Goal: Information Seeking & Learning: Learn about a topic

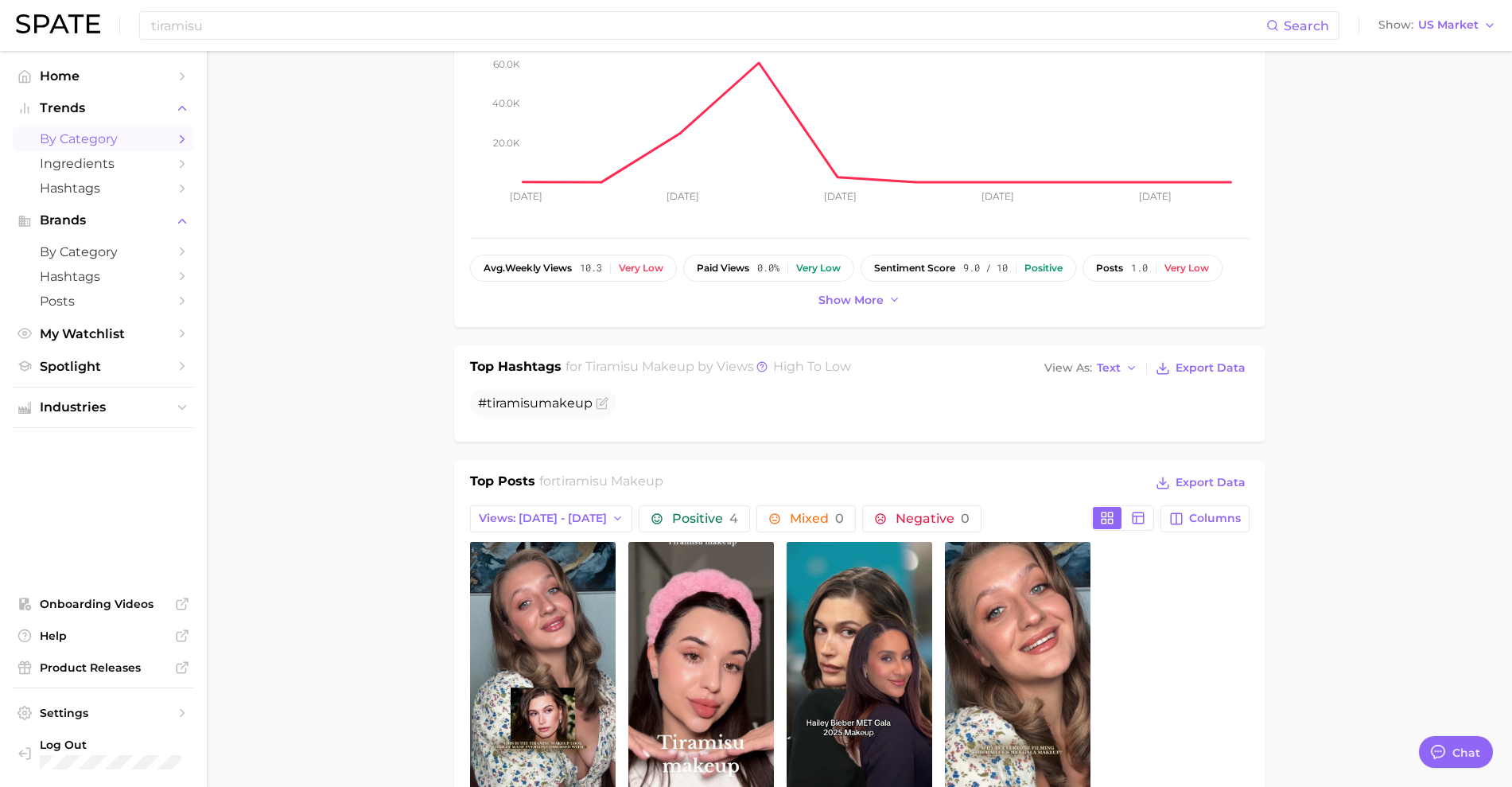
click at [109, 133] on span "by Category" at bounding box center [104, 138] width 127 height 15
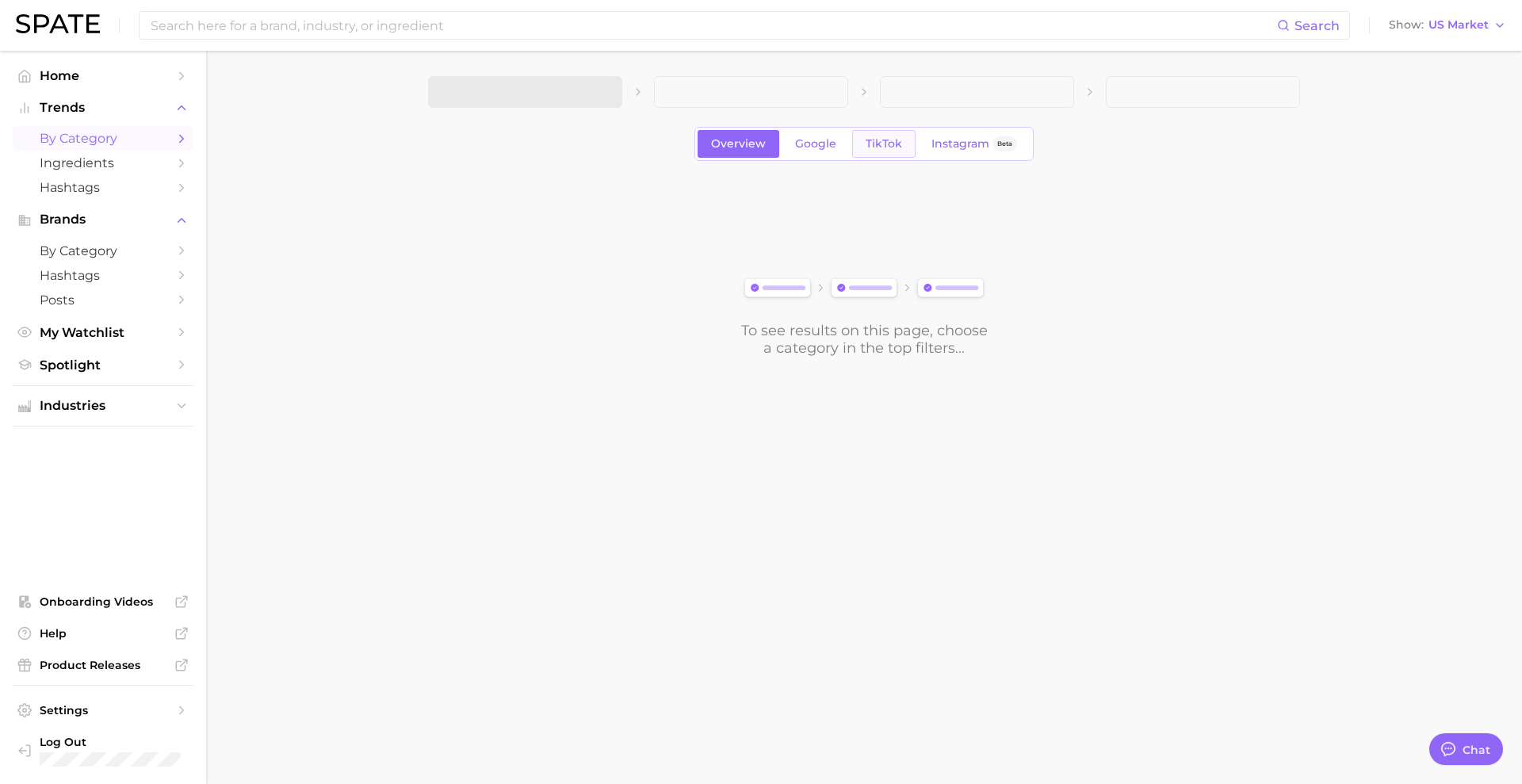
click at [882, 152] on link "TikTok" at bounding box center [883, 144] width 63 height 27
click at [549, 99] on span "1. Choose Category" at bounding box center [500, 92] width 118 height 15
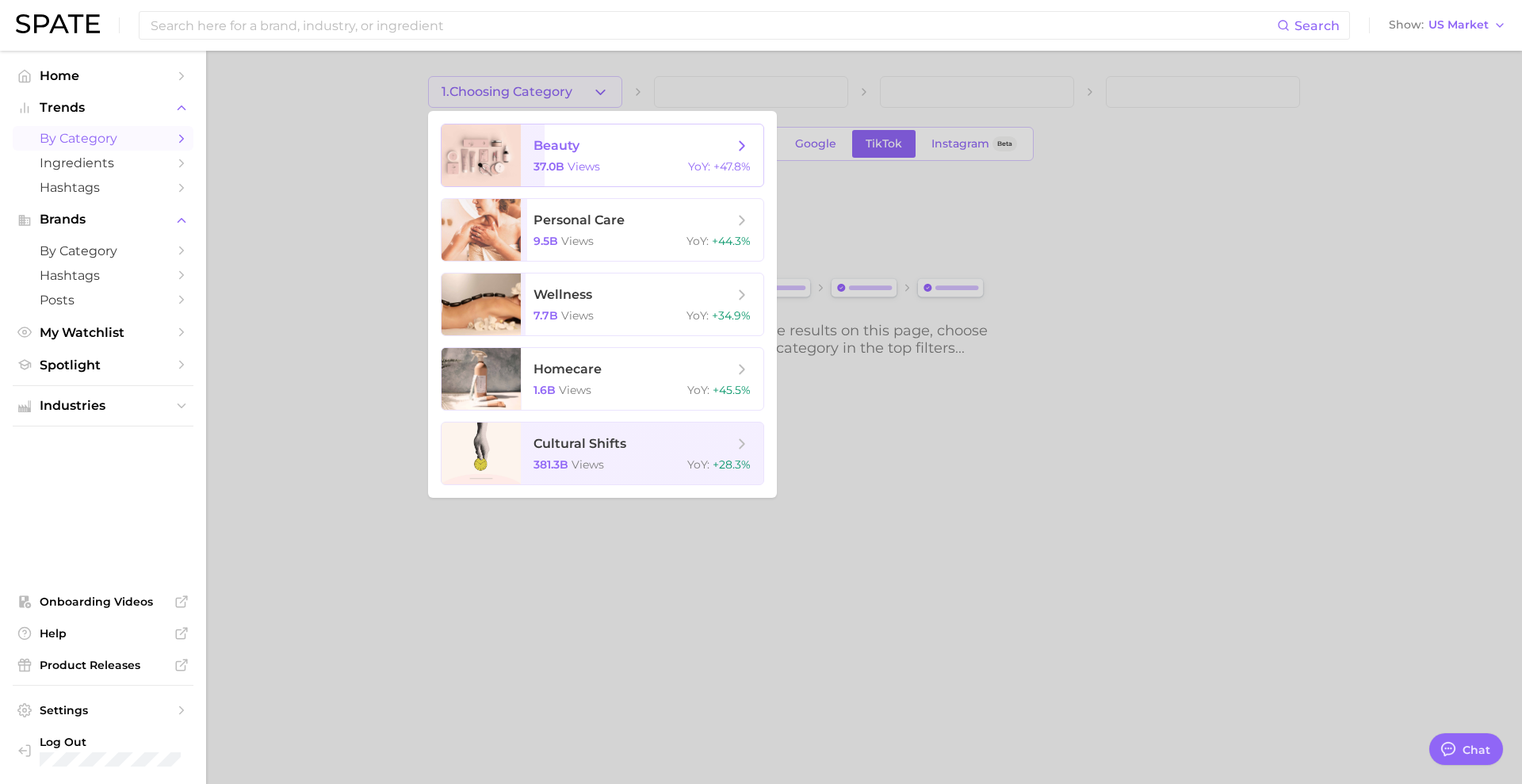
click at [558, 157] on span "beauty 37.0b views YoY : +47.8%" at bounding box center [642, 154] width 242 height 62
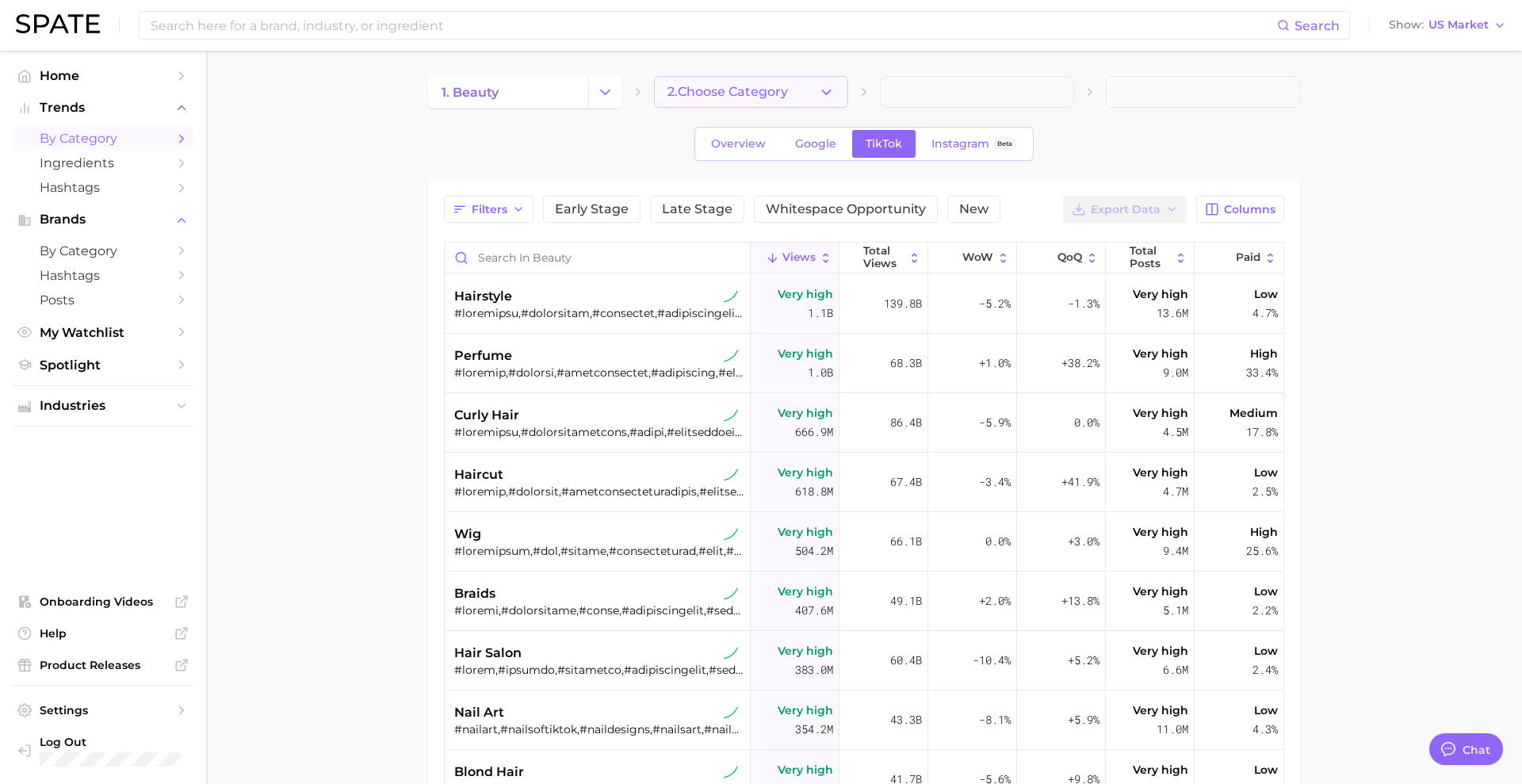
type textarea "x"
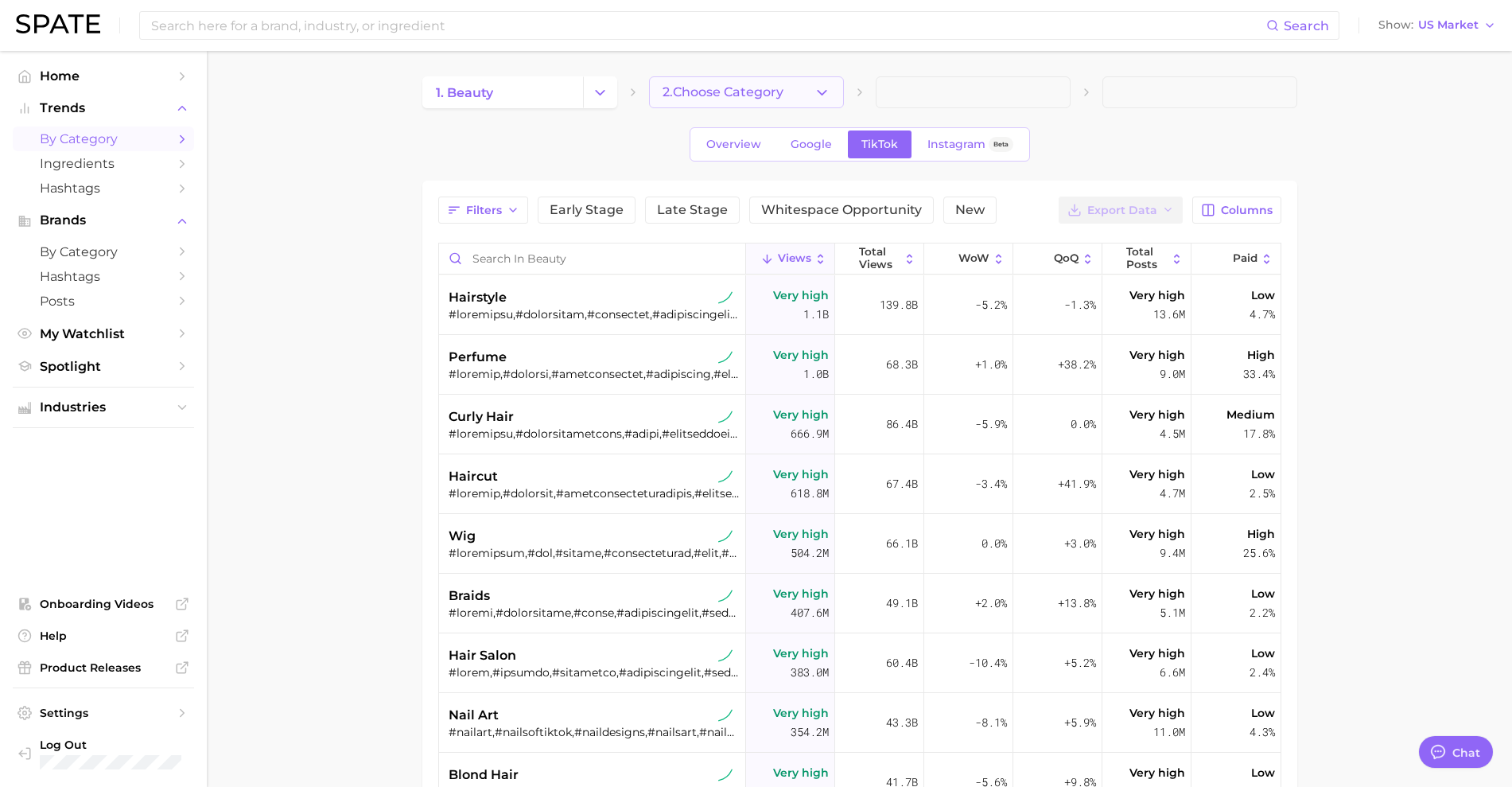
click at [781, 95] on span "2. Choose Category" at bounding box center [722, 92] width 121 height 15
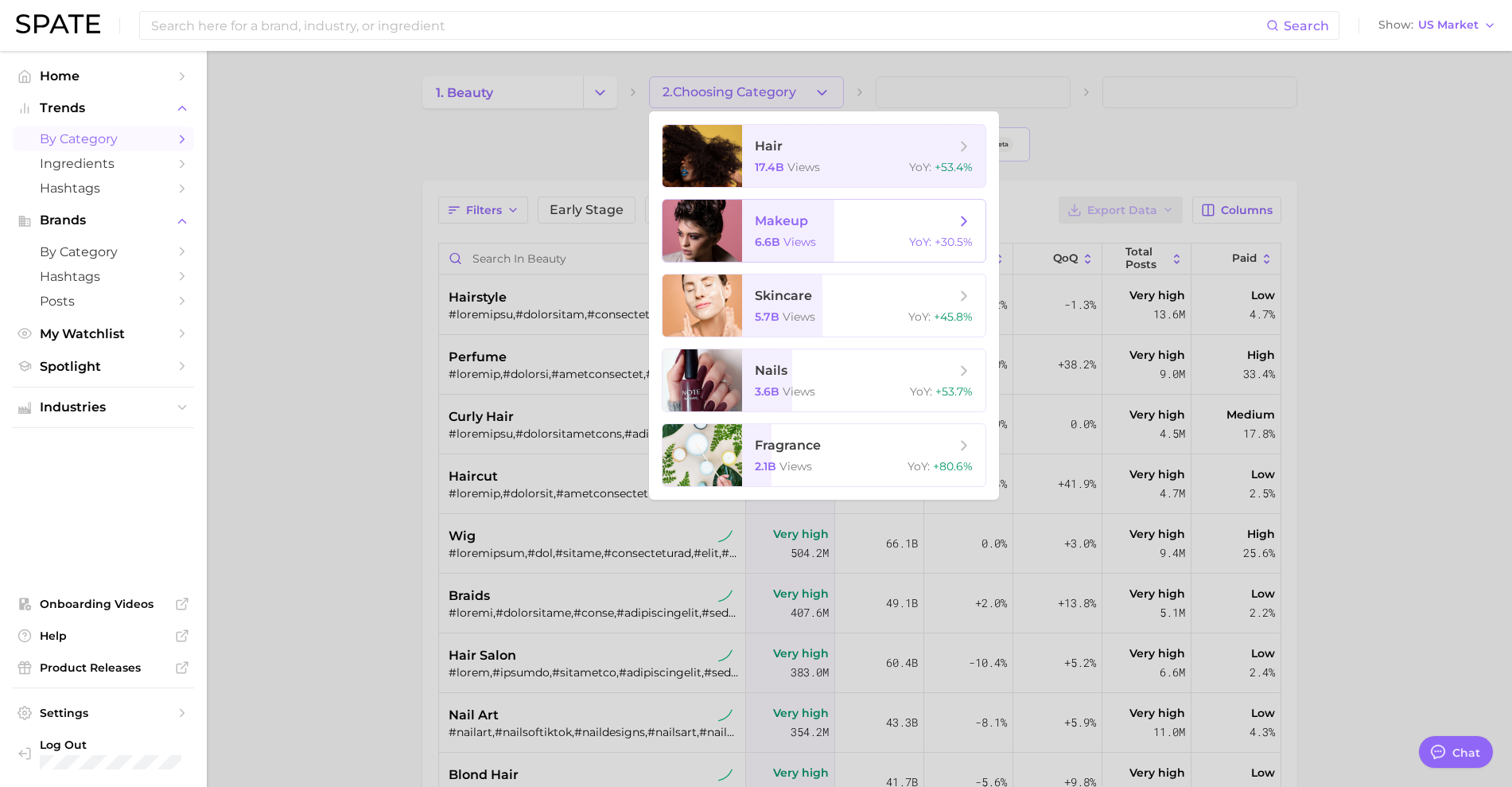
click at [809, 226] on span "makeup" at bounding box center [854, 221] width 200 height 18
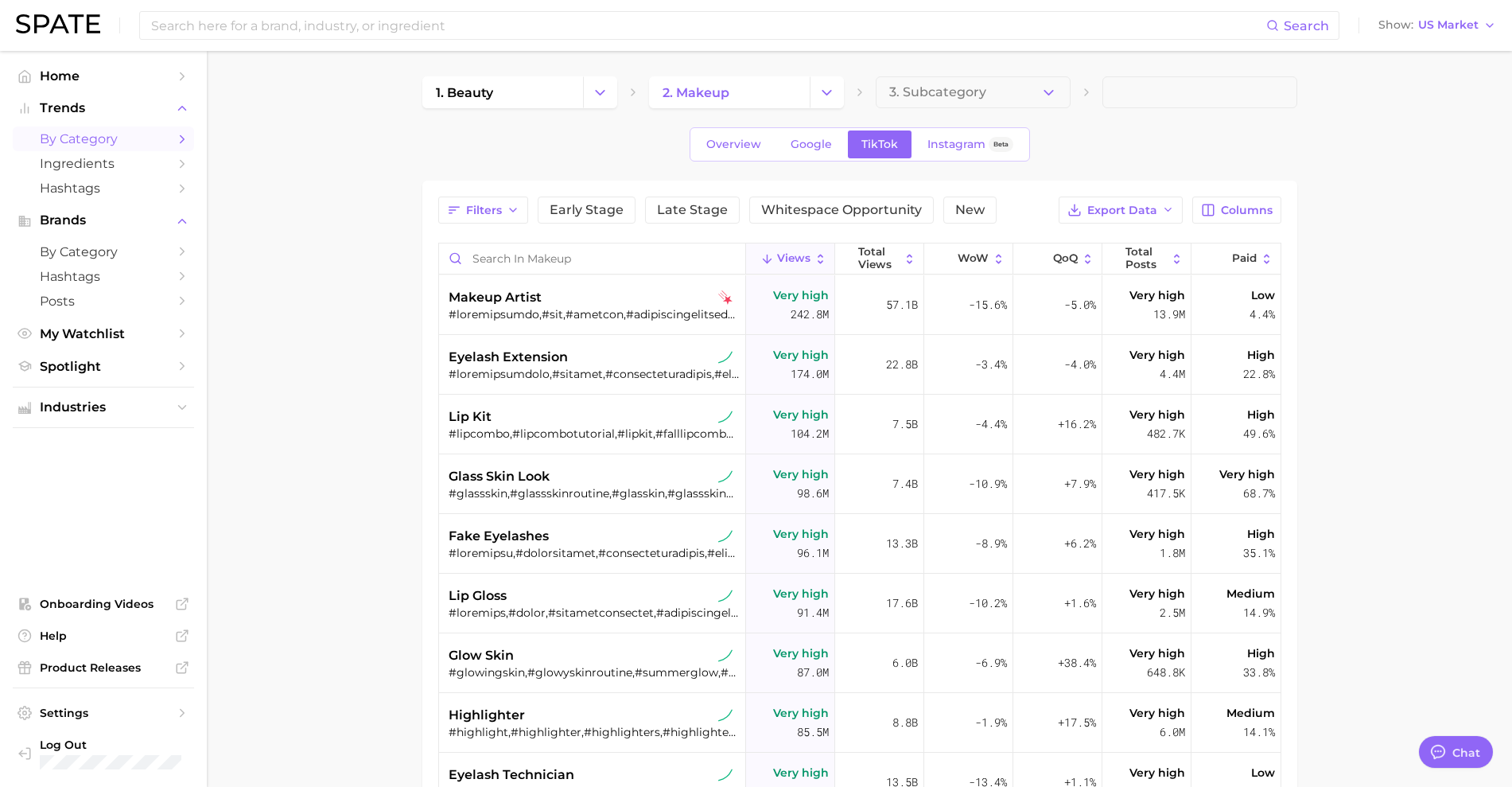
drag, startPoint x: 980, startPoint y: 74, endPoint x: 979, endPoint y: 94, distance: 20.0
click at [980, 74] on main "1. beauty 2. makeup 3. Subcategory Overview Google TikTok Instagram Beta Filter…" at bounding box center [859, 587] width 1305 height 1073
click at [978, 95] on span "3. Subcategory" at bounding box center [937, 92] width 97 height 15
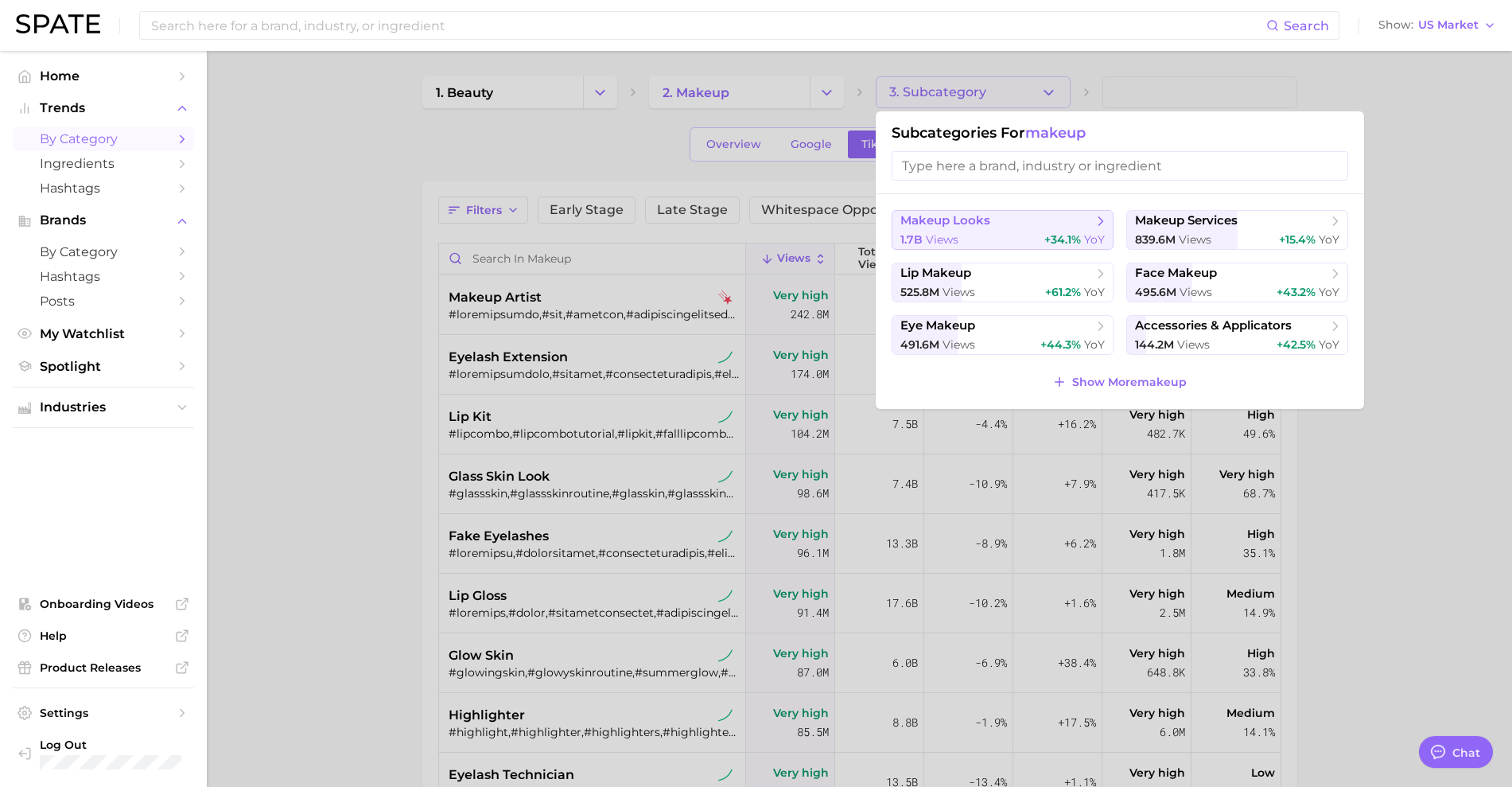
click at [967, 225] on span "makeup looks" at bounding box center [946, 220] width 90 height 15
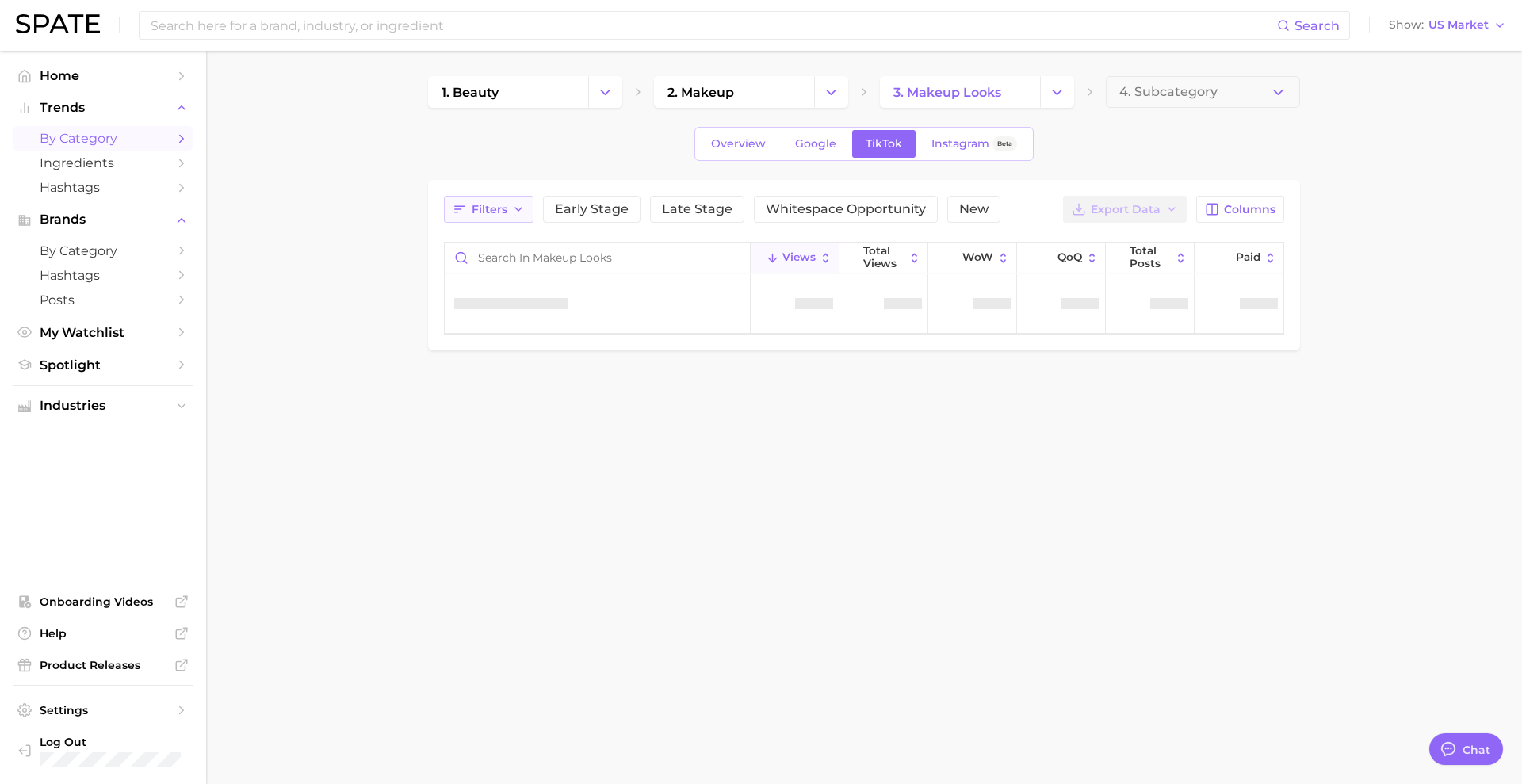
click at [520, 200] on button "Filters" at bounding box center [488, 209] width 90 height 27
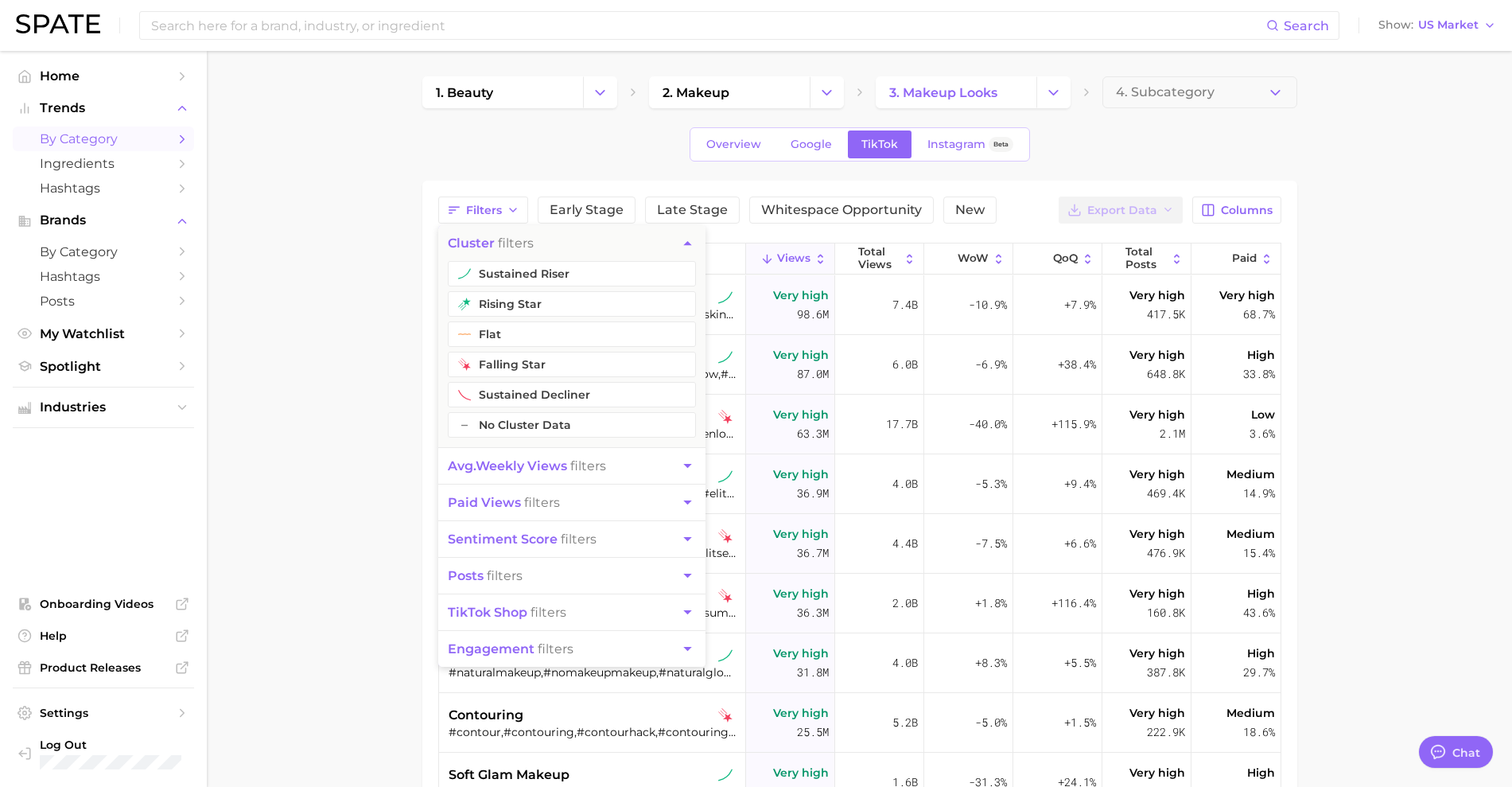
click at [525, 467] on span "avg. weekly views" at bounding box center [508, 465] width 120 height 15
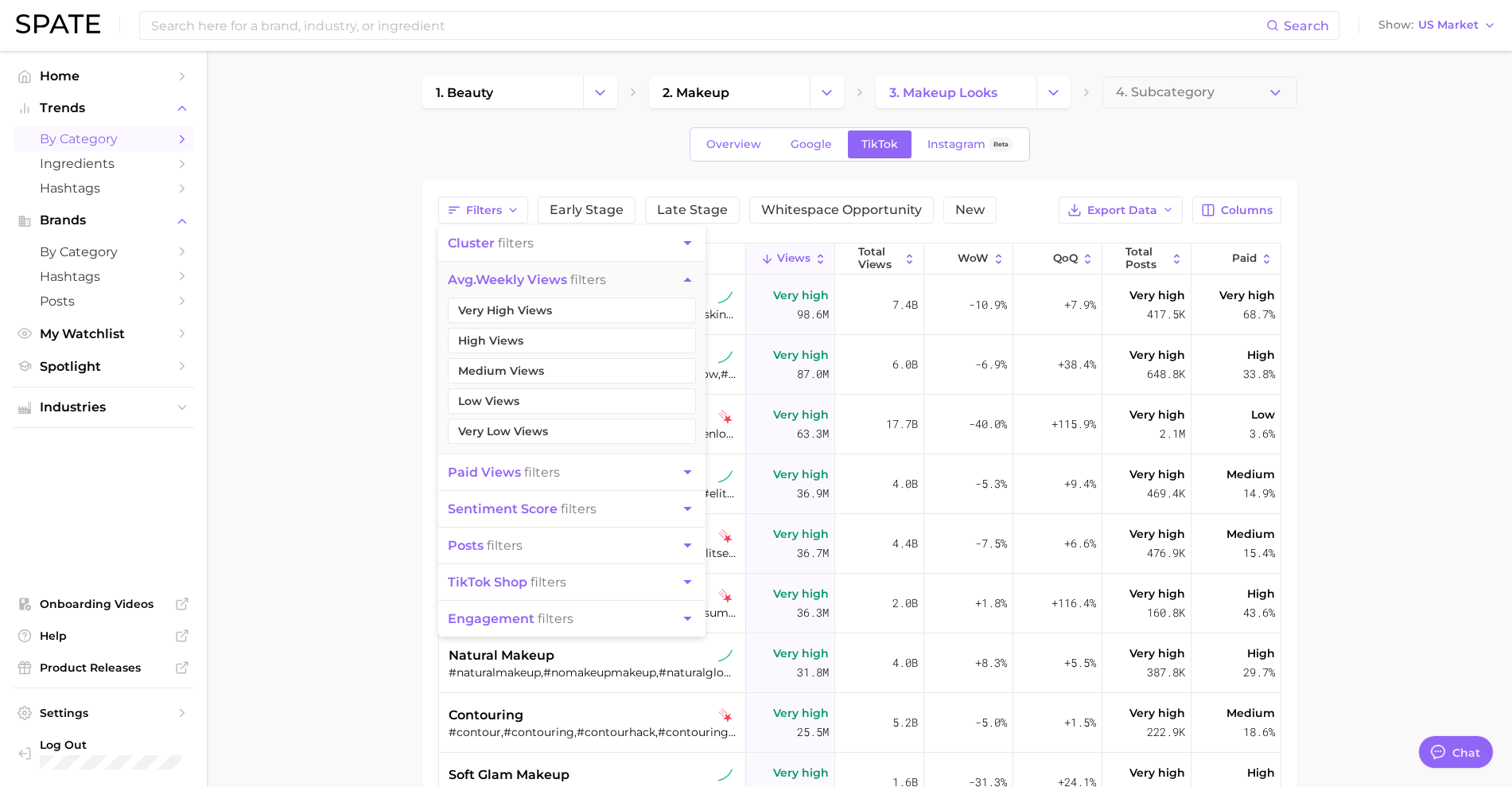
scroll to position [25, 0]
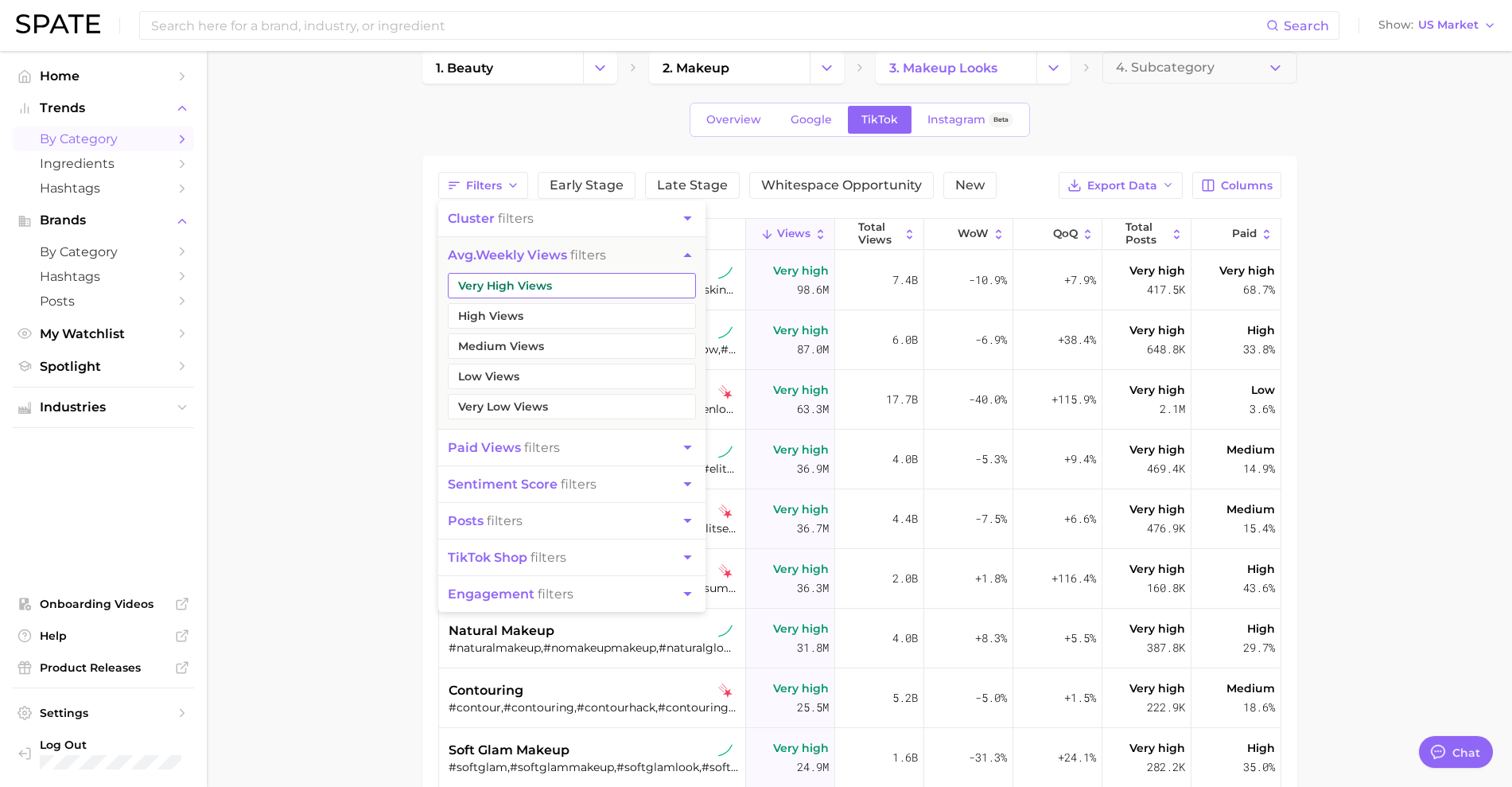
click at [493, 277] on button "Very High Views" at bounding box center [571, 285] width 248 height 25
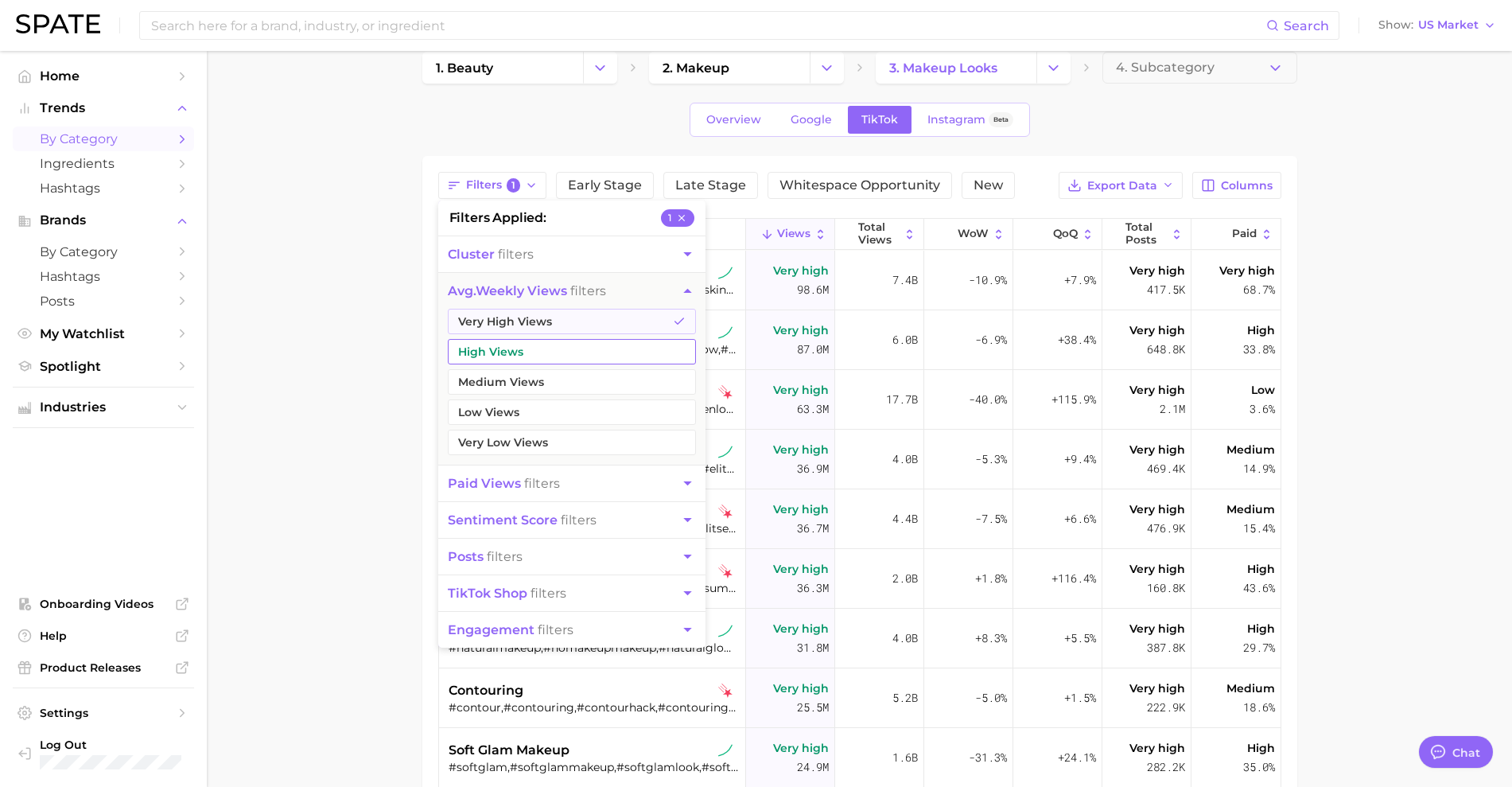
click at [487, 349] on button "High Views" at bounding box center [571, 352] width 248 height 25
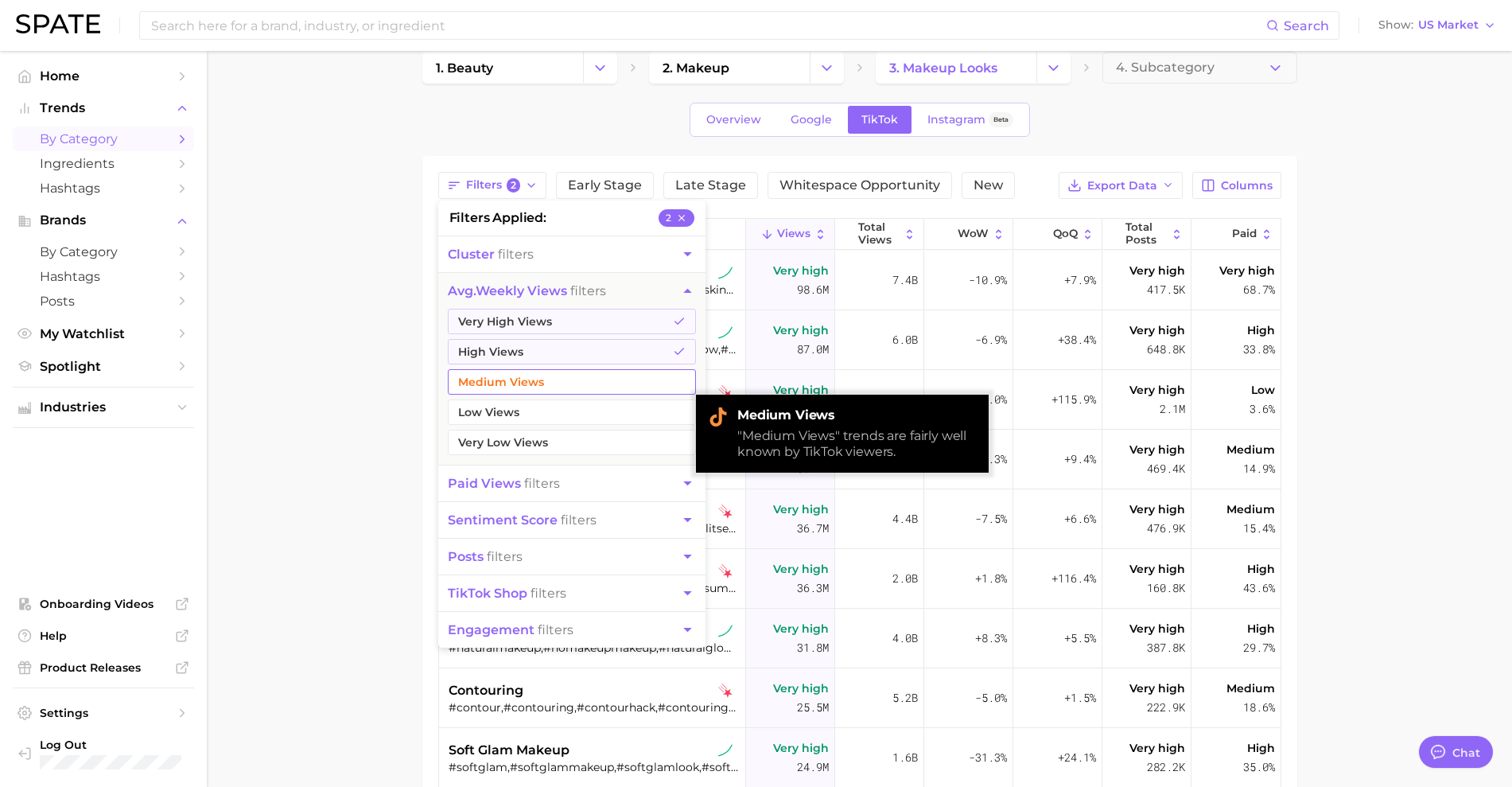
click at [491, 386] on button "Medium Views" at bounding box center [571, 382] width 248 height 25
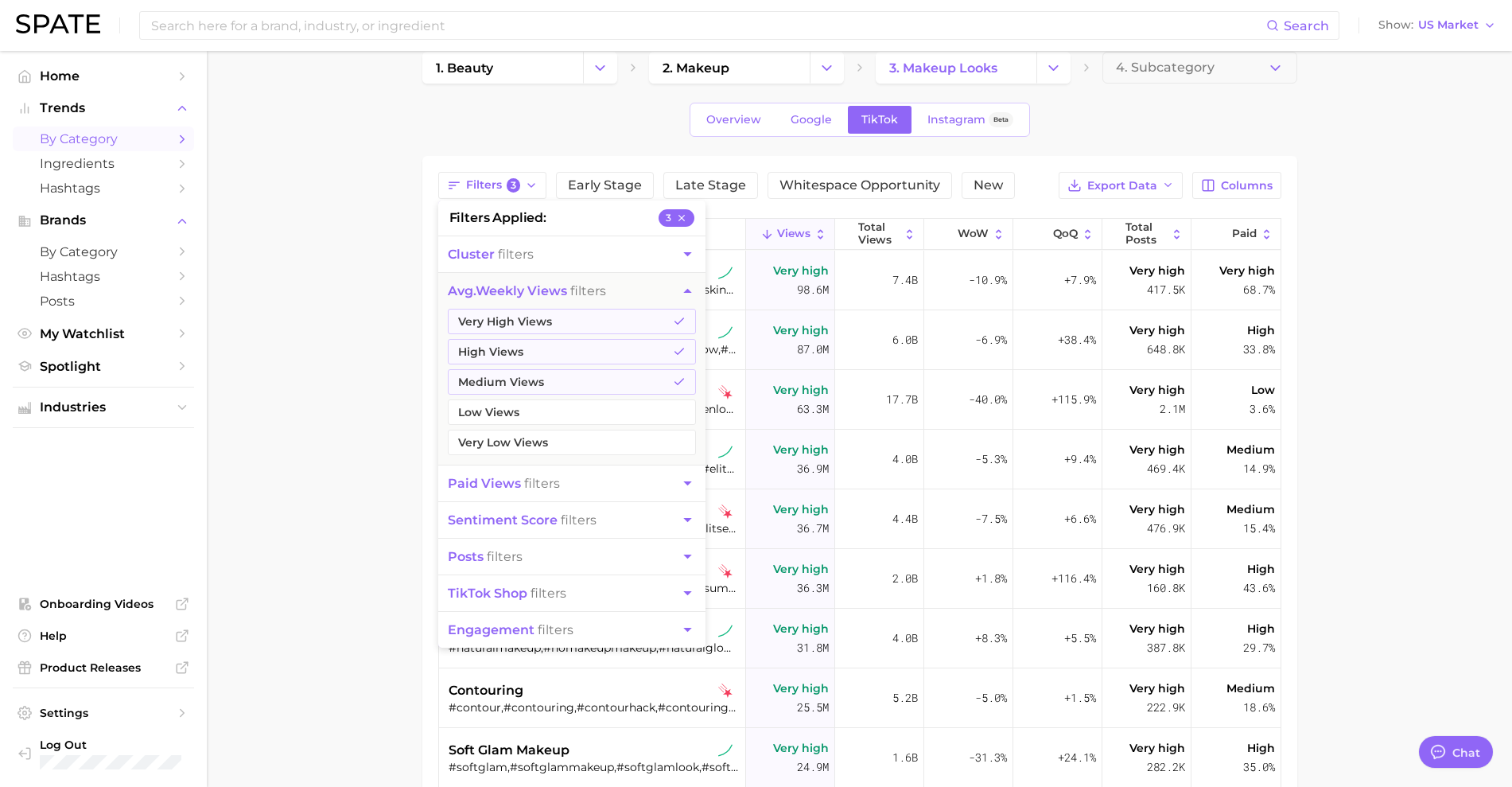
click at [508, 484] on span "paid views" at bounding box center [484, 482] width 73 height 15
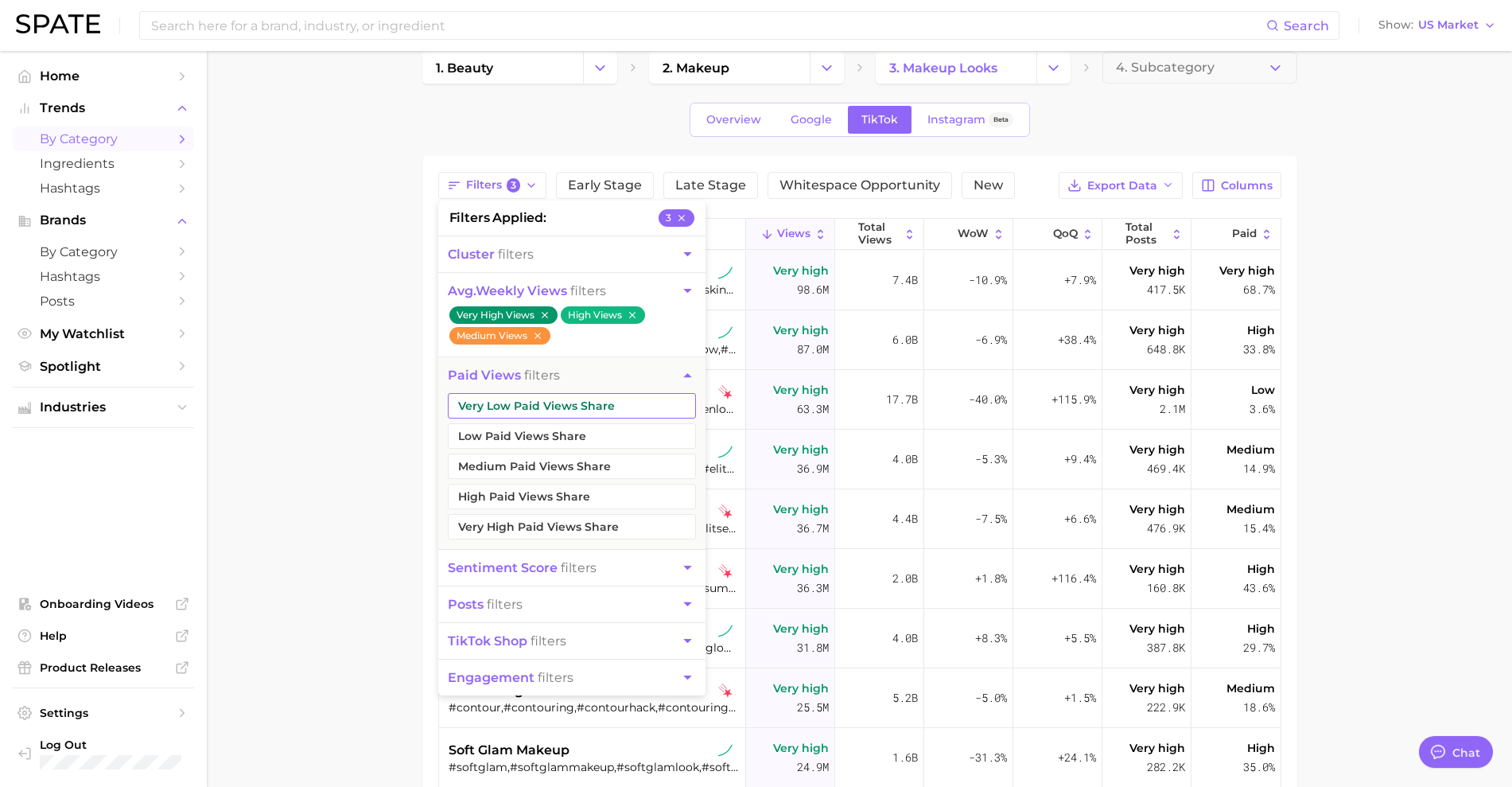
click at [508, 399] on button "Very Low Paid Views Share" at bounding box center [571, 406] width 248 height 25
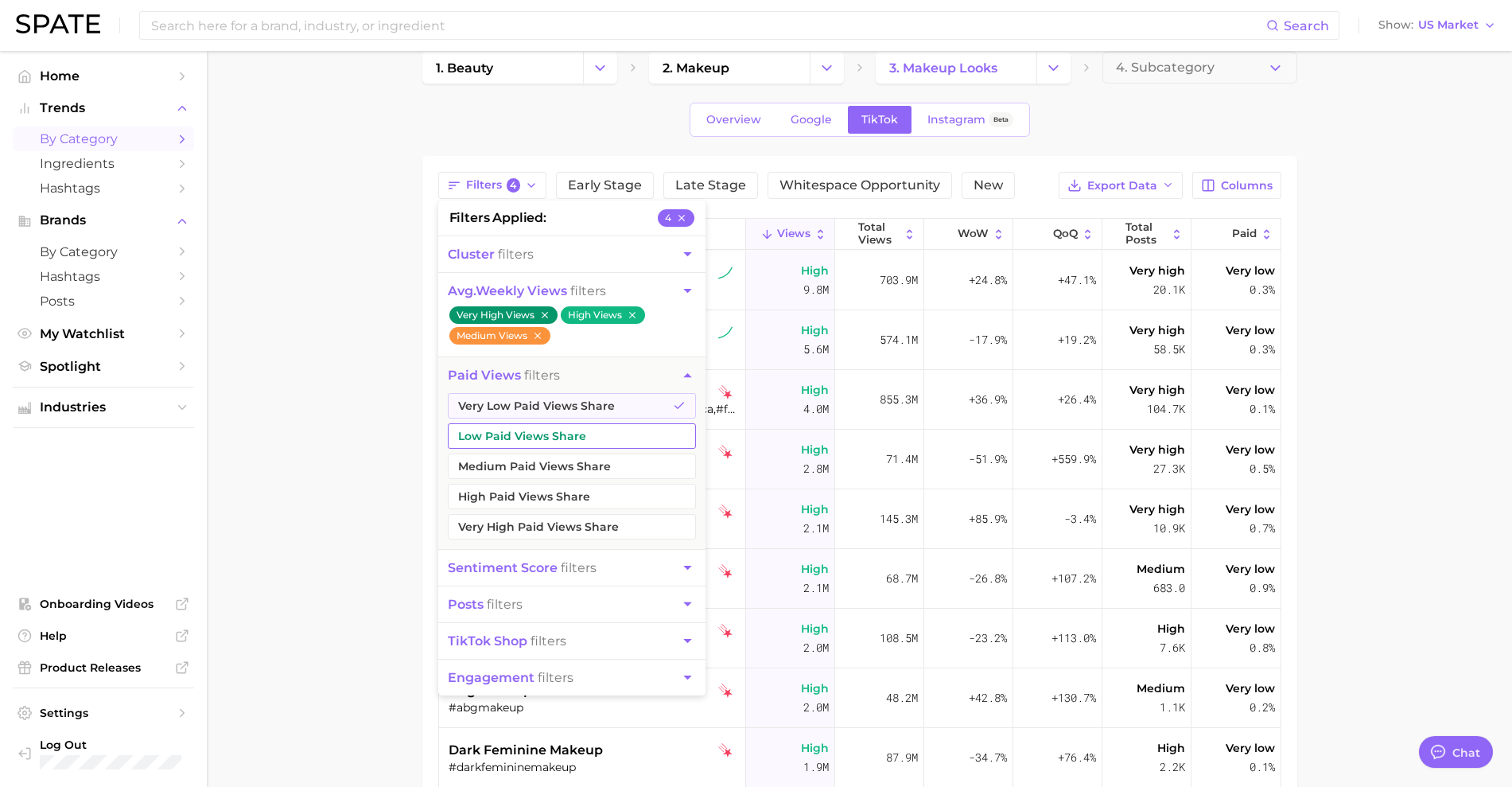
click at [508, 439] on button "Low Paid Views Share" at bounding box center [571, 436] width 248 height 25
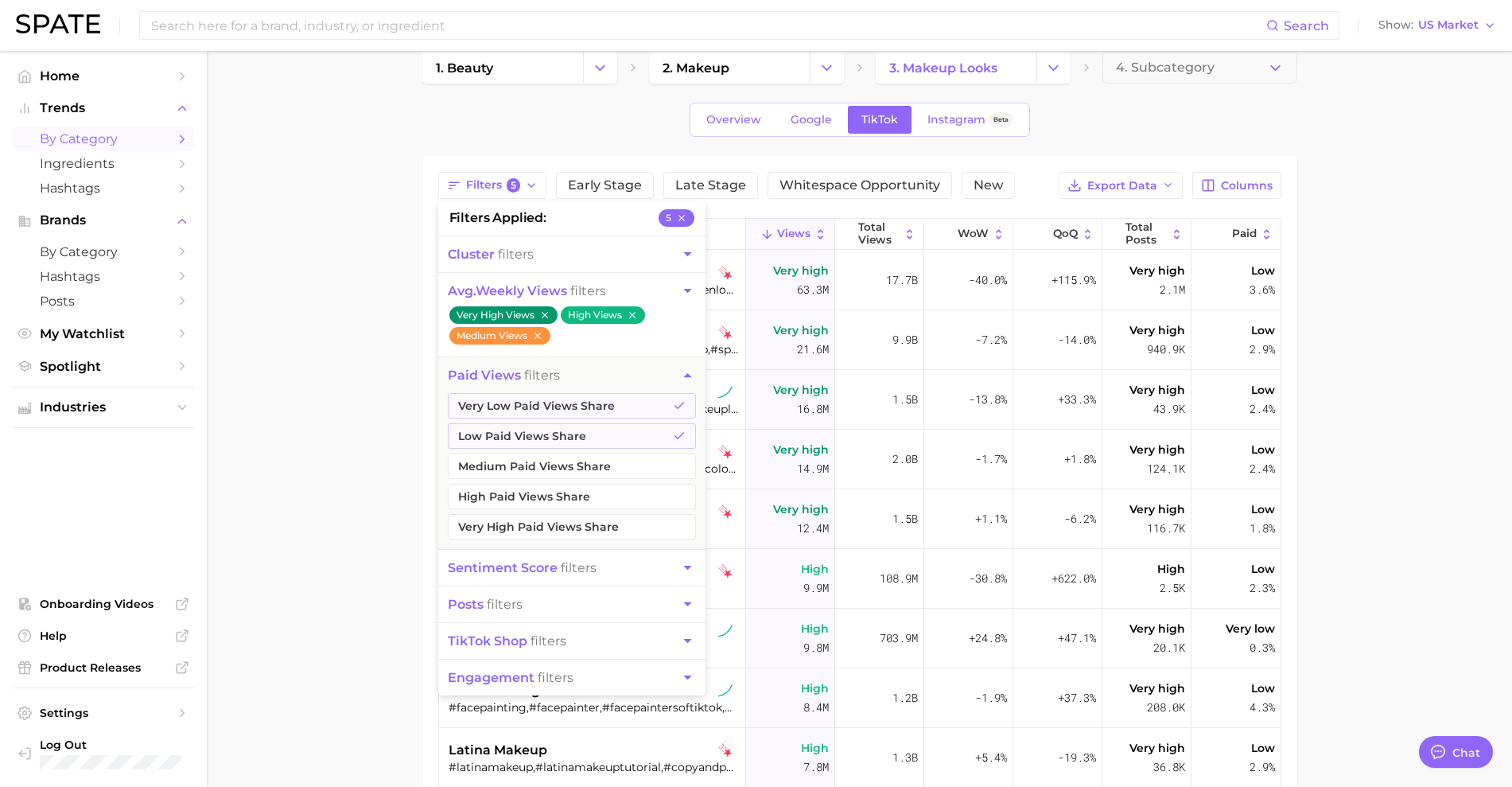
click at [514, 599] on span "posts filters" at bounding box center [485, 604] width 74 height 15
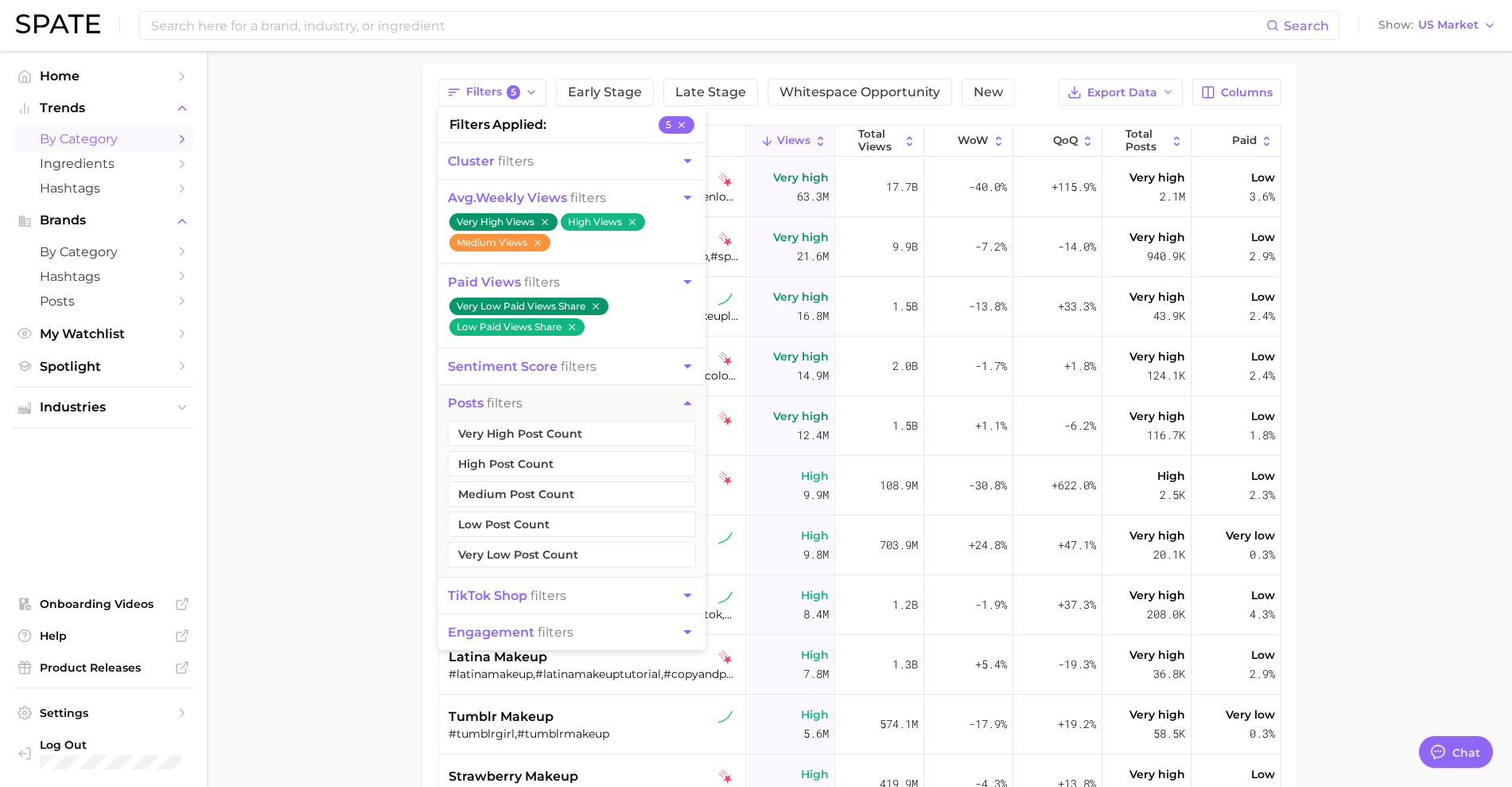
scroll to position [171, 0]
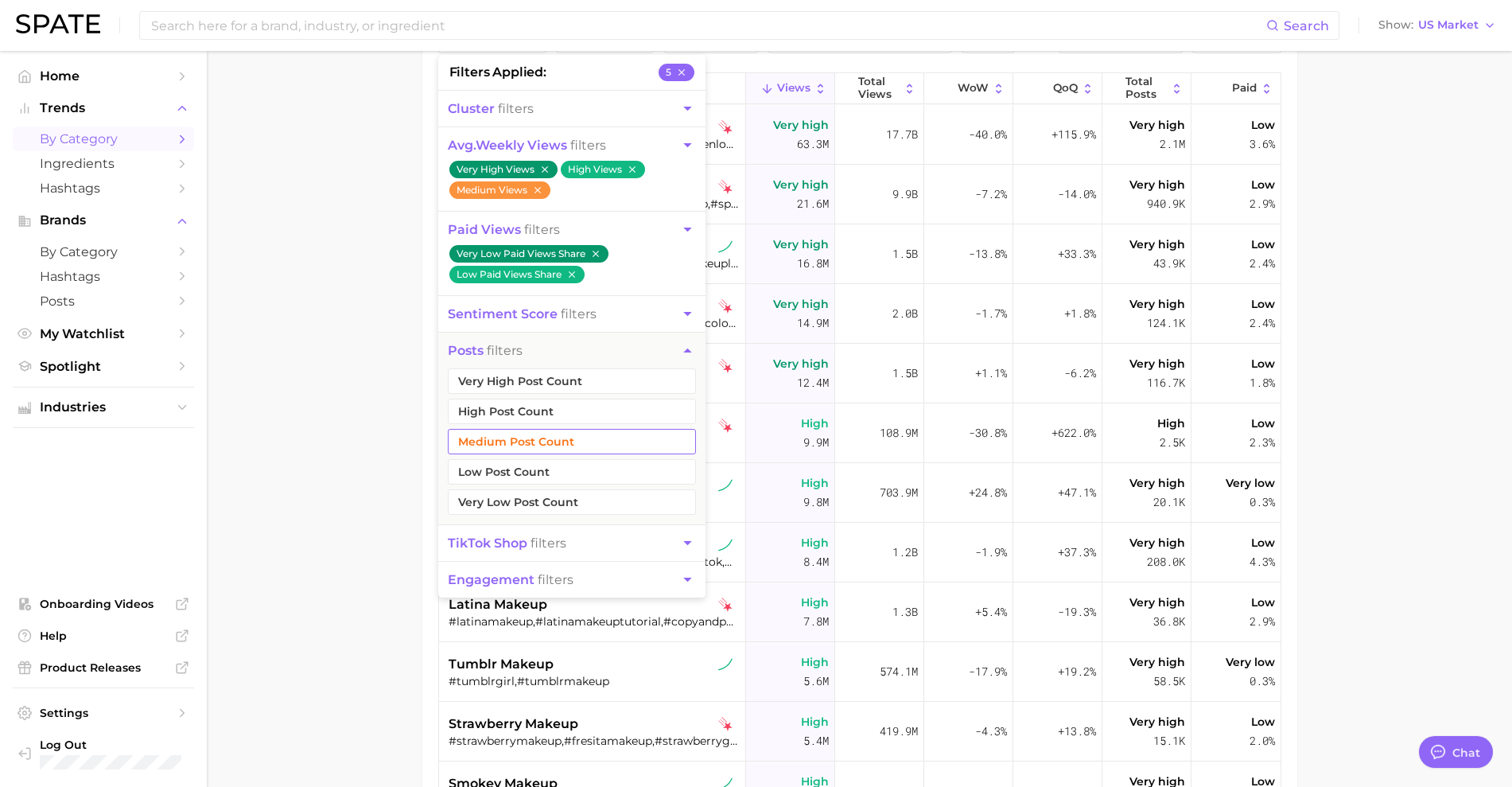
click at [501, 443] on button "Medium Post Count" at bounding box center [571, 441] width 248 height 25
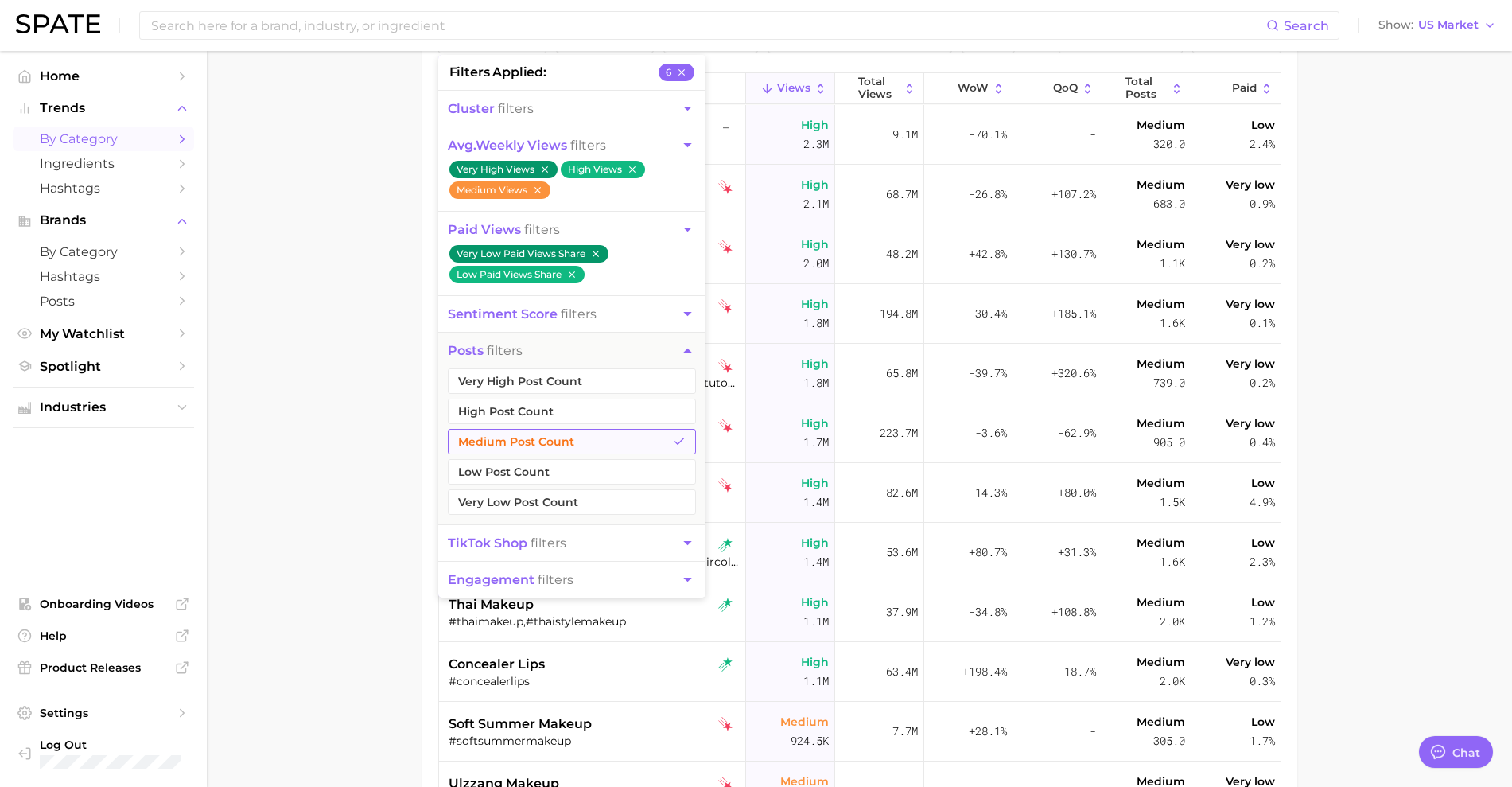
scroll to position [167, 0]
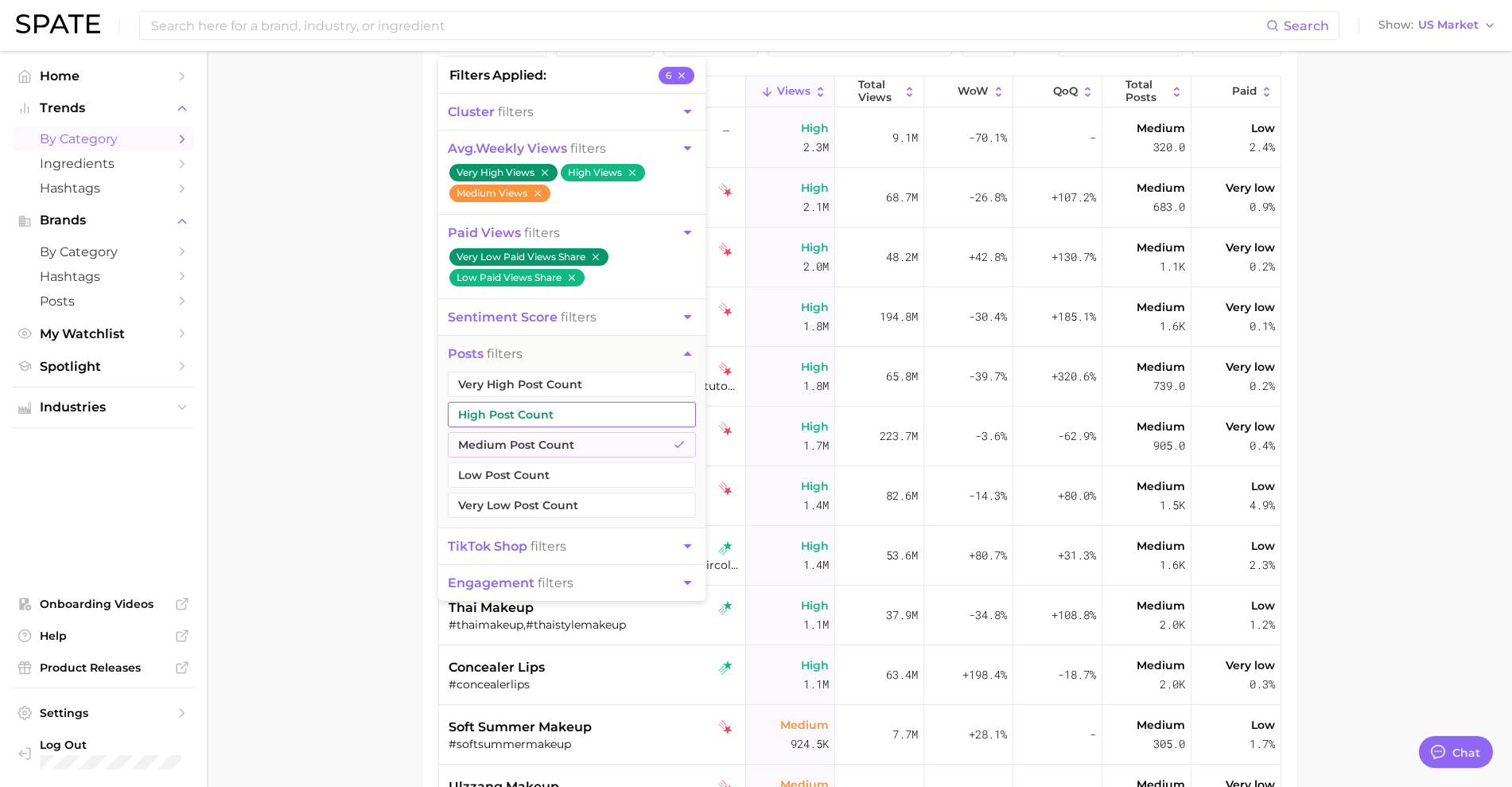
click at [497, 410] on button "High Post Count" at bounding box center [571, 415] width 248 height 25
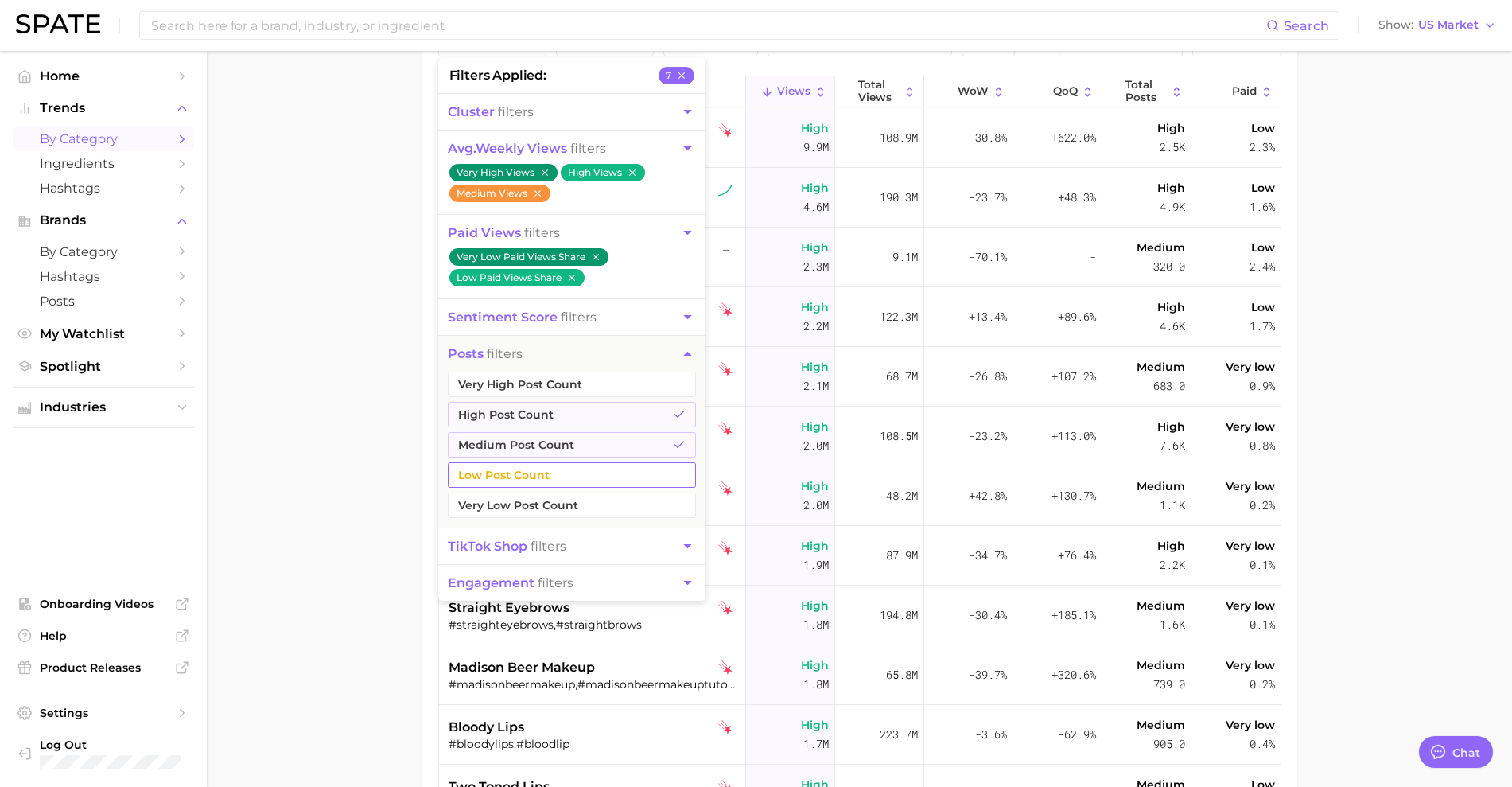
click at [491, 483] on button "Low Post Count" at bounding box center [571, 474] width 248 height 25
click at [504, 549] on span "TikTok shop" at bounding box center [487, 545] width 79 height 15
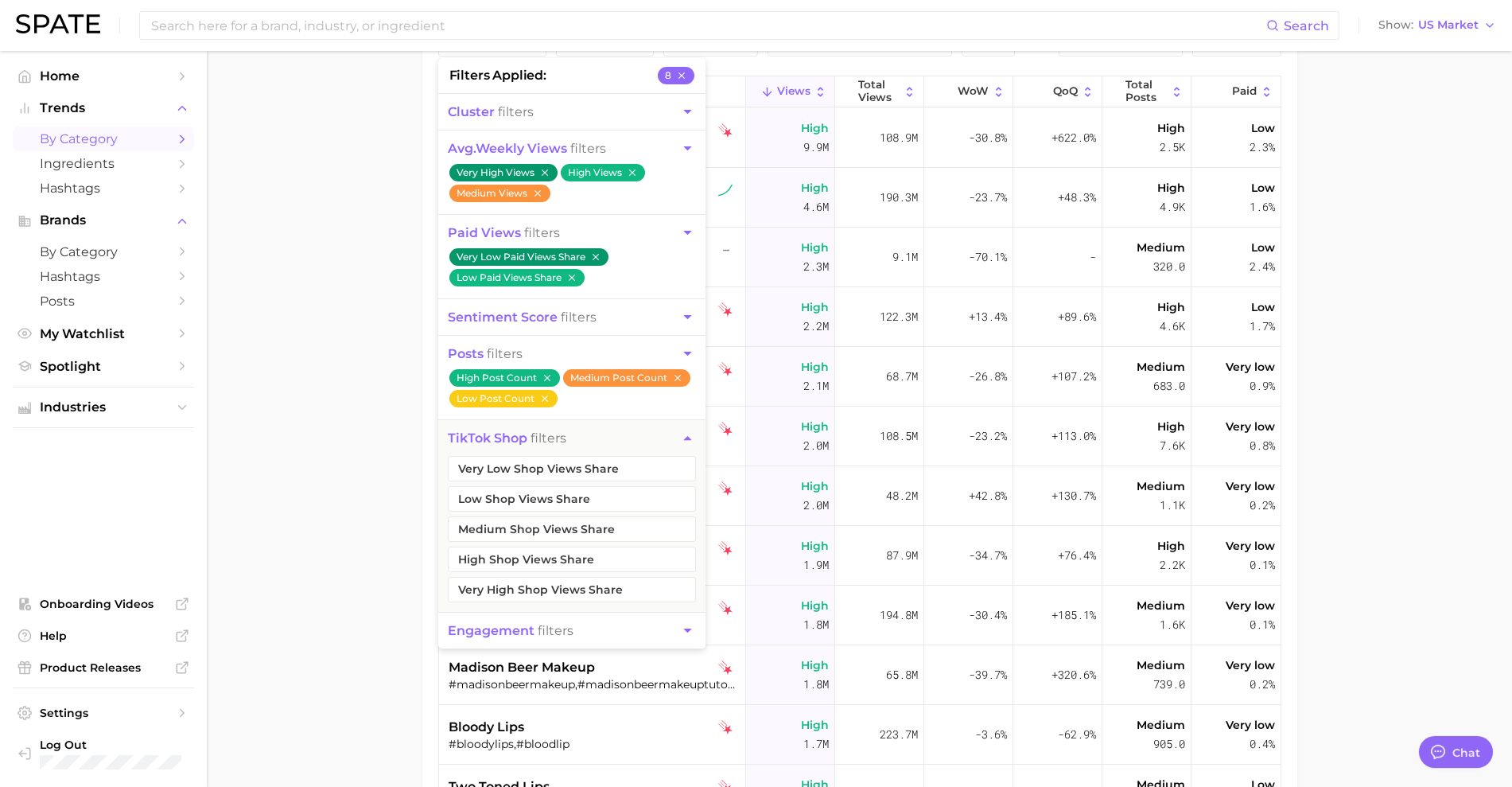
click at [509, 632] on span "engagement" at bounding box center [491, 629] width 86 height 15
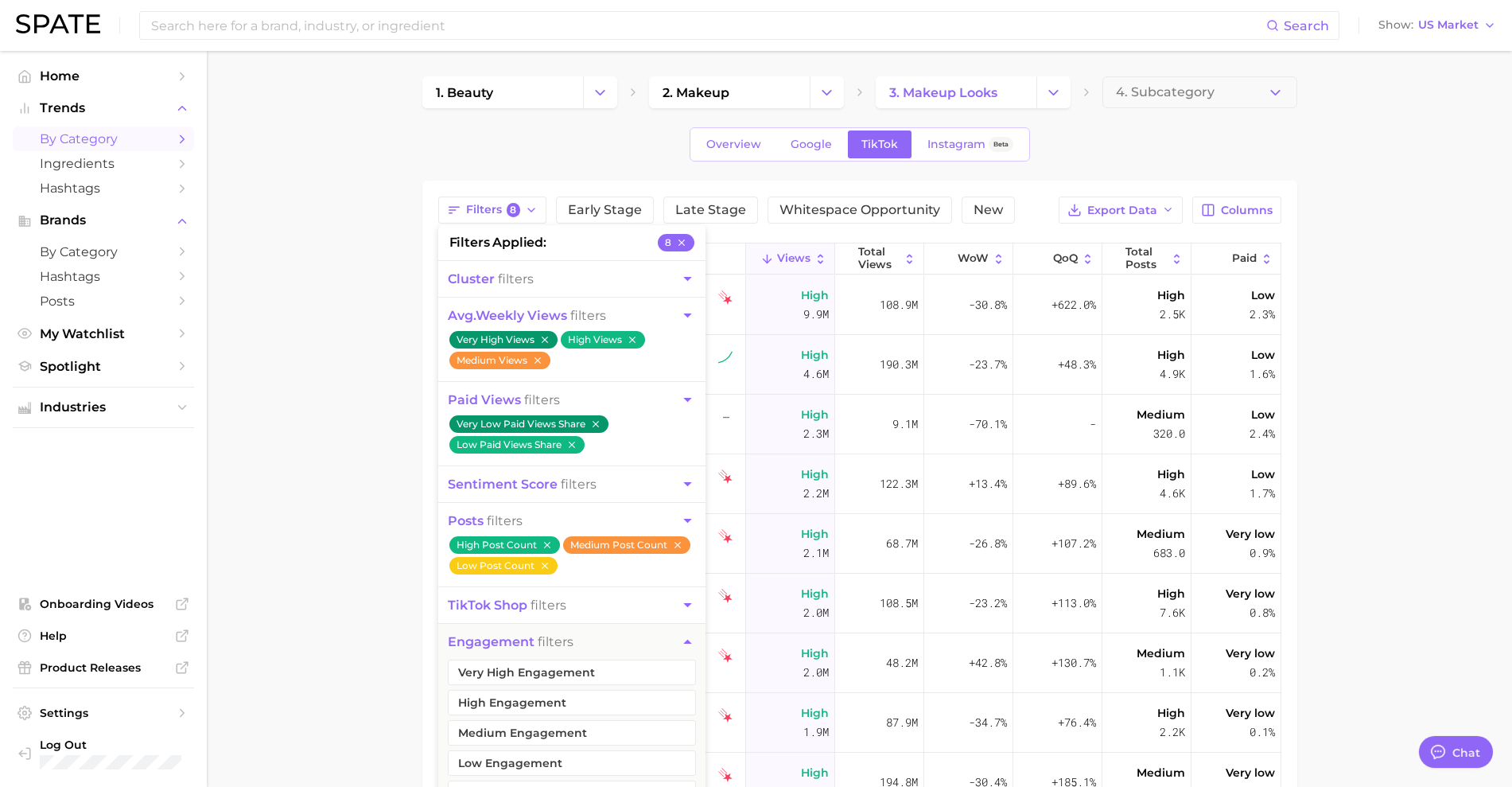
click at [365, 431] on main "1. beauty 2. makeup 3. makeup looks 4. Subcategory Overview Google TikTok Insta…" at bounding box center [859, 587] width 1305 height 1073
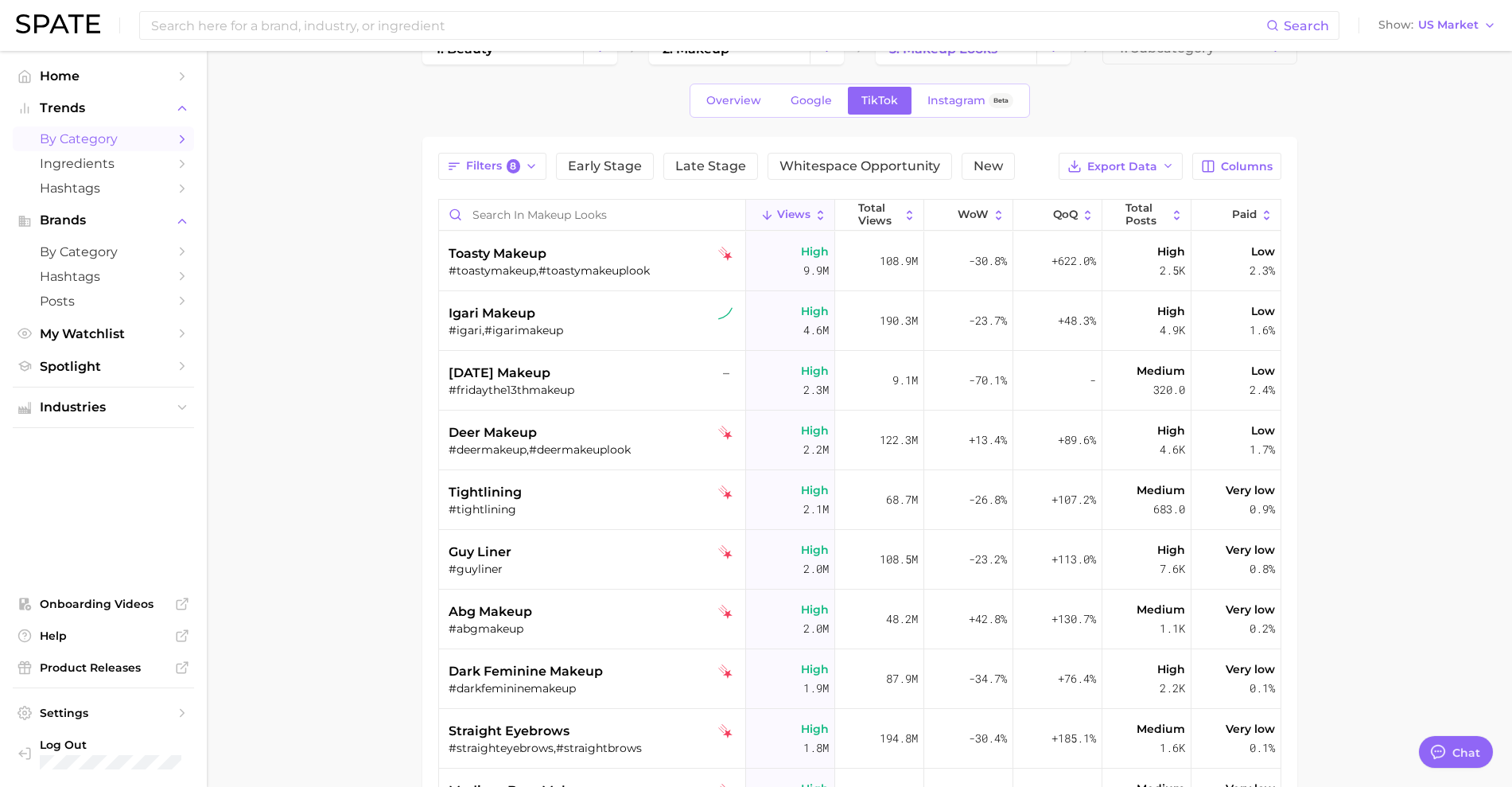
scroll to position [74, 0]
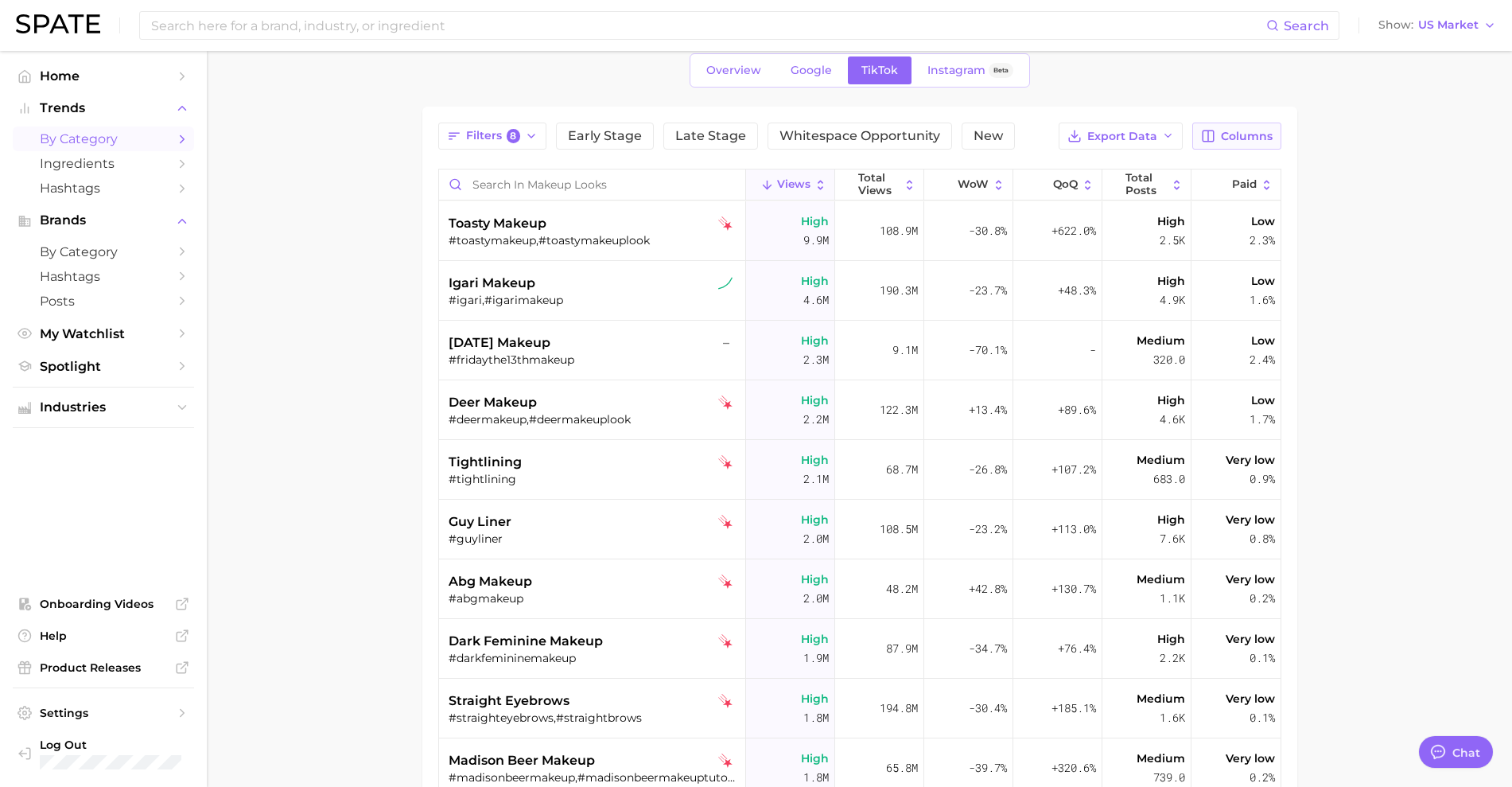
click at [1219, 135] on button "Columns" at bounding box center [1236, 136] width 88 height 27
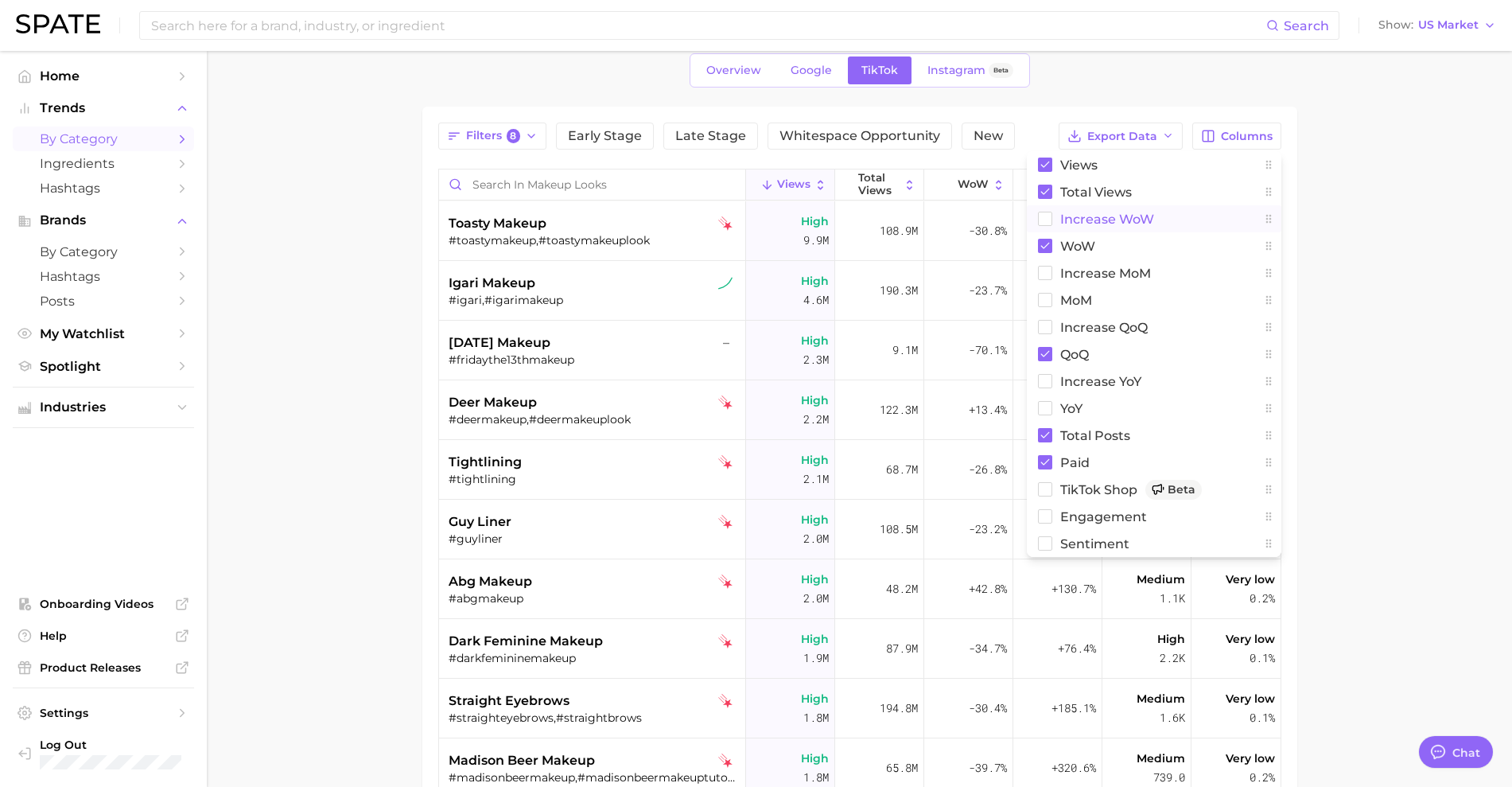
click at [1040, 220] on rect at bounding box center [1045, 220] width 14 height 14
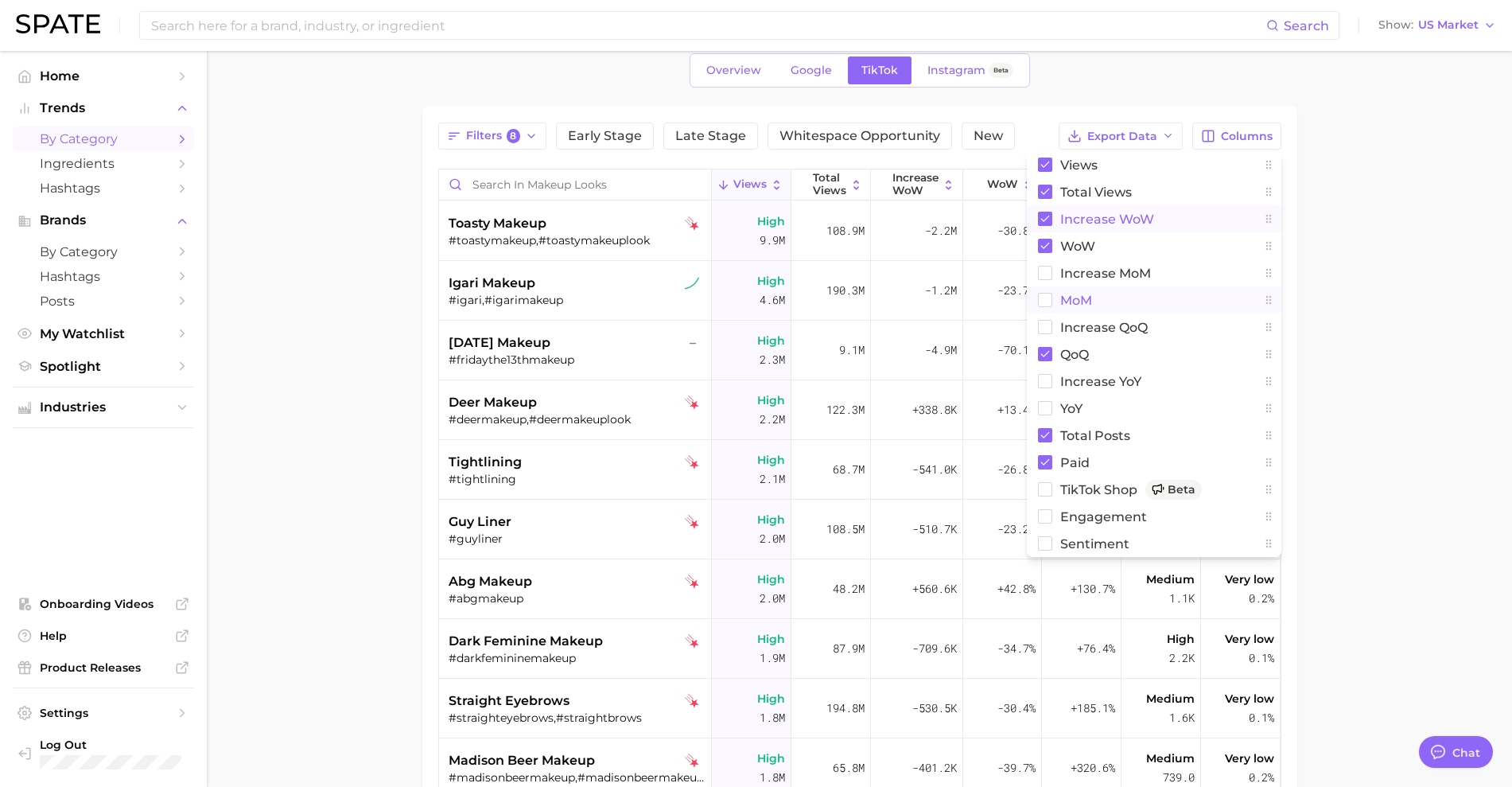
click at [1049, 290] on button "MoM" at bounding box center [1154, 300] width 255 height 27
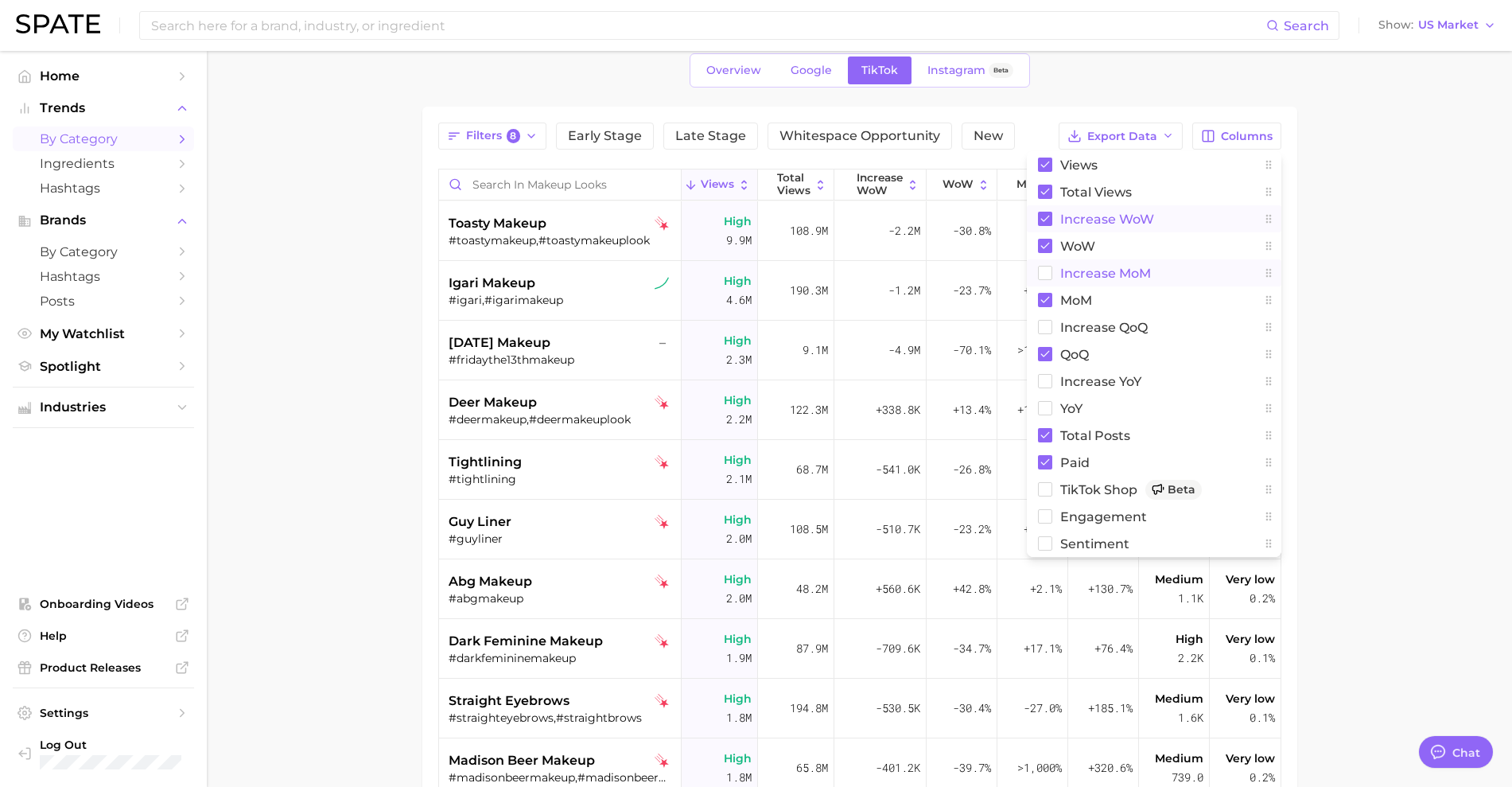
click at [1046, 266] on icon at bounding box center [1045, 272] width 15 height 15
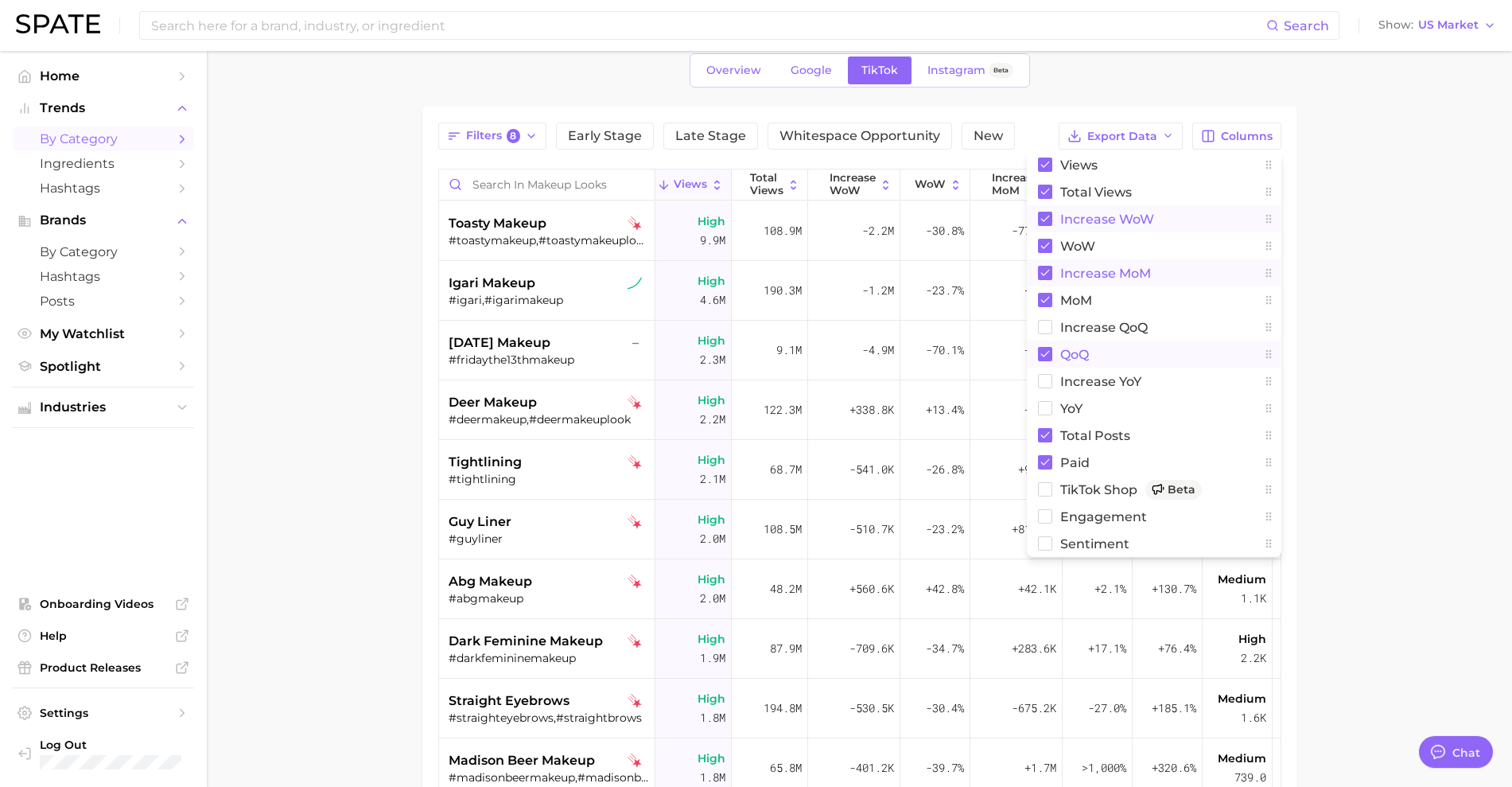
click at [1044, 357] on rect at bounding box center [1045, 354] width 15 height 15
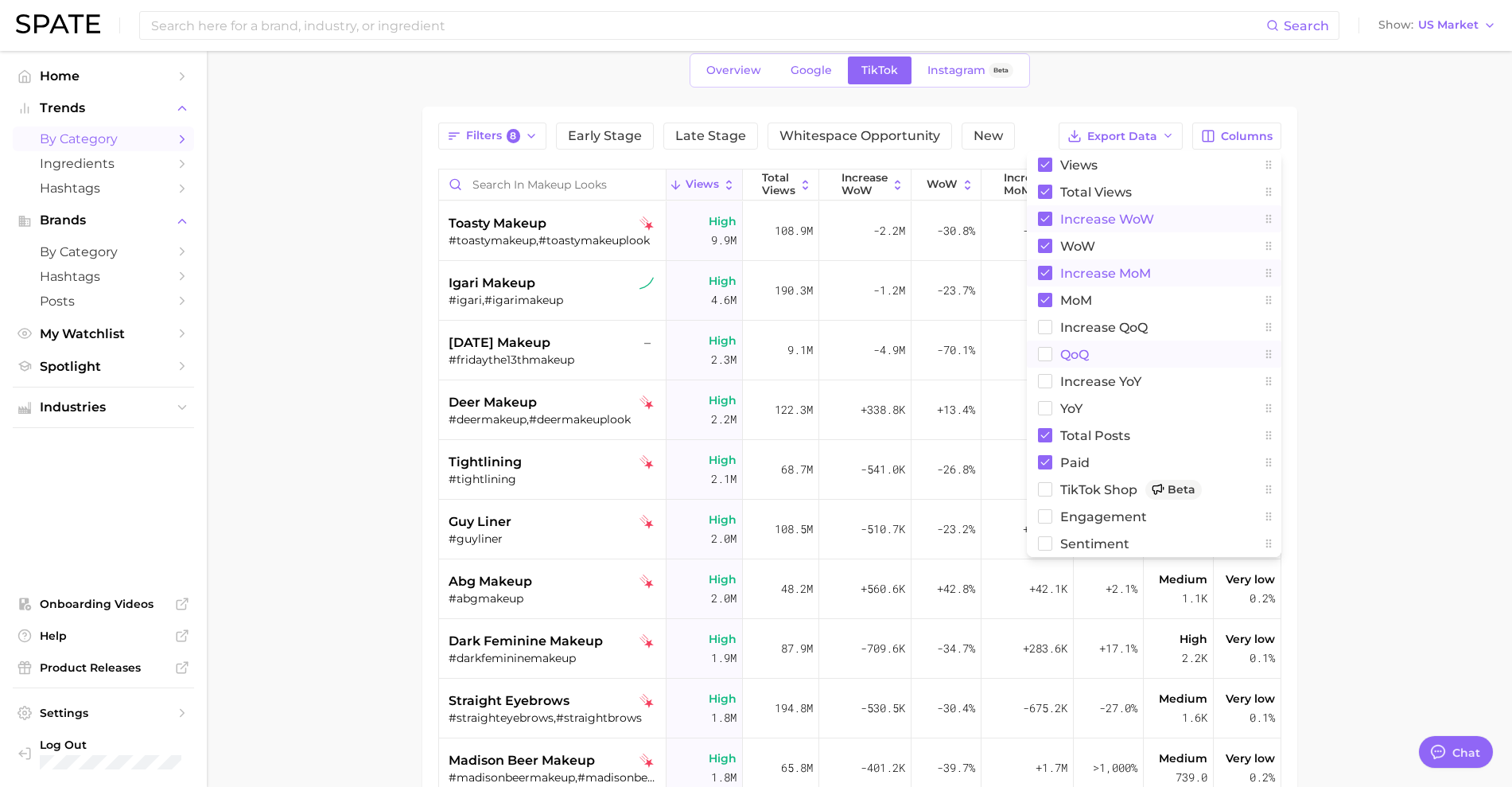
click at [1366, 395] on main "1. beauty 2. makeup 3. makeup looks 4. Subcategory Overview Google TikTok Insta…" at bounding box center [859, 513] width 1305 height 1073
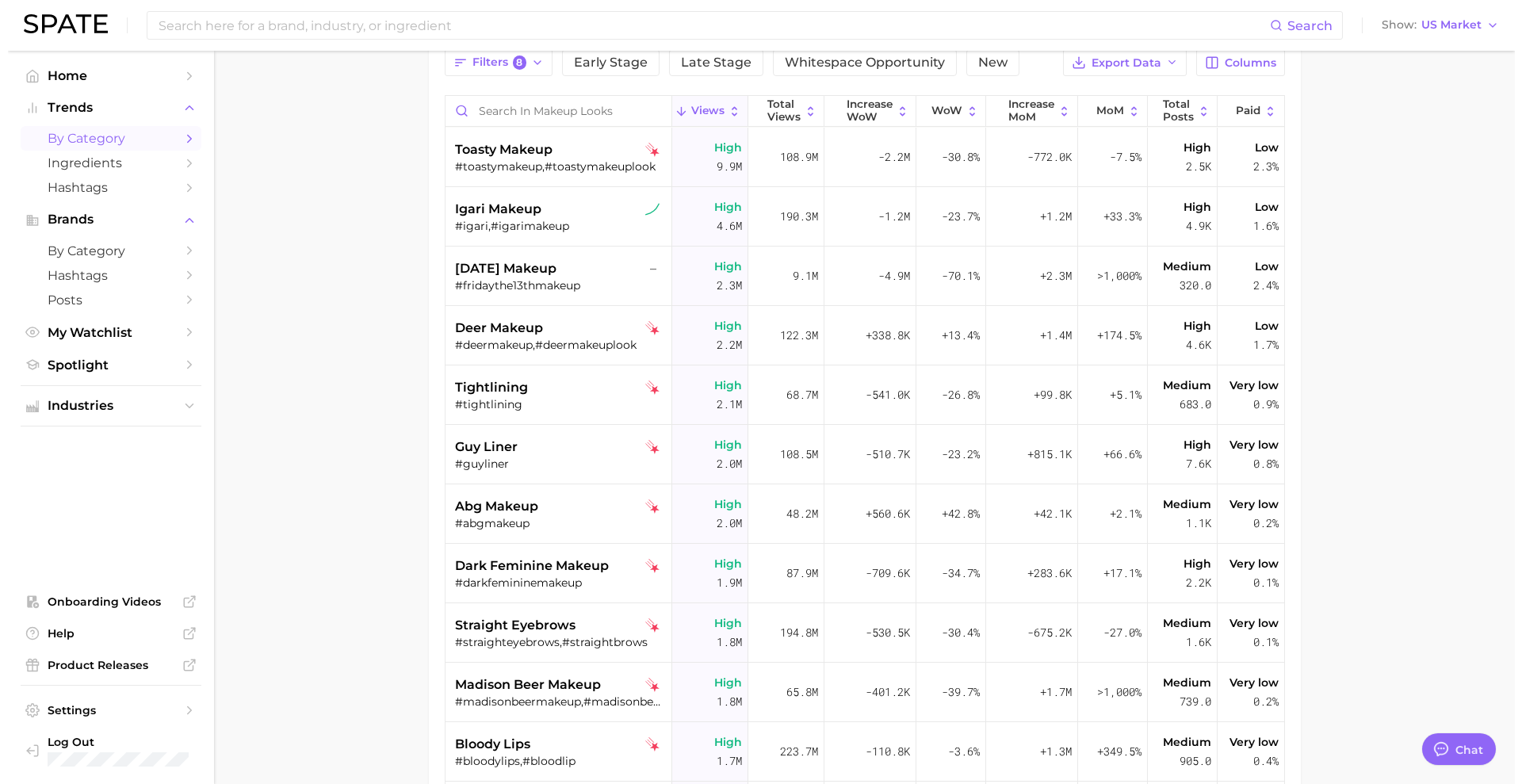
scroll to position [155, 0]
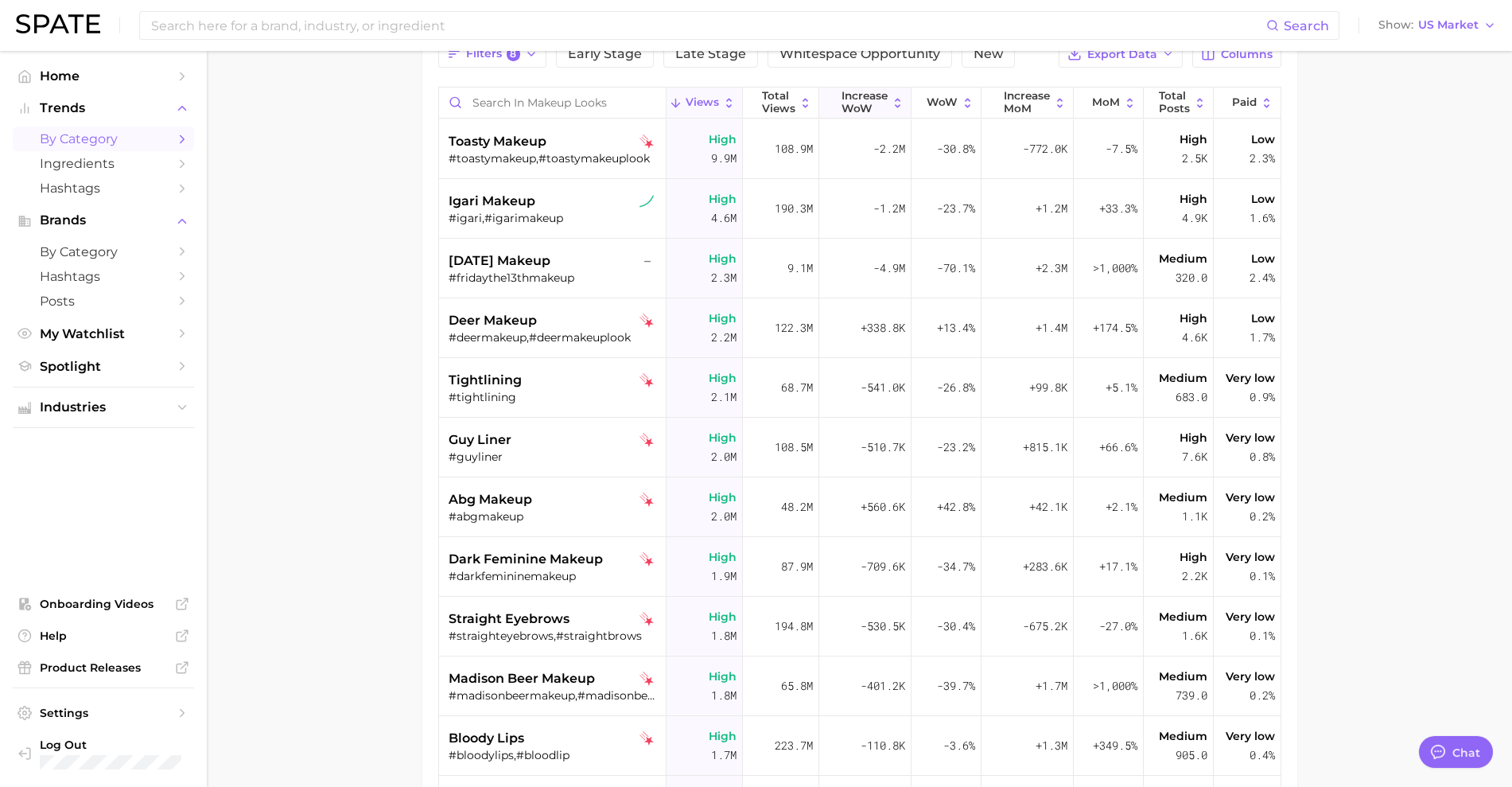
click at [842, 95] on span "Increase WoW" at bounding box center [864, 102] width 46 height 25
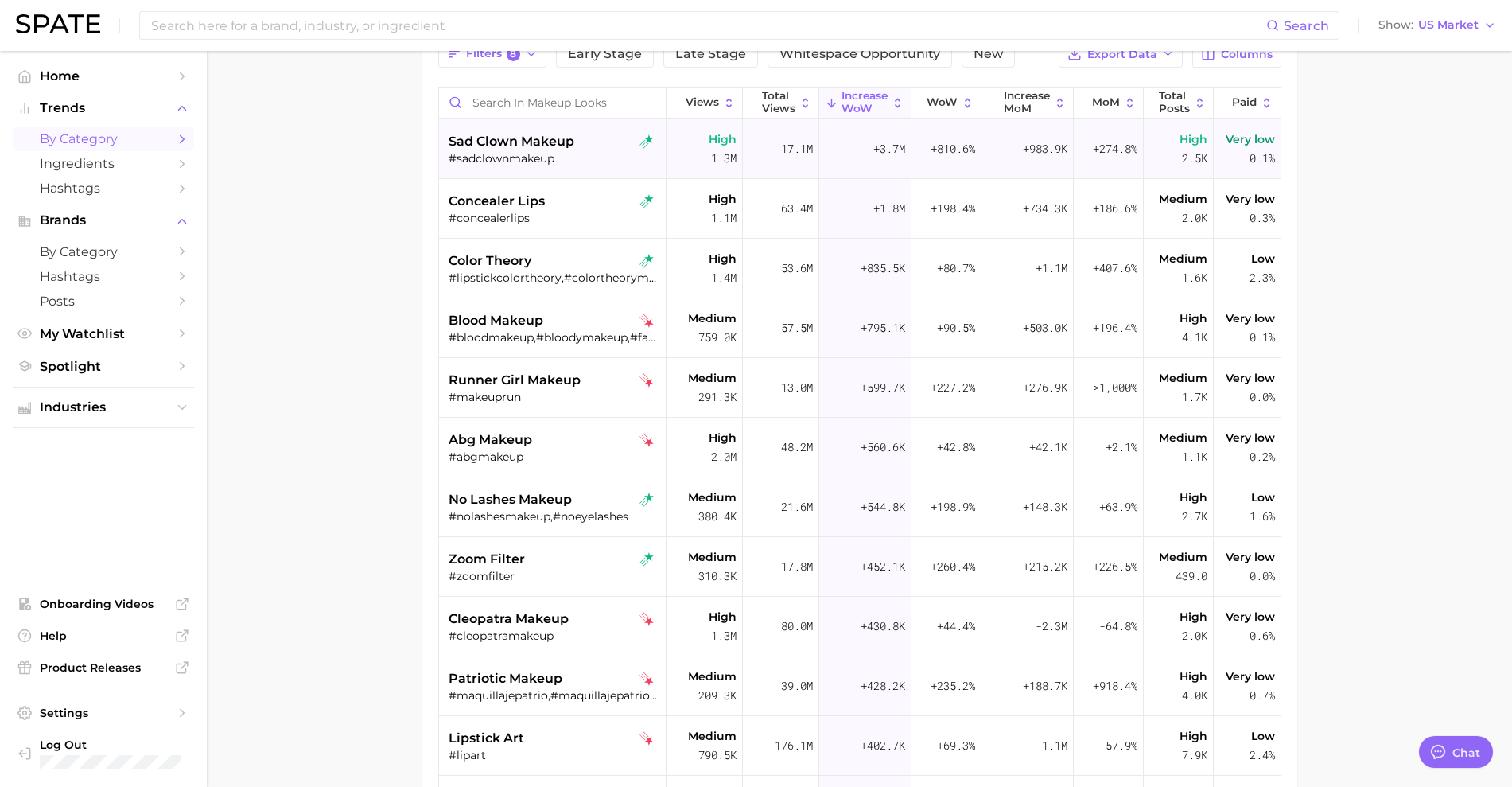
click at [470, 154] on div "#sadclownmakeup" at bounding box center [555, 158] width 213 height 15
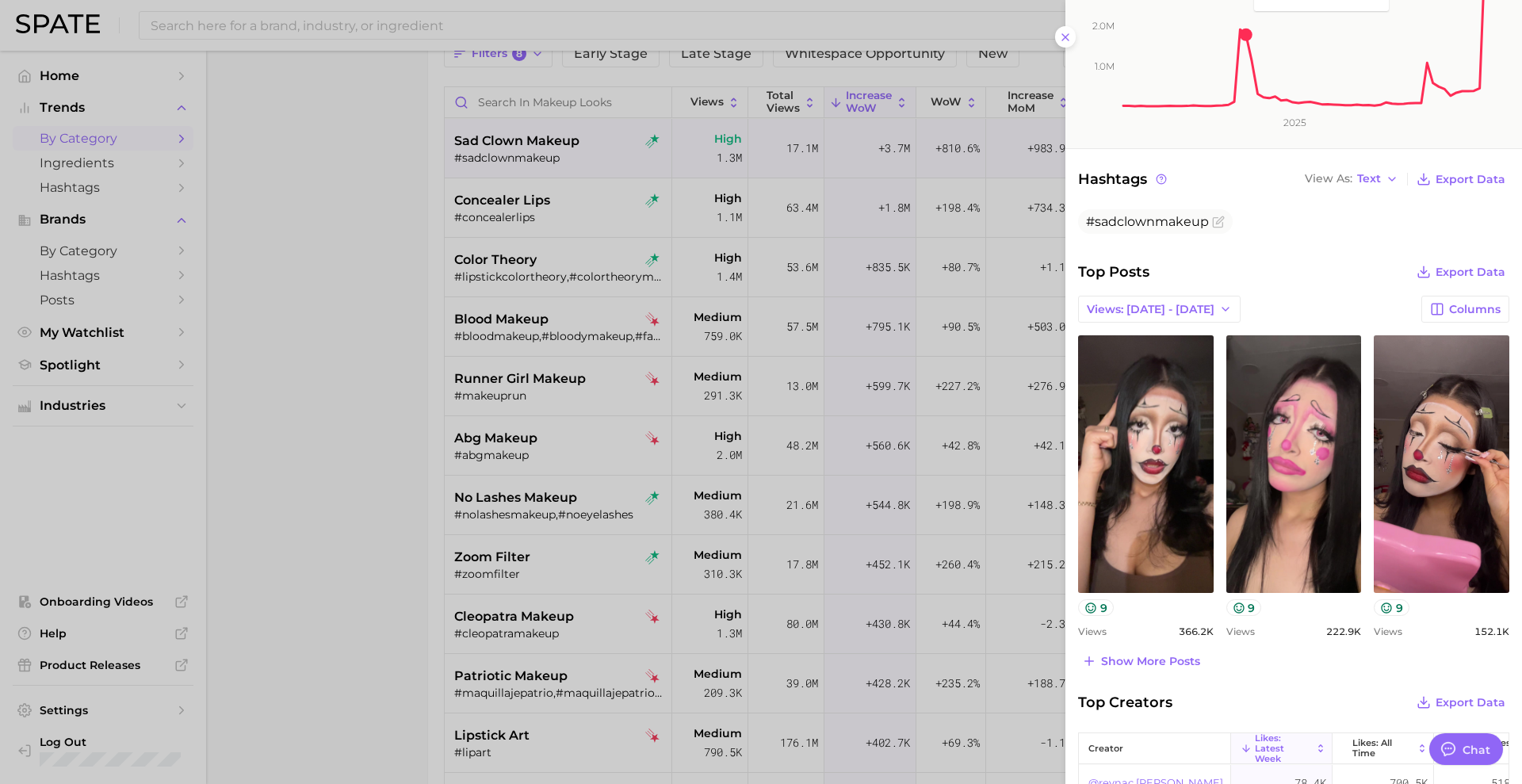
scroll to position [375, 0]
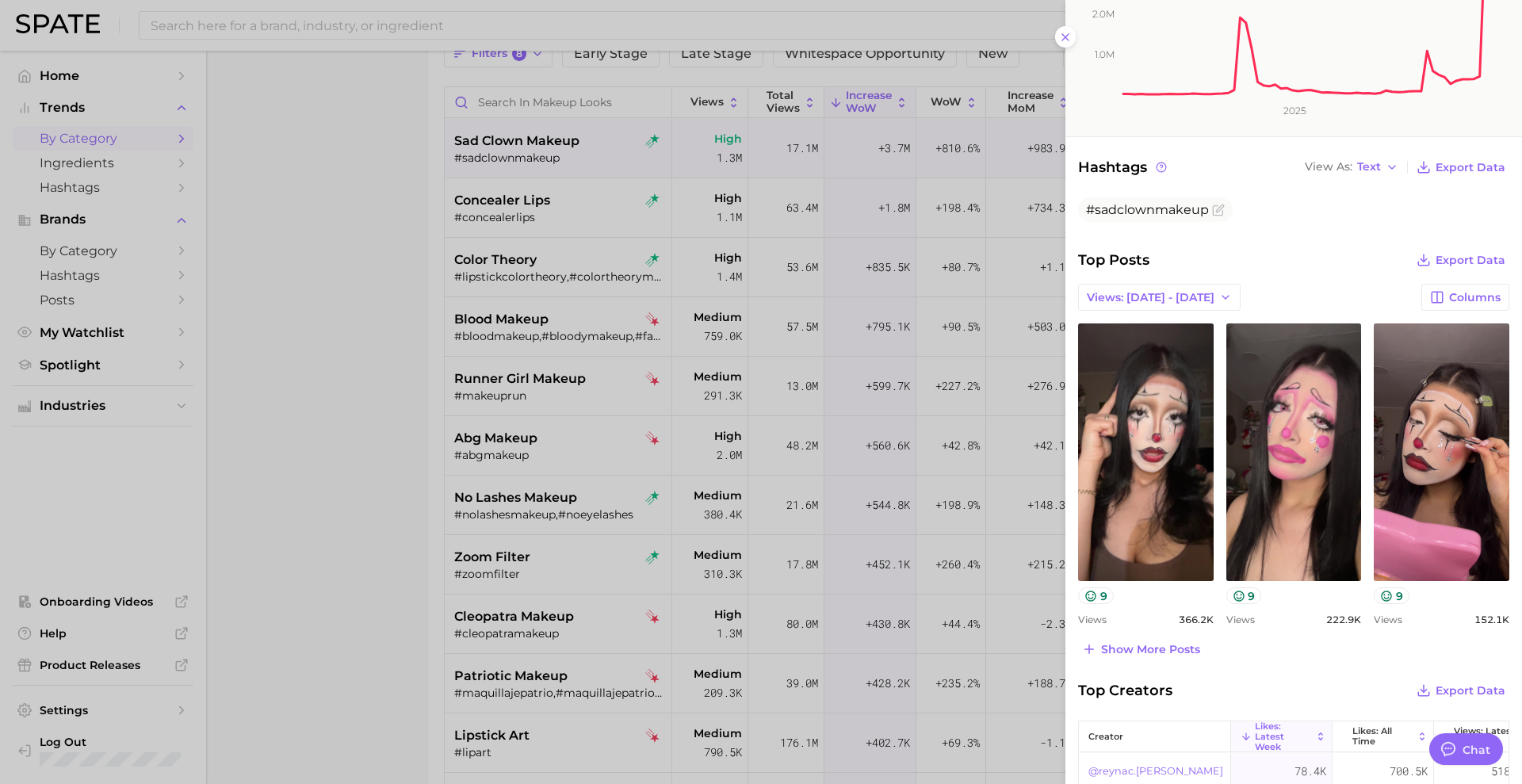
click at [287, 405] on div at bounding box center [761, 392] width 1522 height 784
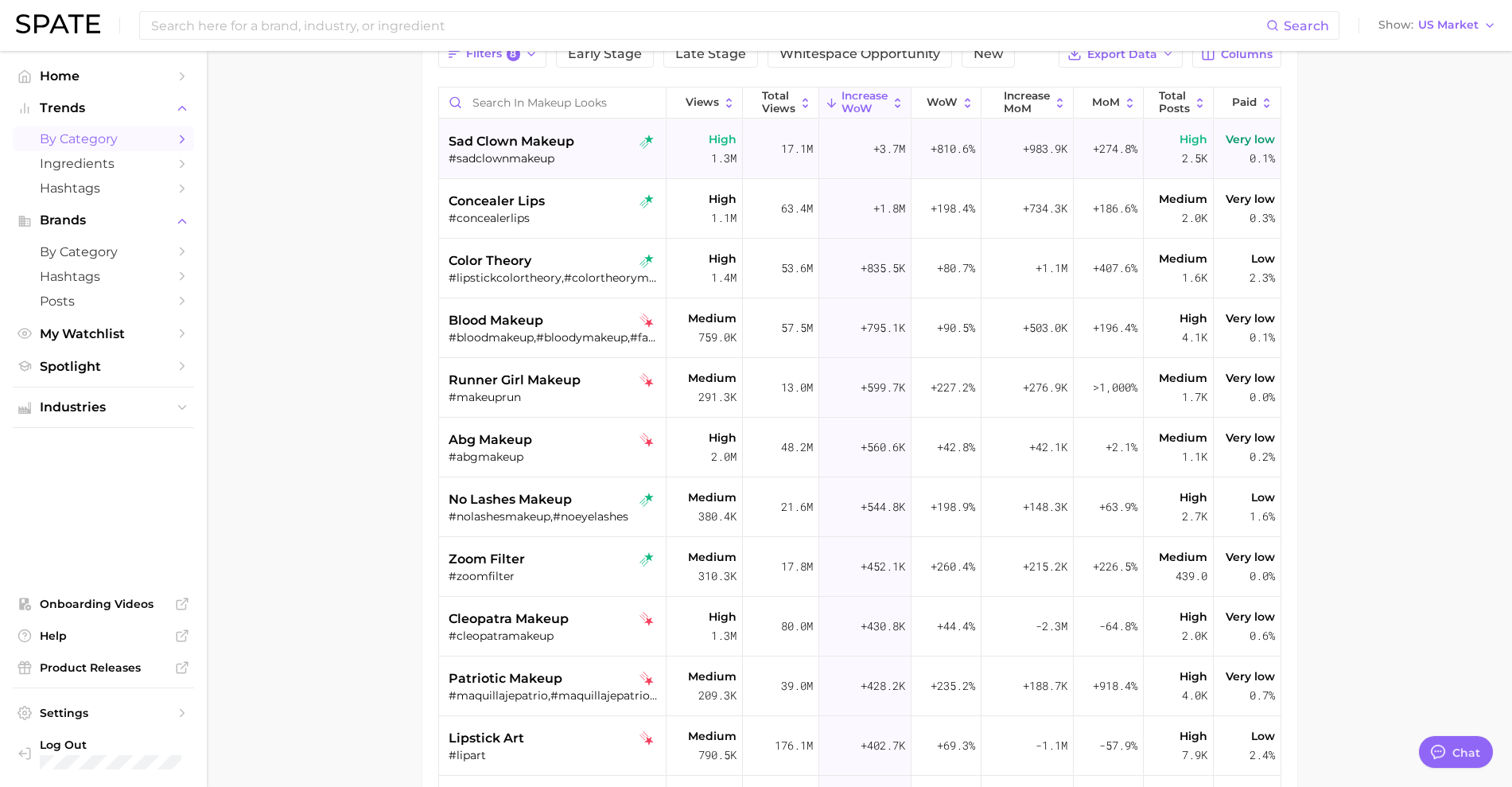
click at [495, 152] on div "#sadclownmakeup" at bounding box center [555, 158] width 213 height 15
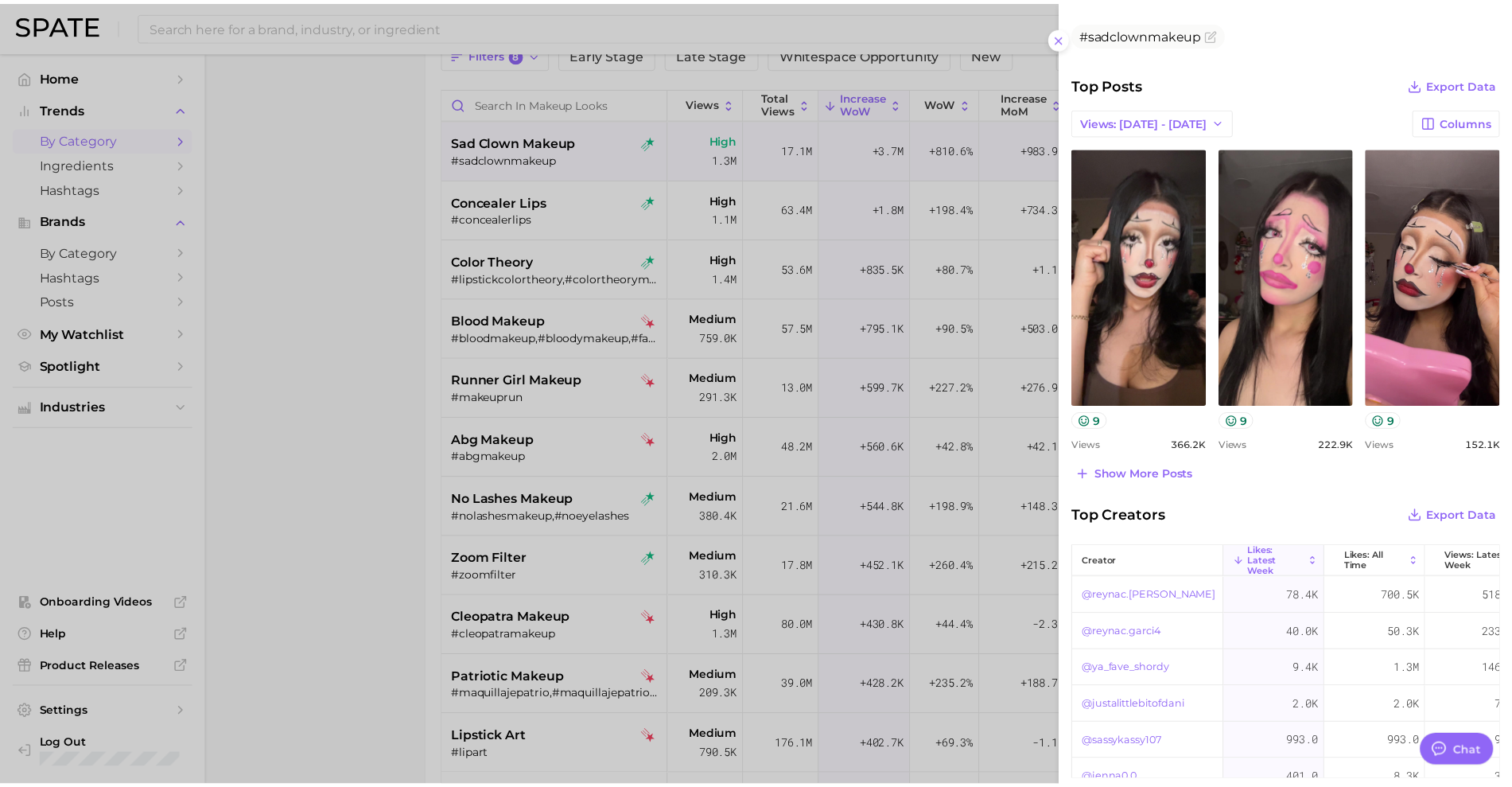
scroll to position [555, 0]
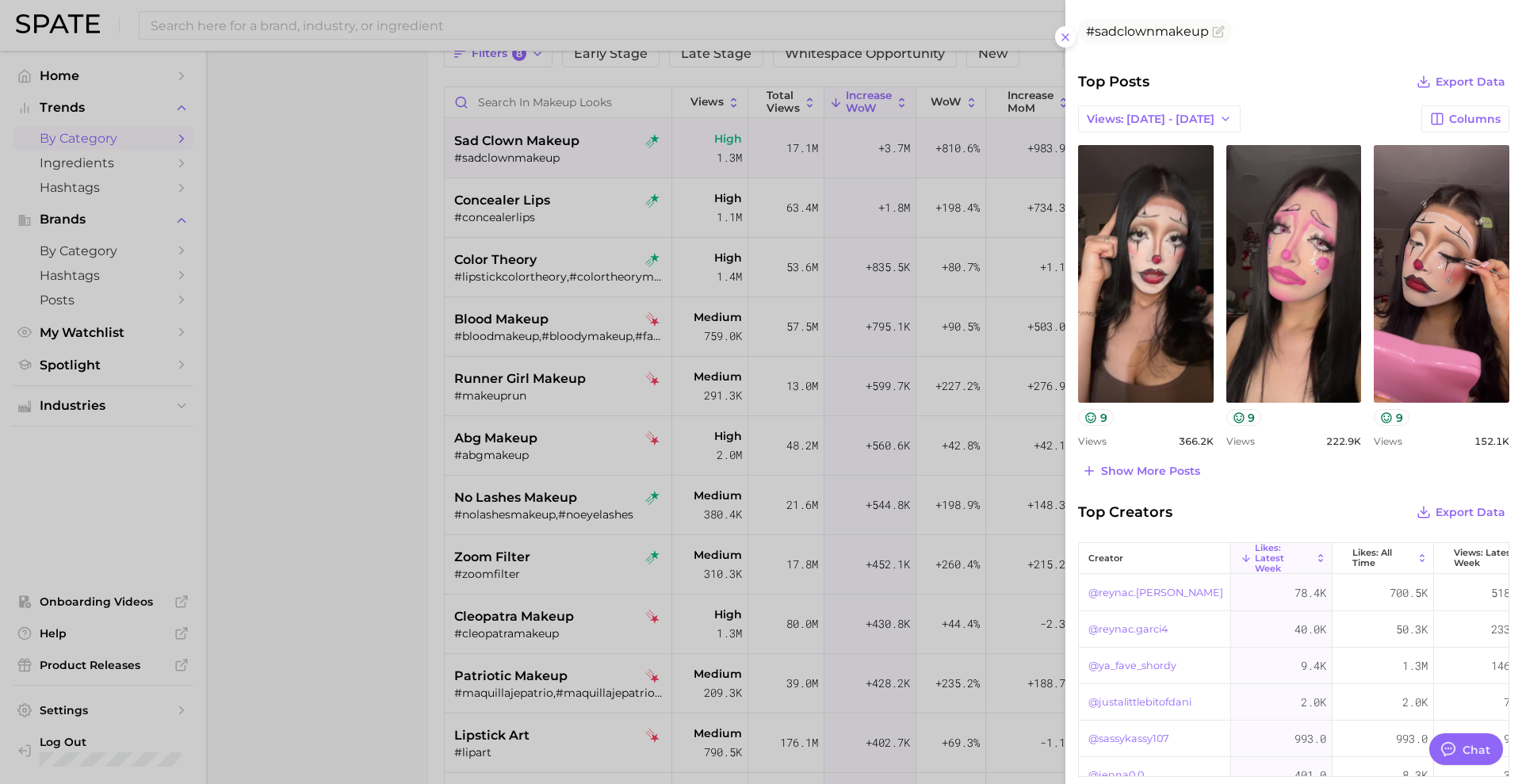
click at [332, 548] on div at bounding box center [761, 392] width 1522 height 784
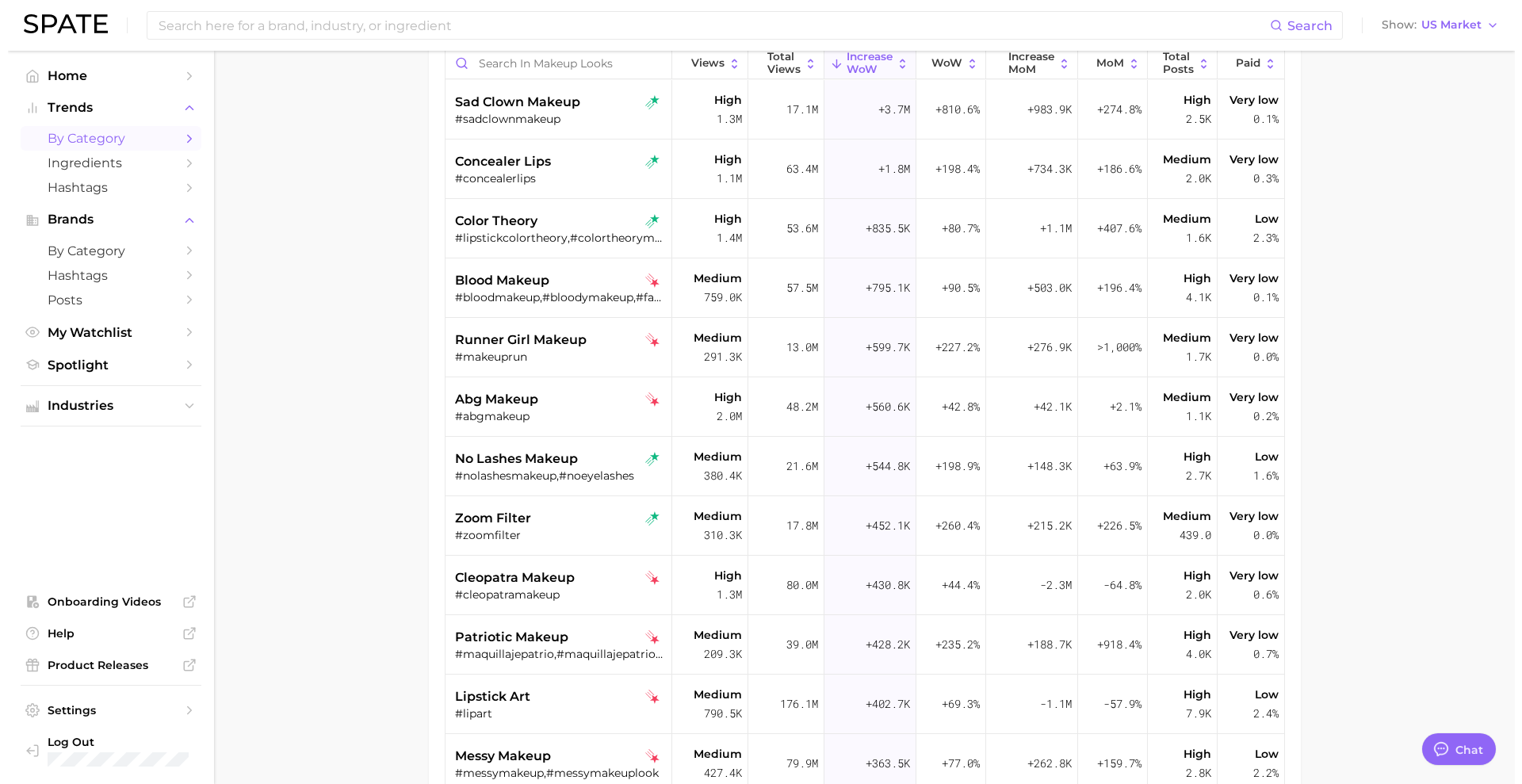
scroll to position [195, 0]
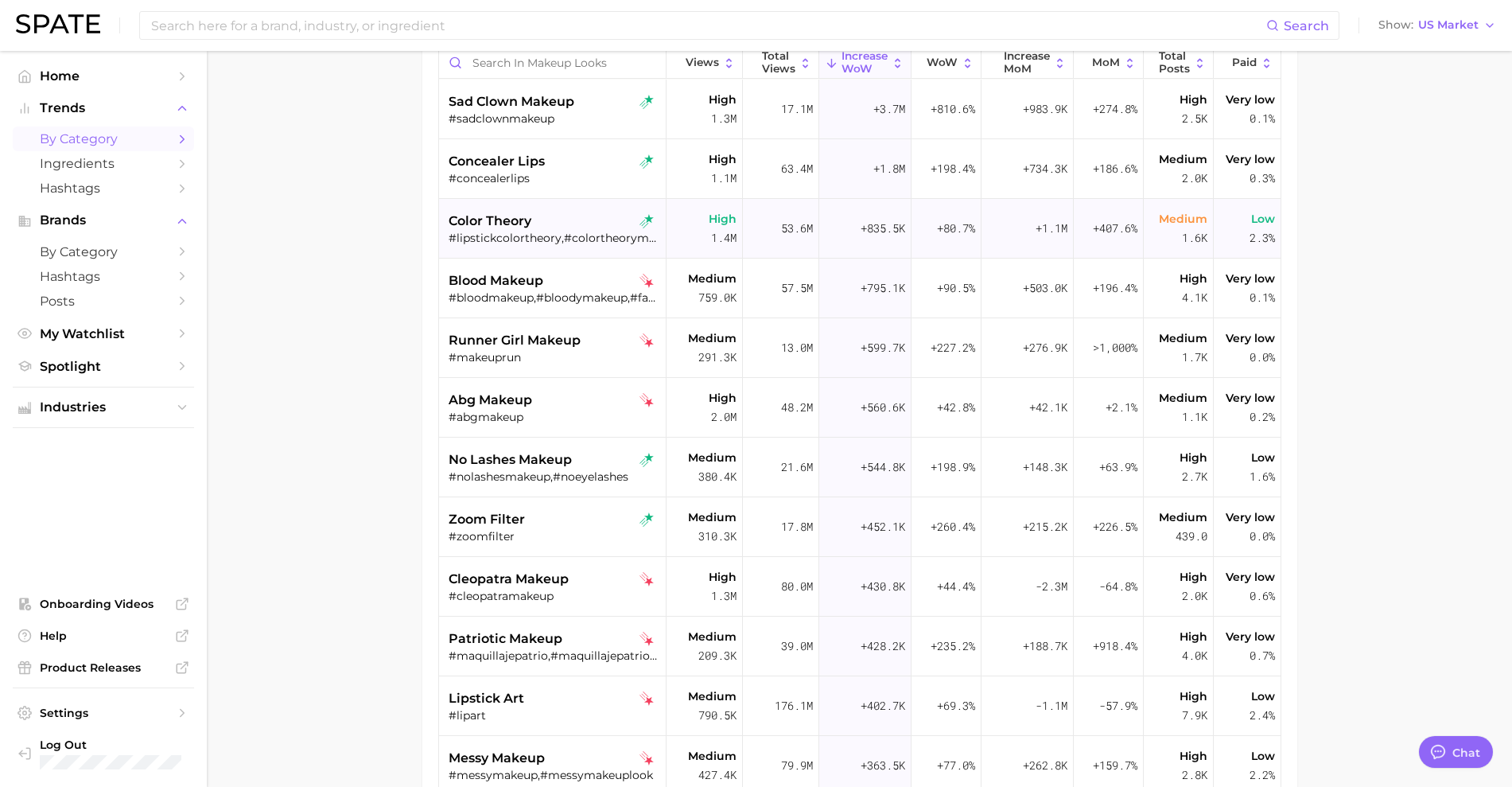
click at [503, 206] on div "color theory #lipstickcolortheory,#colortheorymakeup,#haircolortheory" at bounding box center [555, 228] width 213 height 60
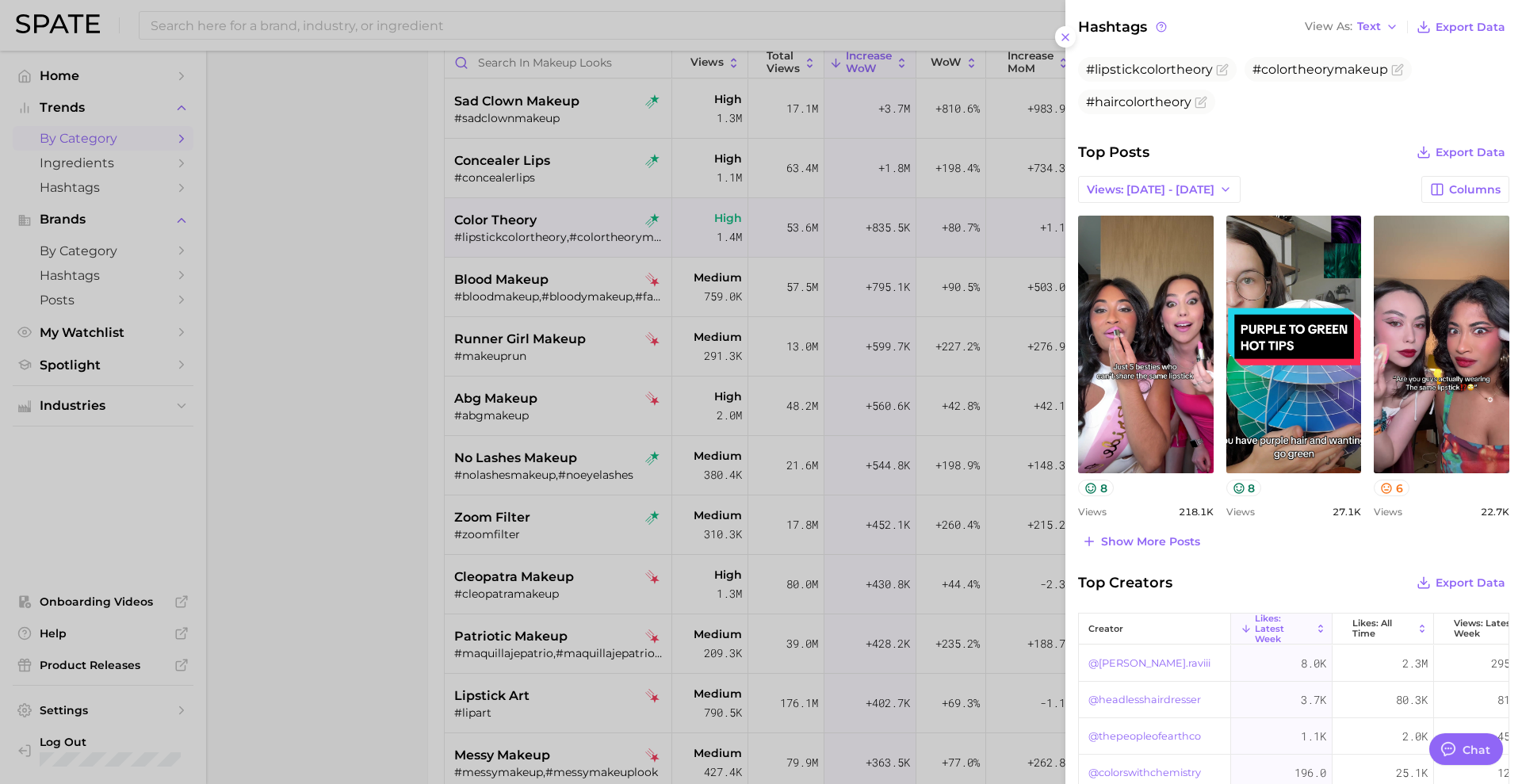
scroll to position [519, 0]
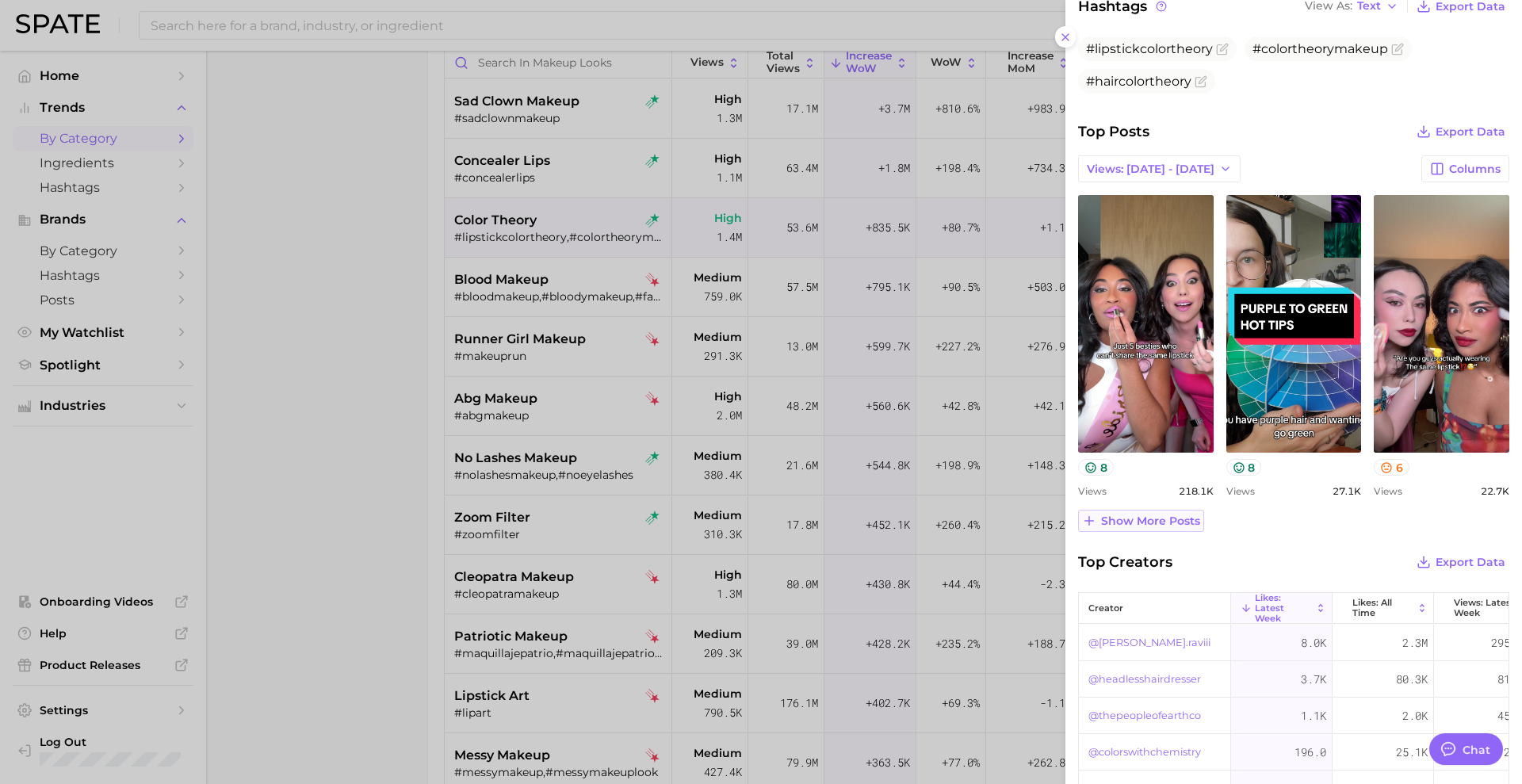
click at [1186, 517] on span "Show more posts" at bounding box center [1150, 521] width 99 height 14
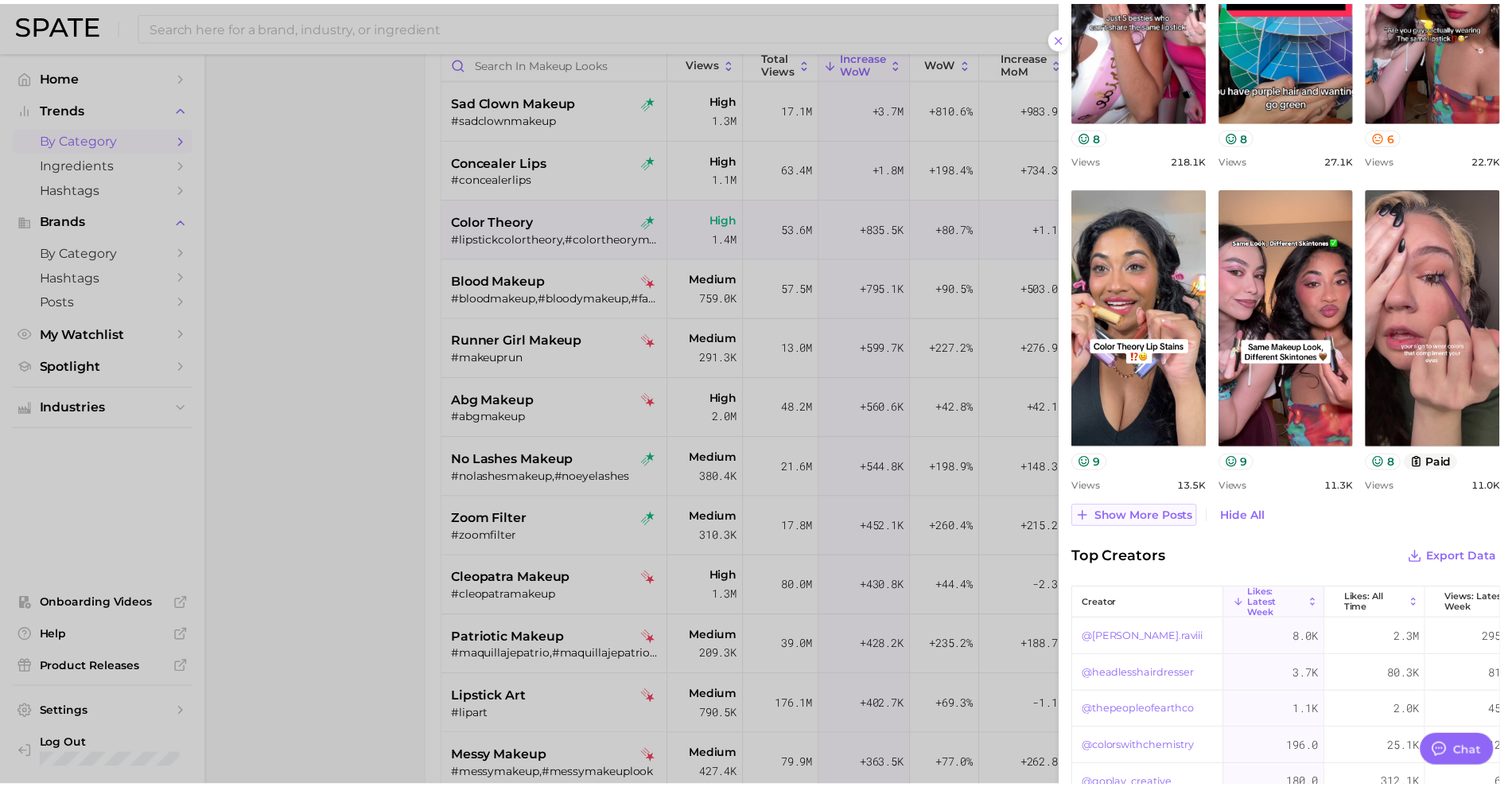
scroll to position [855, 0]
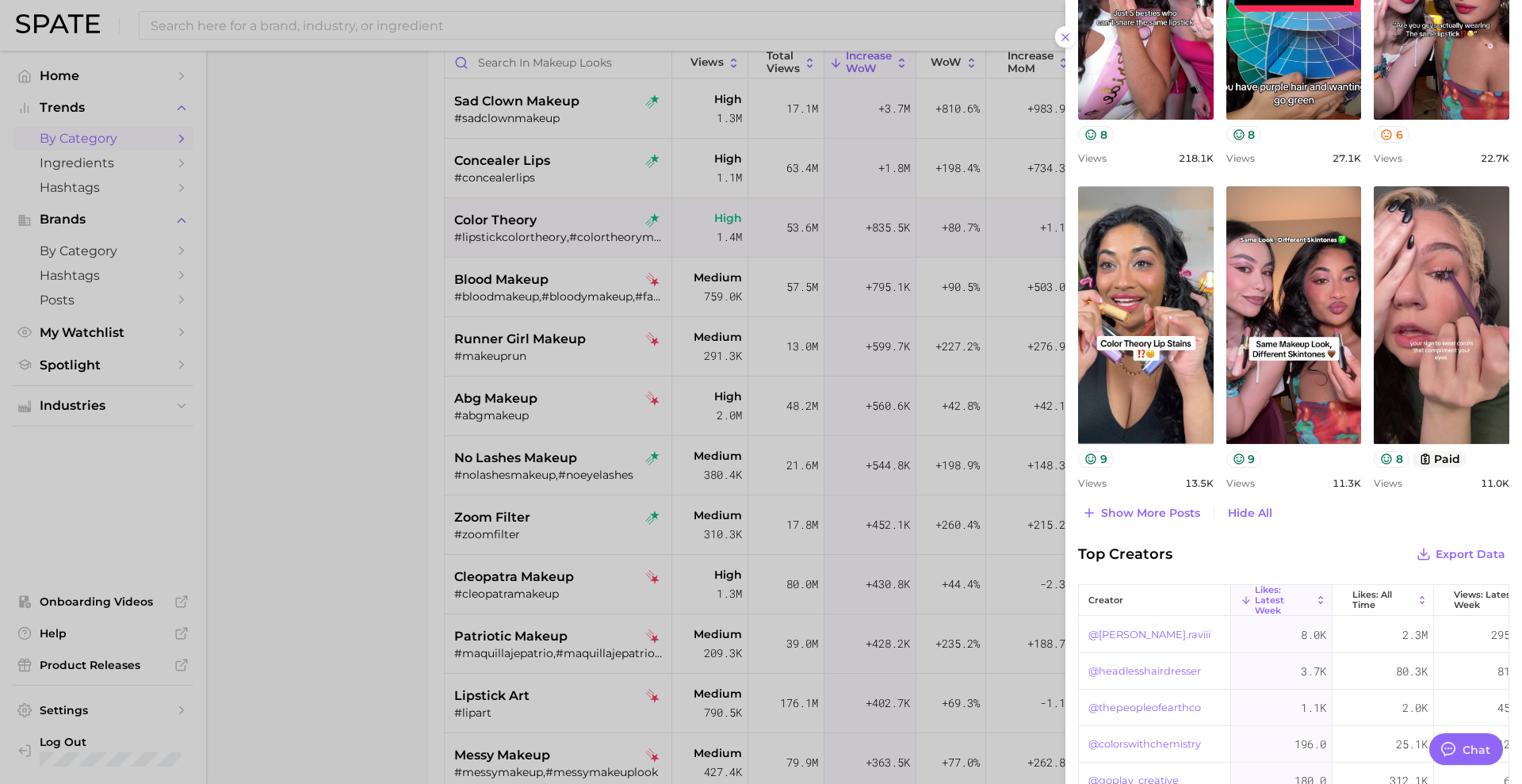
click at [345, 582] on div at bounding box center [761, 392] width 1522 height 784
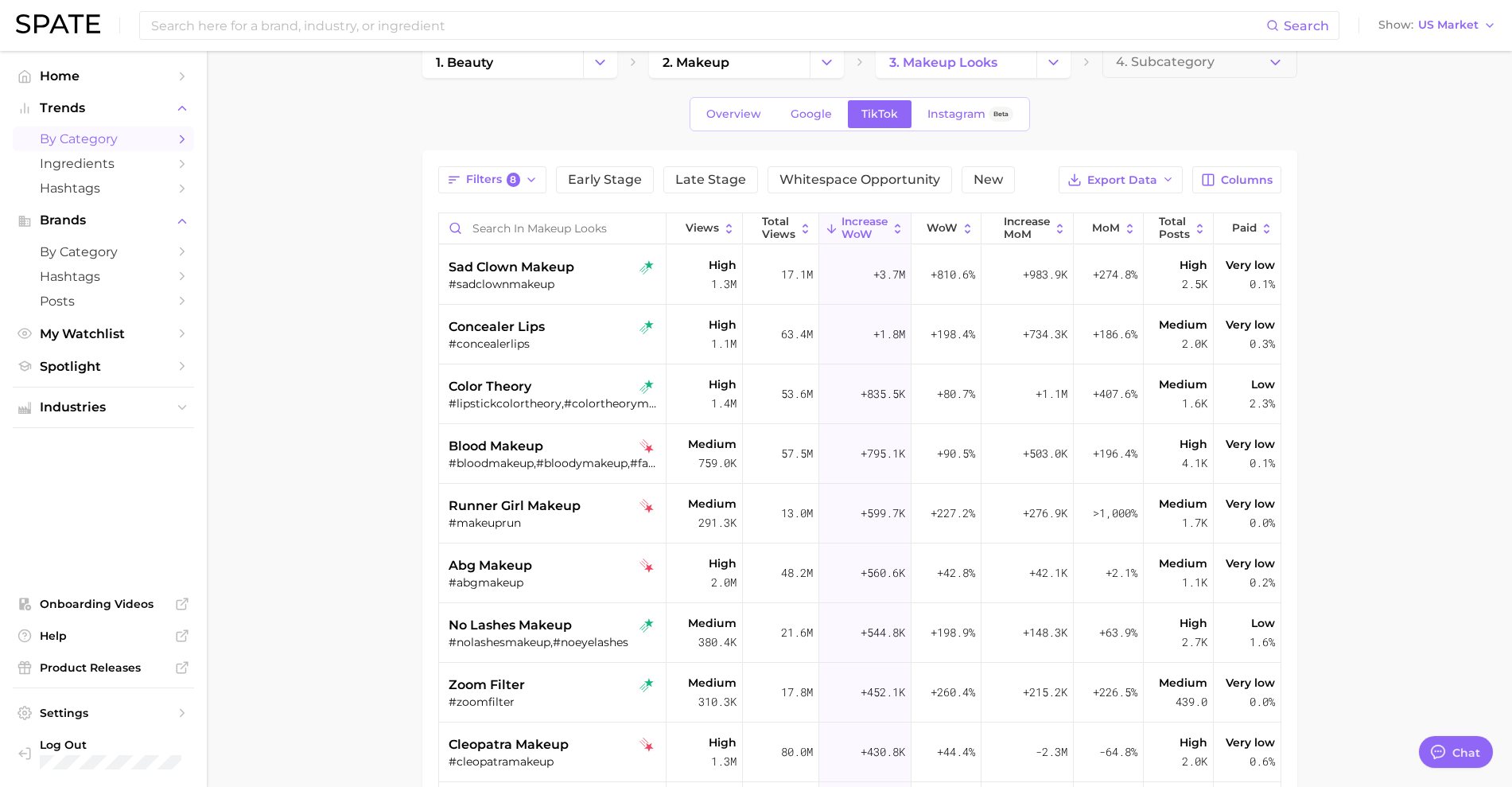
scroll to position [0, 0]
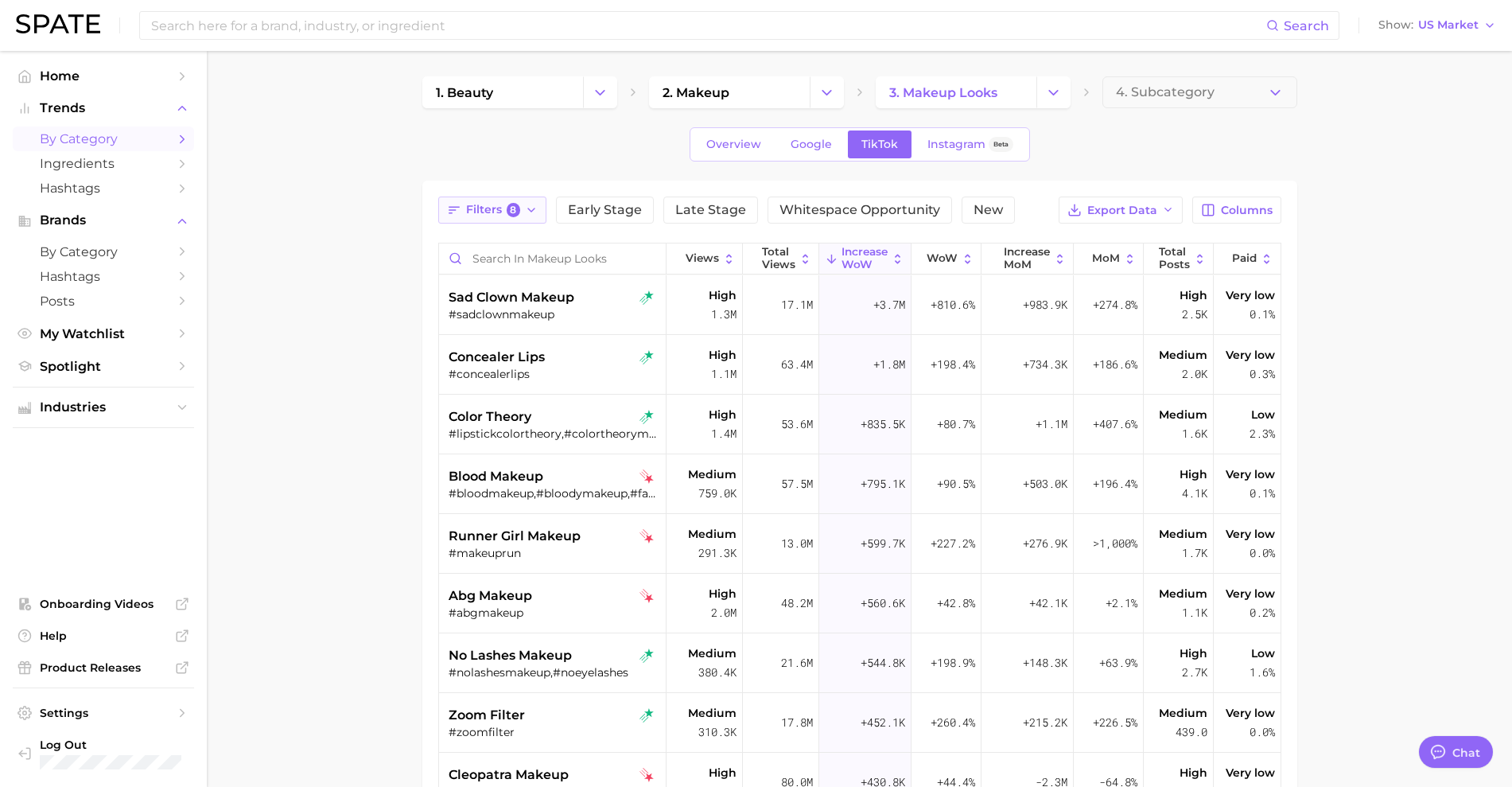
click at [498, 197] on button "Filters 8" at bounding box center [492, 210] width 109 height 27
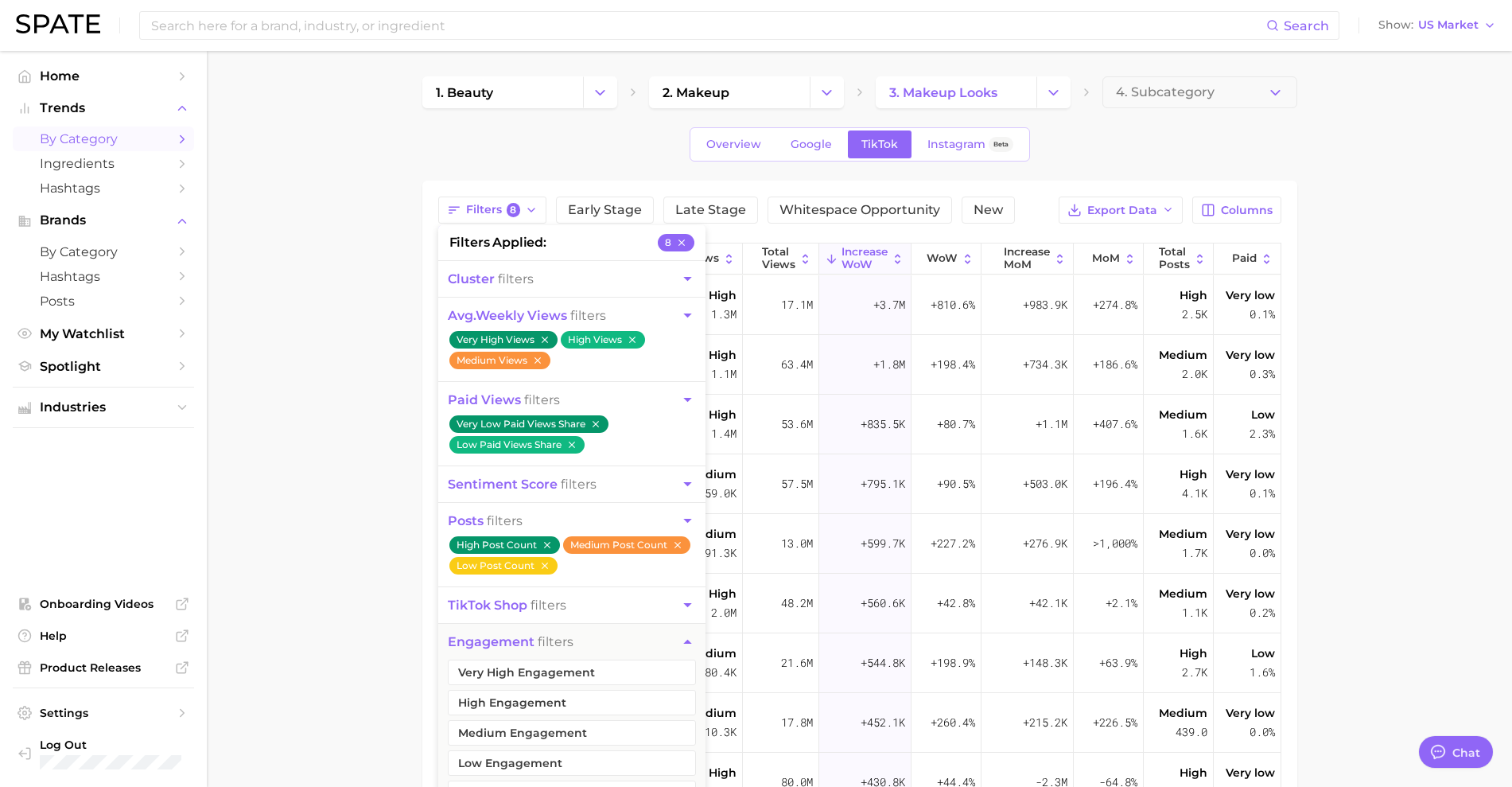
click at [548, 545] on icon "button" at bounding box center [547, 544] width 11 height 11
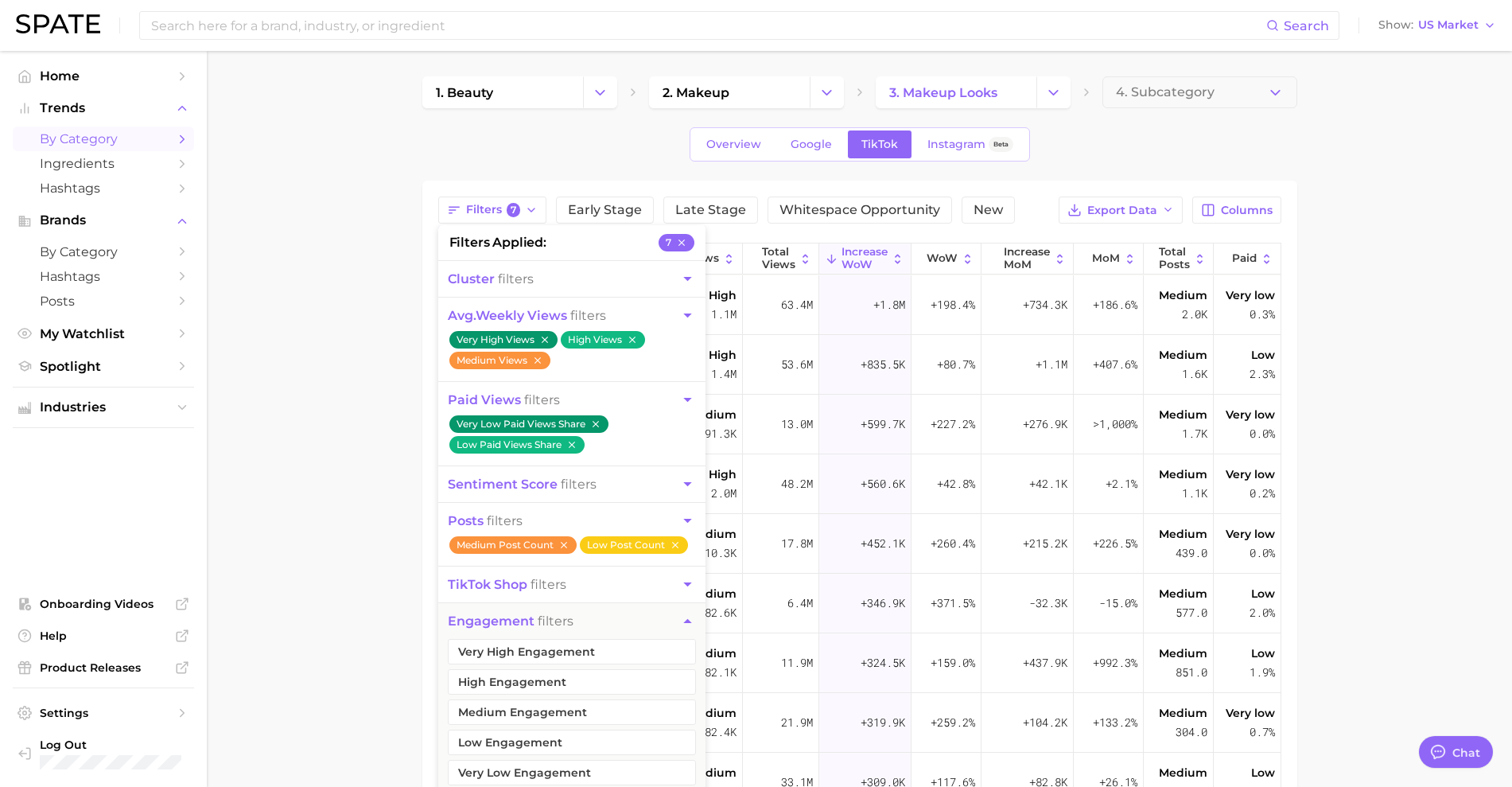
click at [330, 549] on main "1. beauty 2. makeup 3. makeup looks 4. Subcategory Overview Google TikTok Insta…" at bounding box center [859, 587] width 1305 height 1073
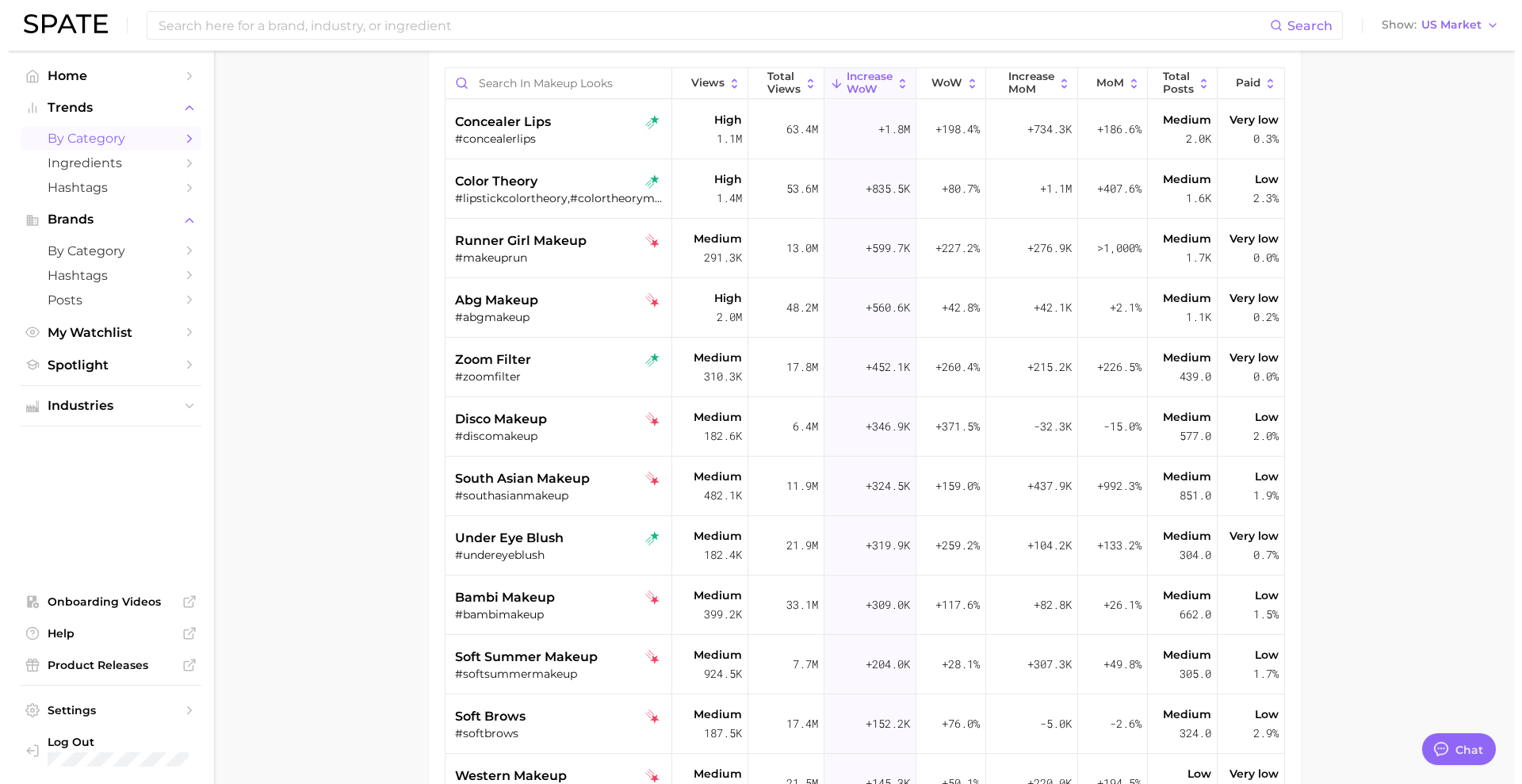
scroll to position [144, 0]
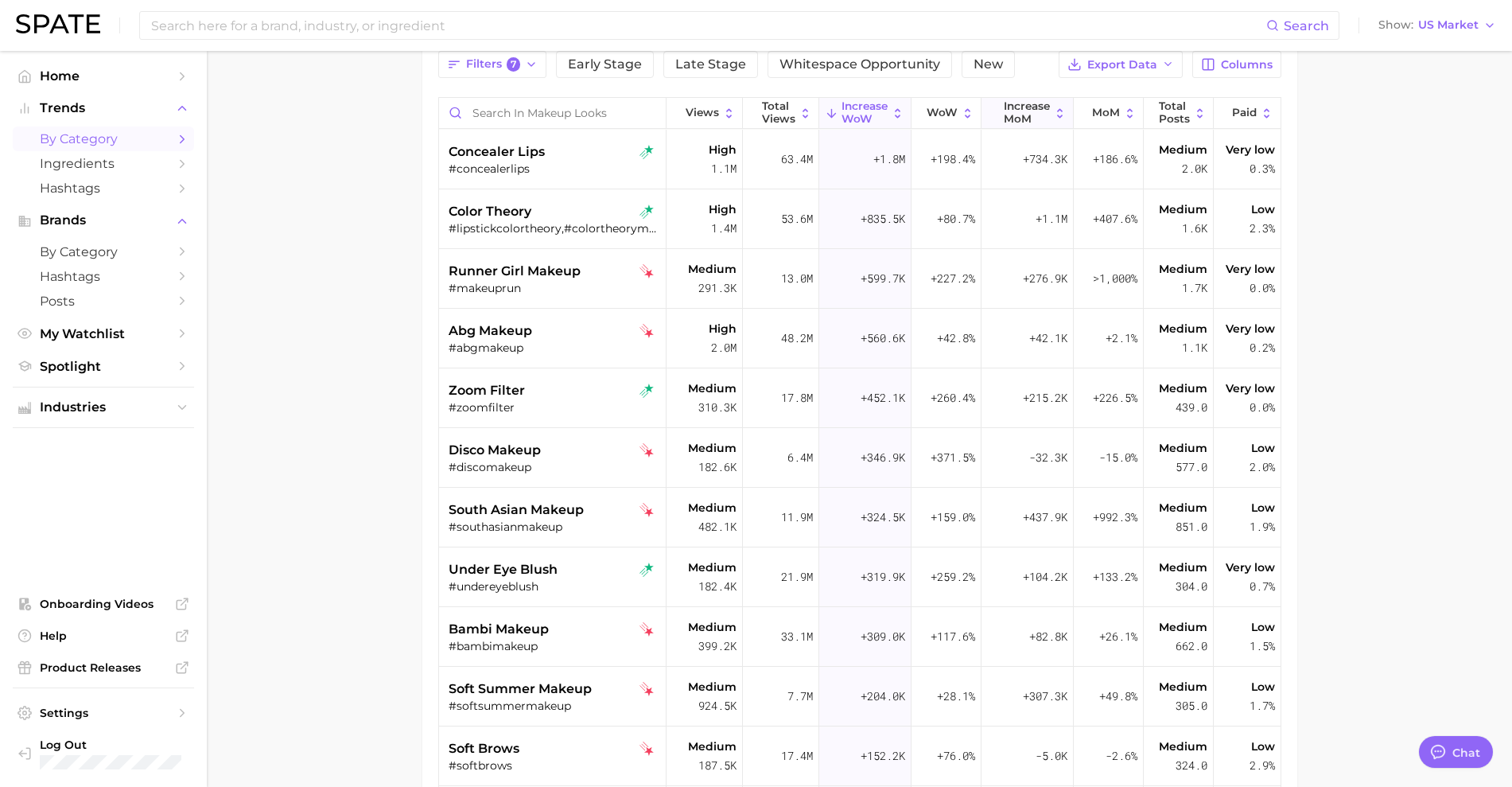
click at [1018, 116] on span "increase MoM" at bounding box center [1026, 112] width 46 height 25
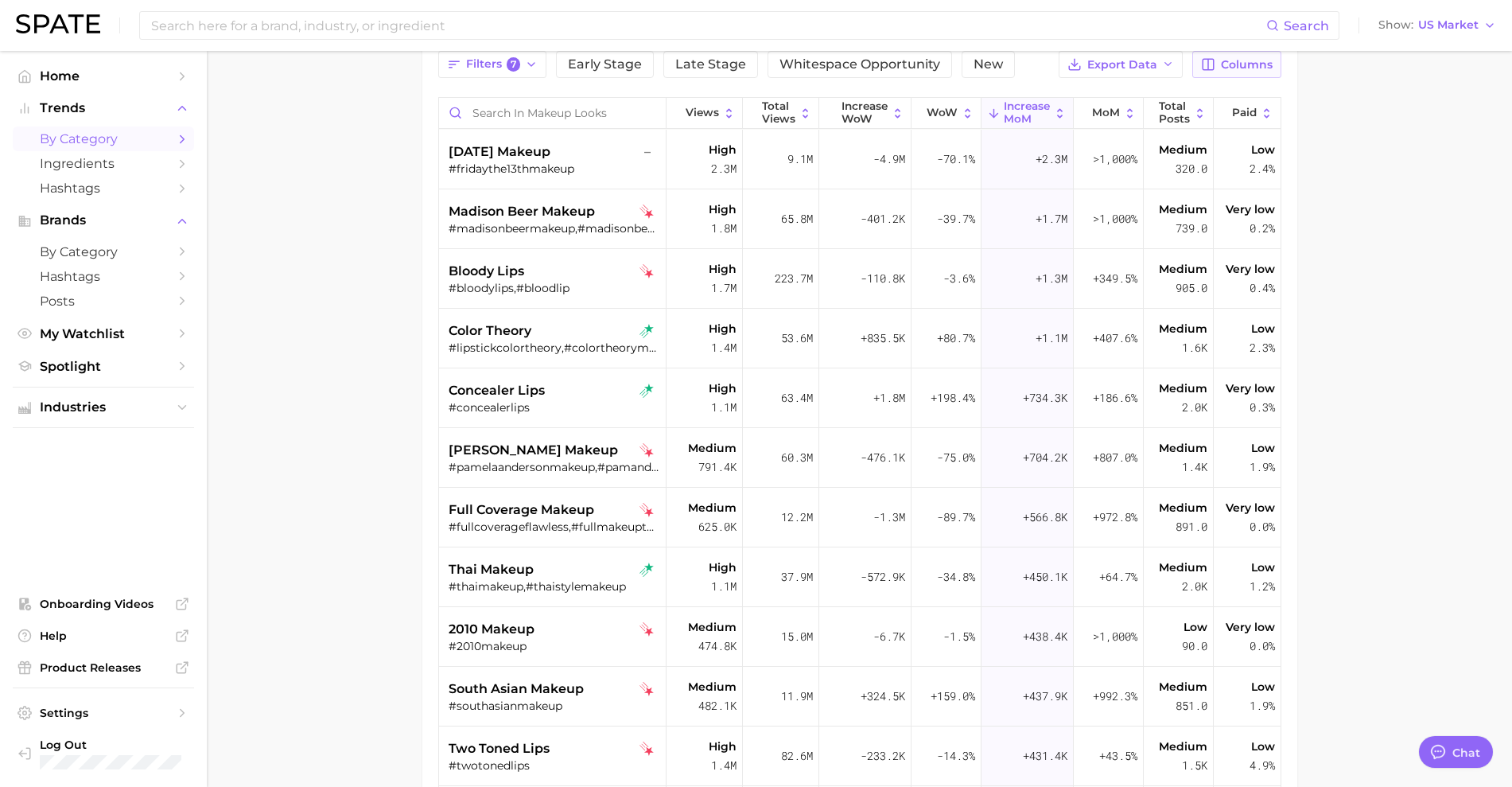
click at [1260, 69] on span "Columns" at bounding box center [1246, 65] width 52 height 14
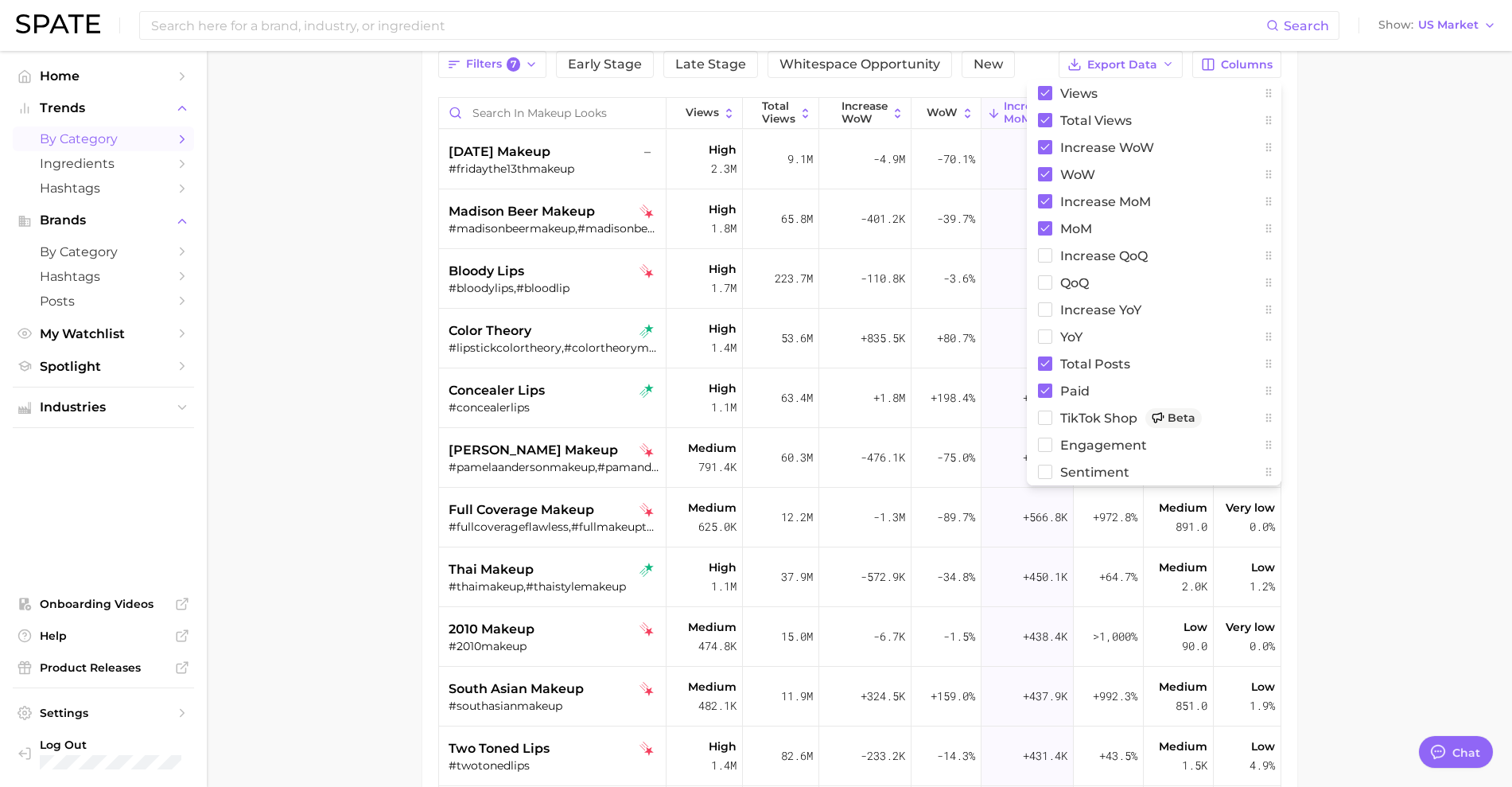
click at [365, 294] on main "1. beauty 2. makeup 3. makeup looks 4. Subcategory Overview Google TikTok Insta…" at bounding box center [859, 441] width 1305 height 1073
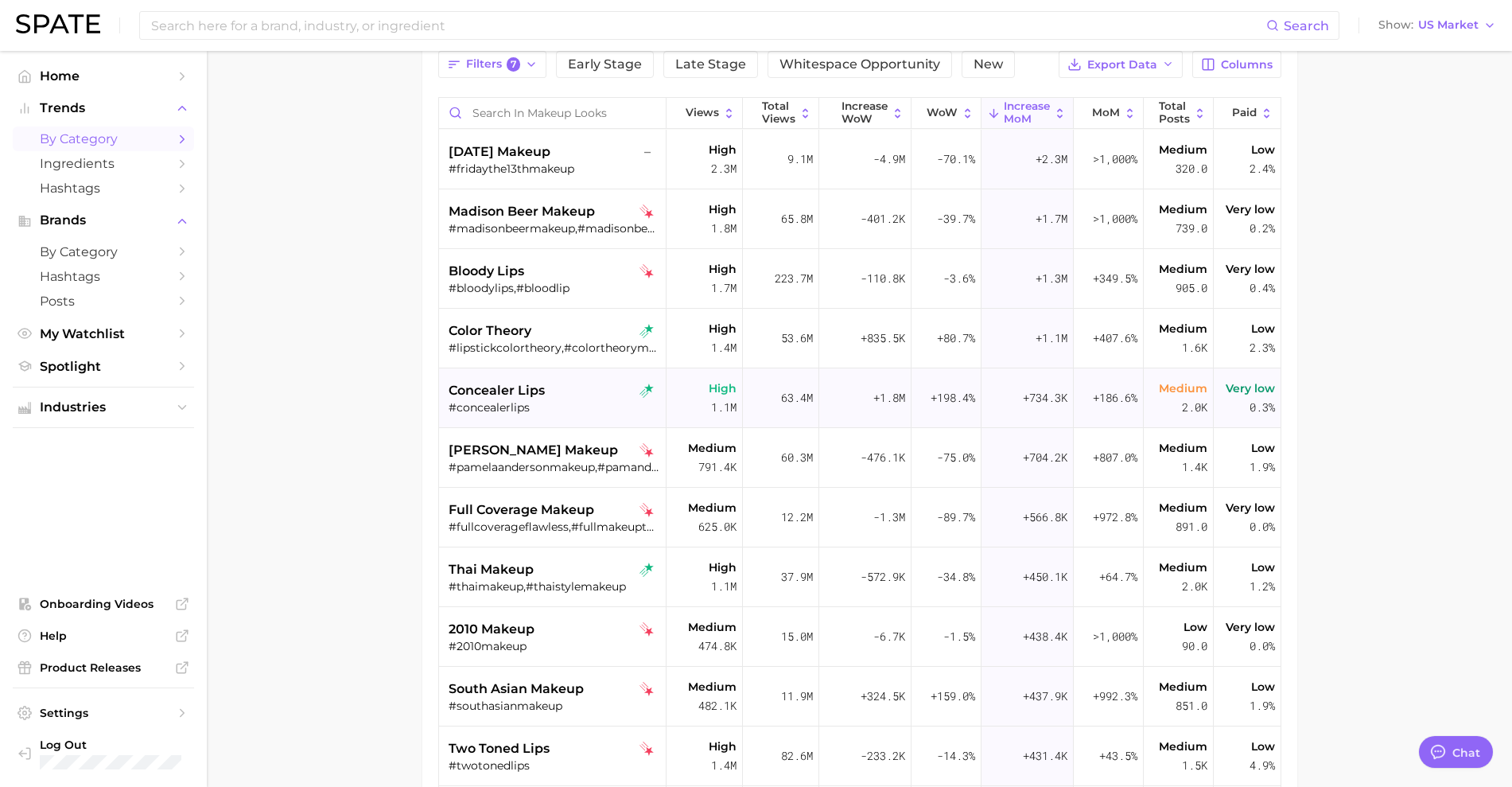
click at [495, 420] on div "concealer lips #concealerlips" at bounding box center [555, 398] width 213 height 60
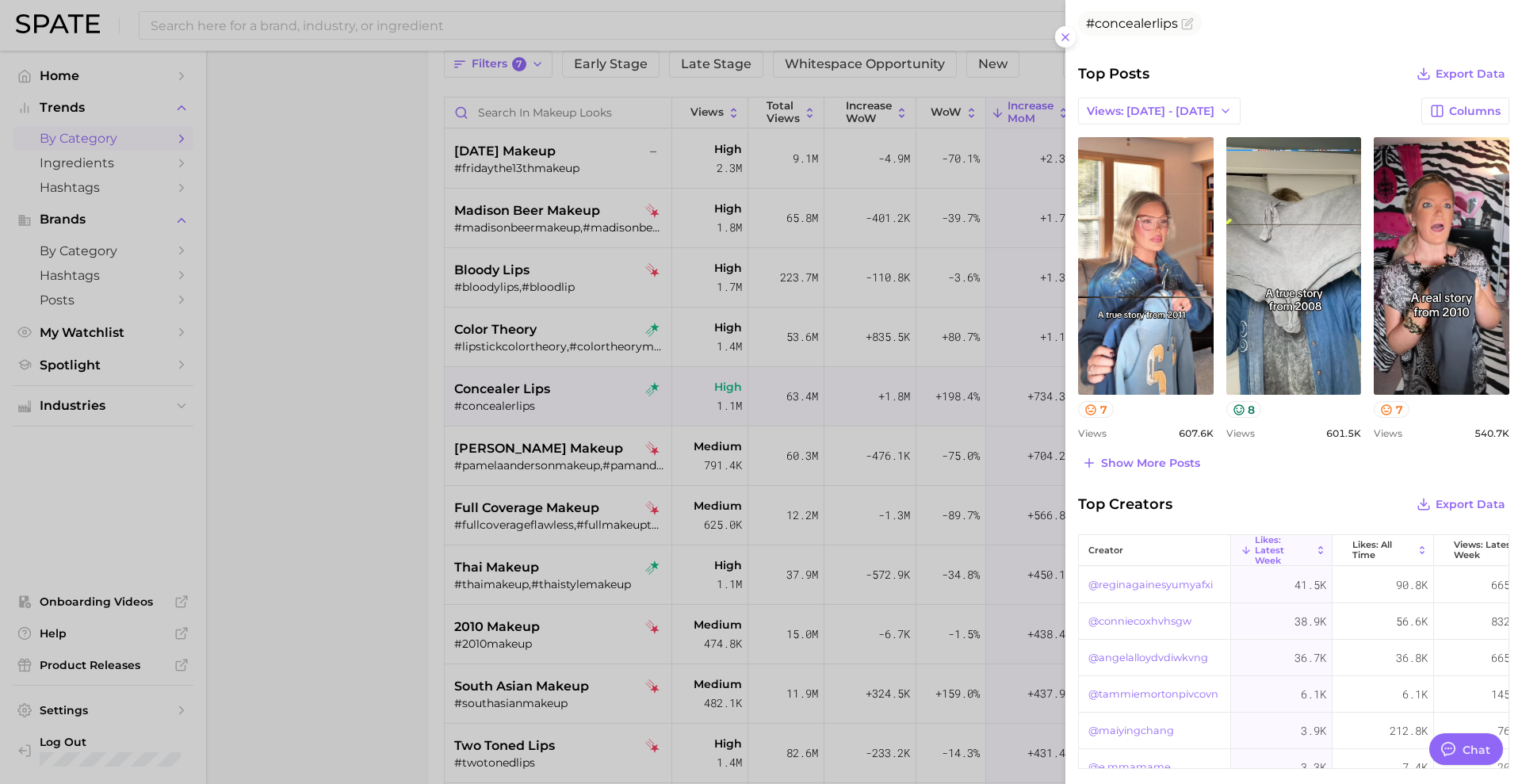
scroll to position [606, 0]
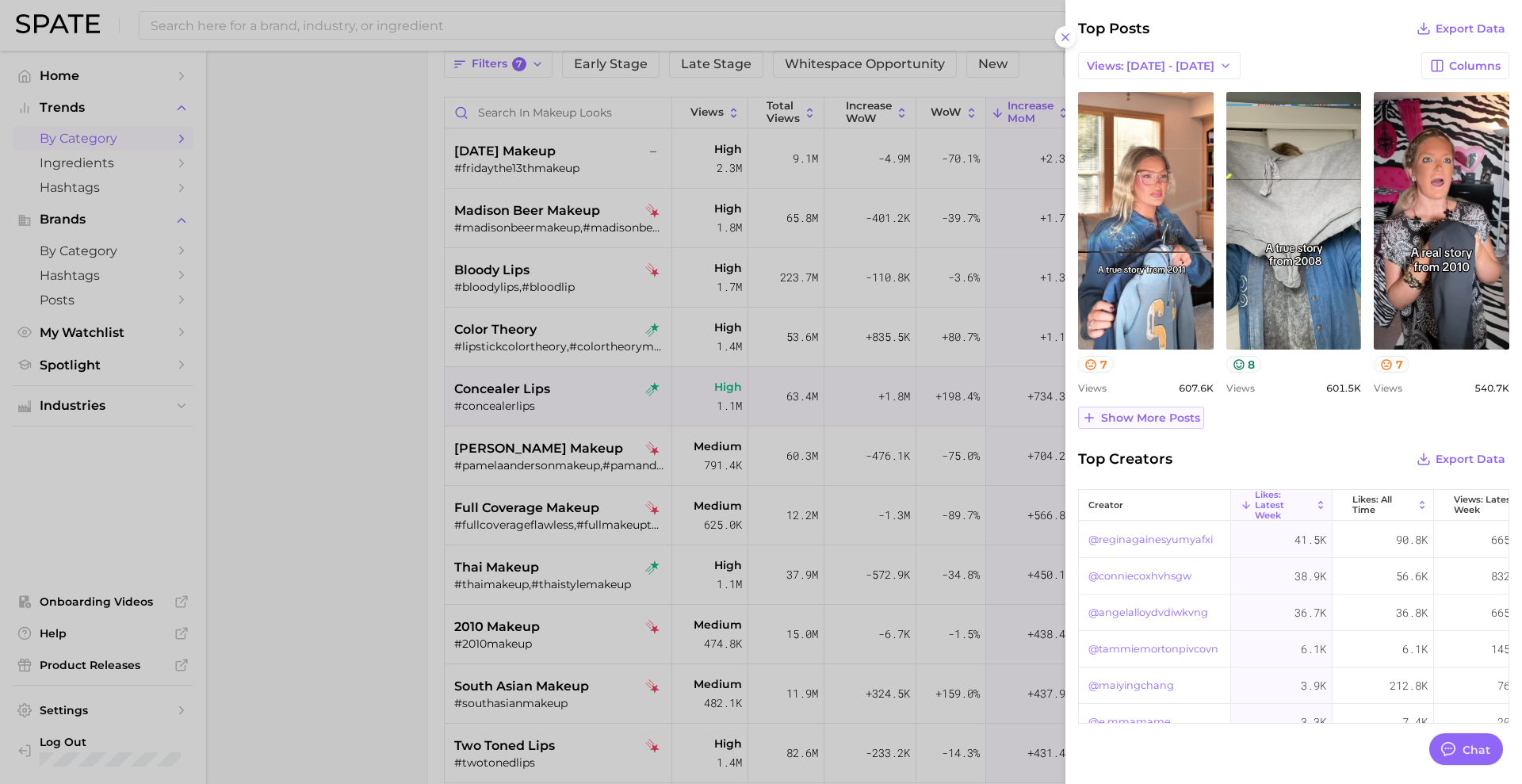
click at [1168, 416] on span "Show more posts" at bounding box center [1150, 418] width 99 height 14
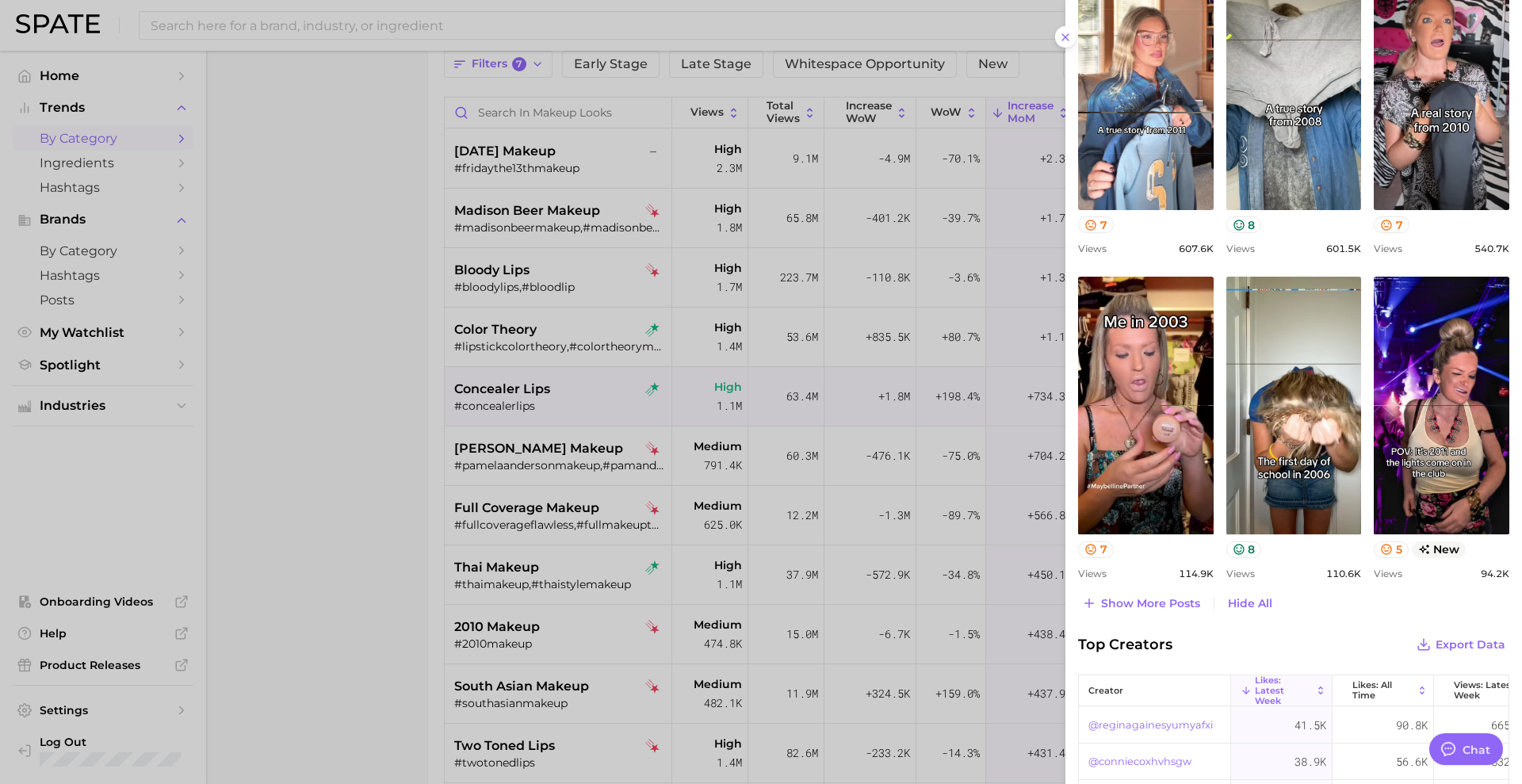
scroll to position [792, 0]
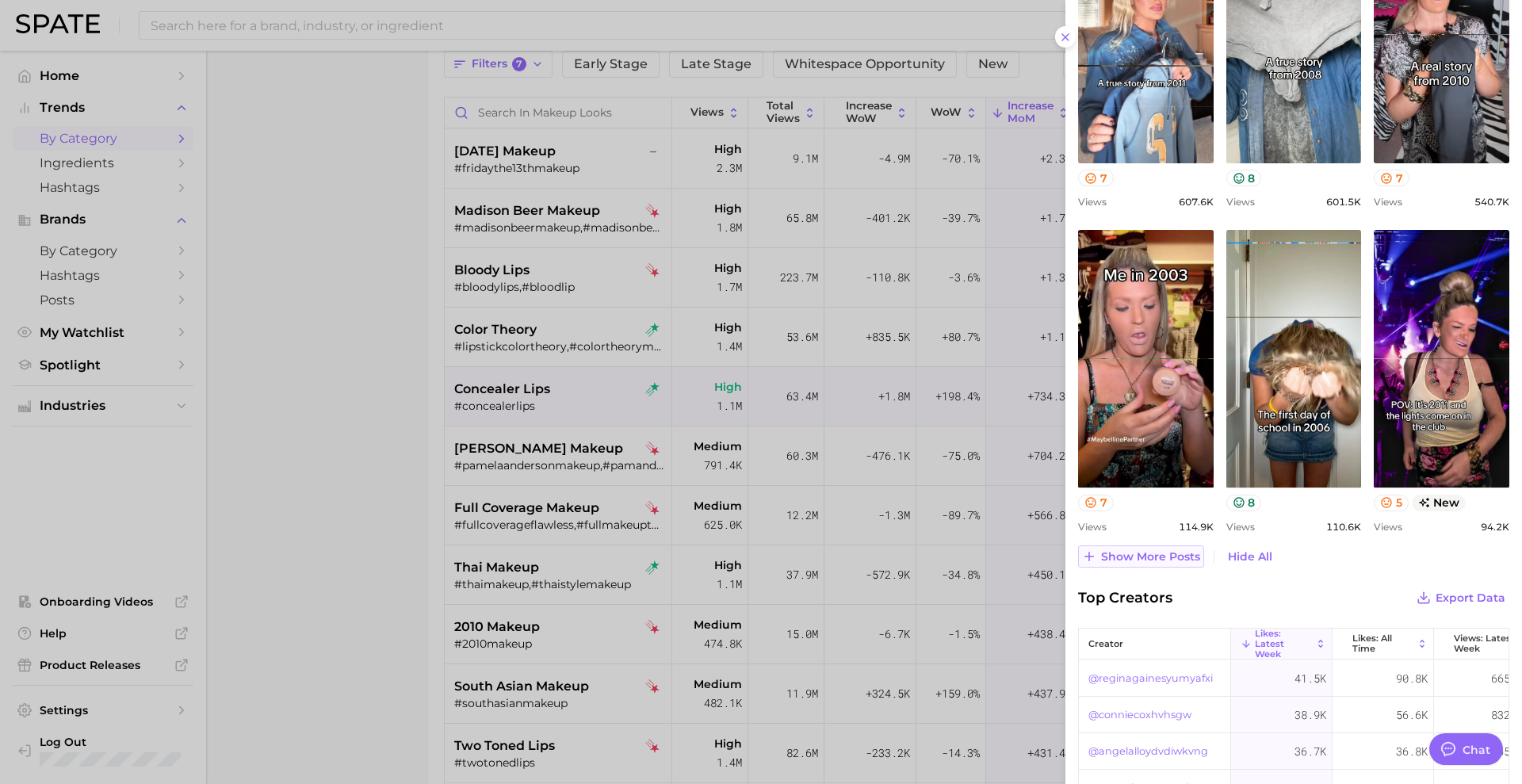
click at [1156, 557] on span "Show more posts" at bounding box center [1150, 557] width 99 height 14
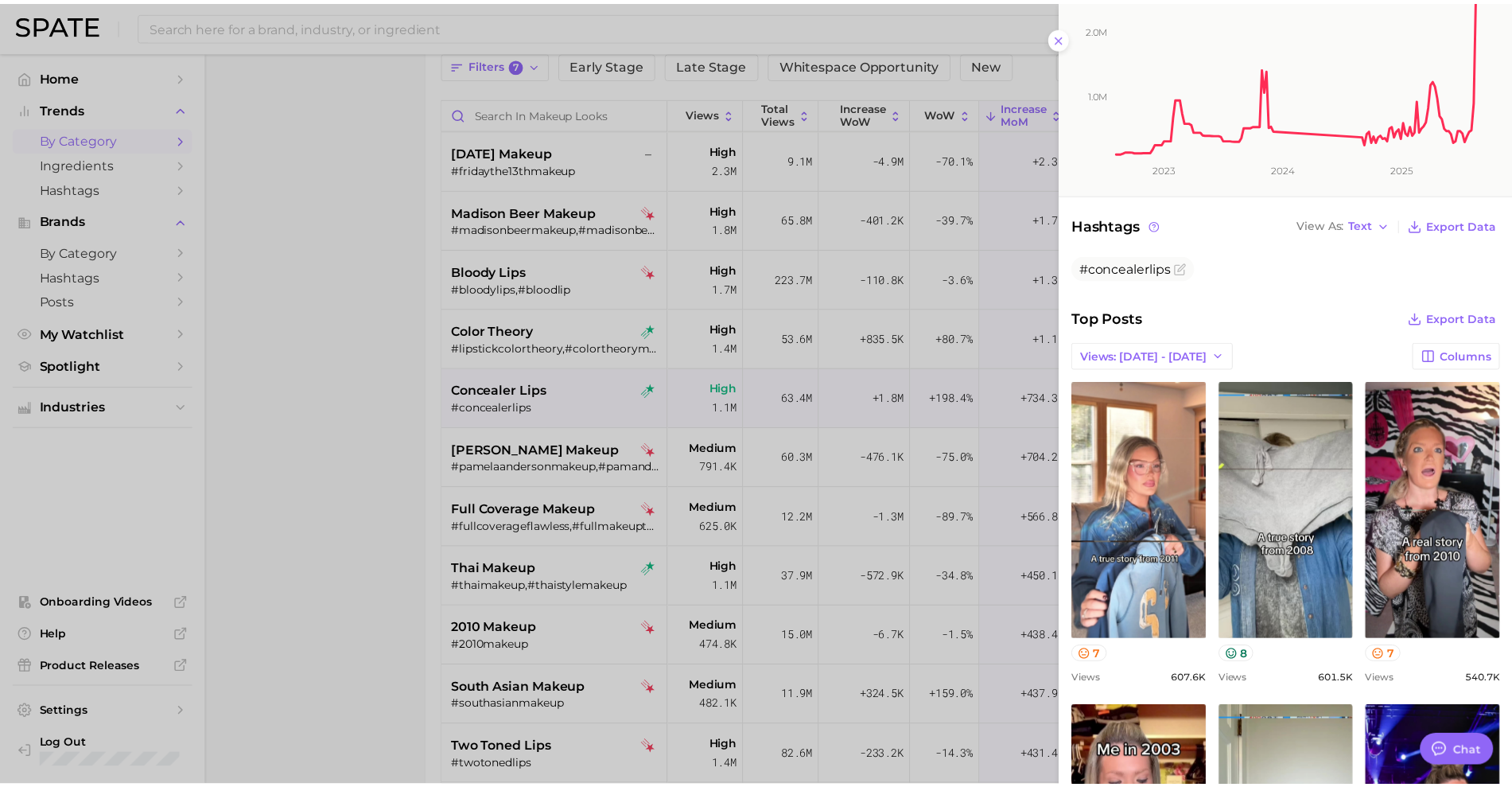
scroll to position [302, 0]
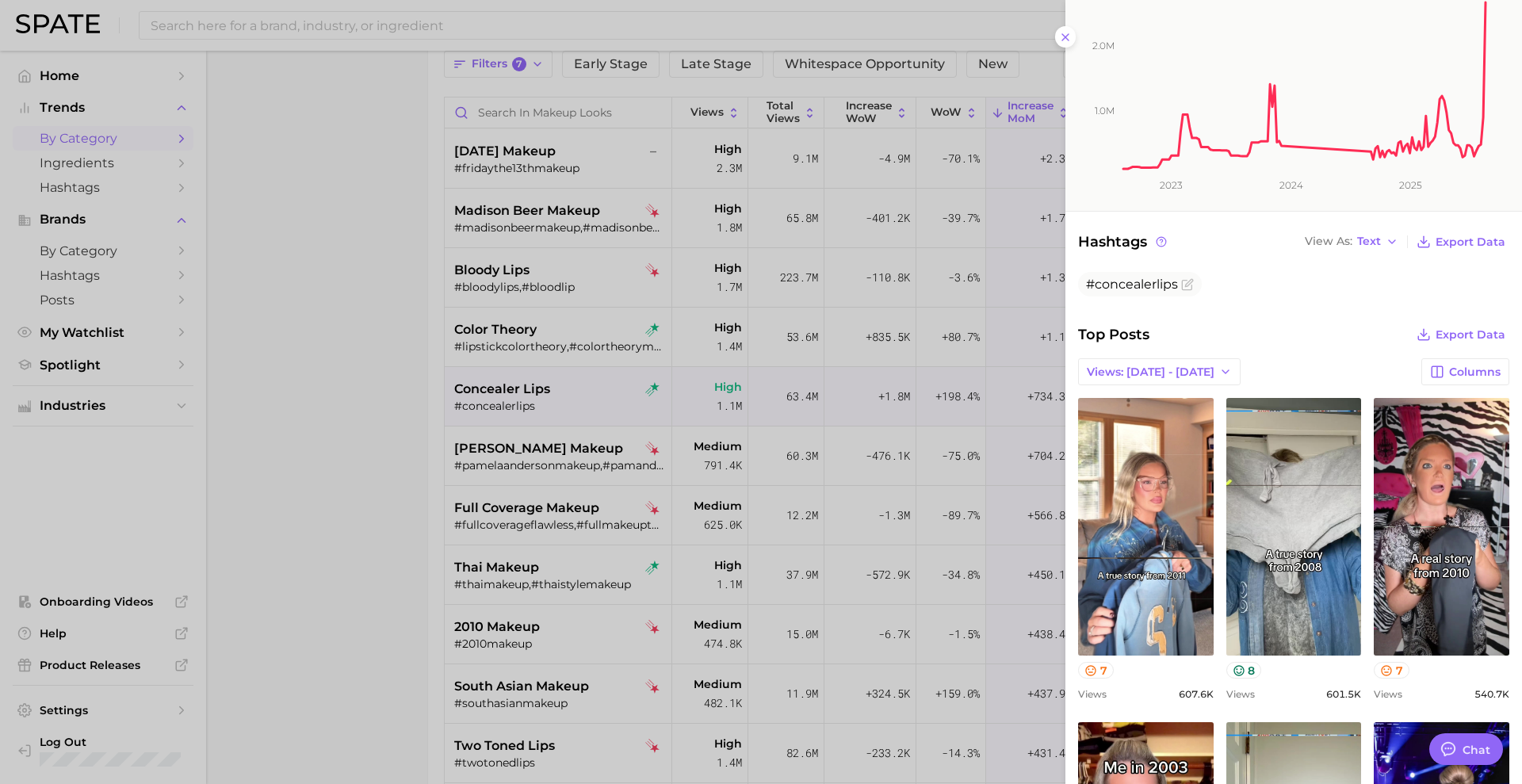
click at [386, 456] on div at bounding box center [761, 392] width 1522 height 784
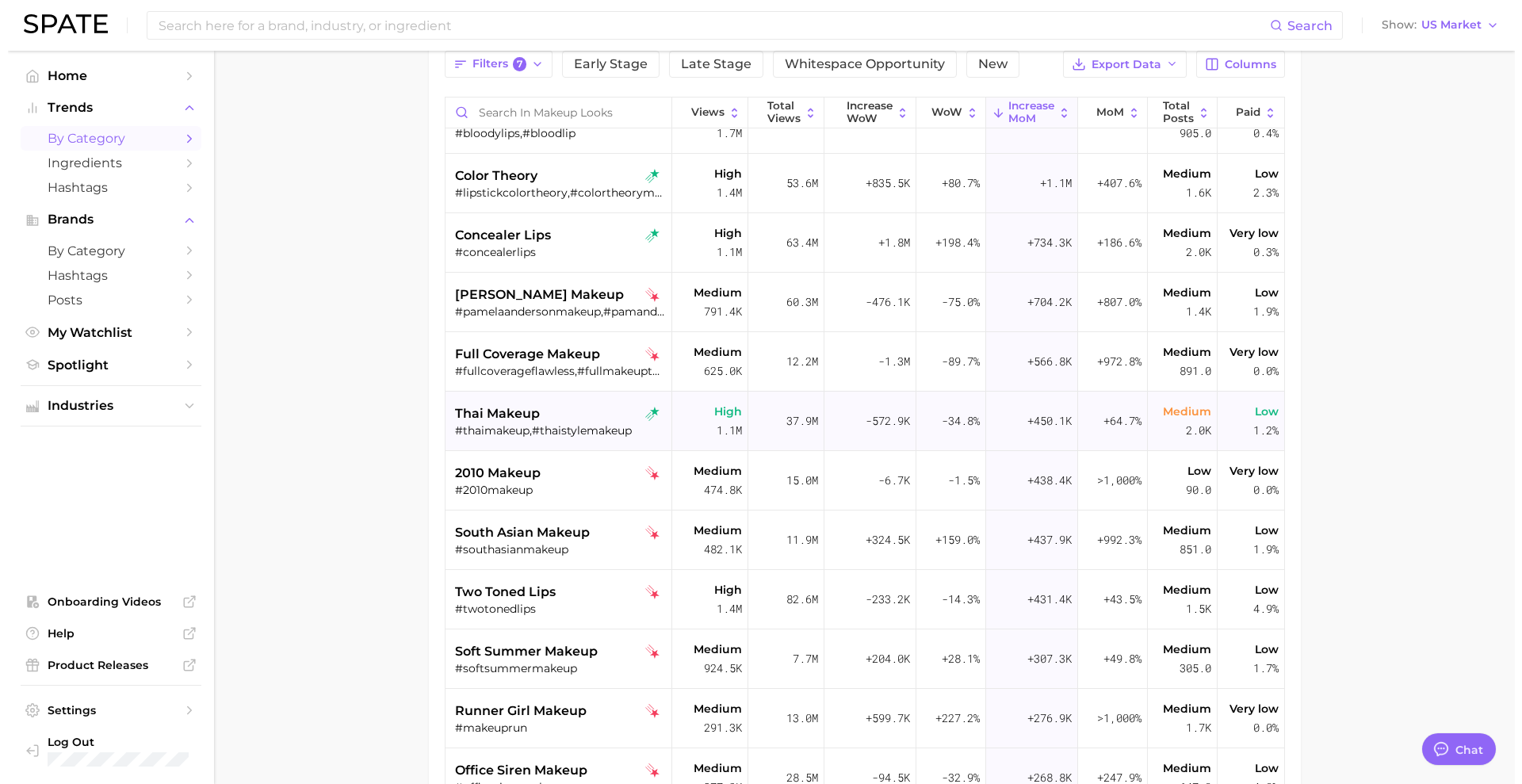
scroll to position [185, 0]
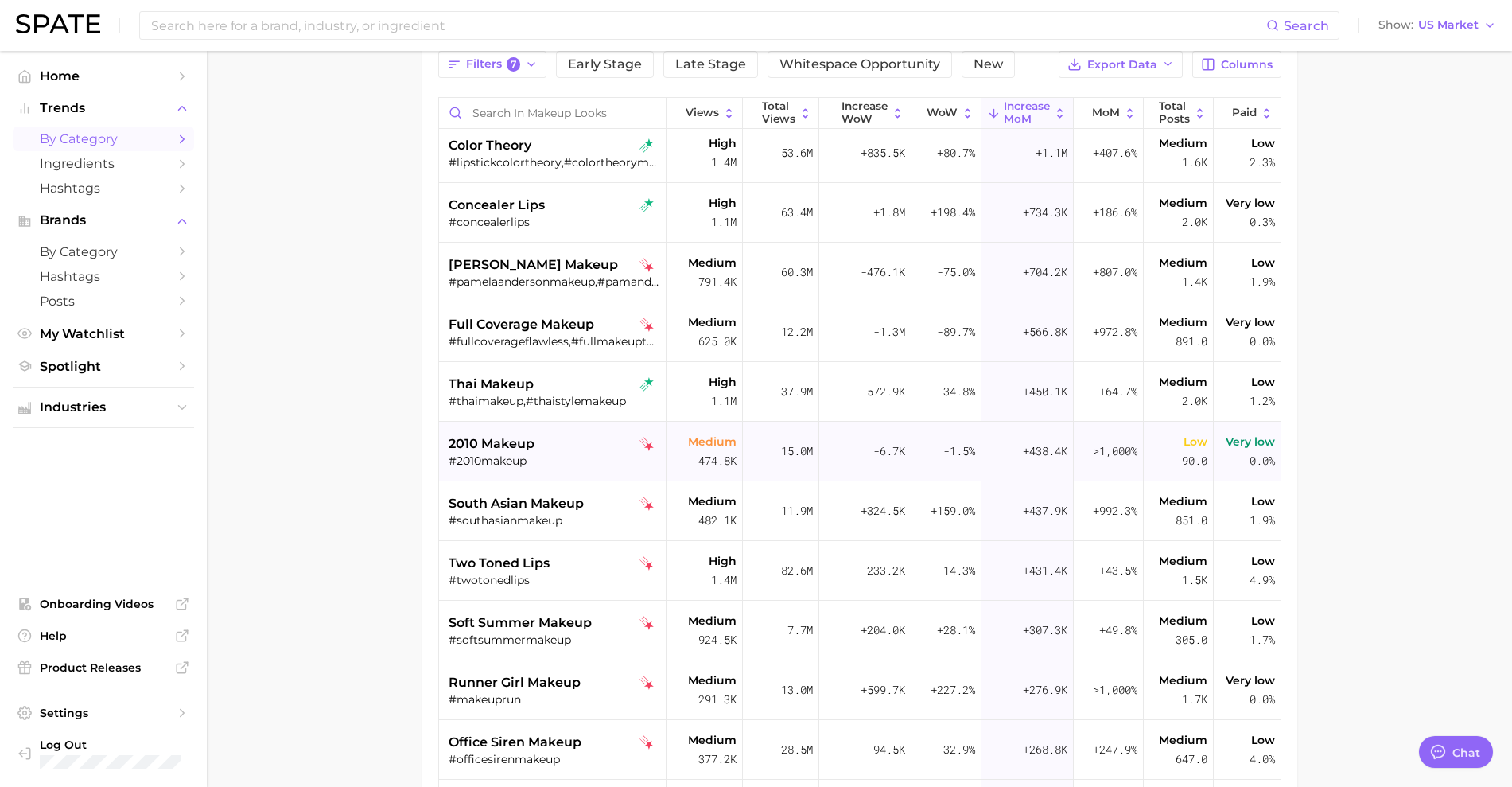
click at [502, 459] on div "#2010makeup" at bounding box center [555, 461] width 213 height 15
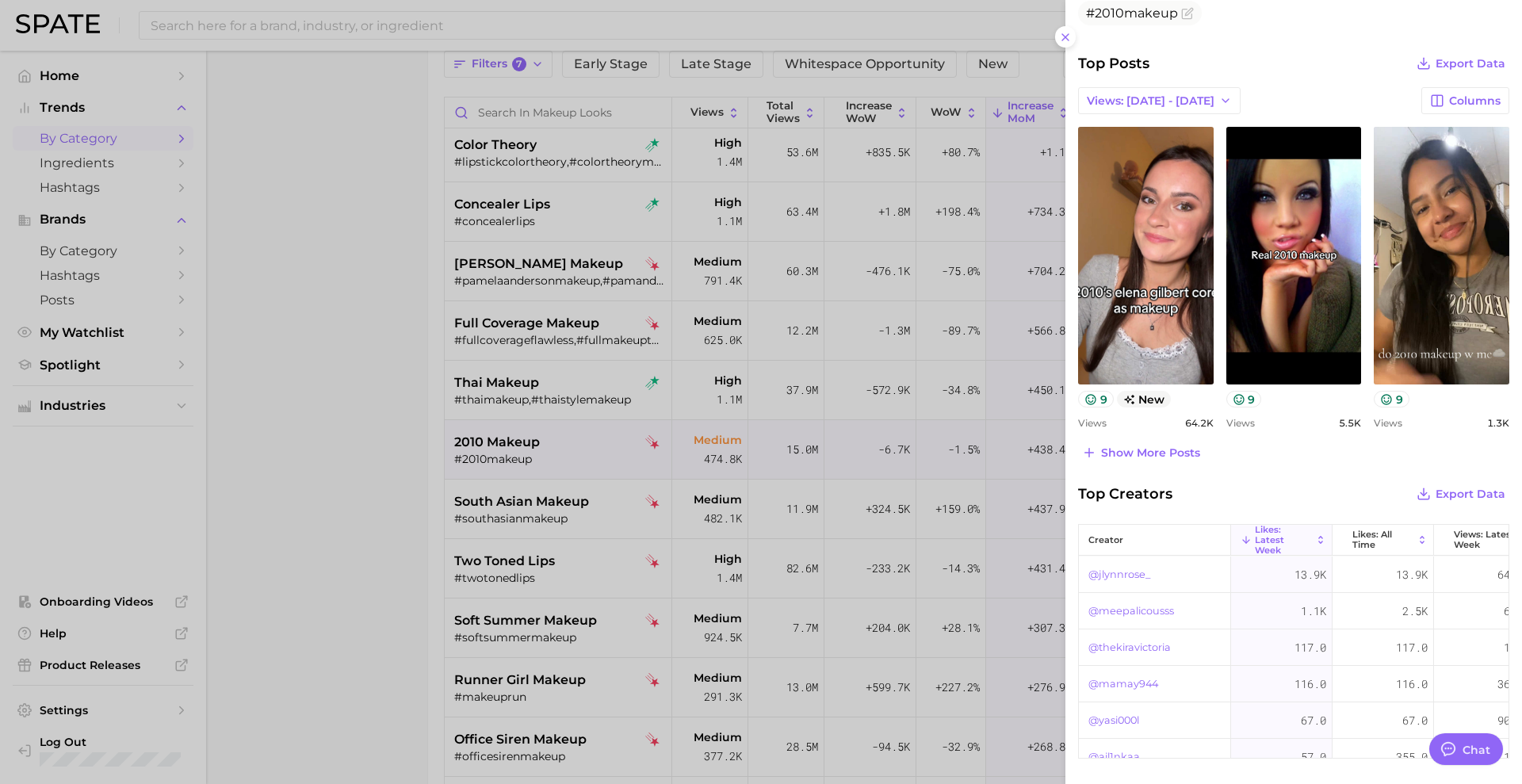
scroll to position [567, 0]
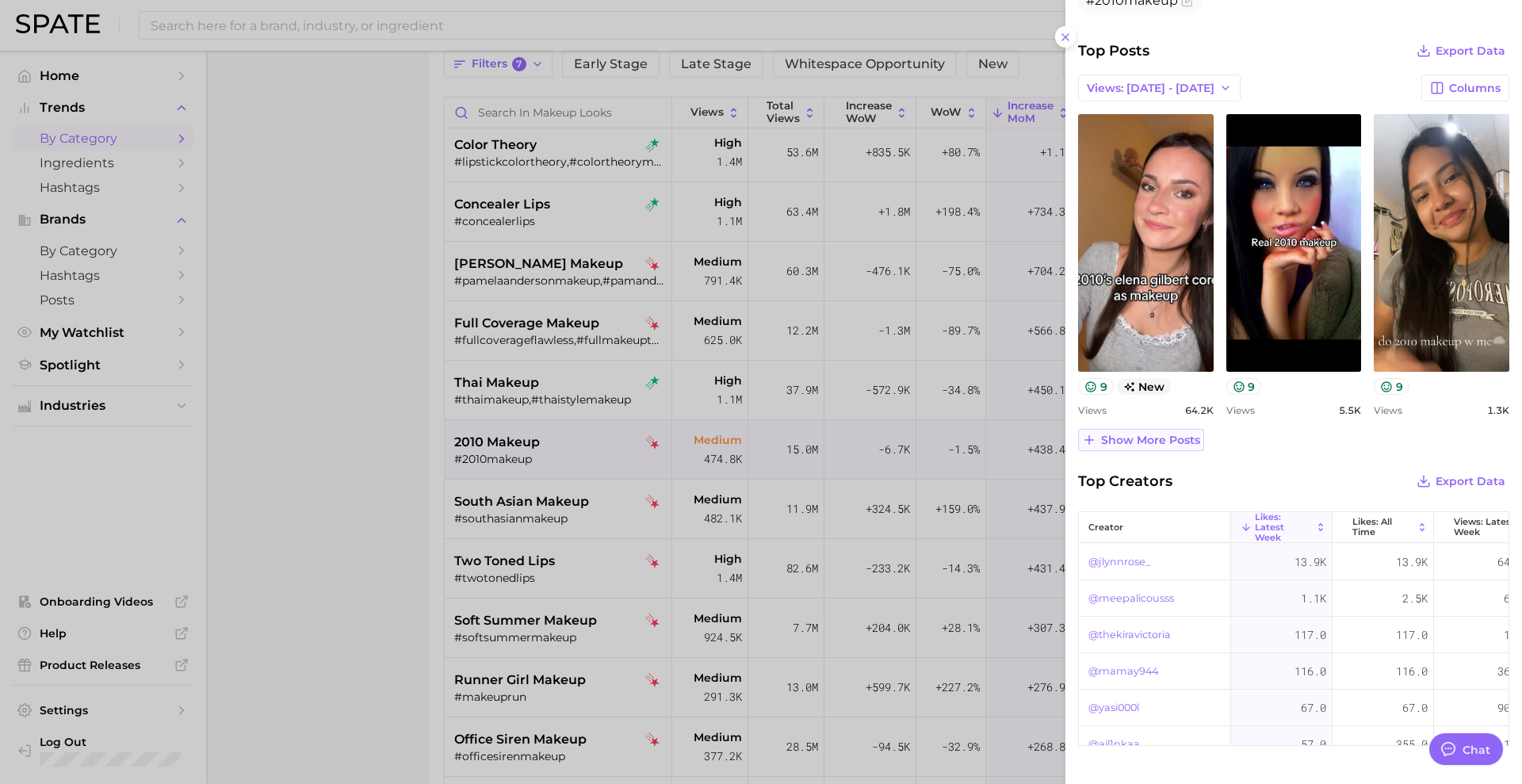
click at [1169, 439] on span "Show more posts" at bounding box center [1150, 440] width 99 height 14
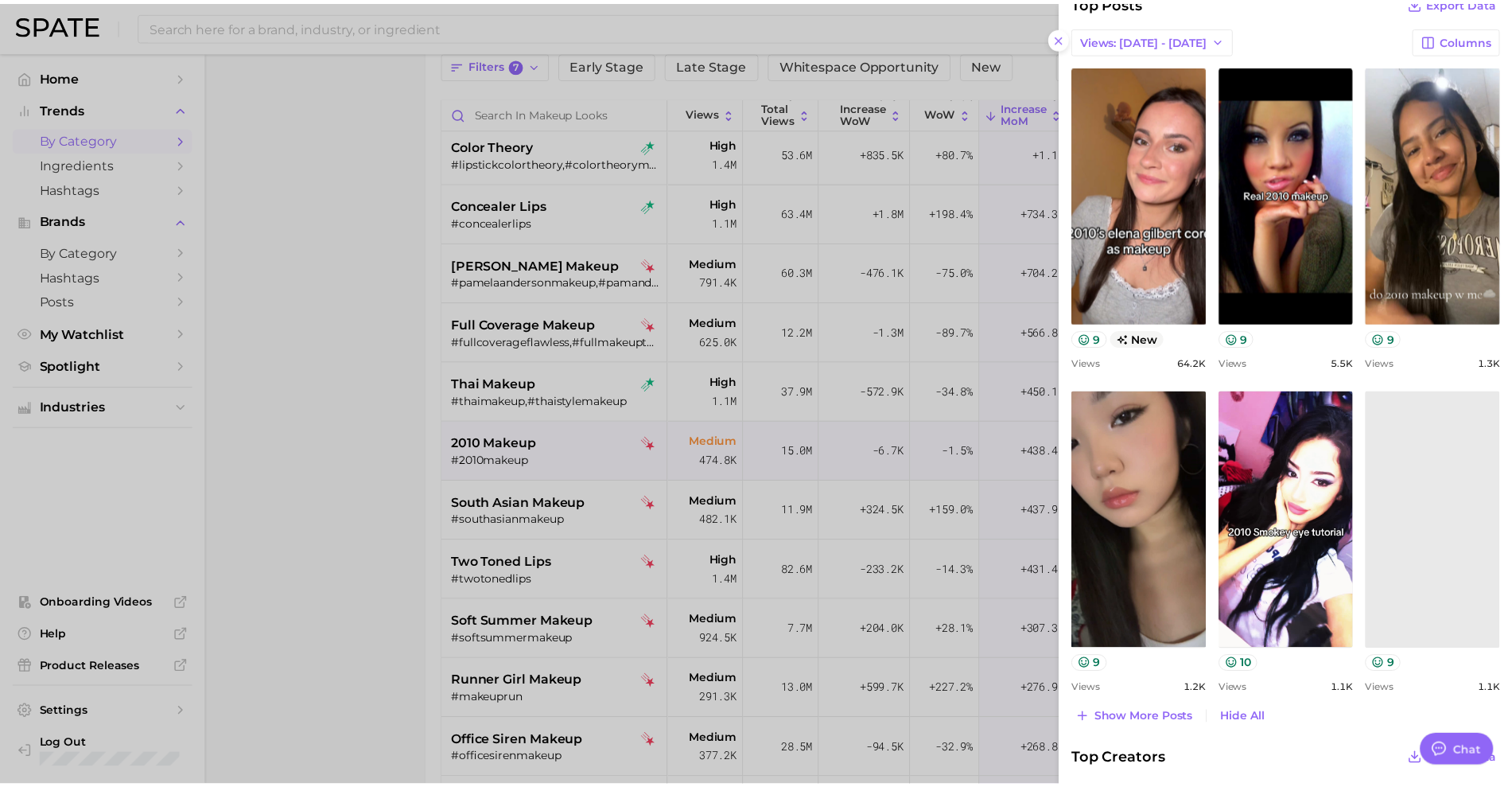
scroll to position [625, 0]
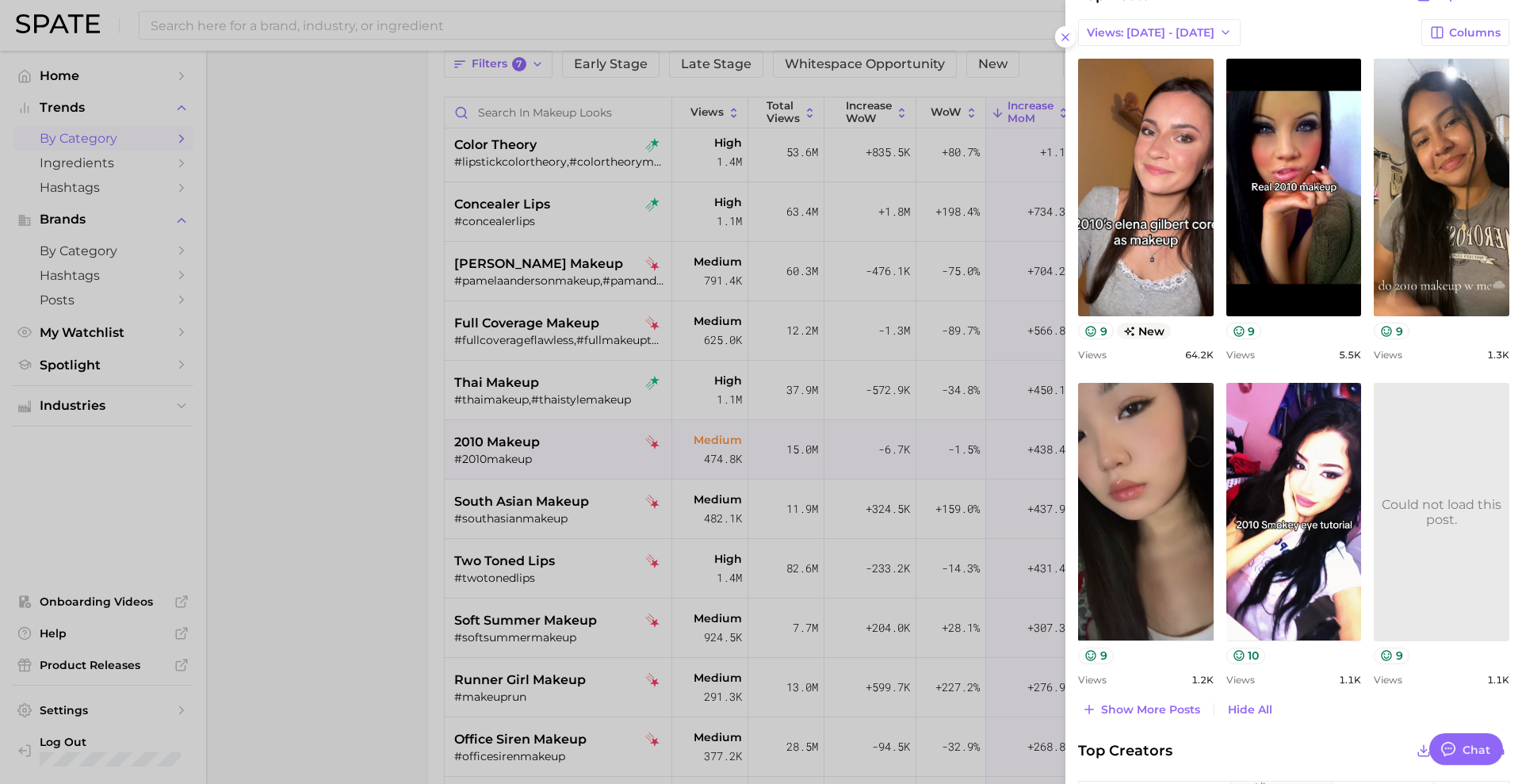
click at [334, 570] on div at bounding box center [761, 392] width 1522 height 784
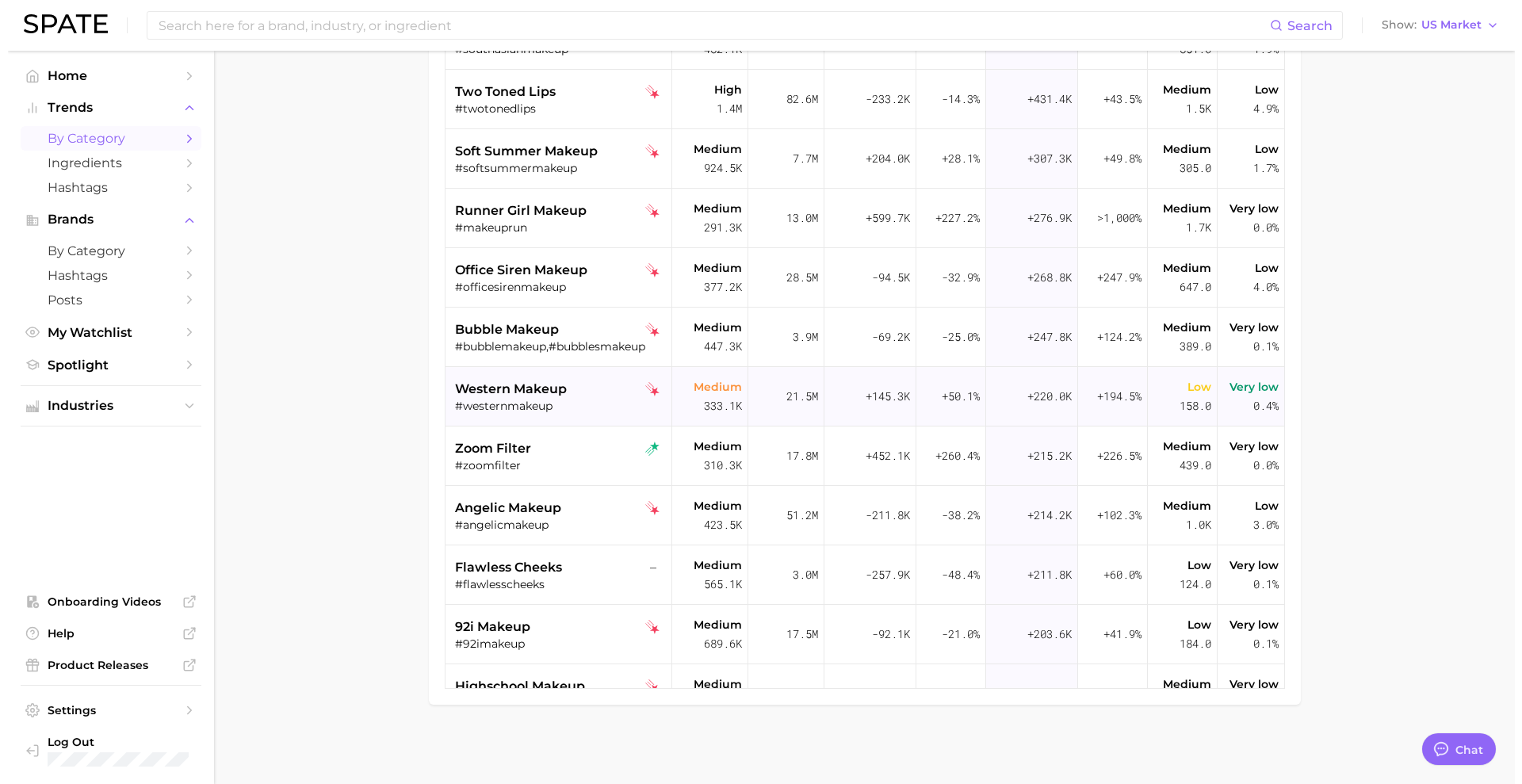
scroll to position [508, 0]
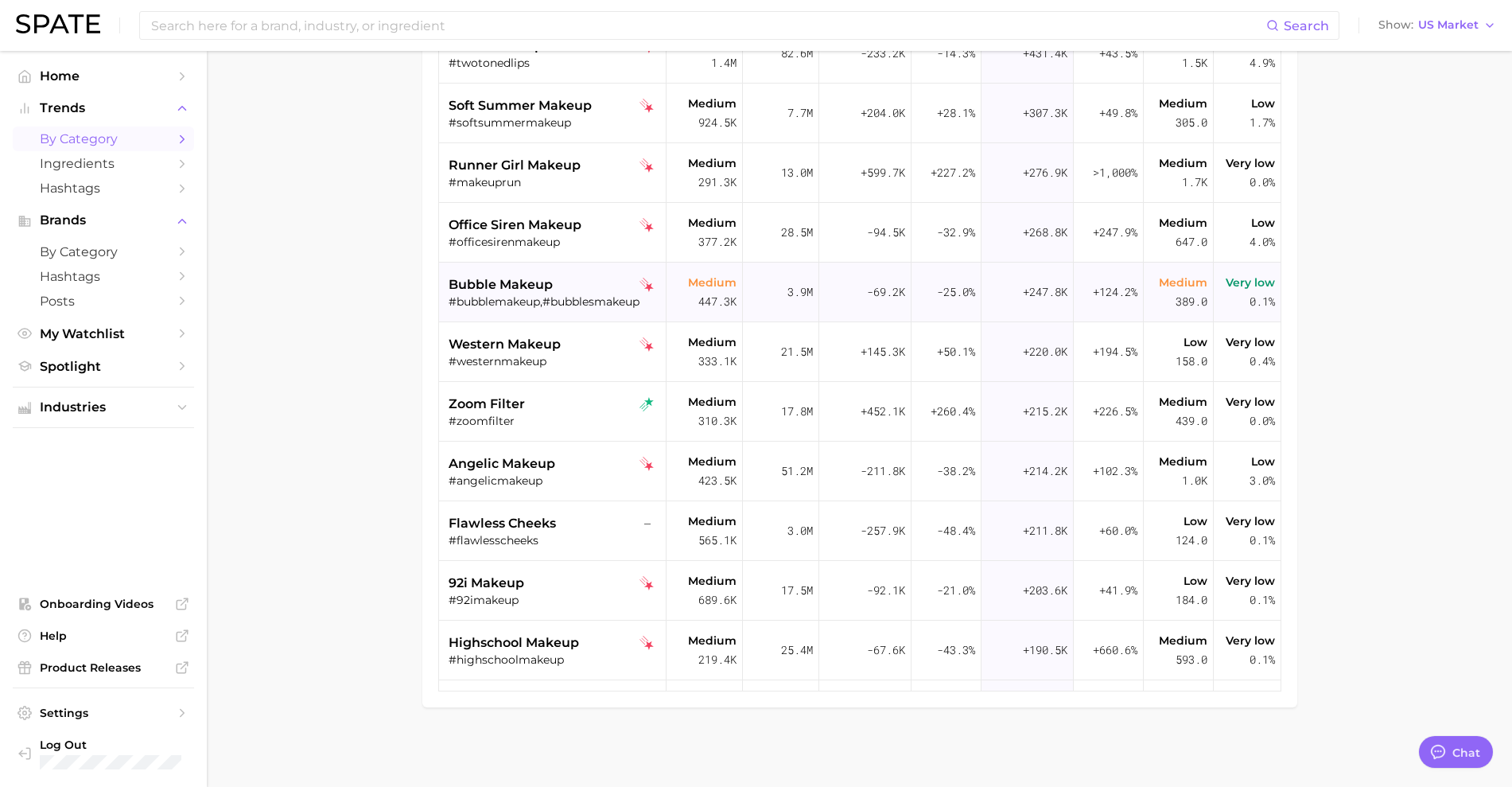
click at [543, 302] on div "#bubblemakeup,#bubblesmakeup" at bounding box center [555, 301] width 213 height 15
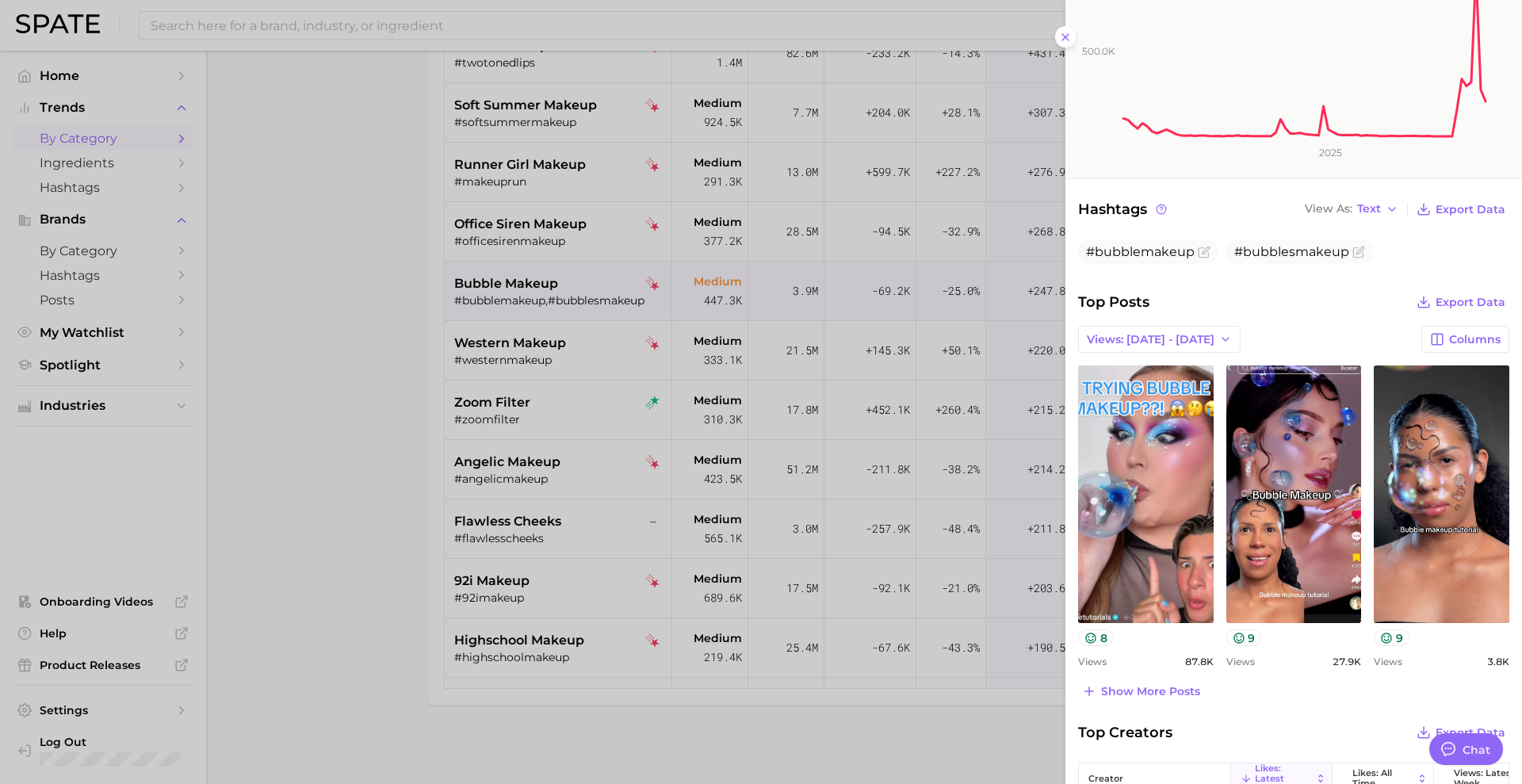
scroll to position [335, 0]
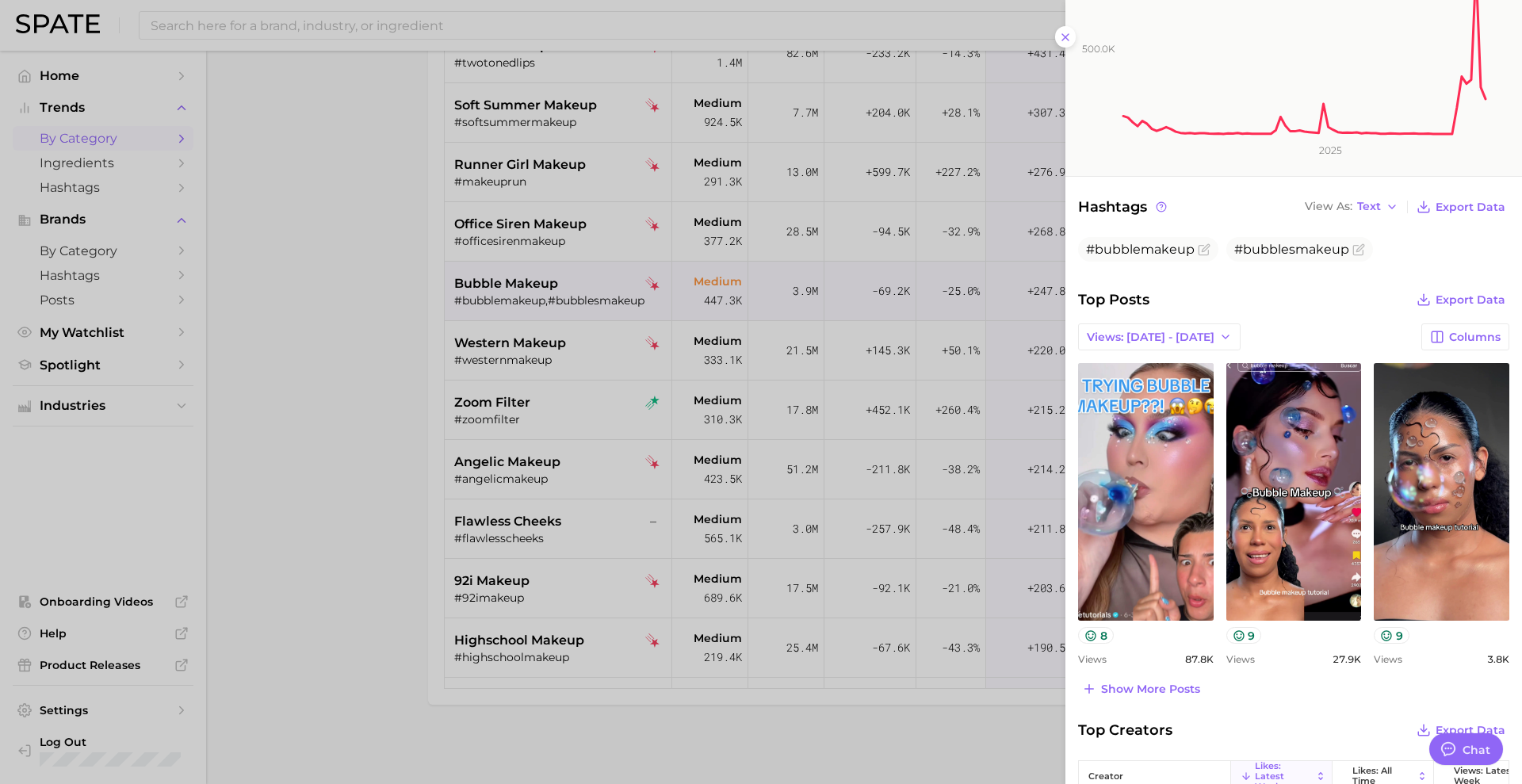
drag, startPoint x: 351, startPoint y: 282, endPoint x: 439, endPoint y: 248, distance: 94.3
click at [351, 282] on div at bounding box center [761, 392] width 1522 height 784
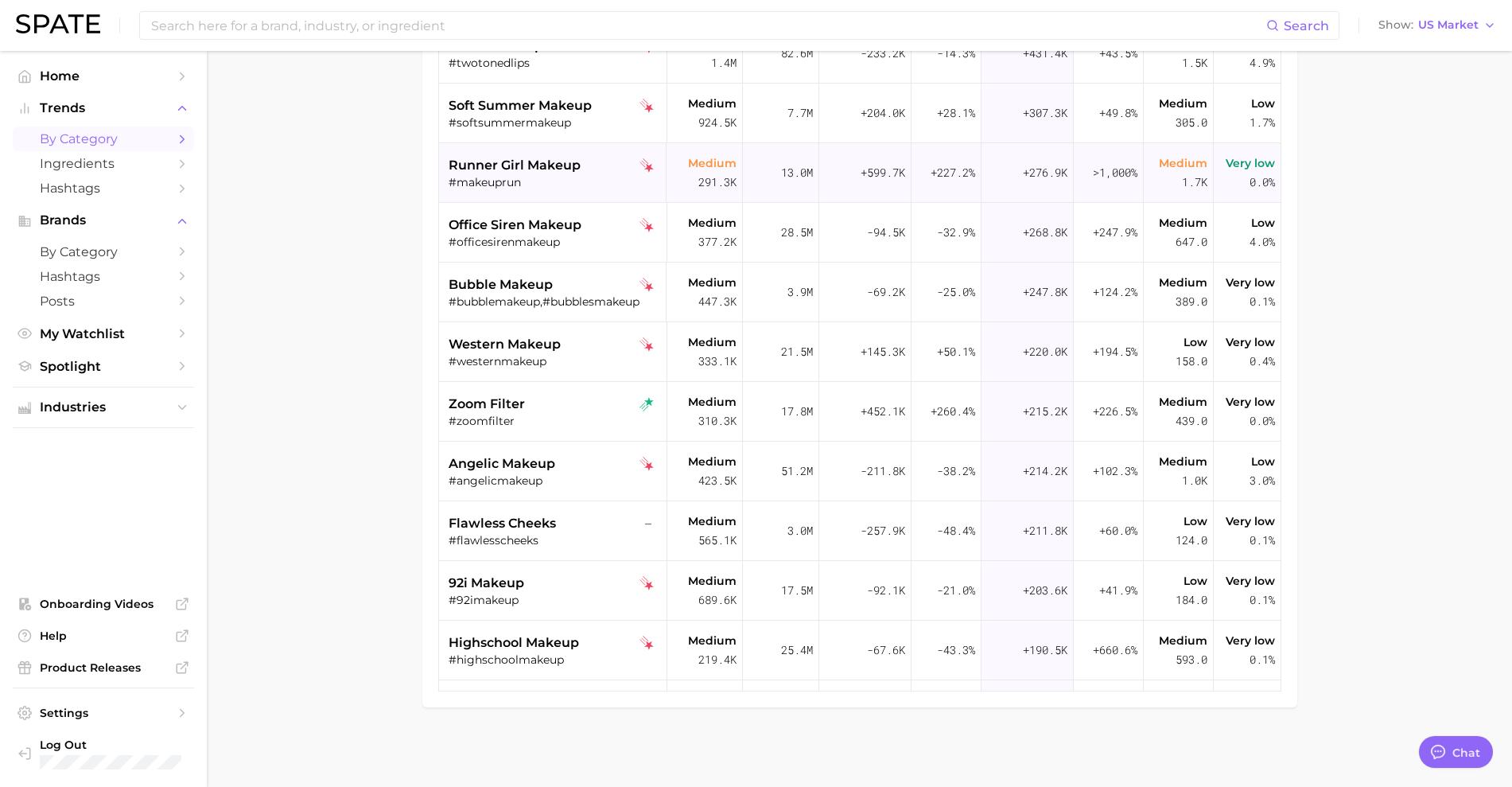
click at [516, 185] on div "#makeuprun" at bounding box center [555, 182] width 213 height 15
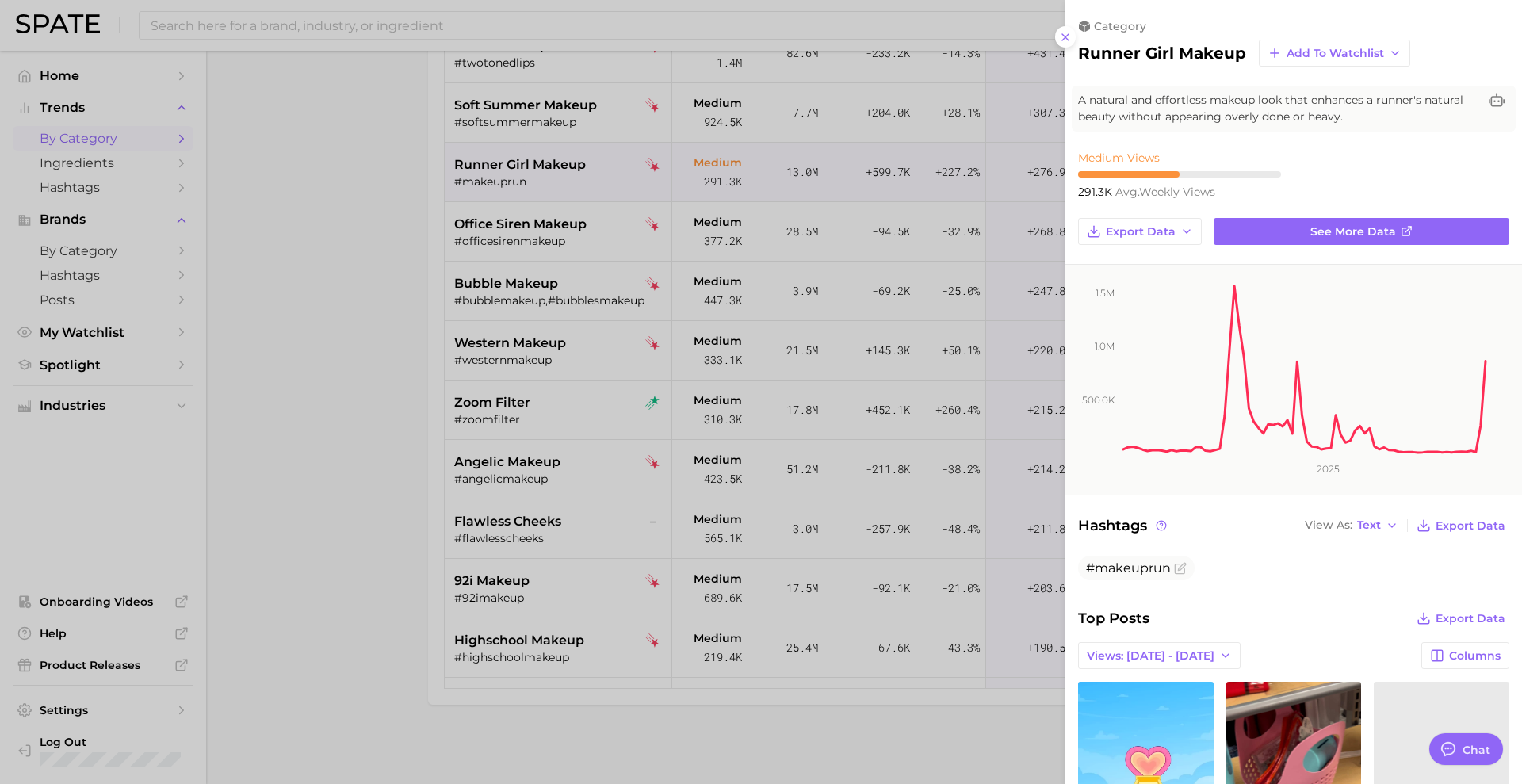
scroll to position [0, 0]
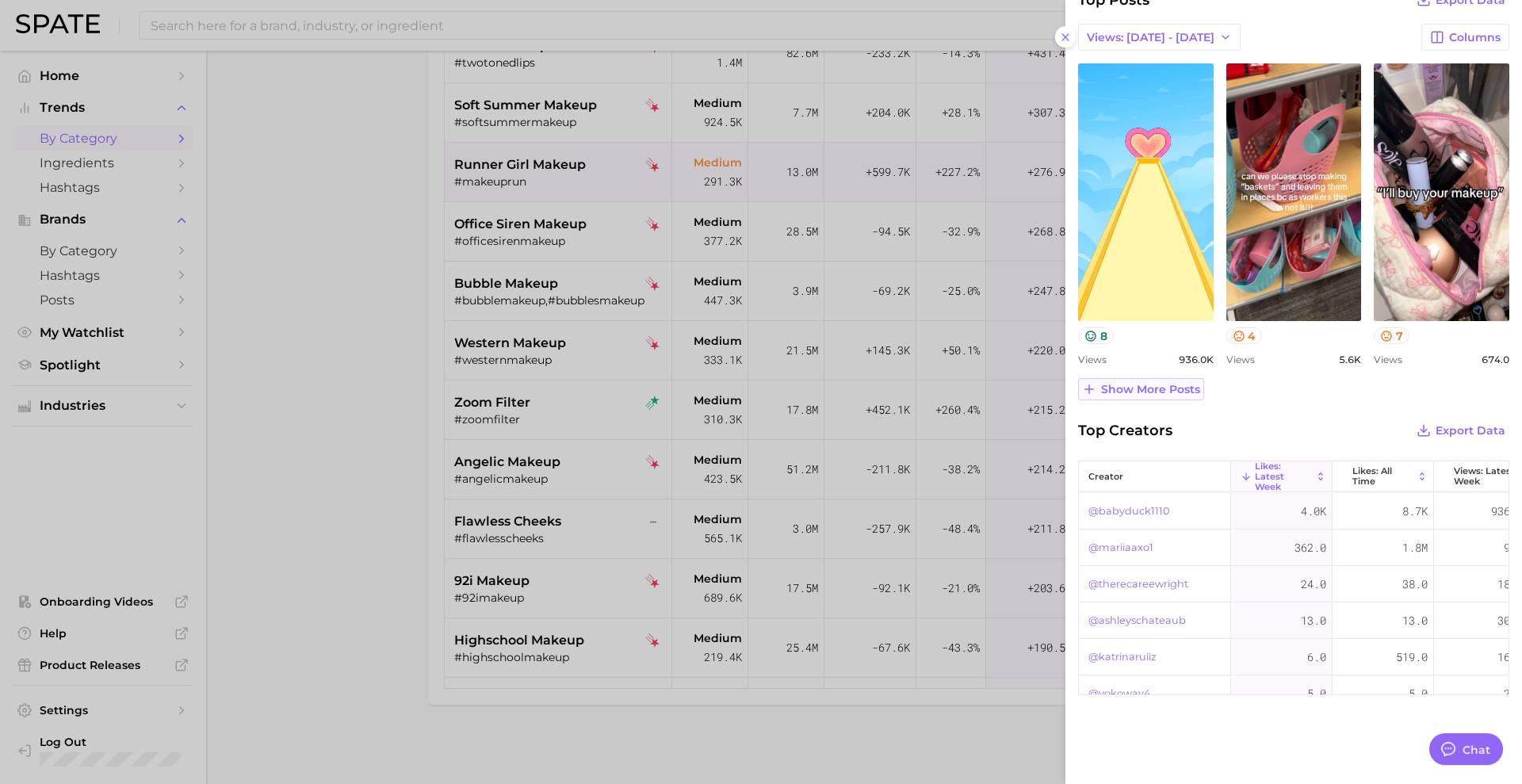
click at [1124, 385] on span "Show more posts" at bounding box center [1150, 390] width 99 height 14
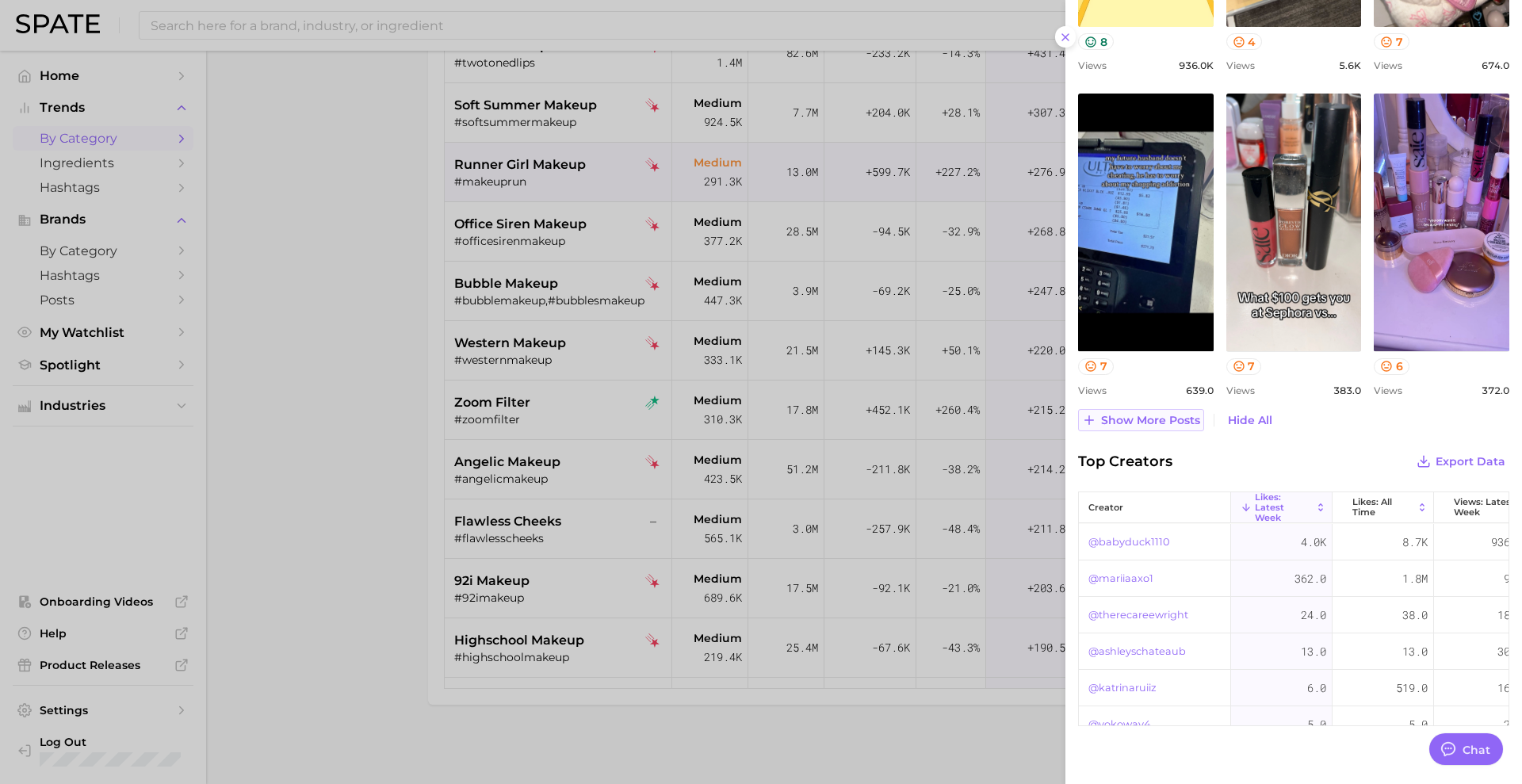
click at [1177, 420] on span "Show more posts" at bounding box center [1150, 421] width 99 height 14
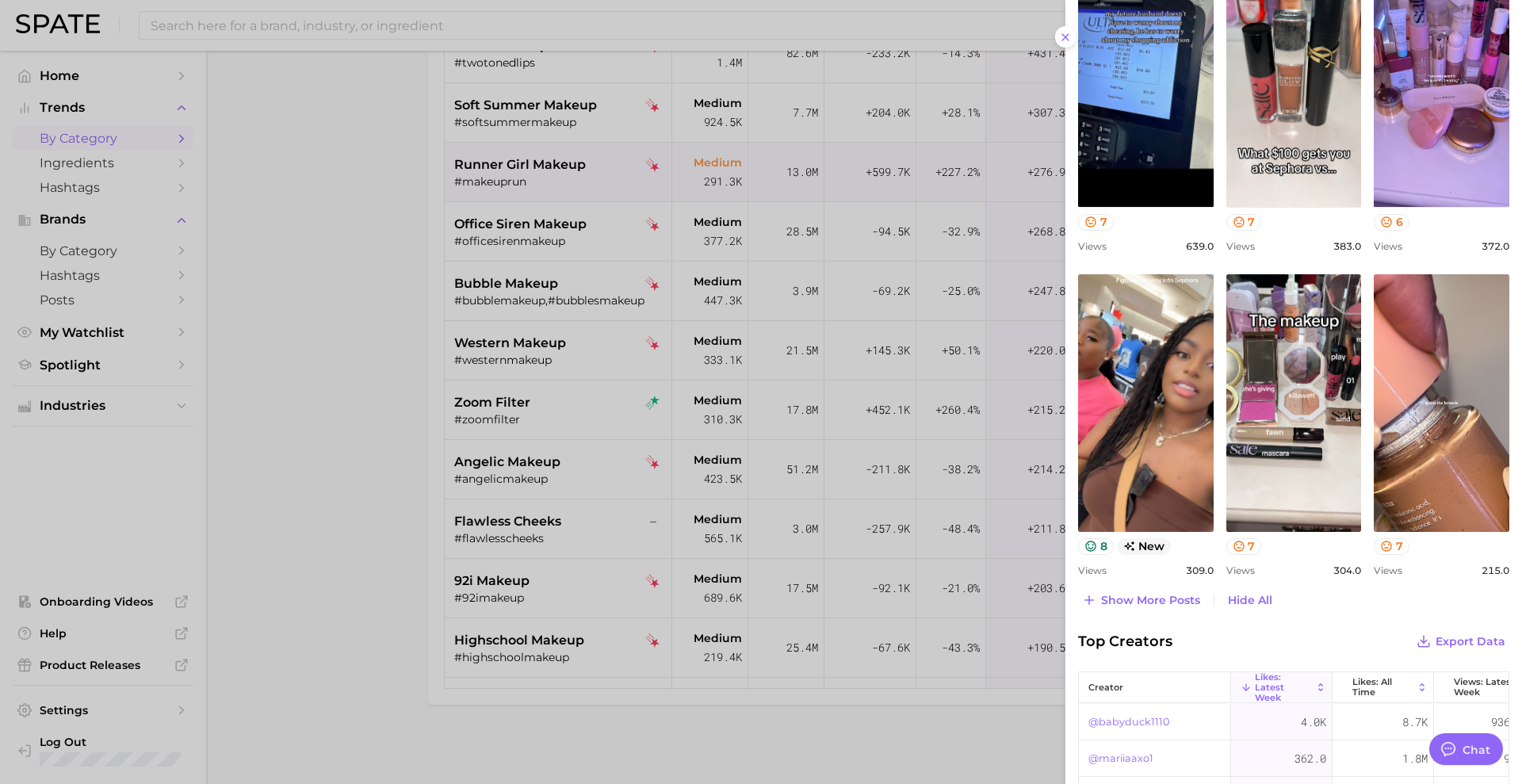
click at [179, 581] on div at bounding box center [761, 392] width 1522 height 784
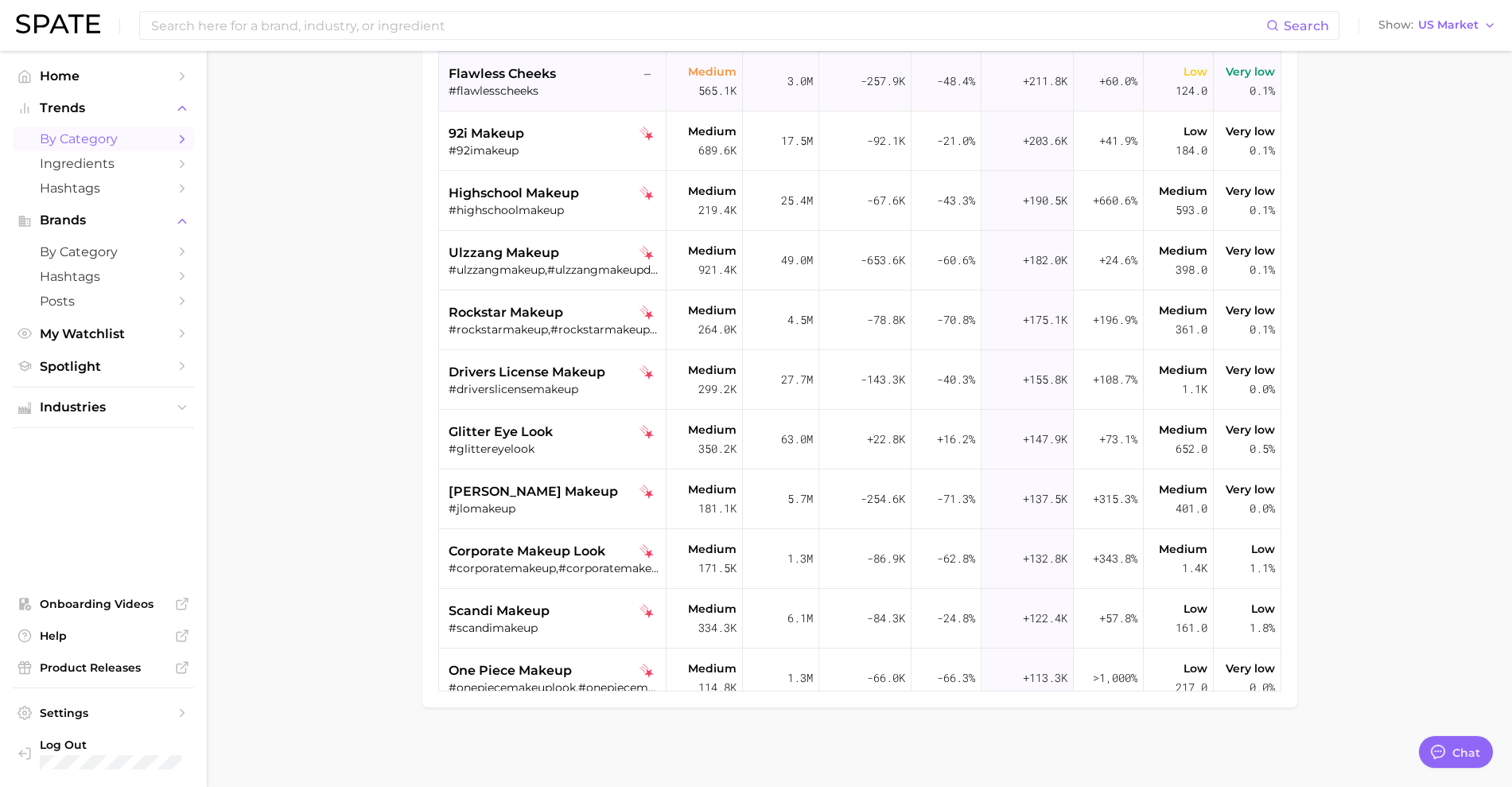
scroll to position [963, 0]
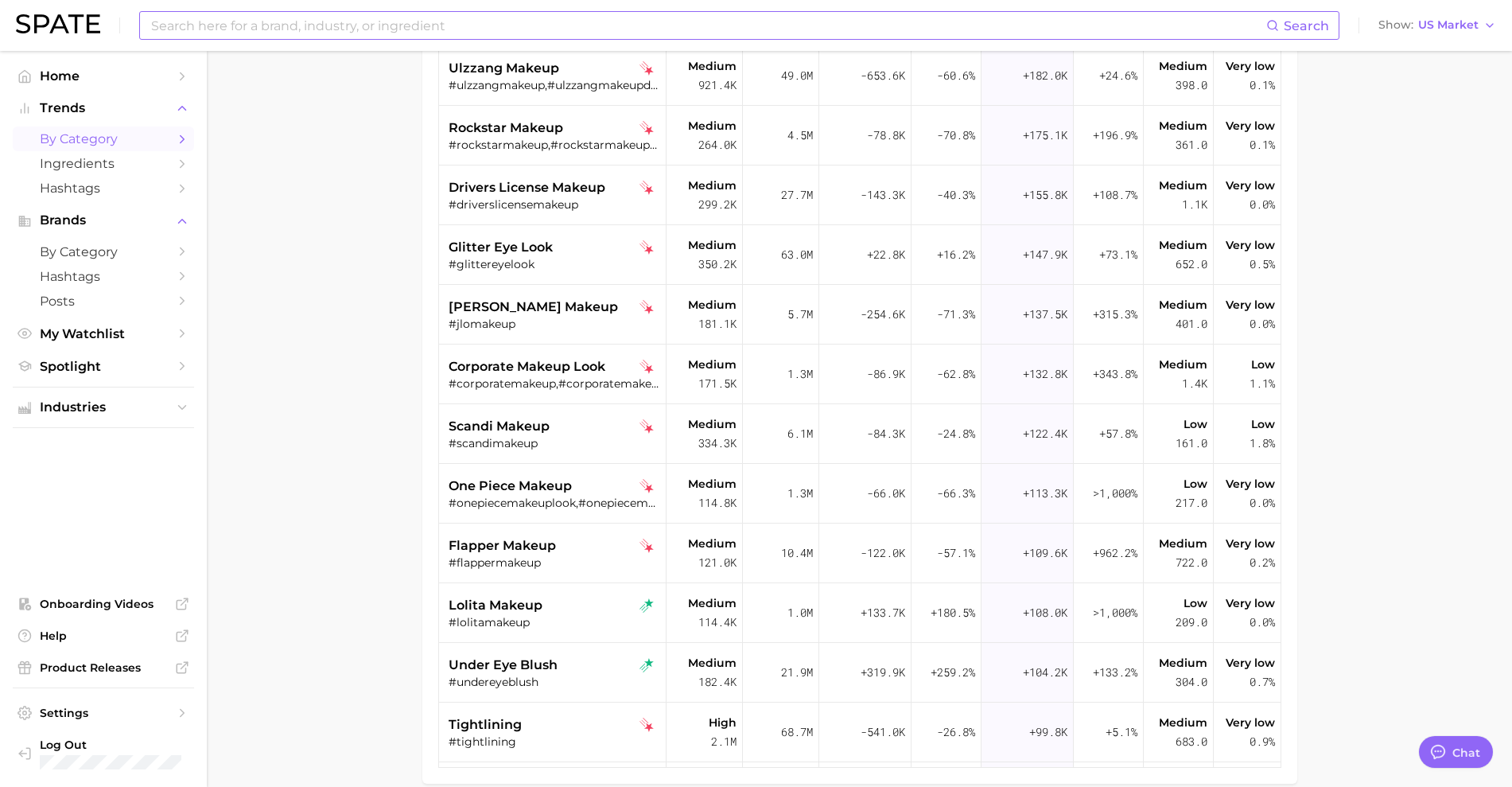
click at [241, 35] on input at bounding box center [707, 25] width 1116 height 27
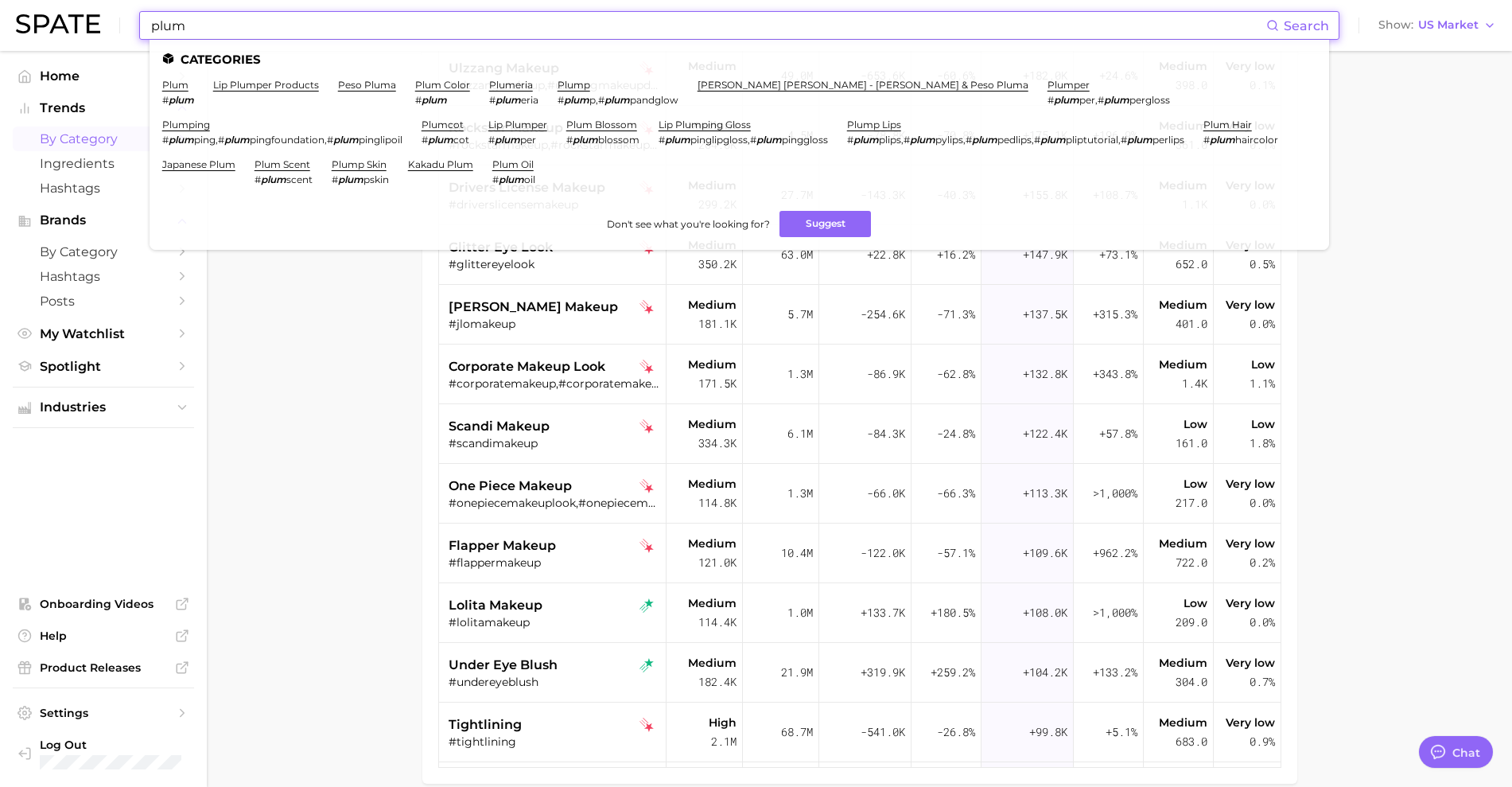
type input "plum"
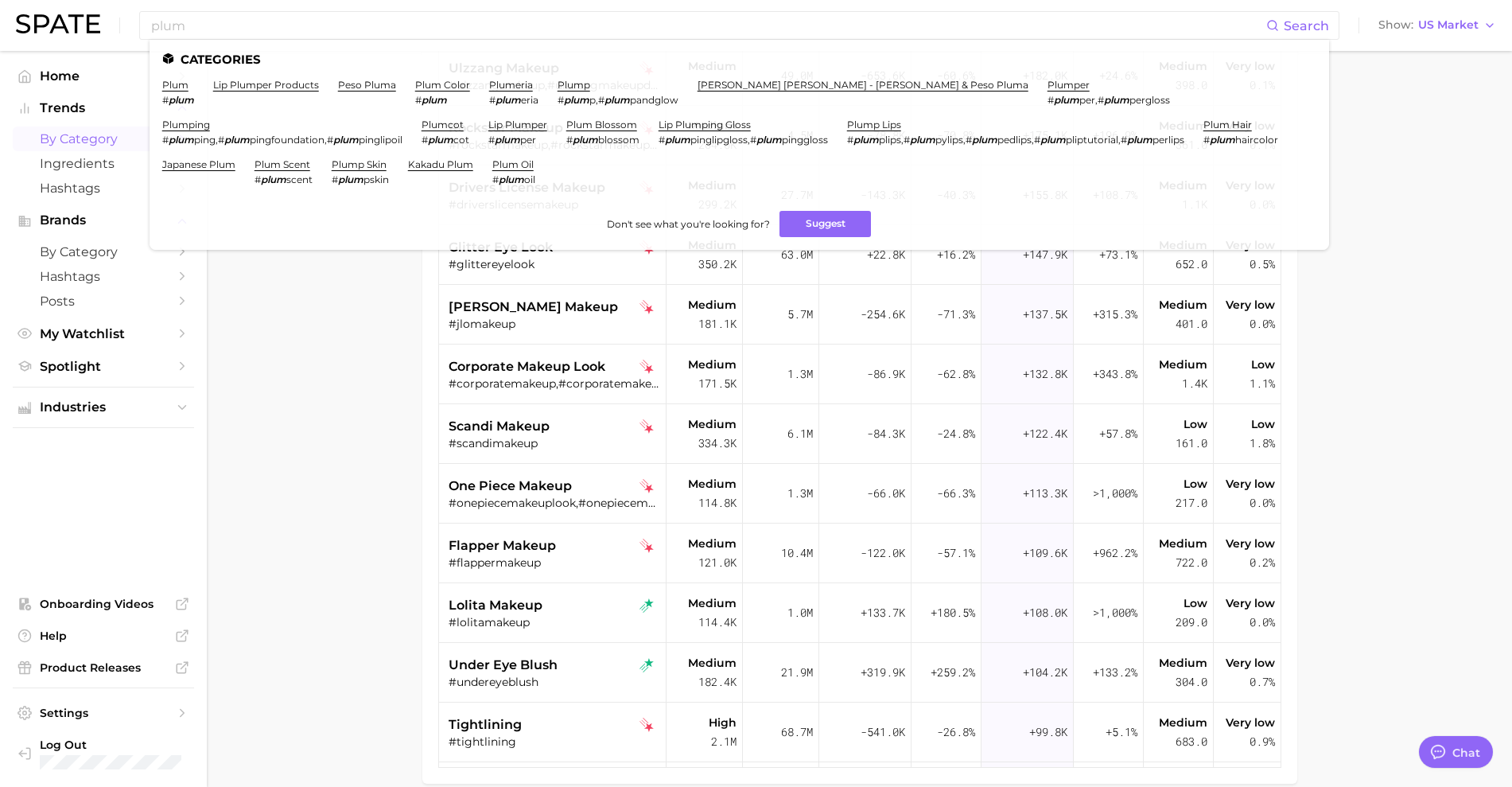
click at [331, 474] on main "1. beauty 2. makeup 3. makeup looks 4. Subcategory Overview Google TikTok Insta…" at bounding box center [859, 325] width 1305 height 1073
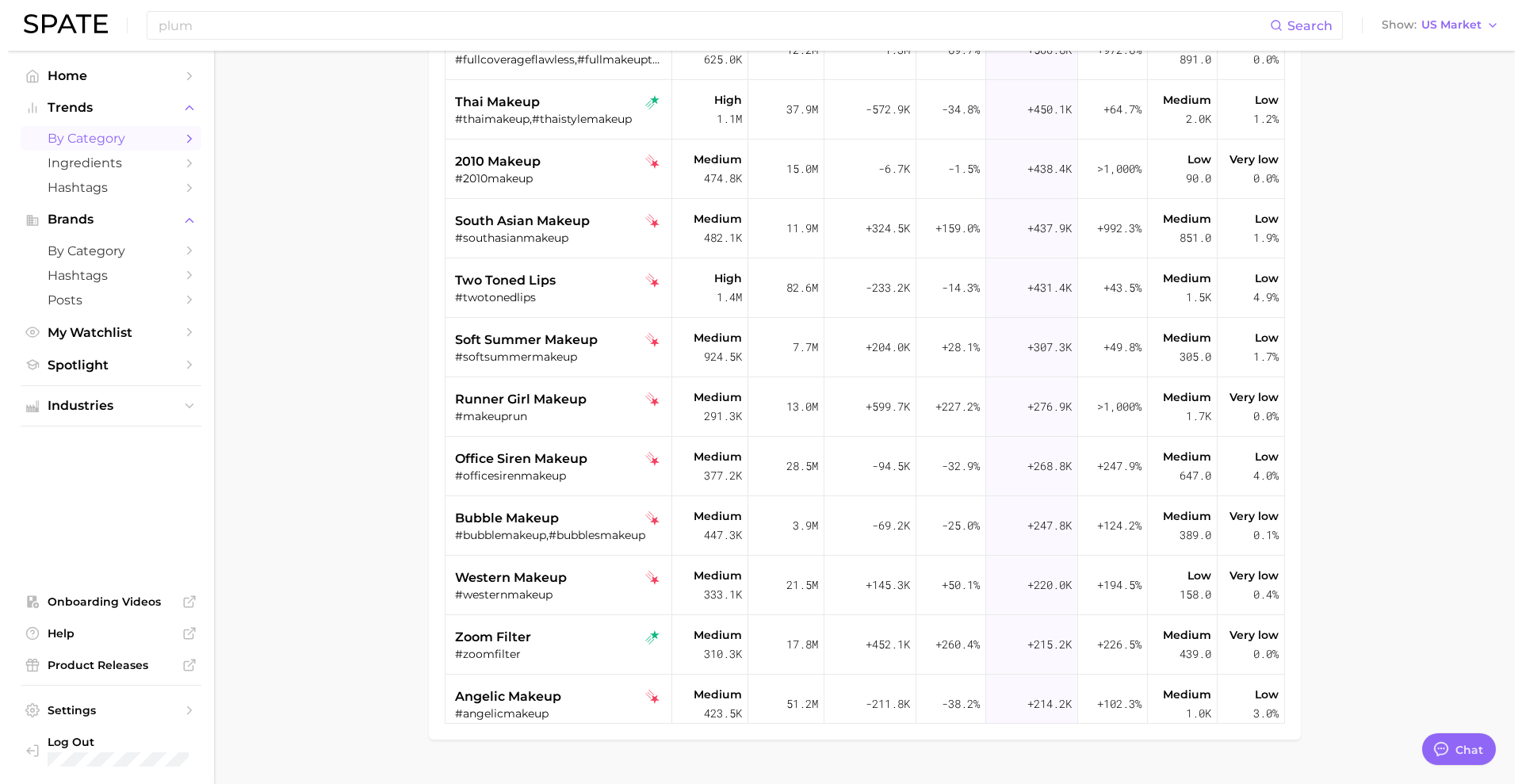
scroll to position [302, 0]
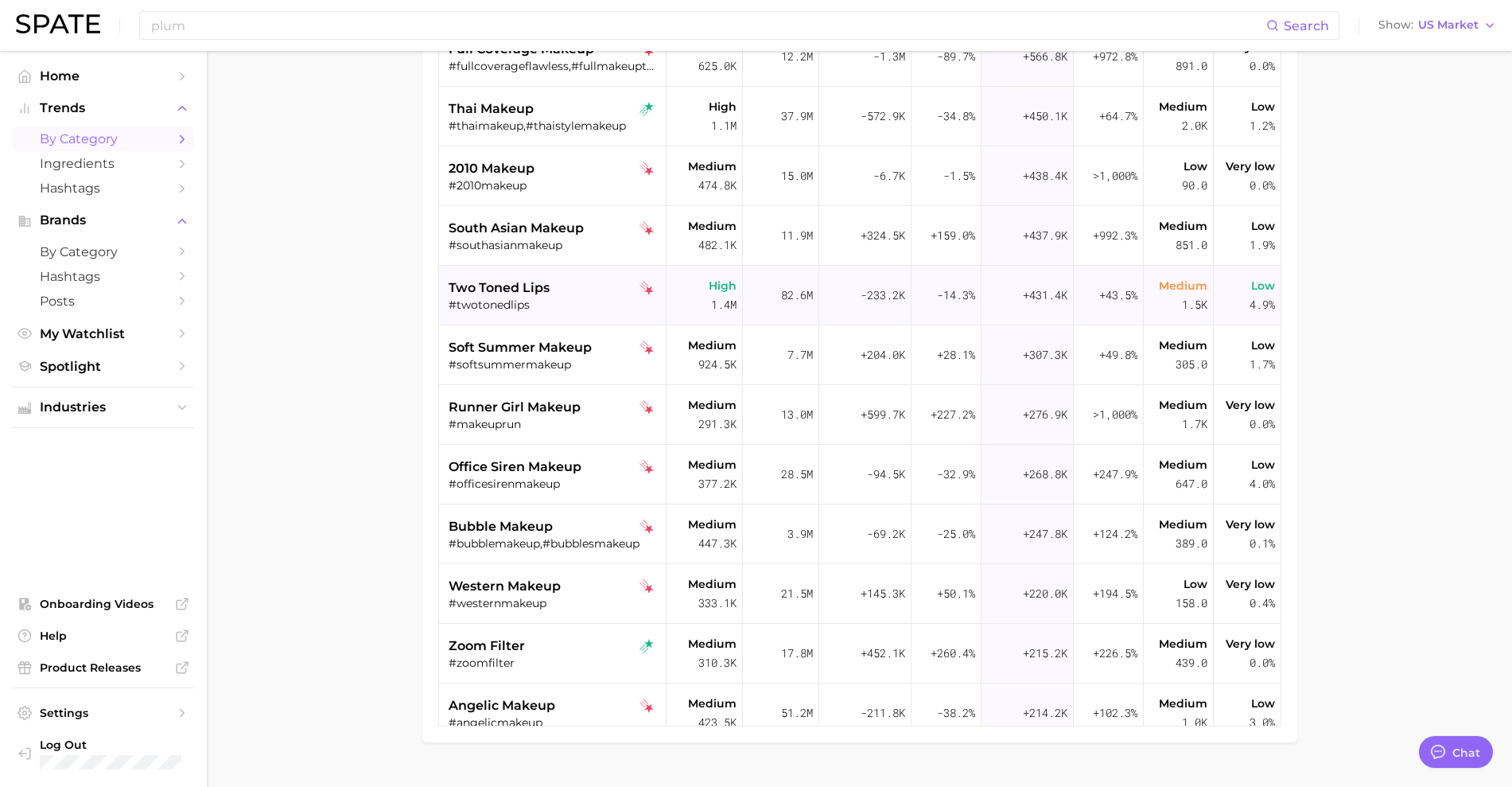
click at [533, 302] on div "#twotonedlips" at bounding box center [555, 304] width 213 height 15
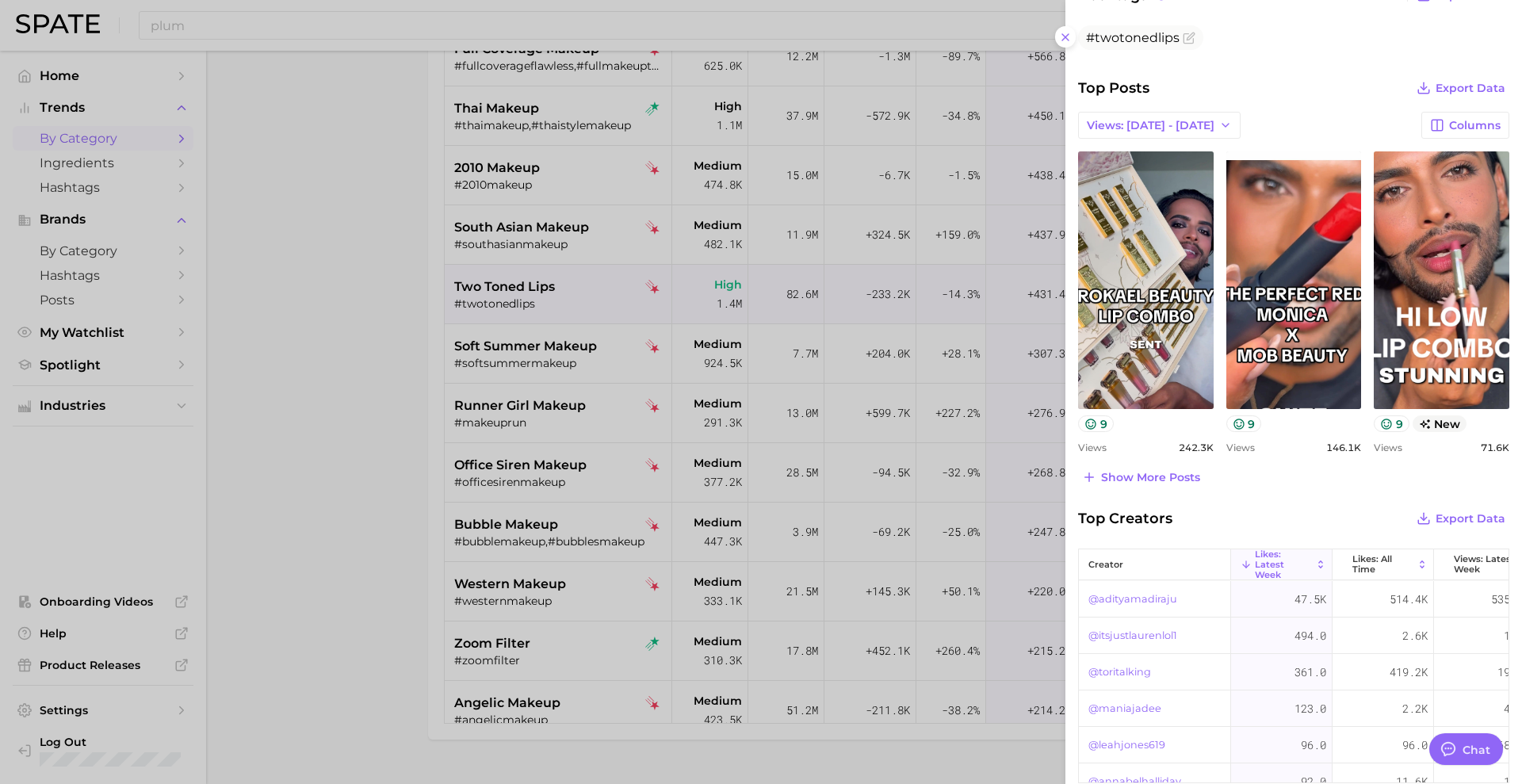
scroll to position [610, 0]
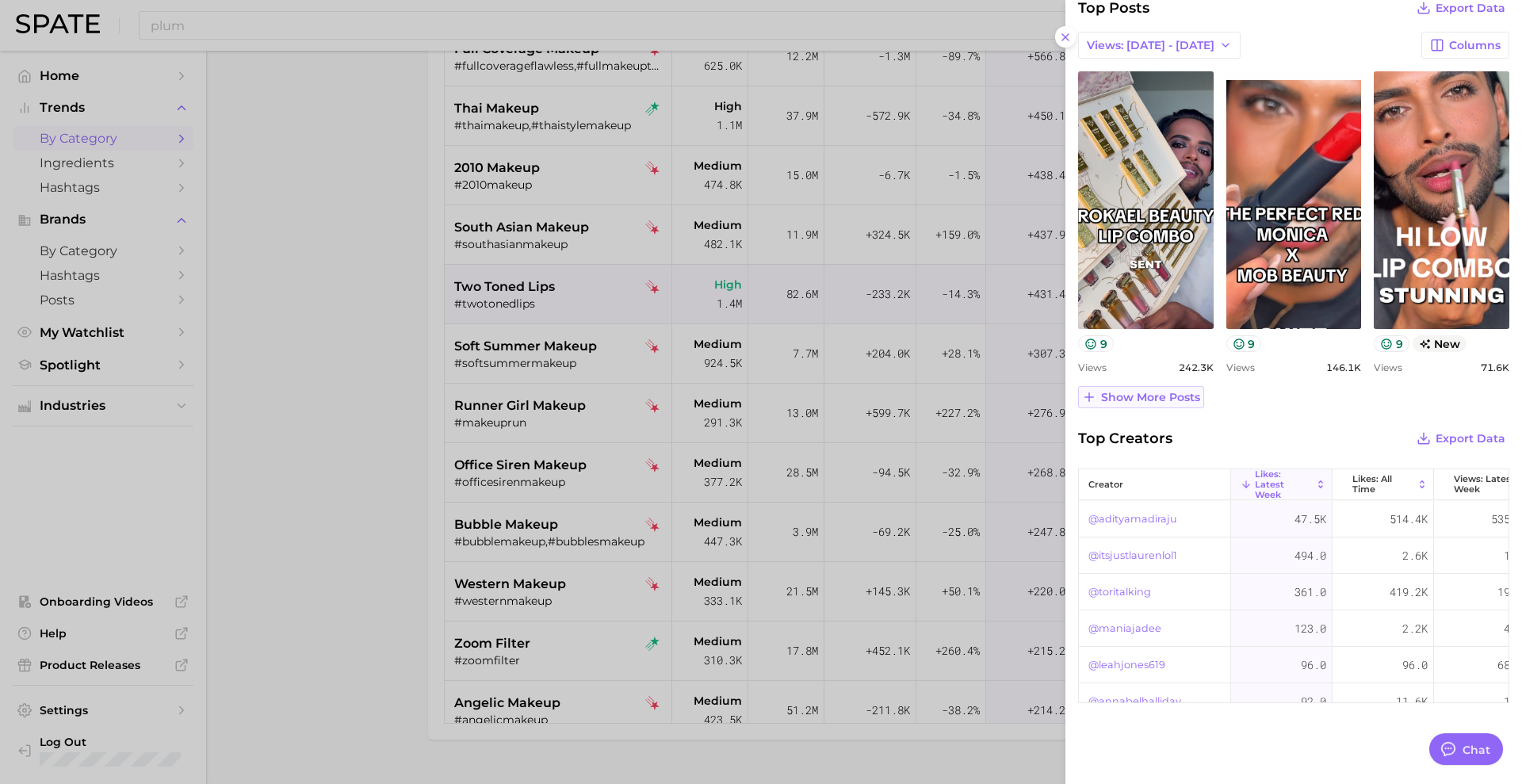
click at [1139, 398] on span "Show more posts" at bounding box center [1150, 397] width 99 height 14
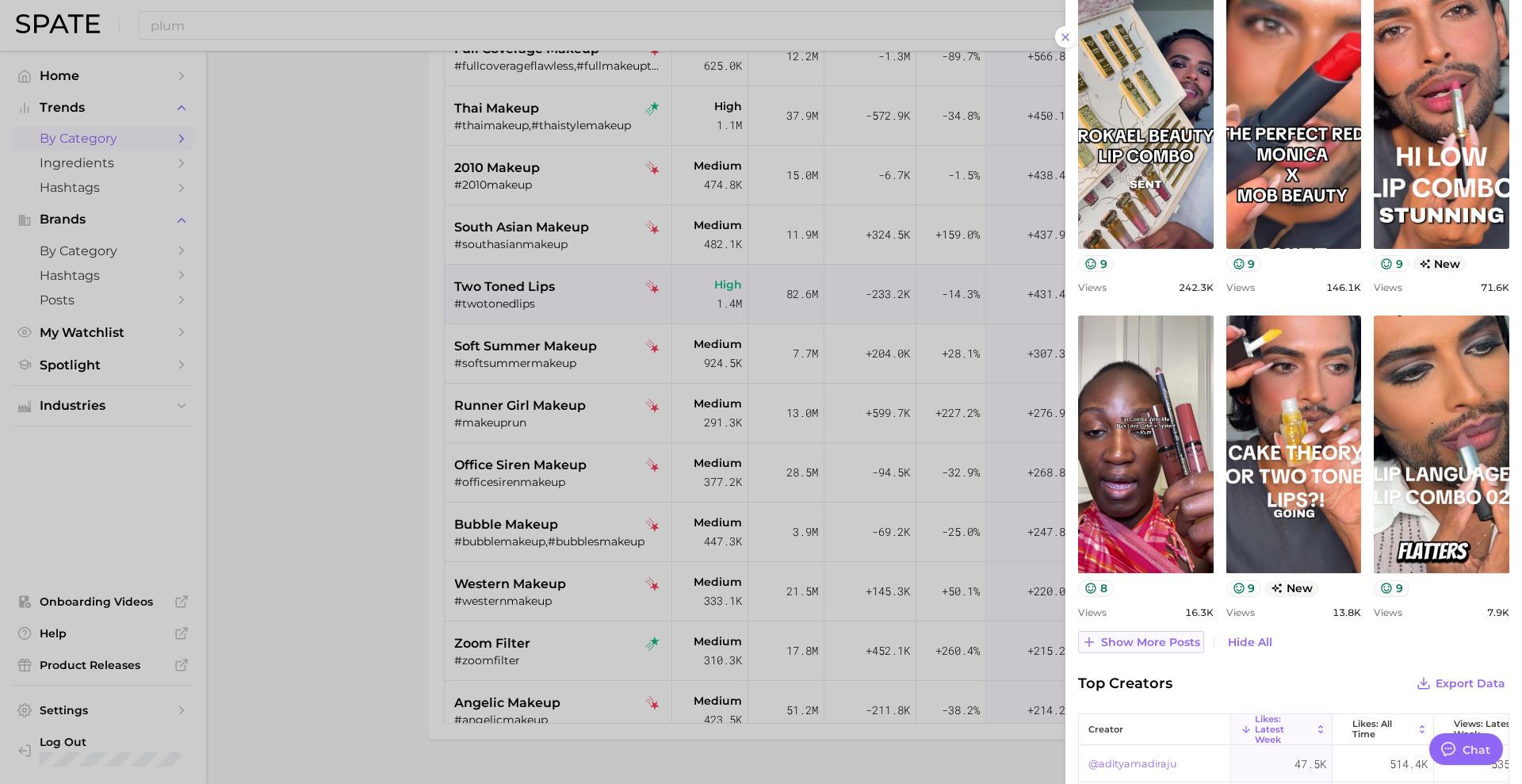
scroll to position [693, 0]
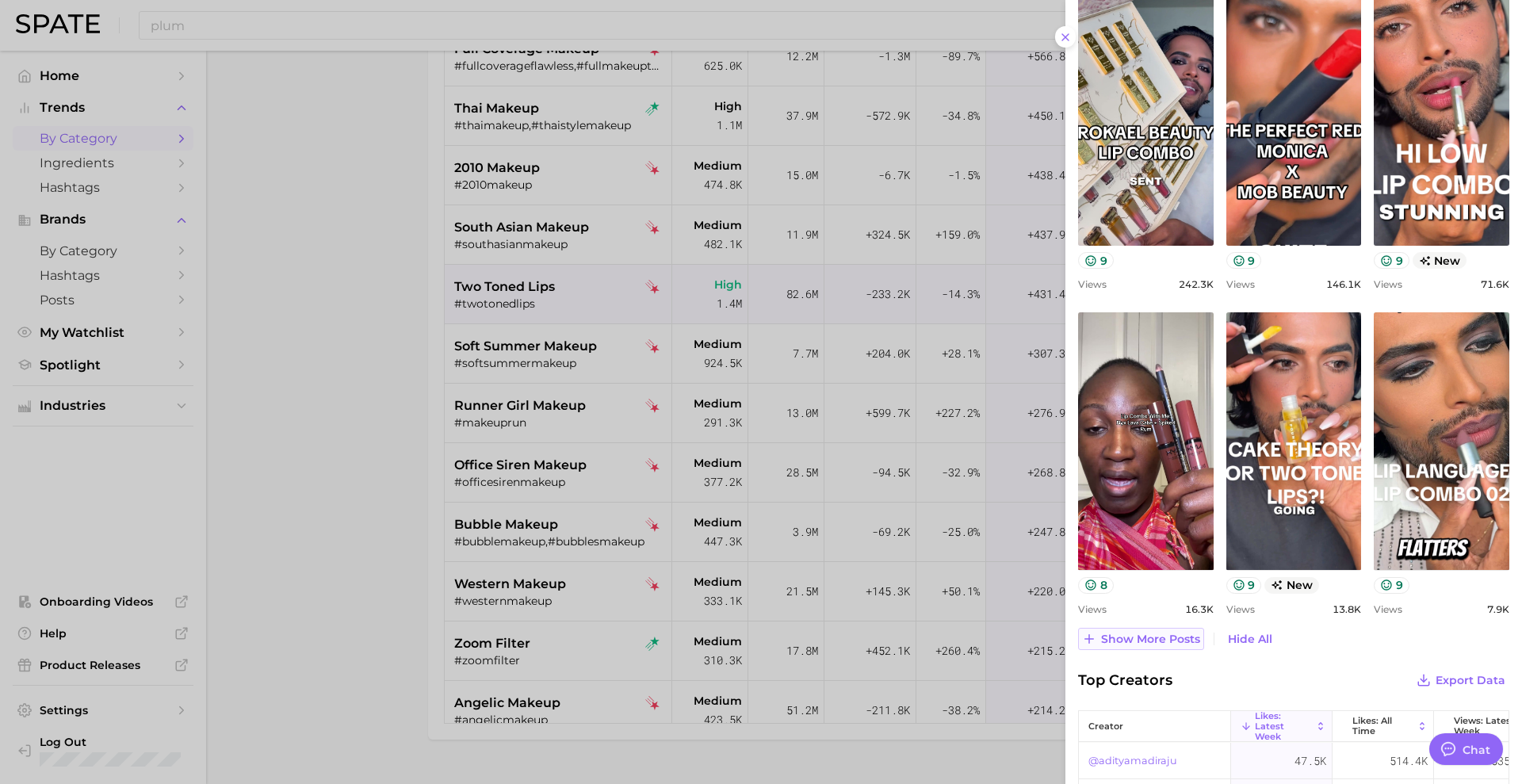
click at [1132, 642] on span "Show more posts" at bounding box center [1150, 640] width 99 height 14
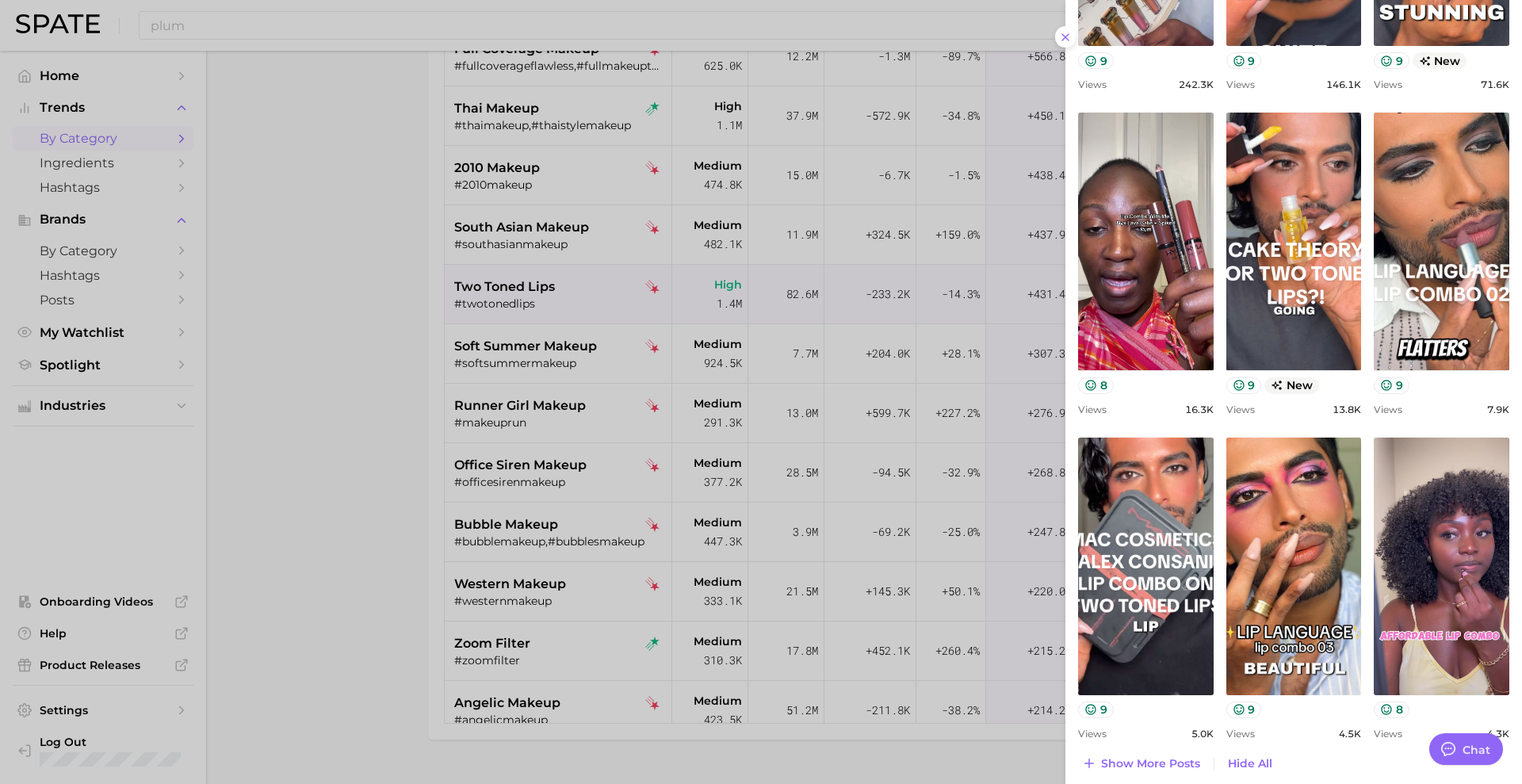
scroll to position [893, 0]
click at [1151, 761] on span "Show more posts" at bounding box center [1150, 763] width 99 height 14
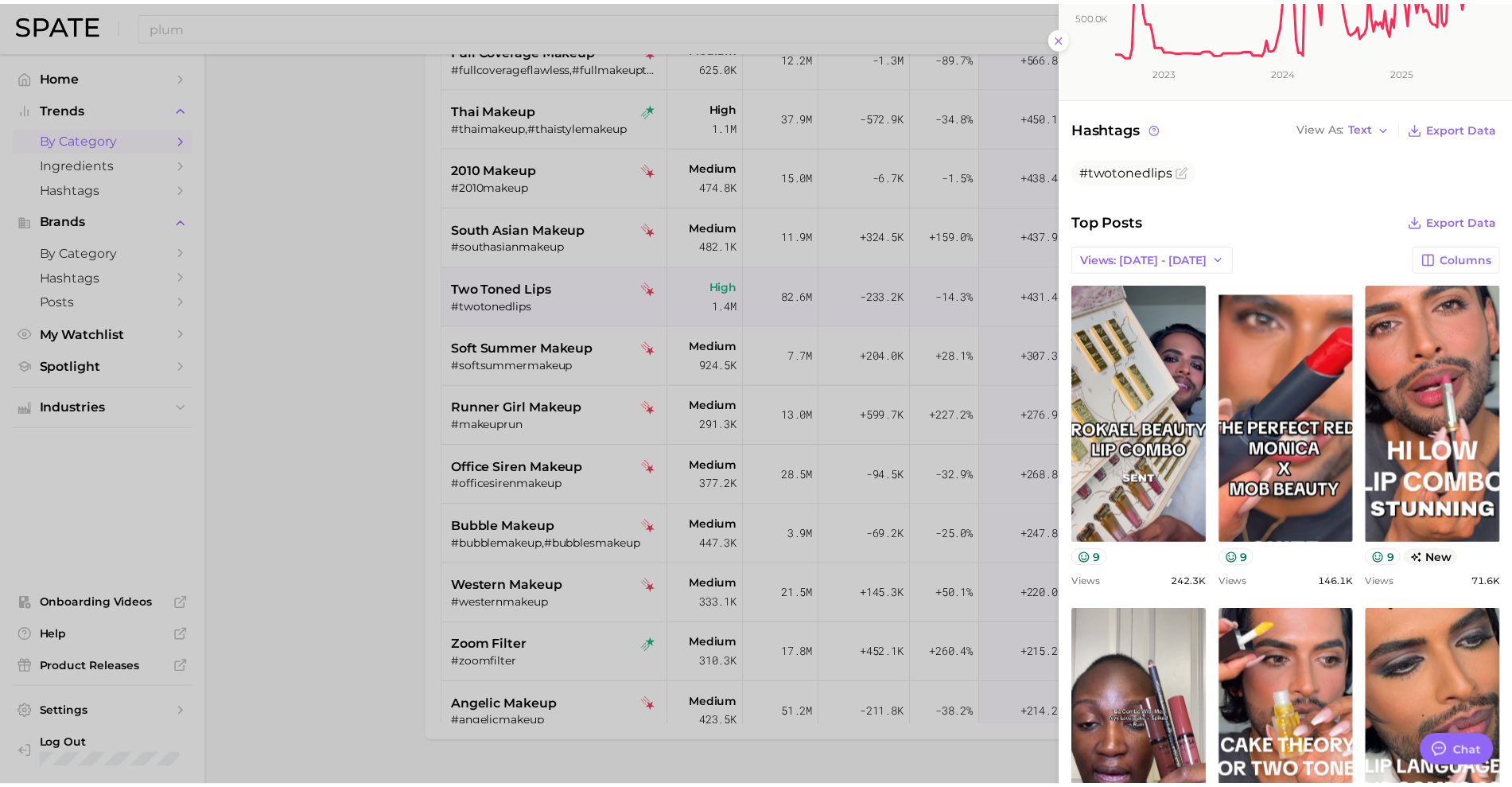
scroll to position [398, 0]
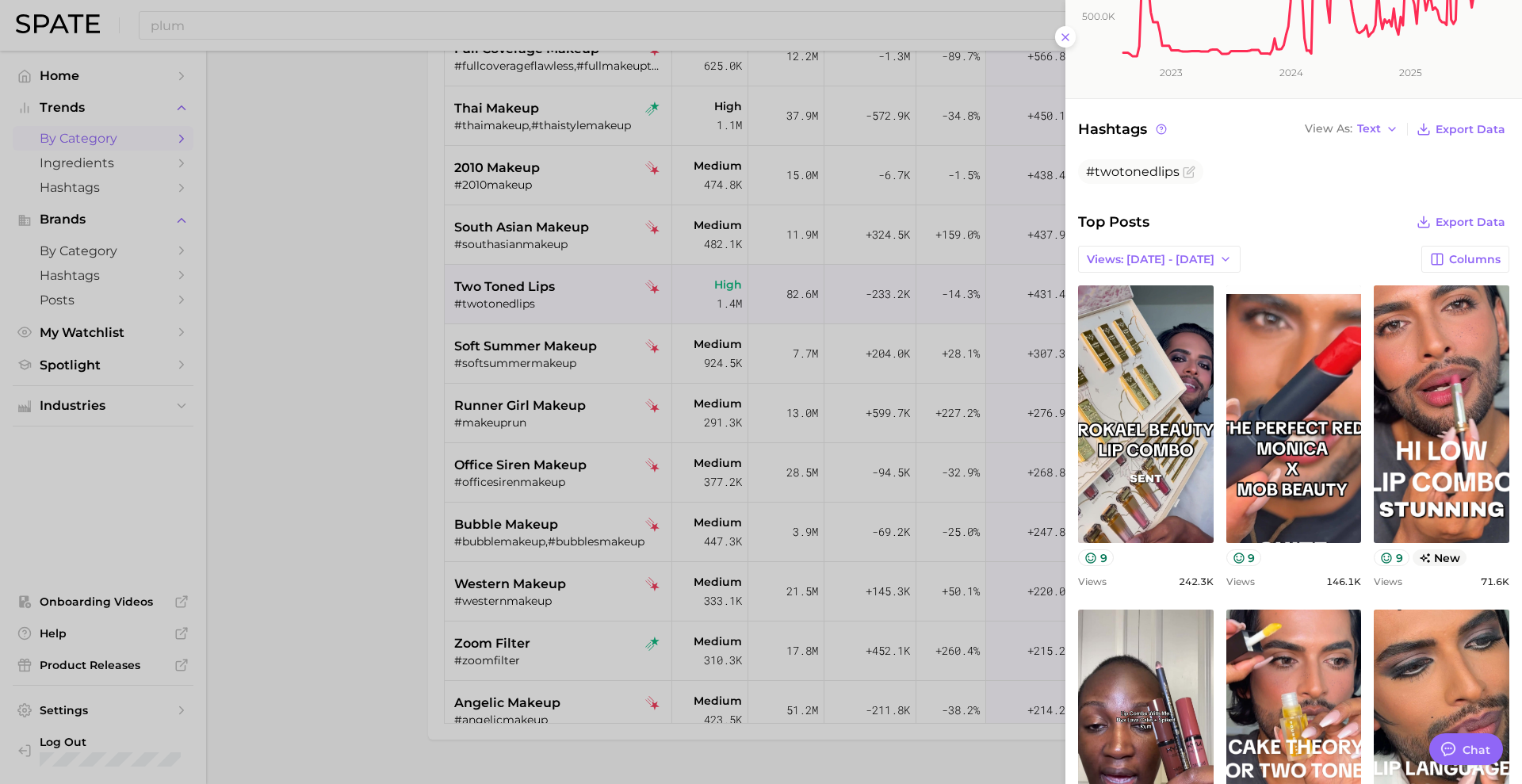
click at [416, 429] on div at bounding box center [761, 392] width 1522 height 784
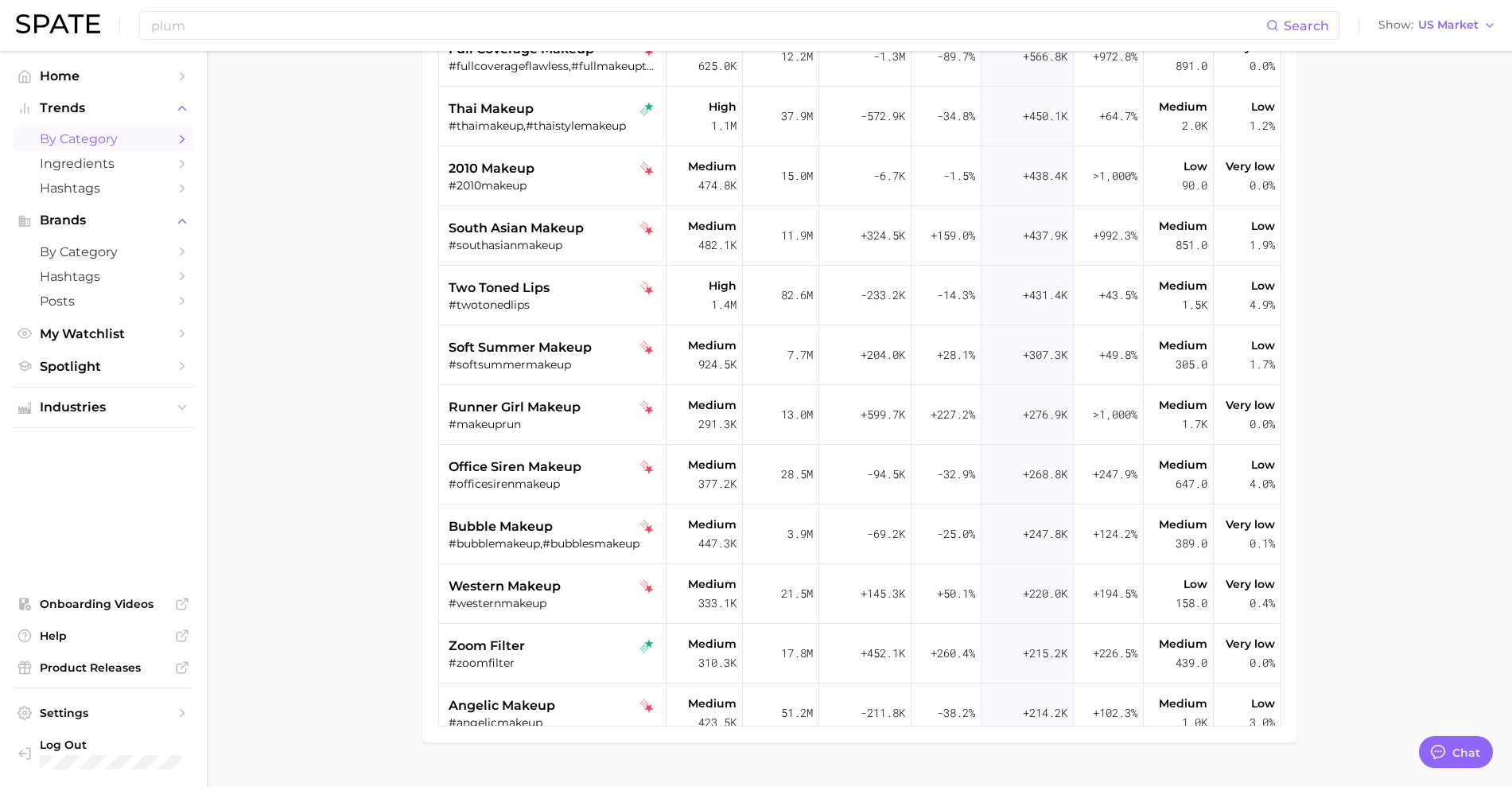
scroll to position [0, 0]
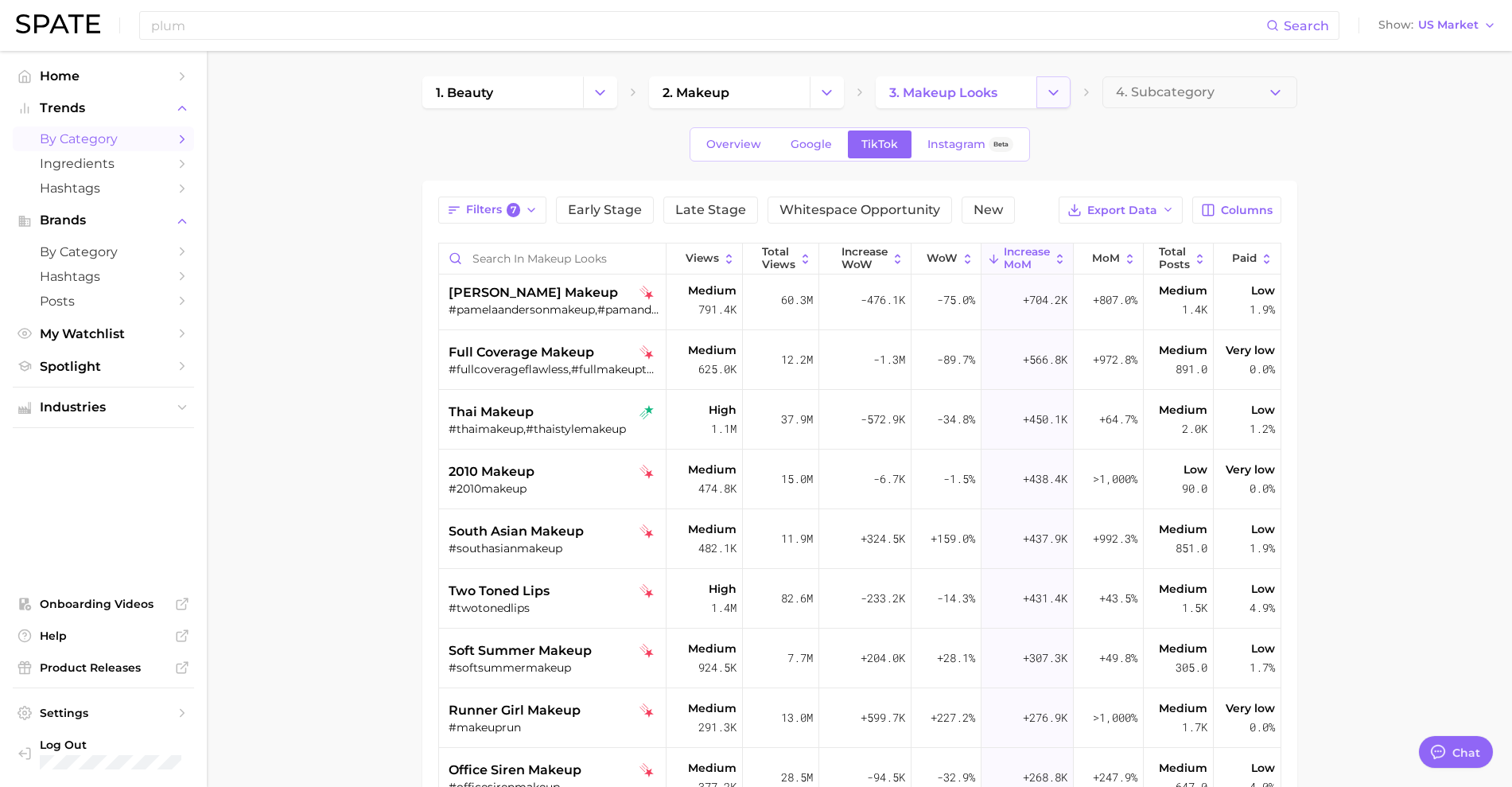
click at [1063, 92] on button "Change Category" at bounding box center [1052, 92] width 34 height 31
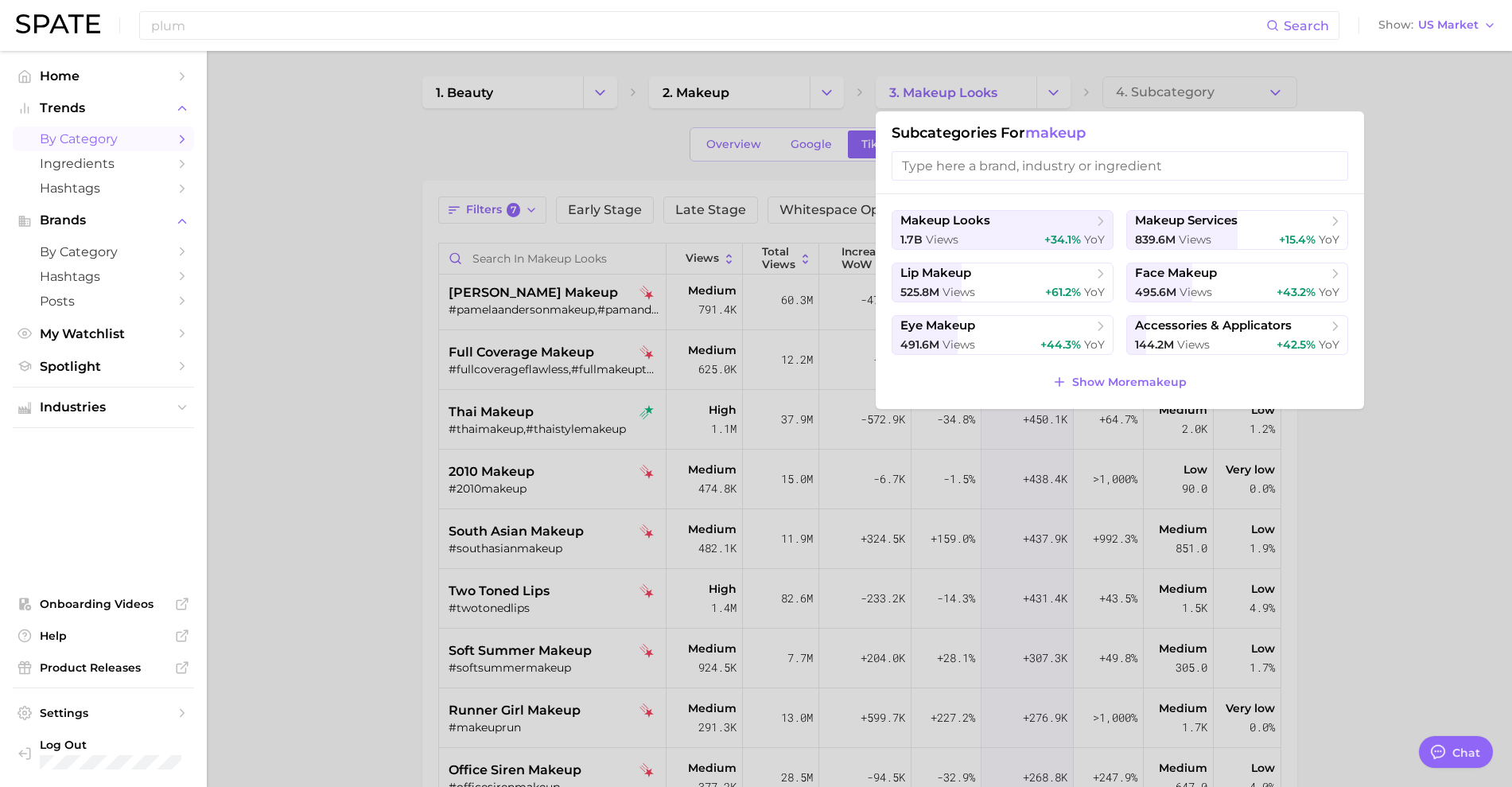
click at [1200, 112] on div "Subcategories for makeup" at bounding box center [1119, 153] width 488 height 82
click at [1185, 93] on div at bounding box center [756, 393] width 1512 height 787
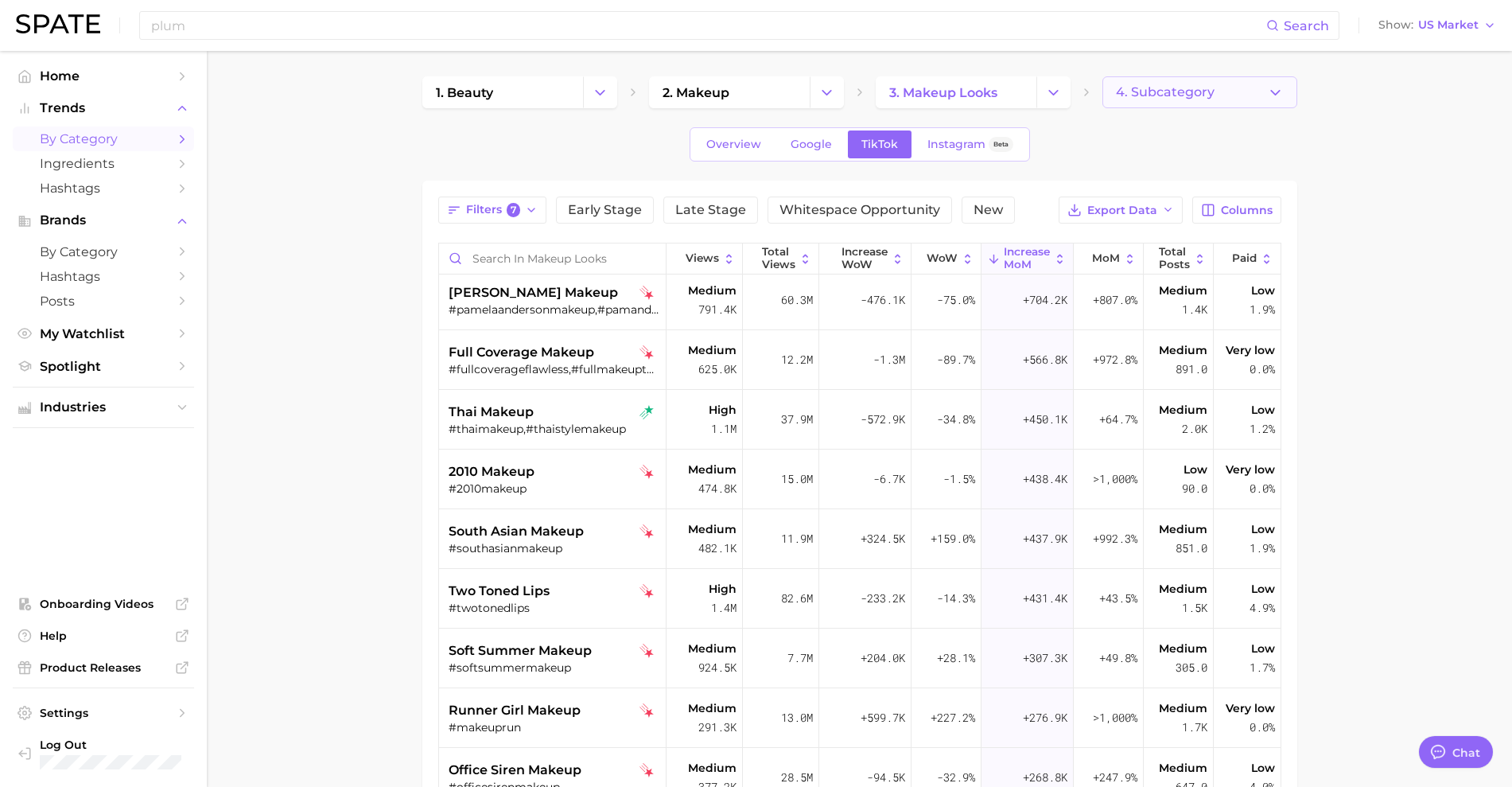
click at [1238, 93] on button "4. Subcategory" at bounding box center [1199, 92] width 195 height 31
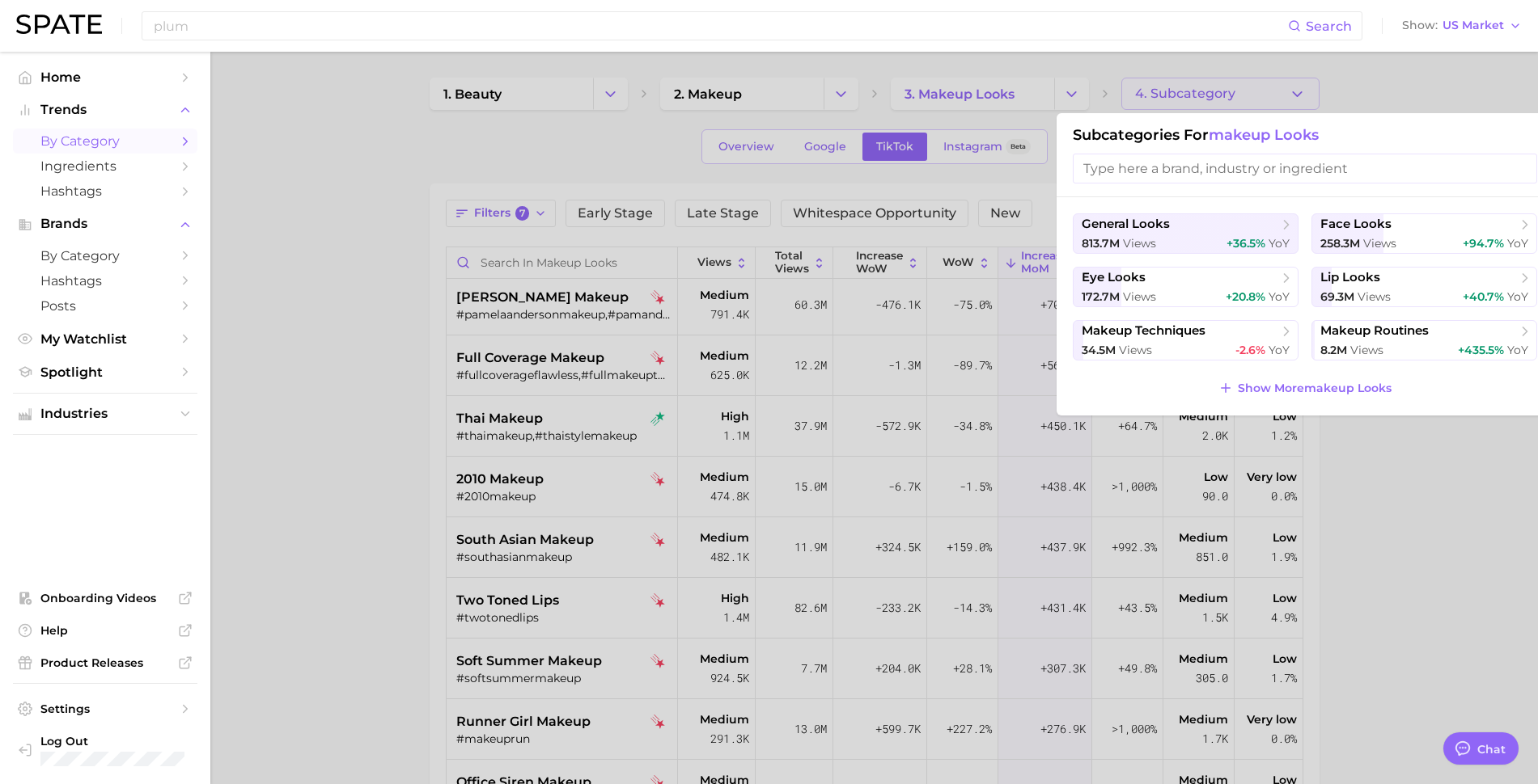
click at [341, 491] on div at bounding box center [769, 392] width 1538 height 784
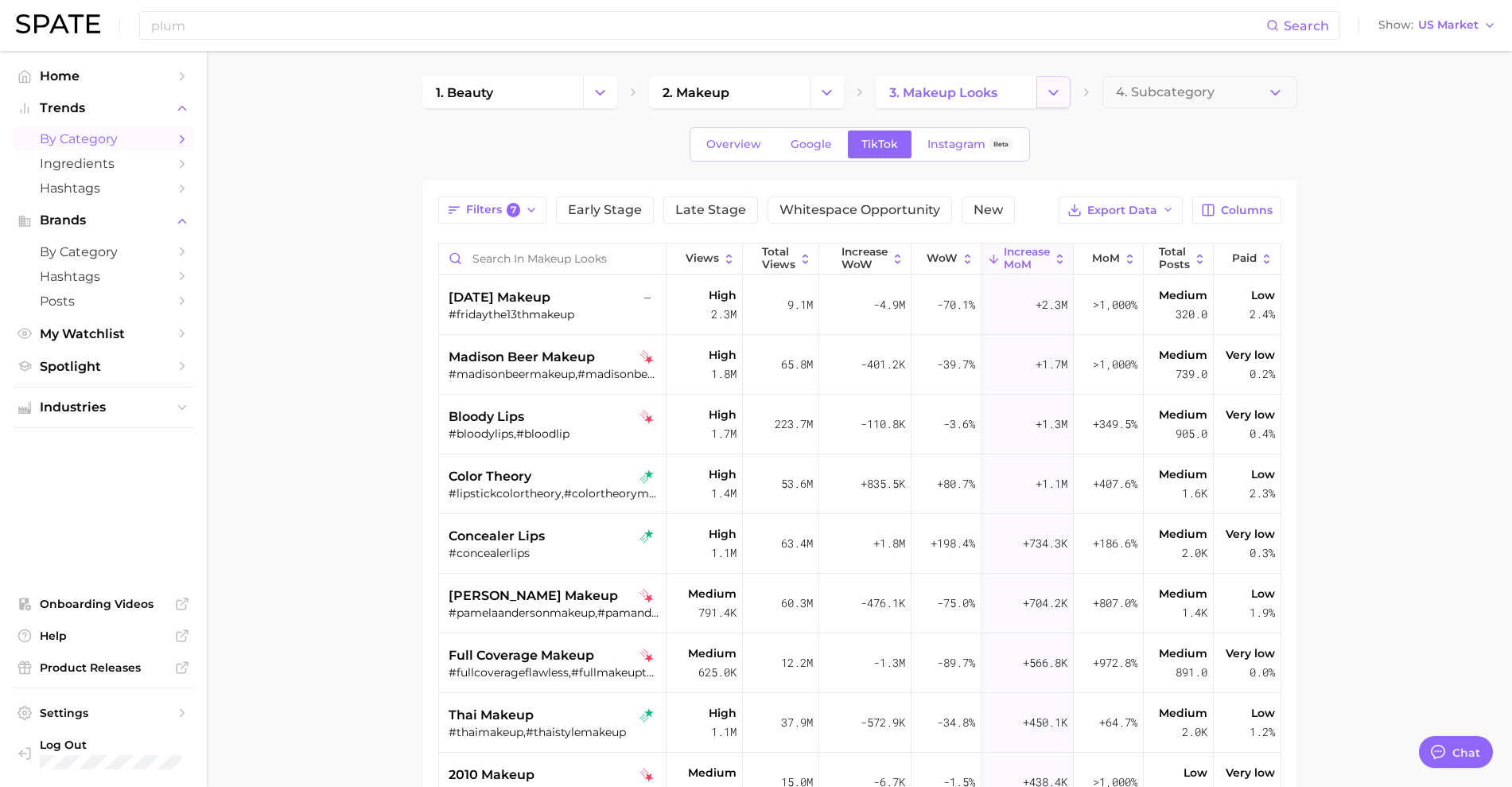
click at [1051, 95] on icon "Change Category" at bounding box center [1052, 92] width 17 height 17
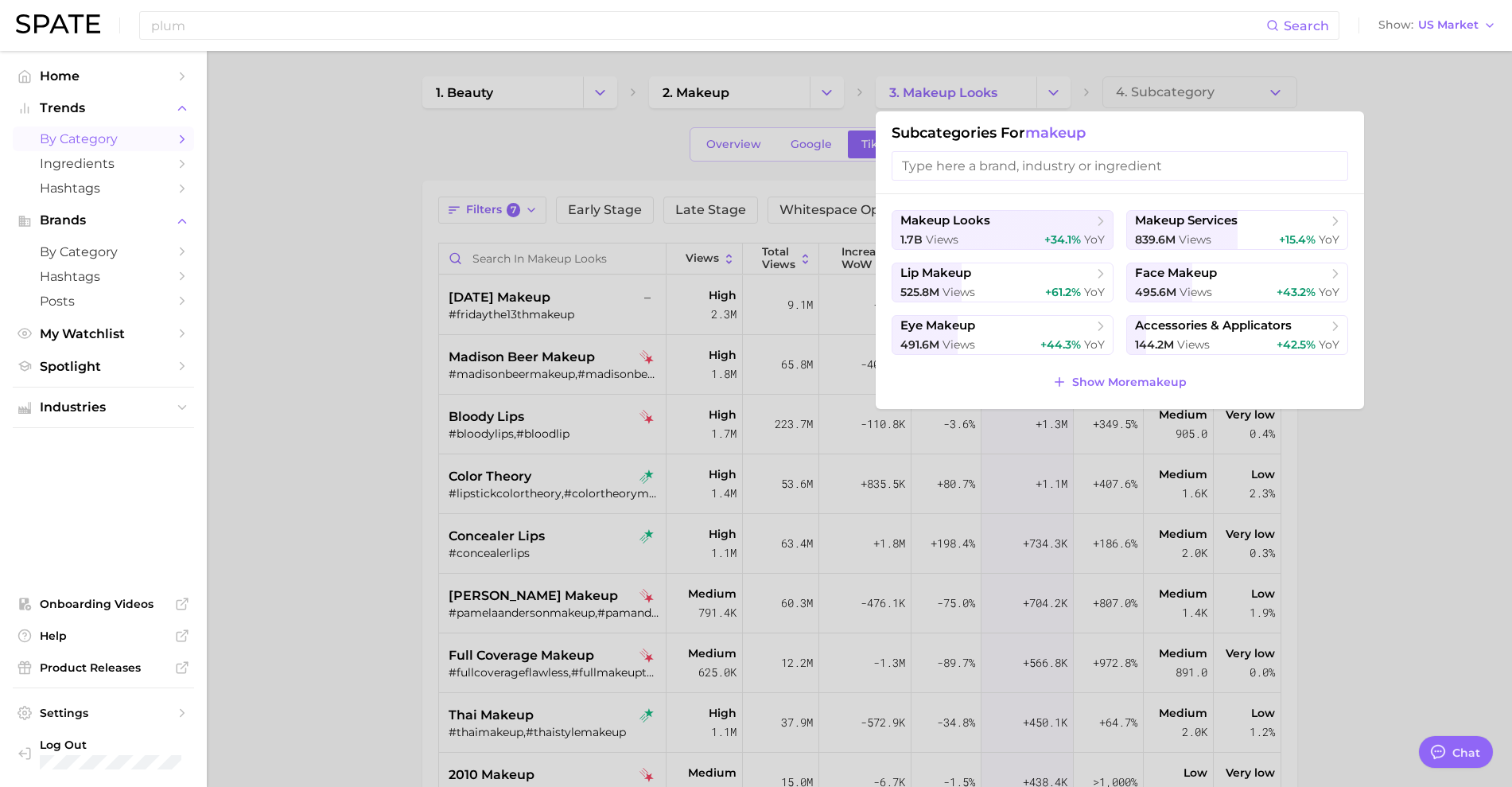
click at [1057, 94] on div at bounding box center [756, 393] width 1512 height 787
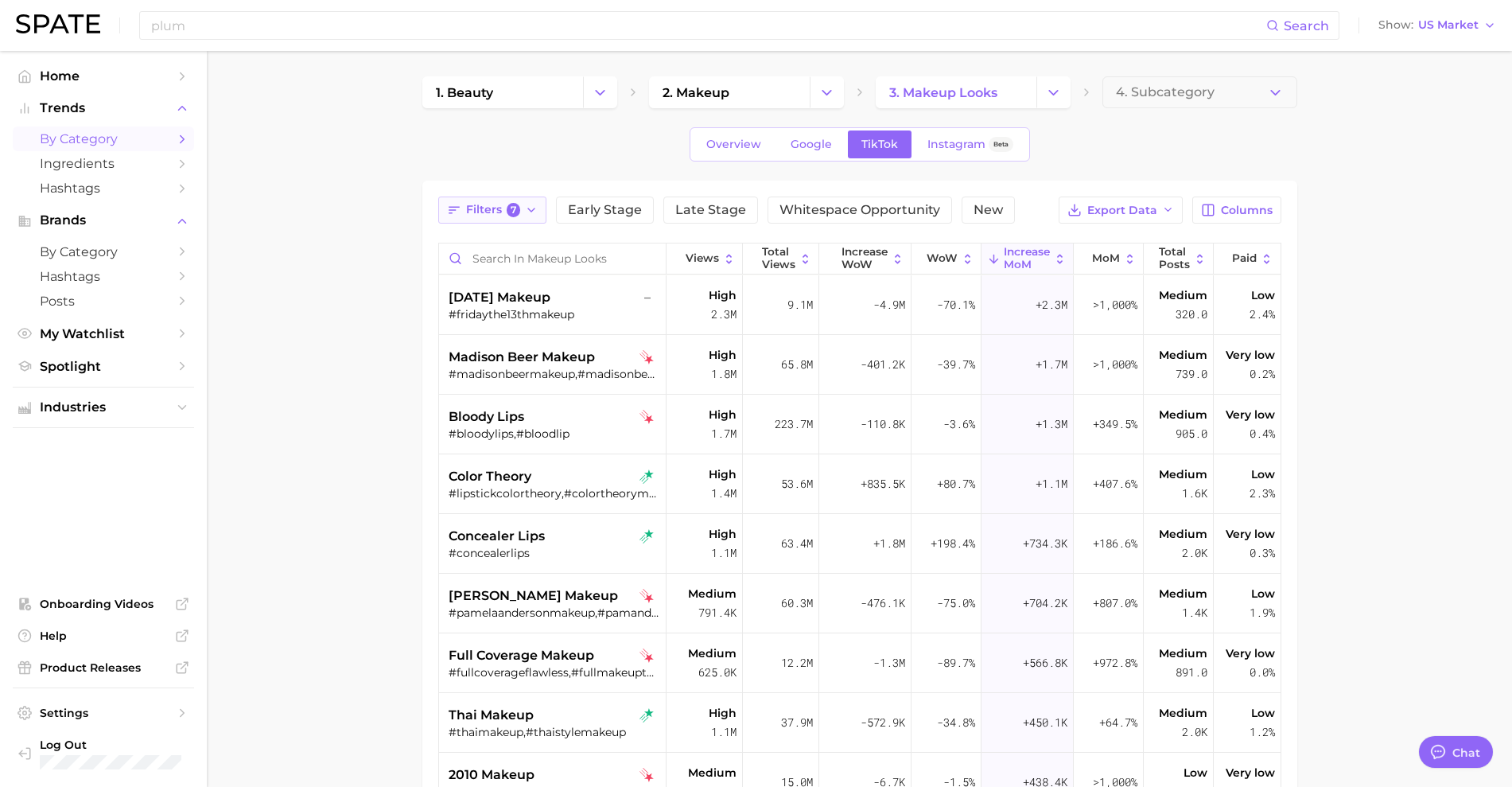
click at [525, 216] on icon "button" at bounding box center [531, 210] width 13 height 13
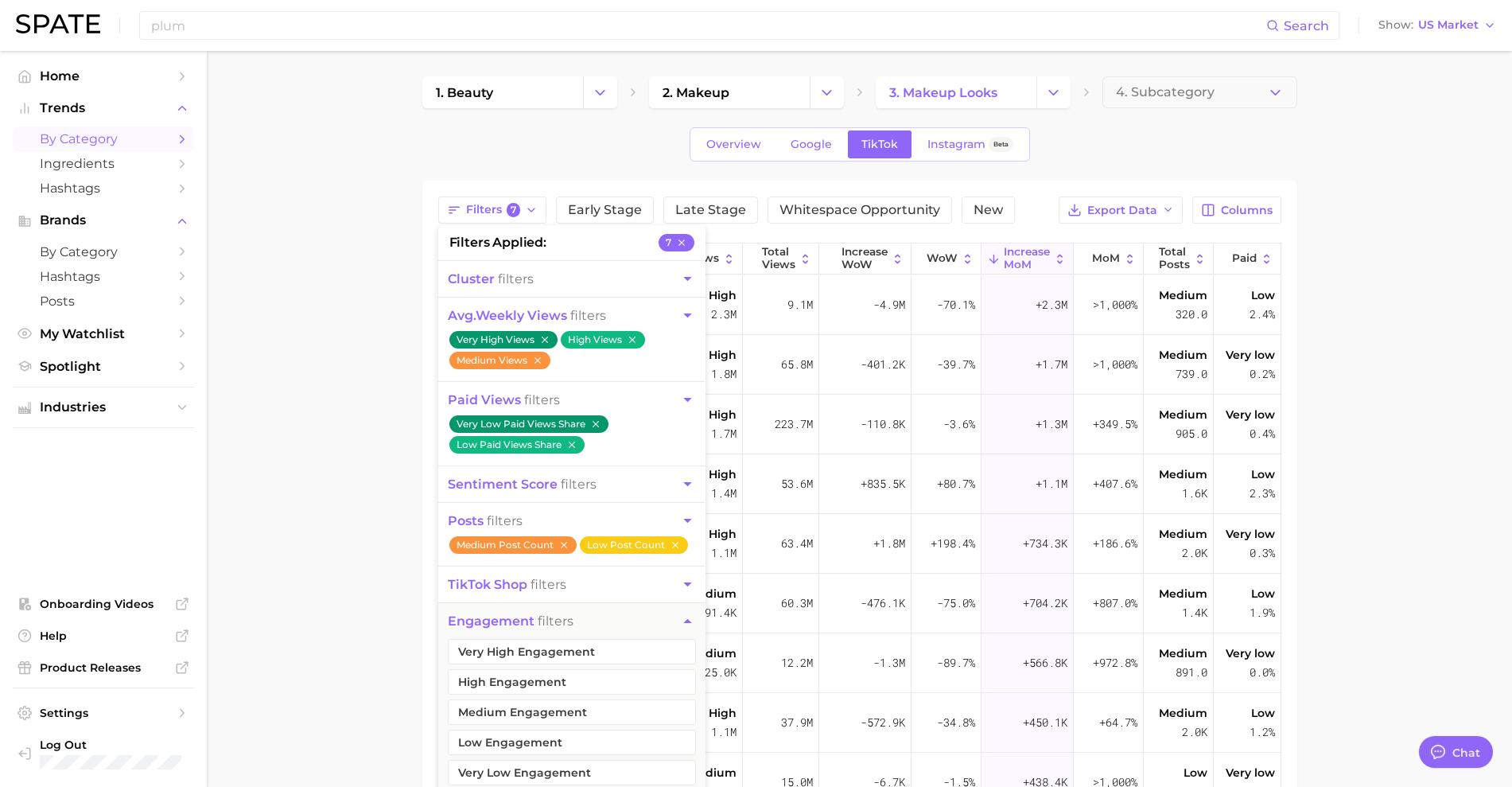
scroll to position [164, 0]
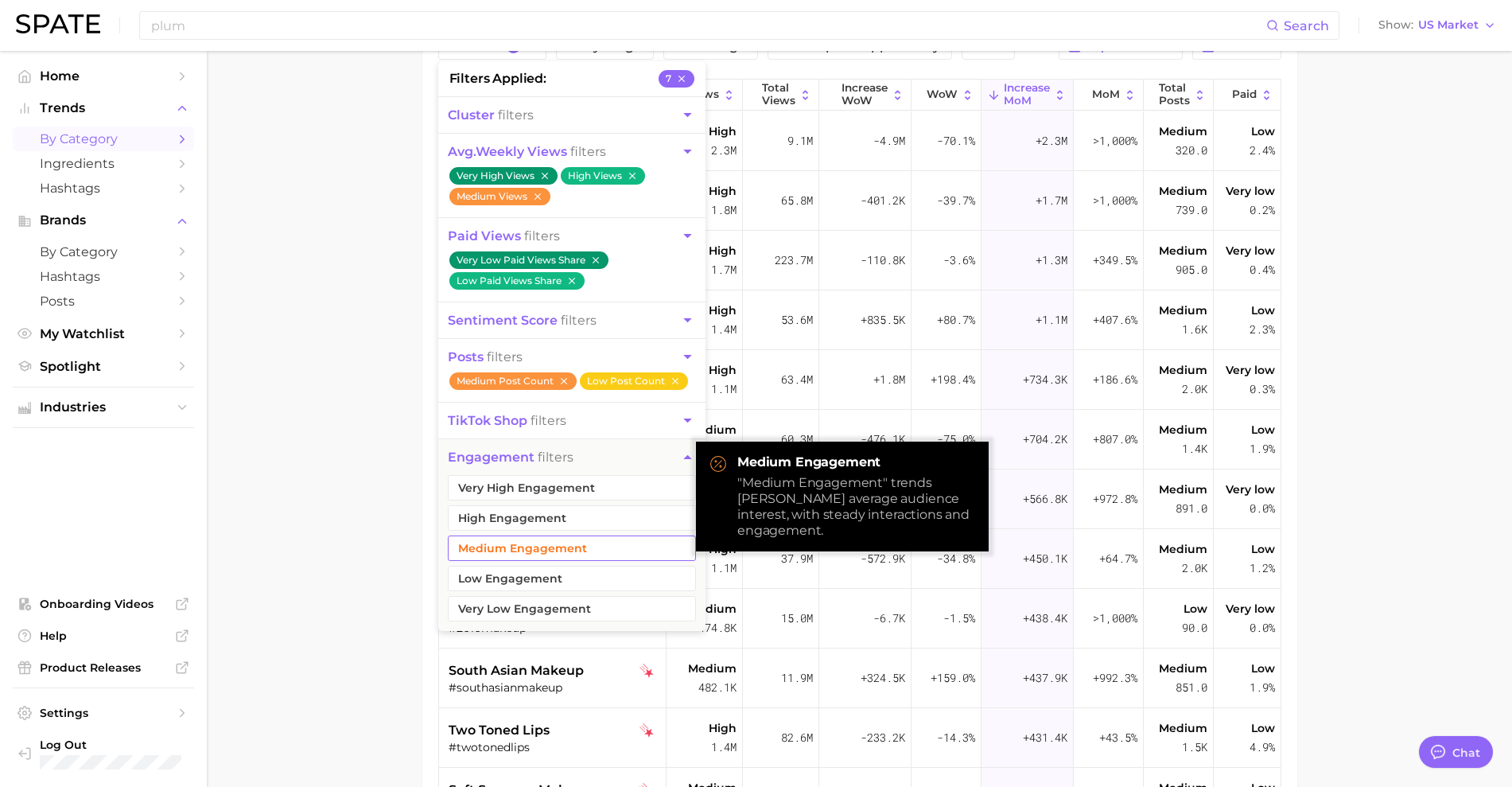
click at [584, 542] on button "Medium Engagement" at bounding box center [571, 548] width 248 height 25
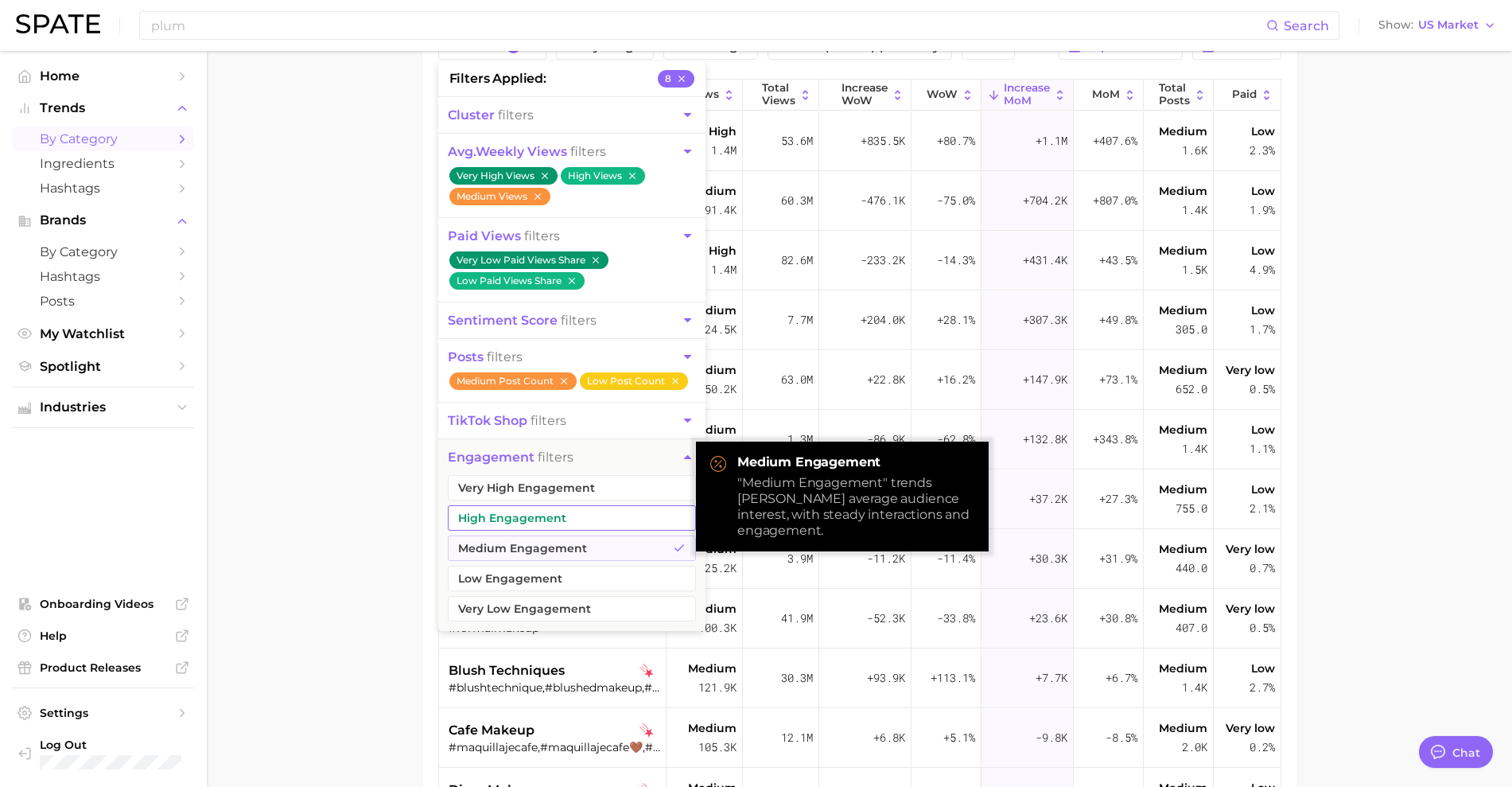
click at [548, 515] on button "High Engagement" at bounding box center [571, 517] width 248 height 25
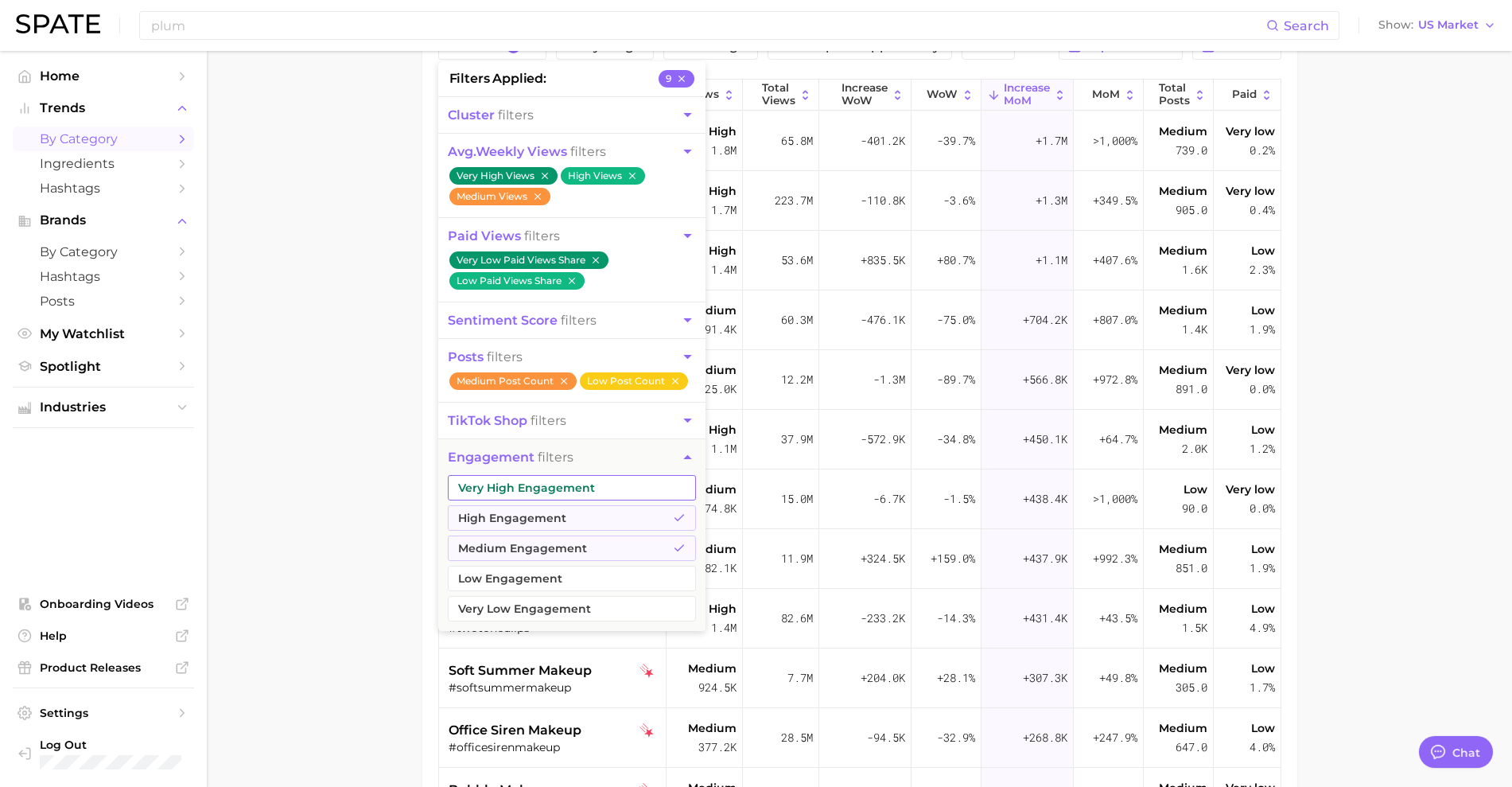
click at [529, 488] on button "Very High Engagement" at bounding box center [571, 487] width 248 height 25
click at [546, 175] on icon "button" at bounding box center [544, 175] width 6 height 6
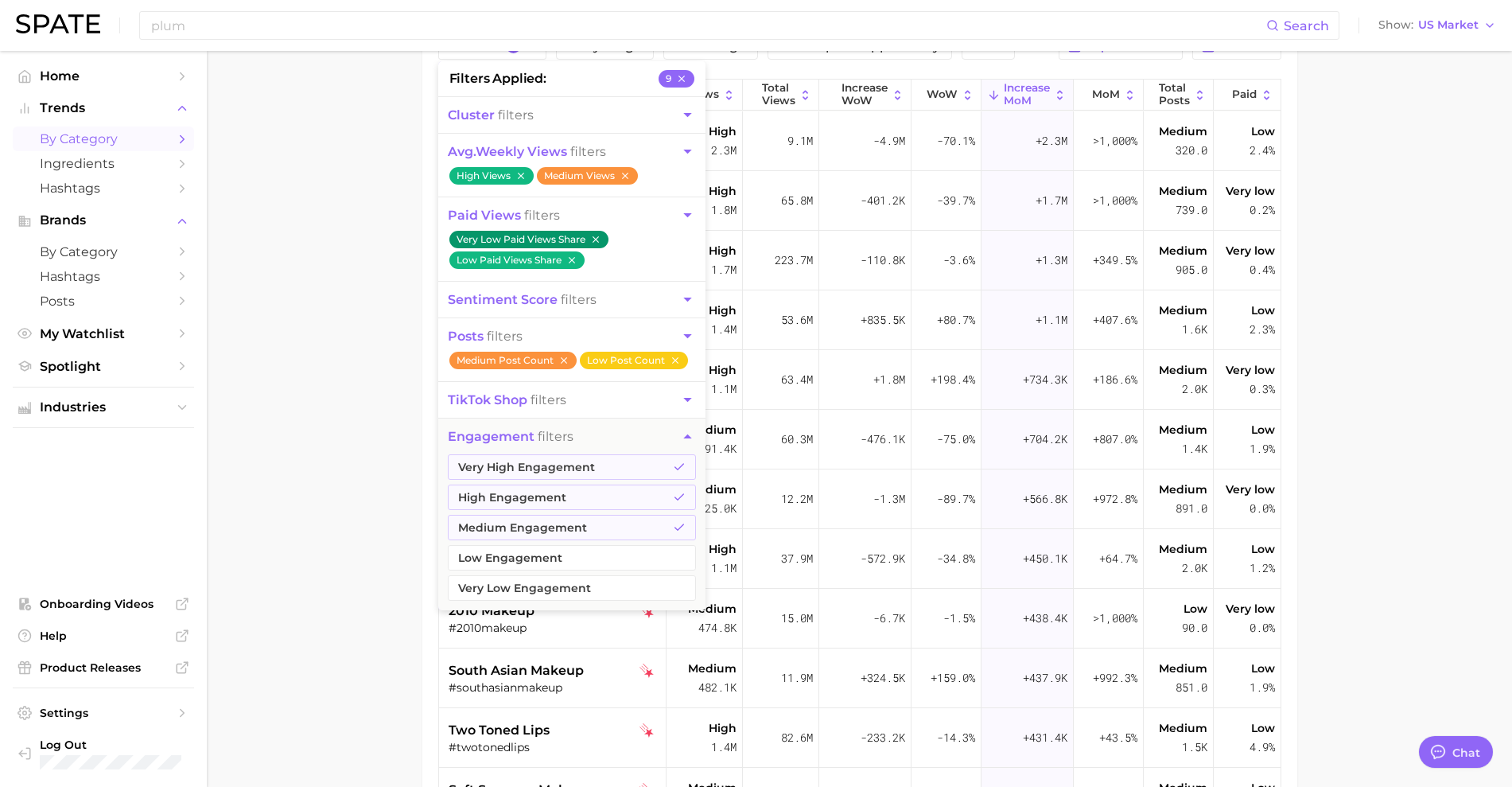
click at [369, 443] on main "1. beauty 2. makeup 3. makeup looks 4. Subcategory Overview Google TikTok Insta…" at bounding box center [859, 423] width 1305 height 1073
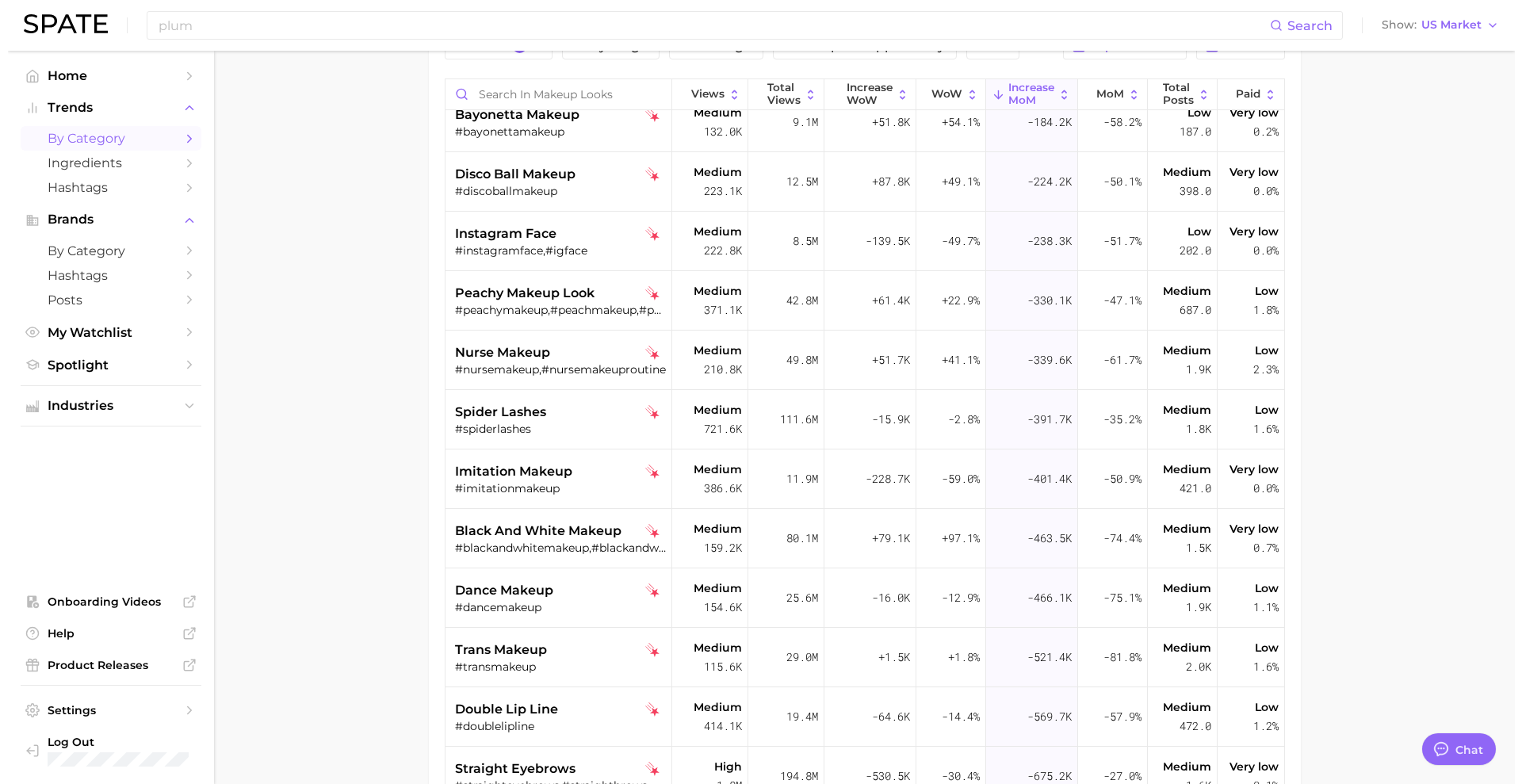
scroll to position [3959, 2]
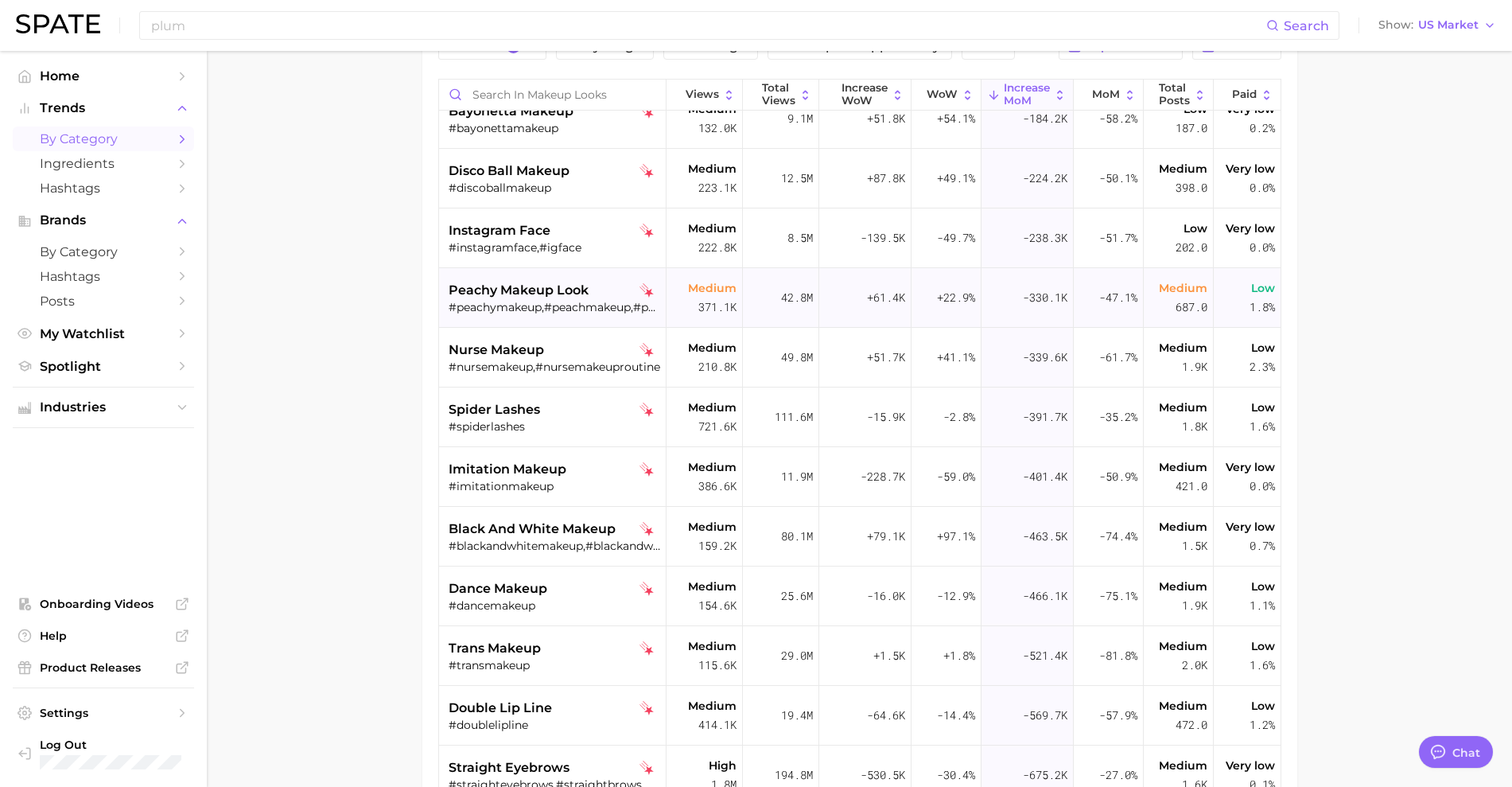
click at [628, 302] on div "peachy makeup look #peachymakeup,#peachmakeup,#peachymakeuplook" at bounding box center [555, 297] width 213 height 60
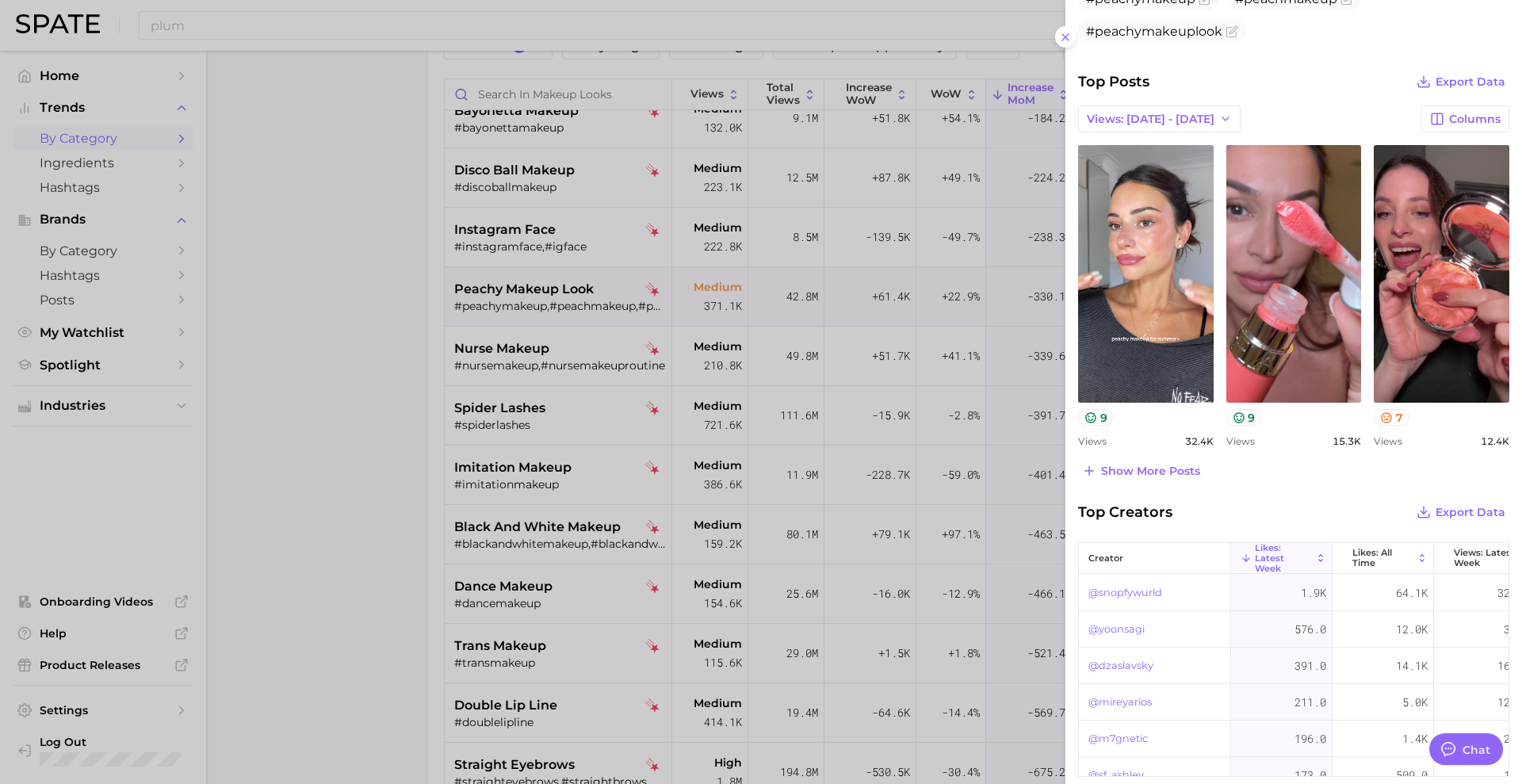
scroll to position [586, 0]
click at [1120, 471] on span "Show more posts" at bounding box center [1150, 471] width 99 height 14
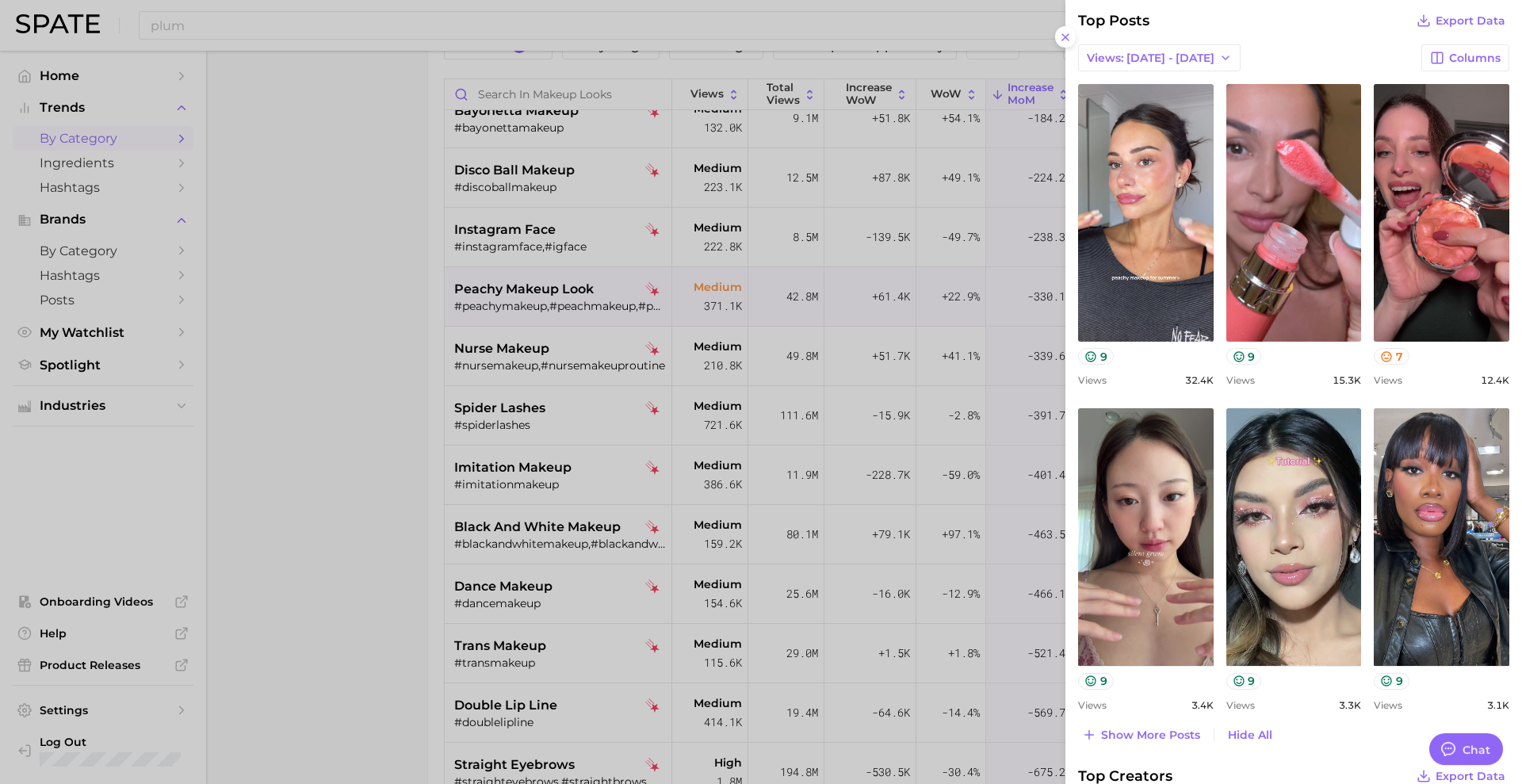
scroll to position [684, 0]
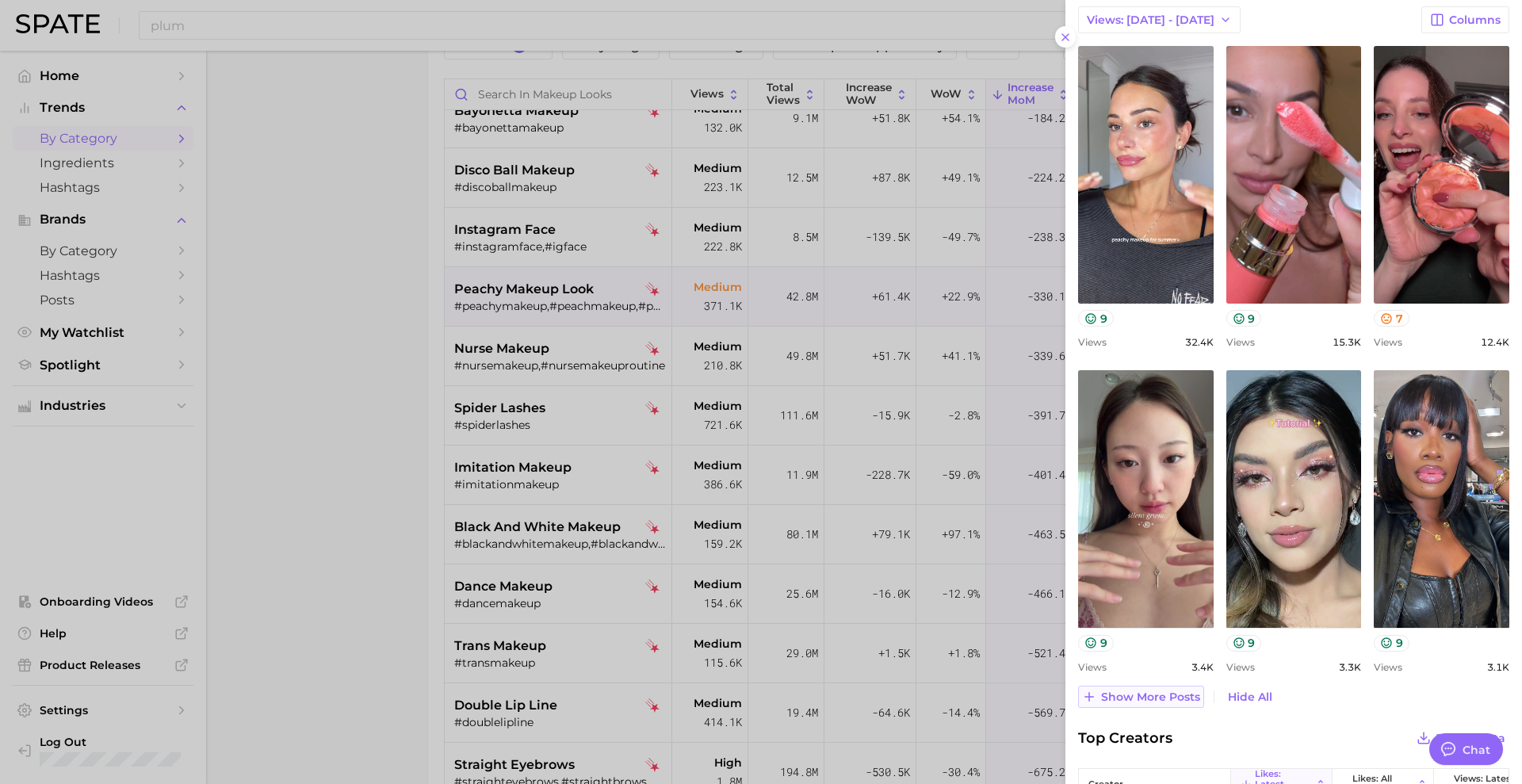
click at [1154, 691] on span "Show more posts" at bounding box center [1150, 697] width 99 height 14
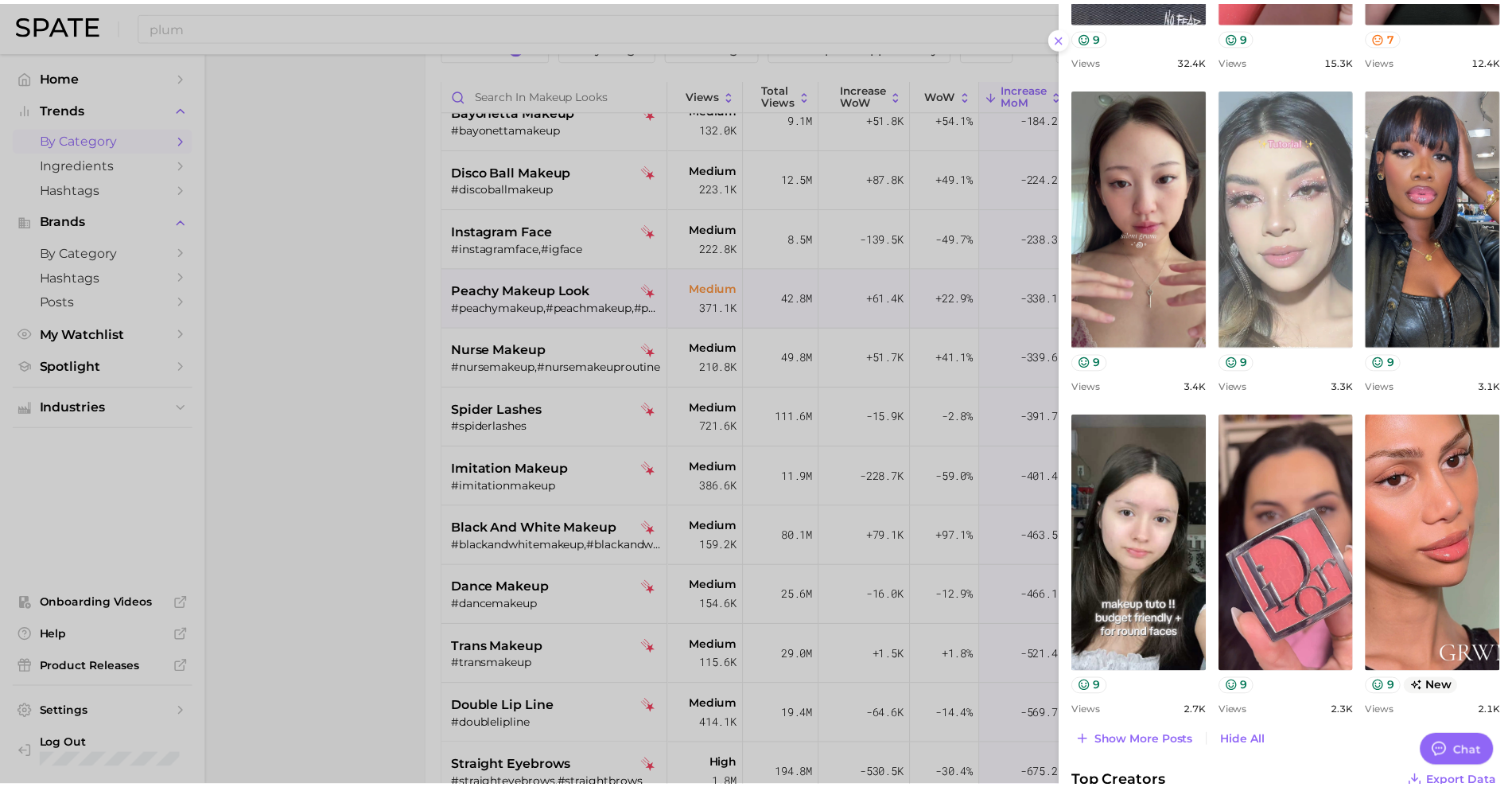
scroll to position [1321, 0]
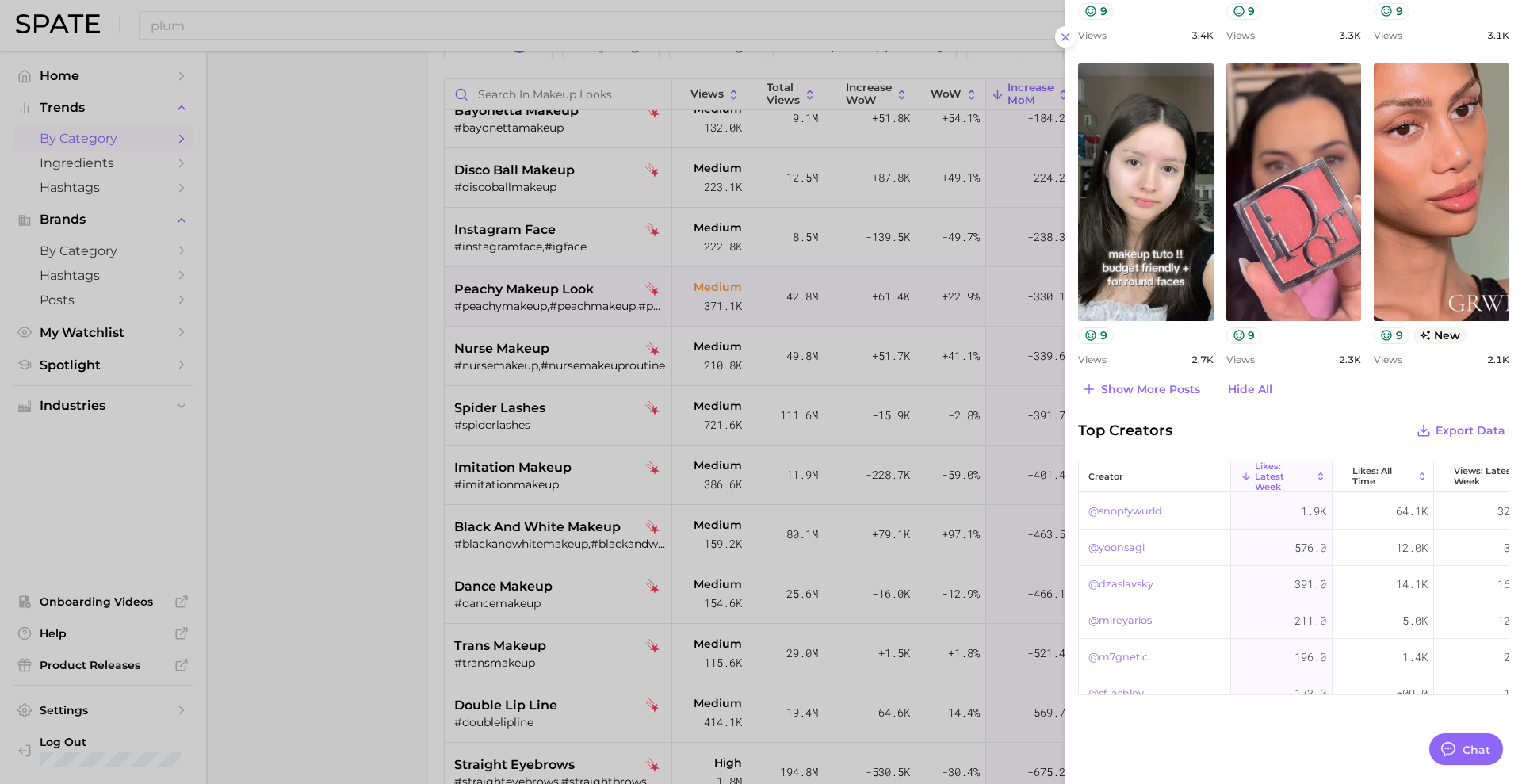
click at [363, 385] on div at bounding box center [761, 392] width 1522 height 784
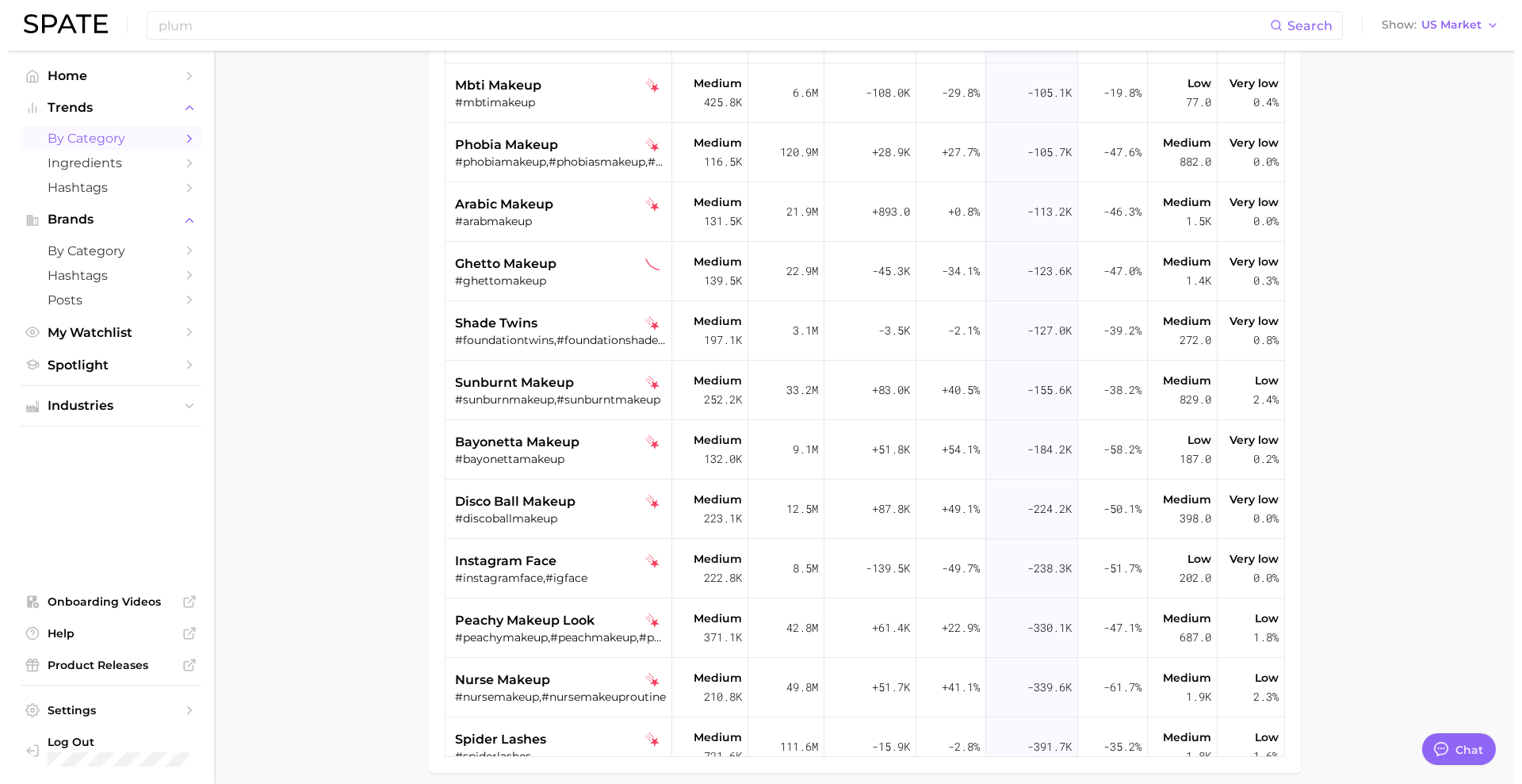
scroll to position [3611, 2]
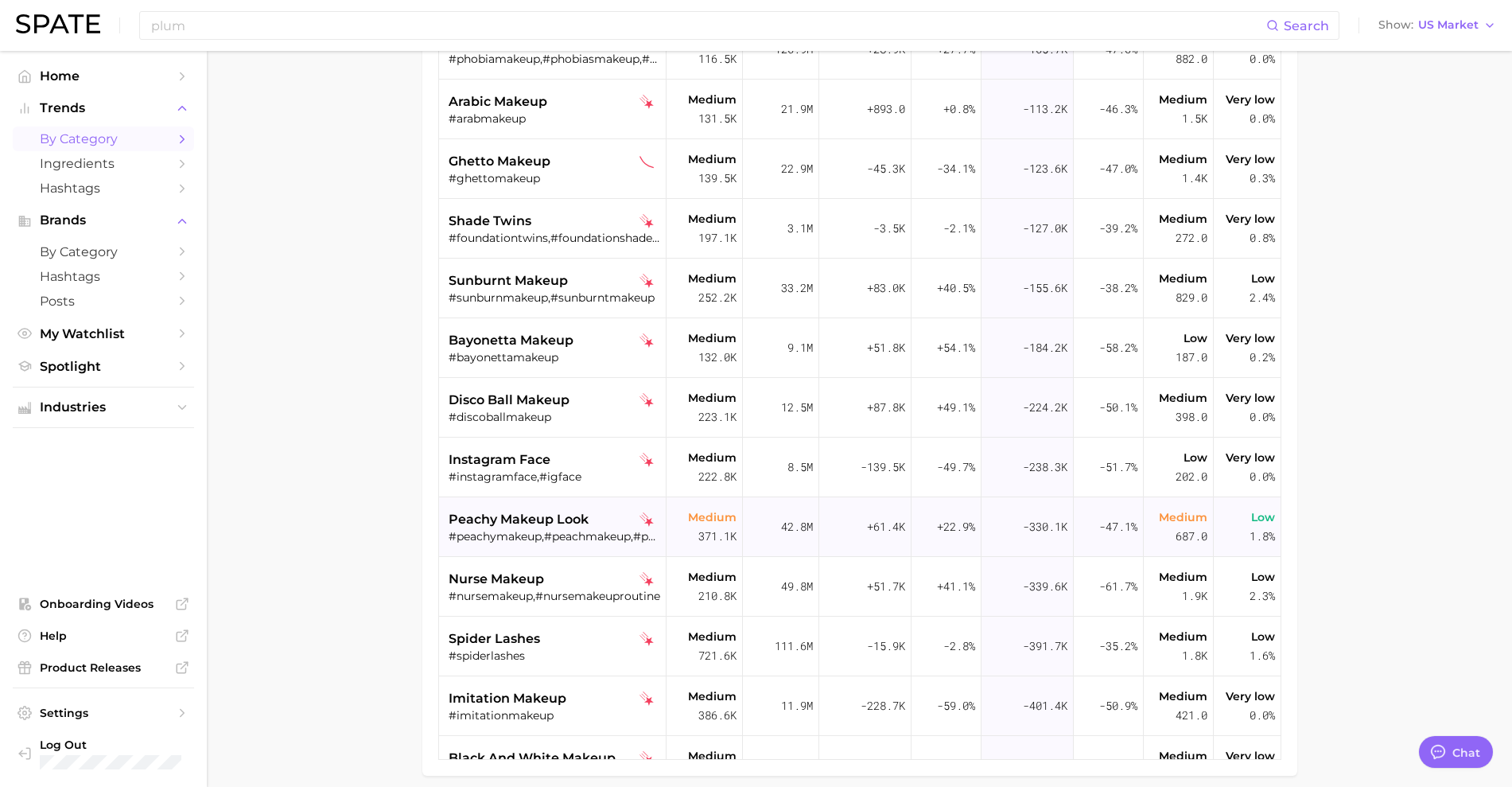
click at [476, 512] on span "peachy makeup look" at bounding box center [518, 518] width 140 height 19
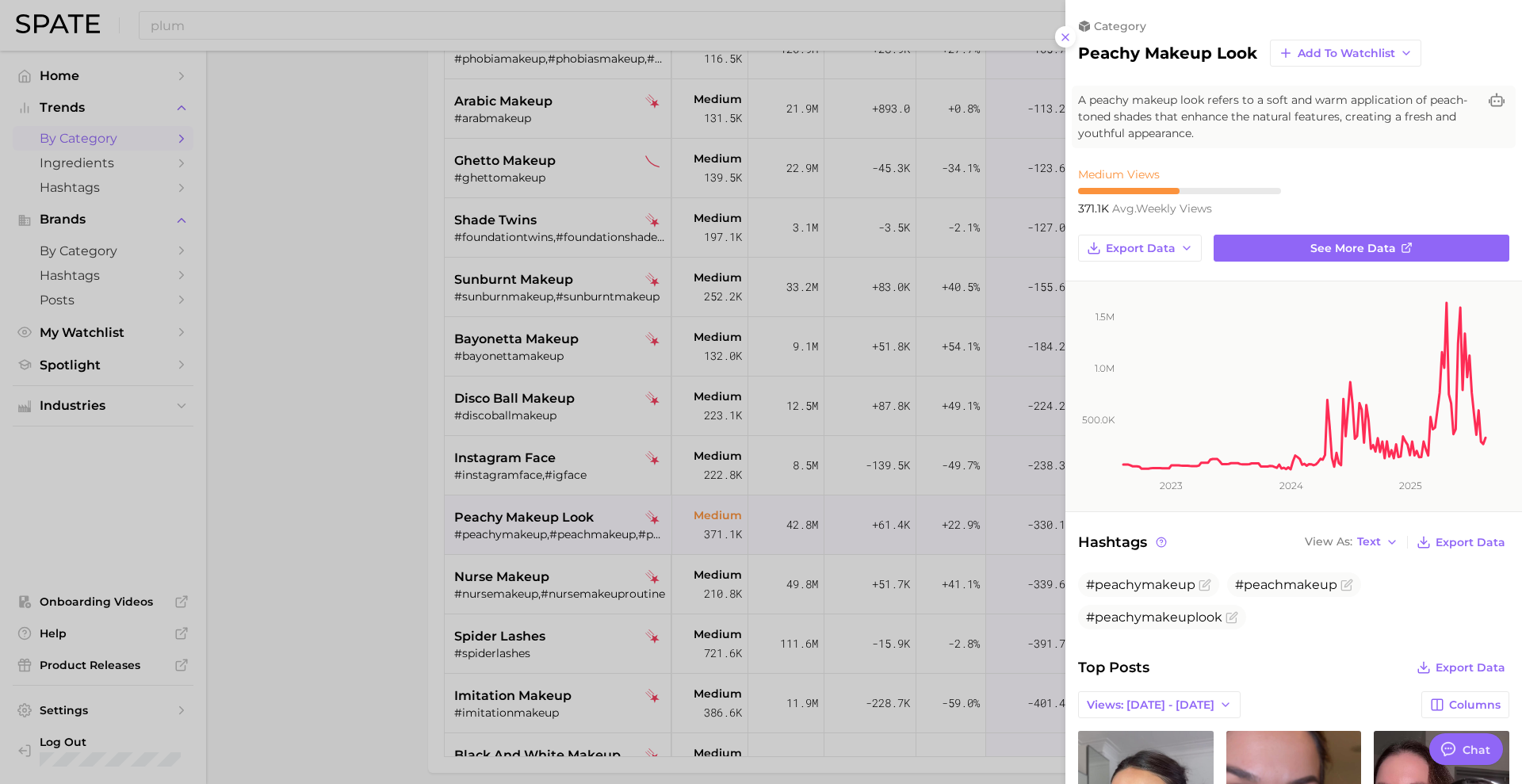
scroll to position [0, 0]
click at [1348, 50] on span "Add to Watchlist" at bounding box center [1346, 54] width 98 height 14
click at [1317, 262] on div "category peachy makeup look Add to Watchlist New Watchlist Promising Trends Too…" at bounding box center [1293, 725] width 456 height 1451
click at [1296, 244] on link "See more data" at bounding box center [1361, 248] width 296 height 27
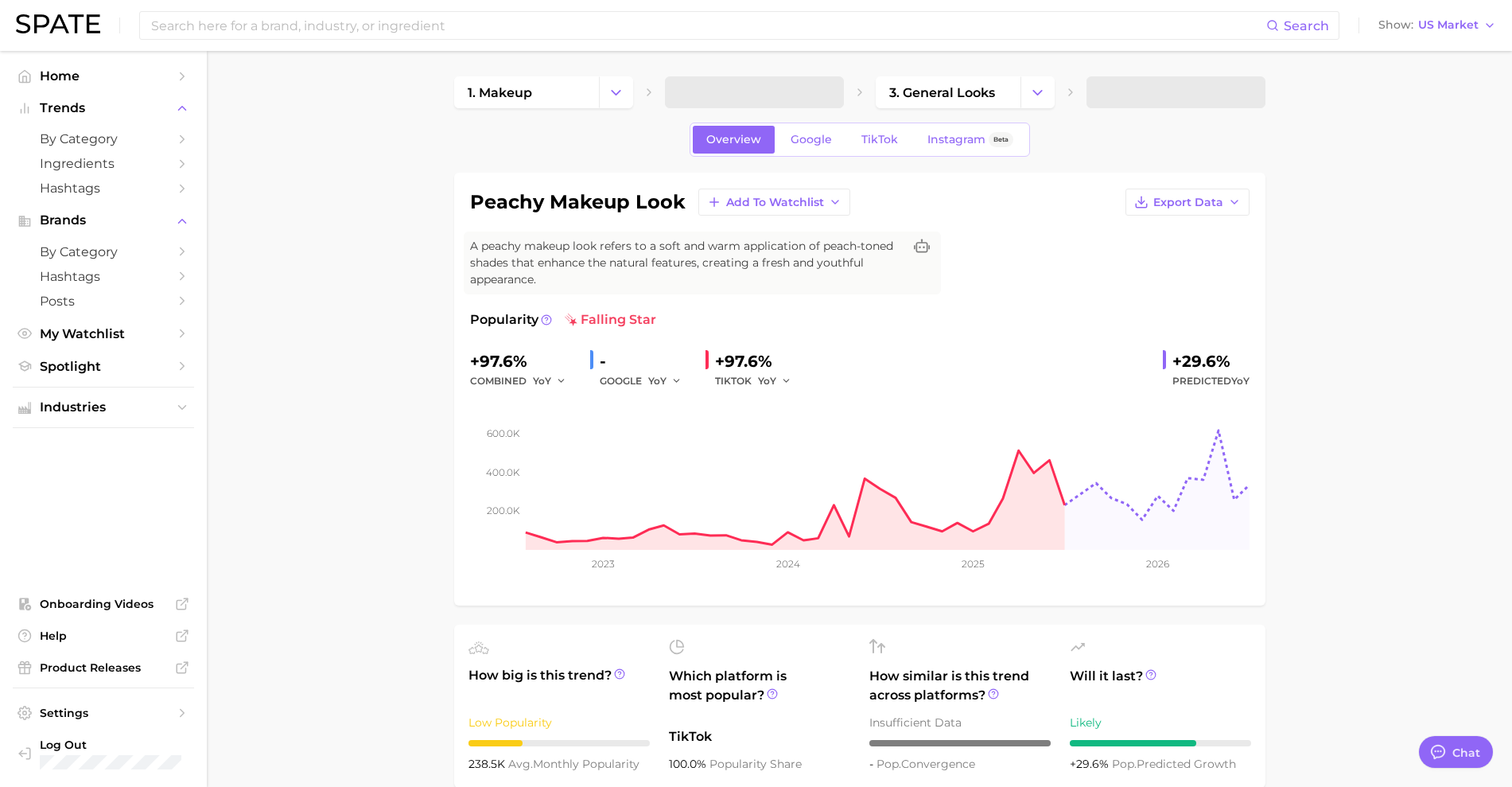
scroll to position [44, 0]
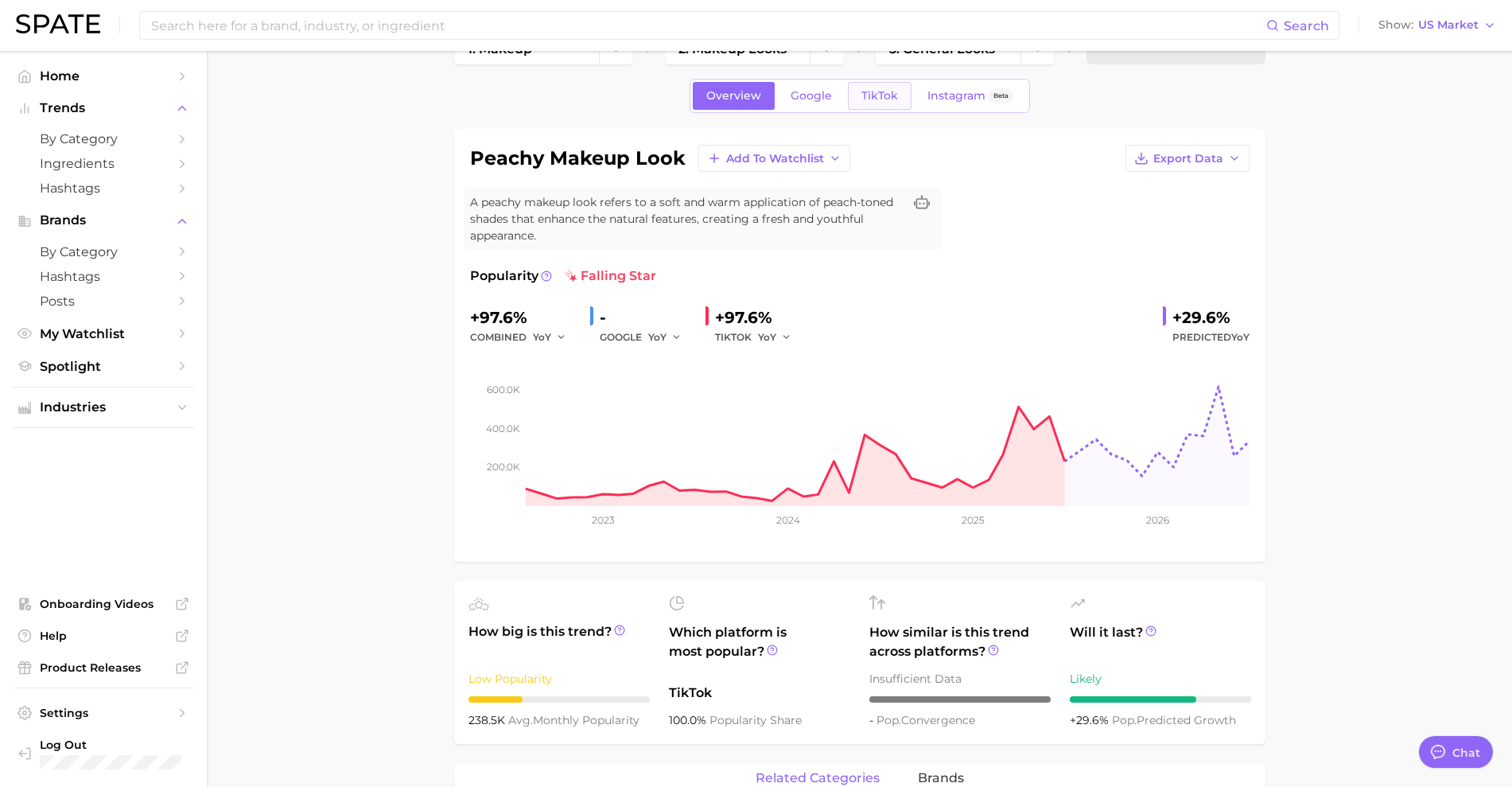
click at [890, 104] on link "TikTok" at bounding box center [879, 96] width 64 height 27
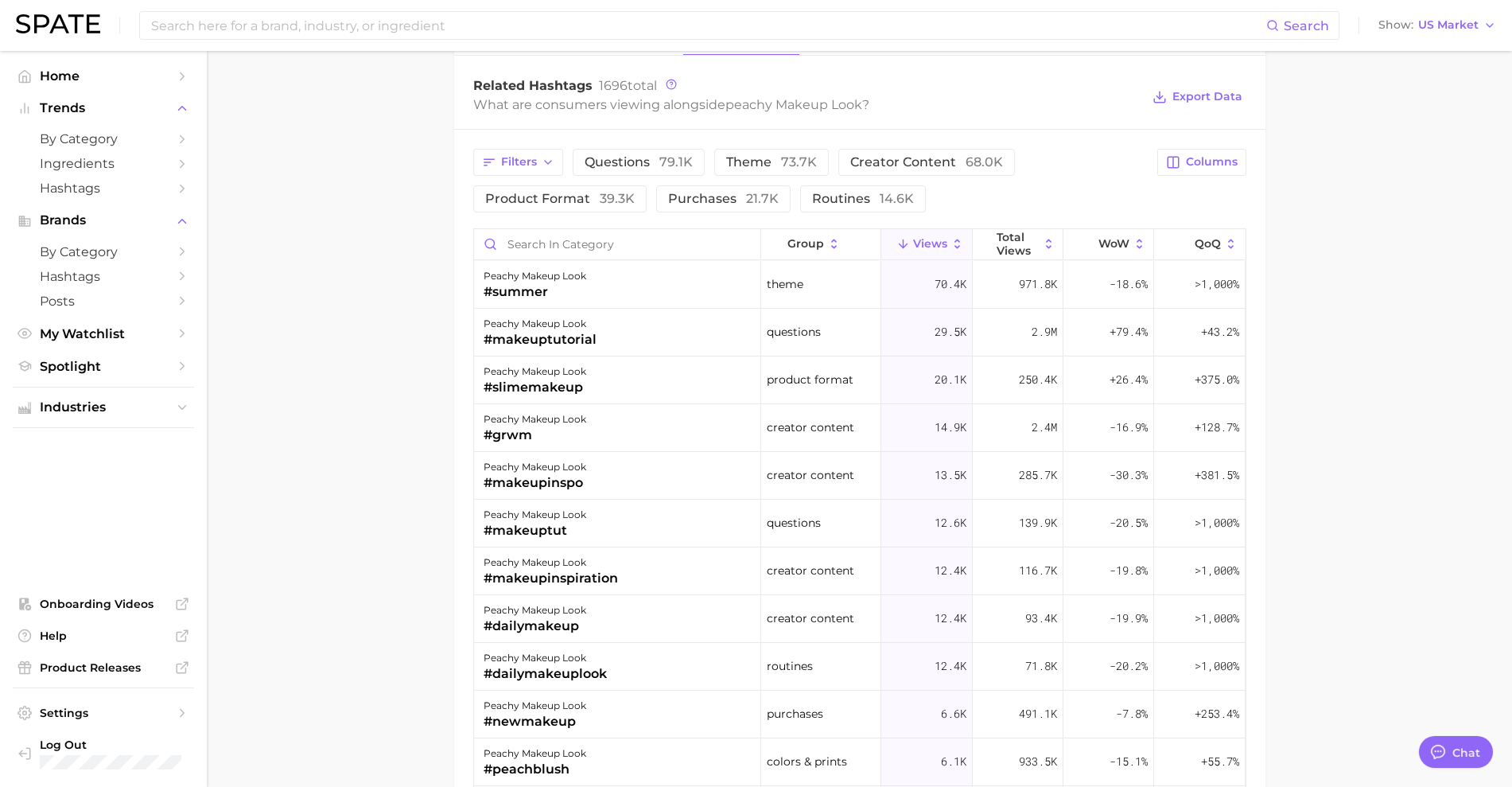
scroll to position [1267, 0]
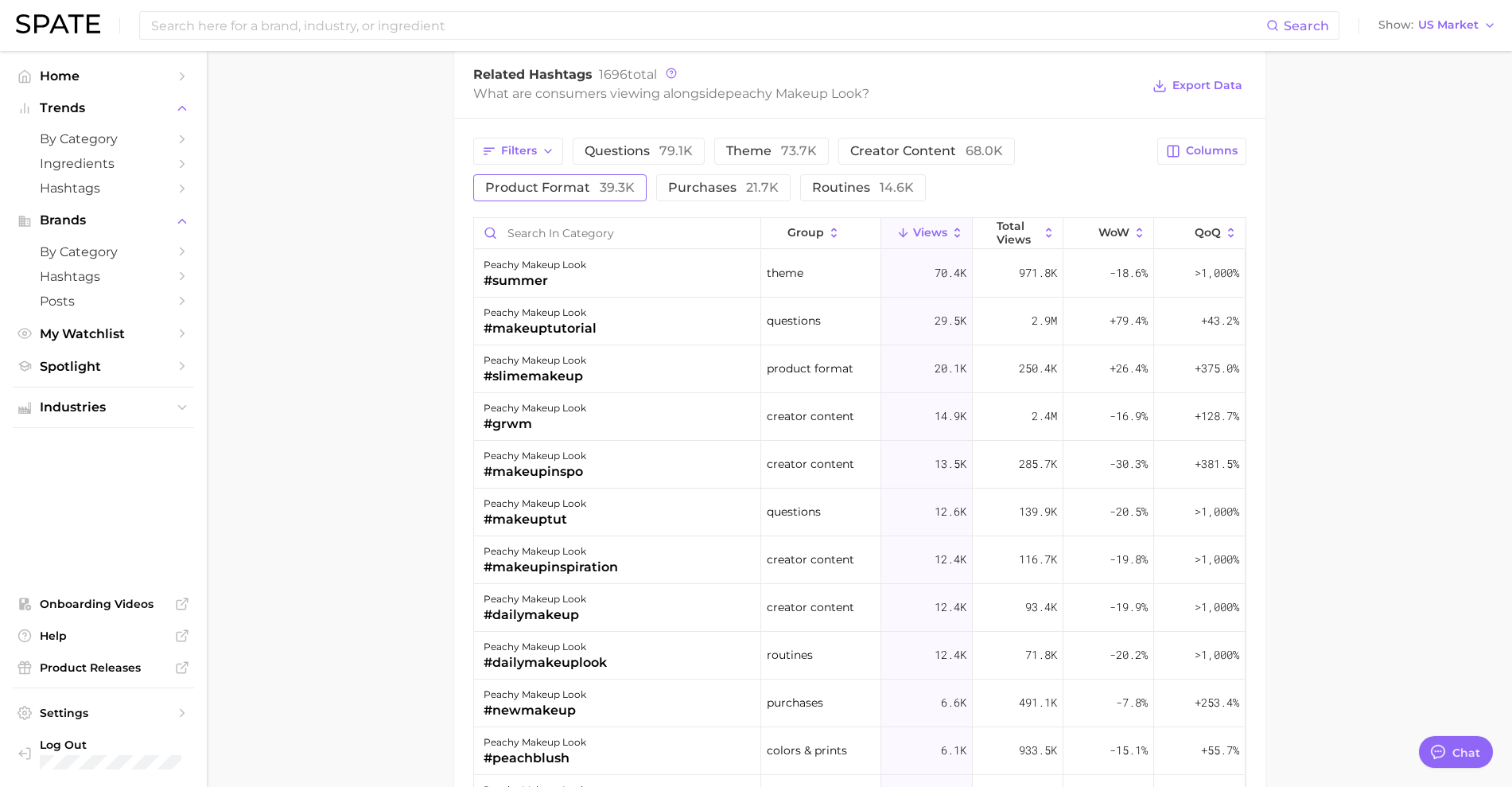
click at [617, 192] on span "39.3k" at bounding box center [617, 186] width 35 height 15
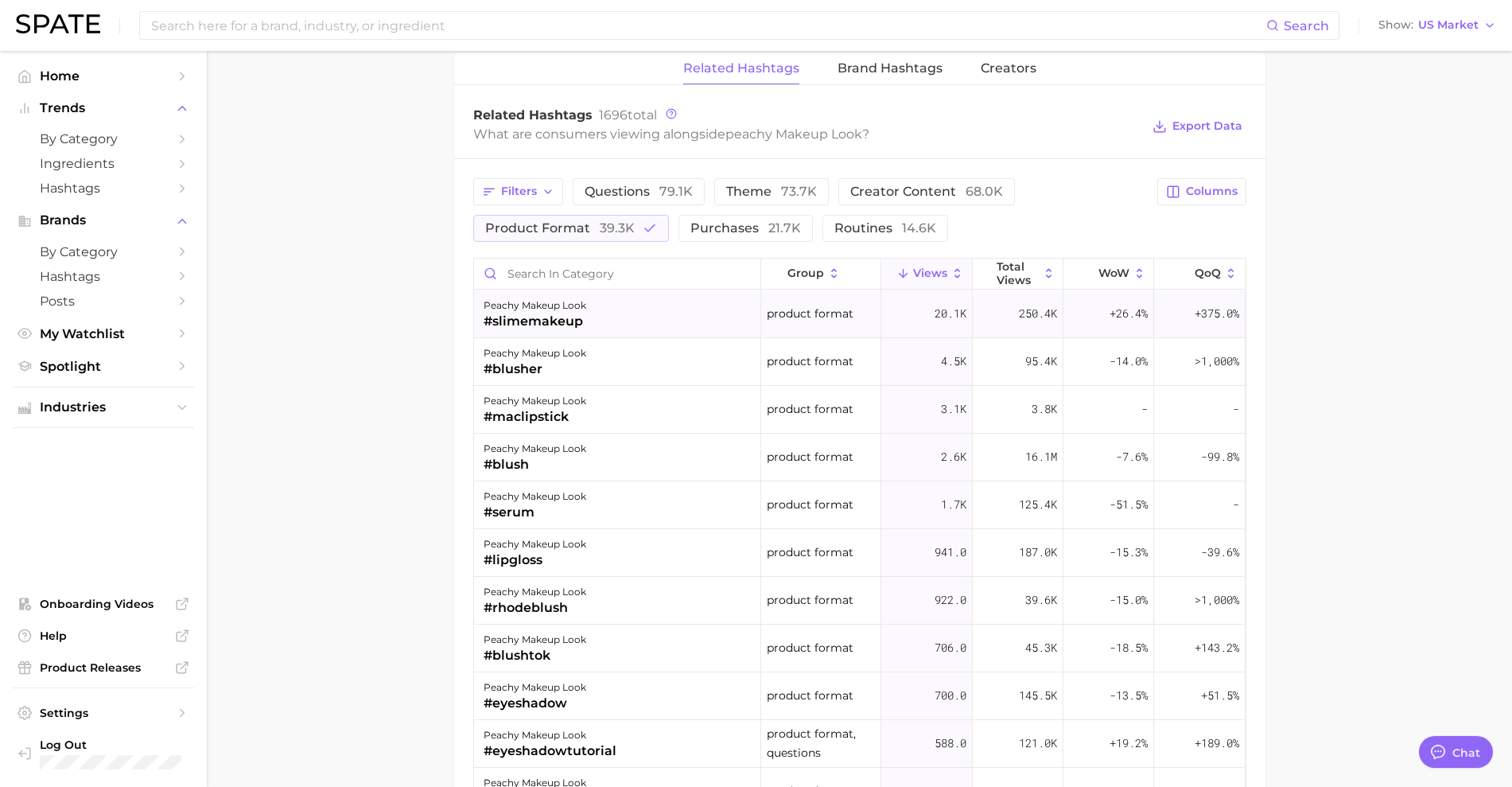
scroll to position [1201, 0]
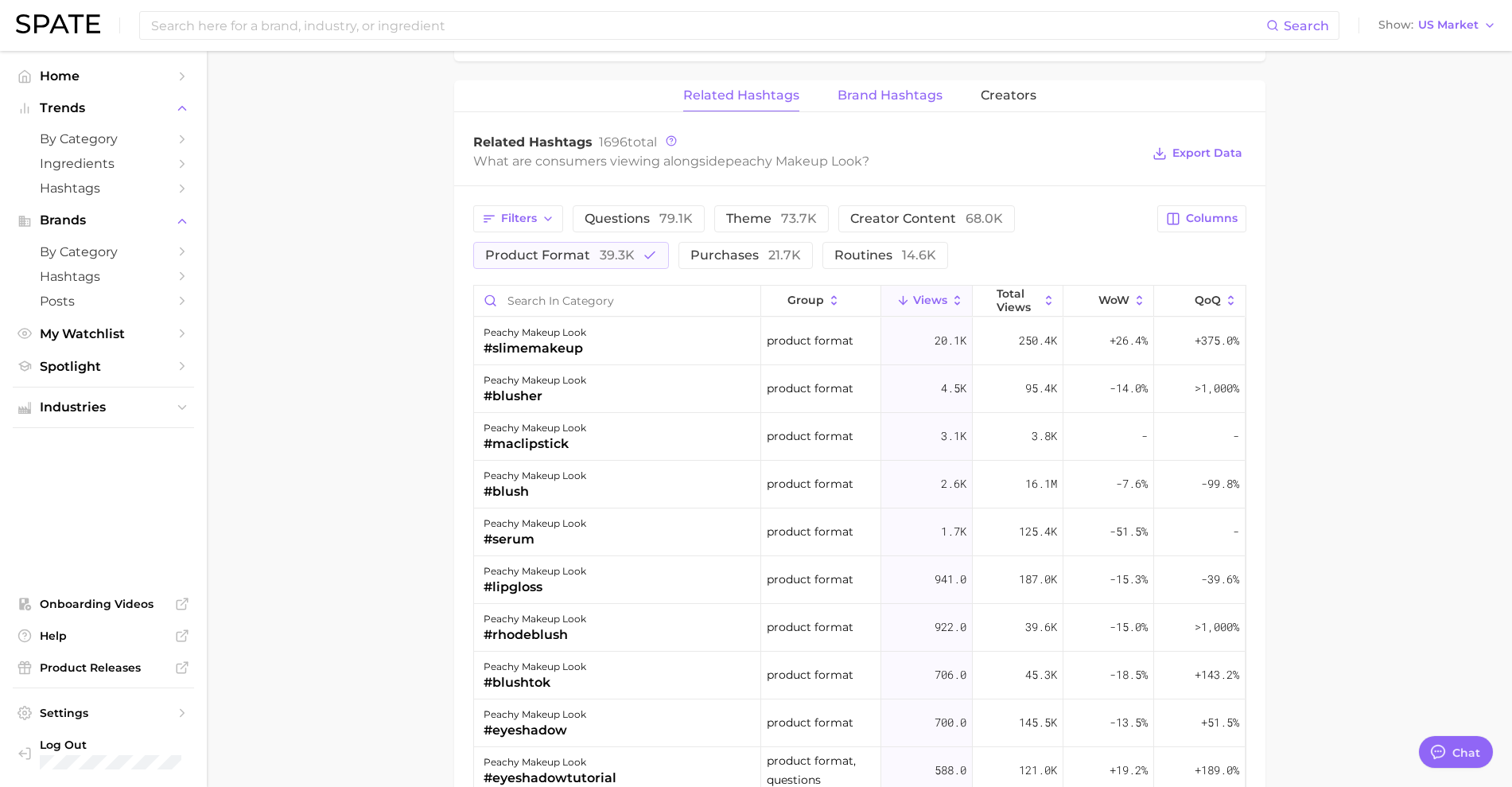
click at [902, 96] on span "Brand Hashtags" at bounding box center [889, 95] width 105 height 15
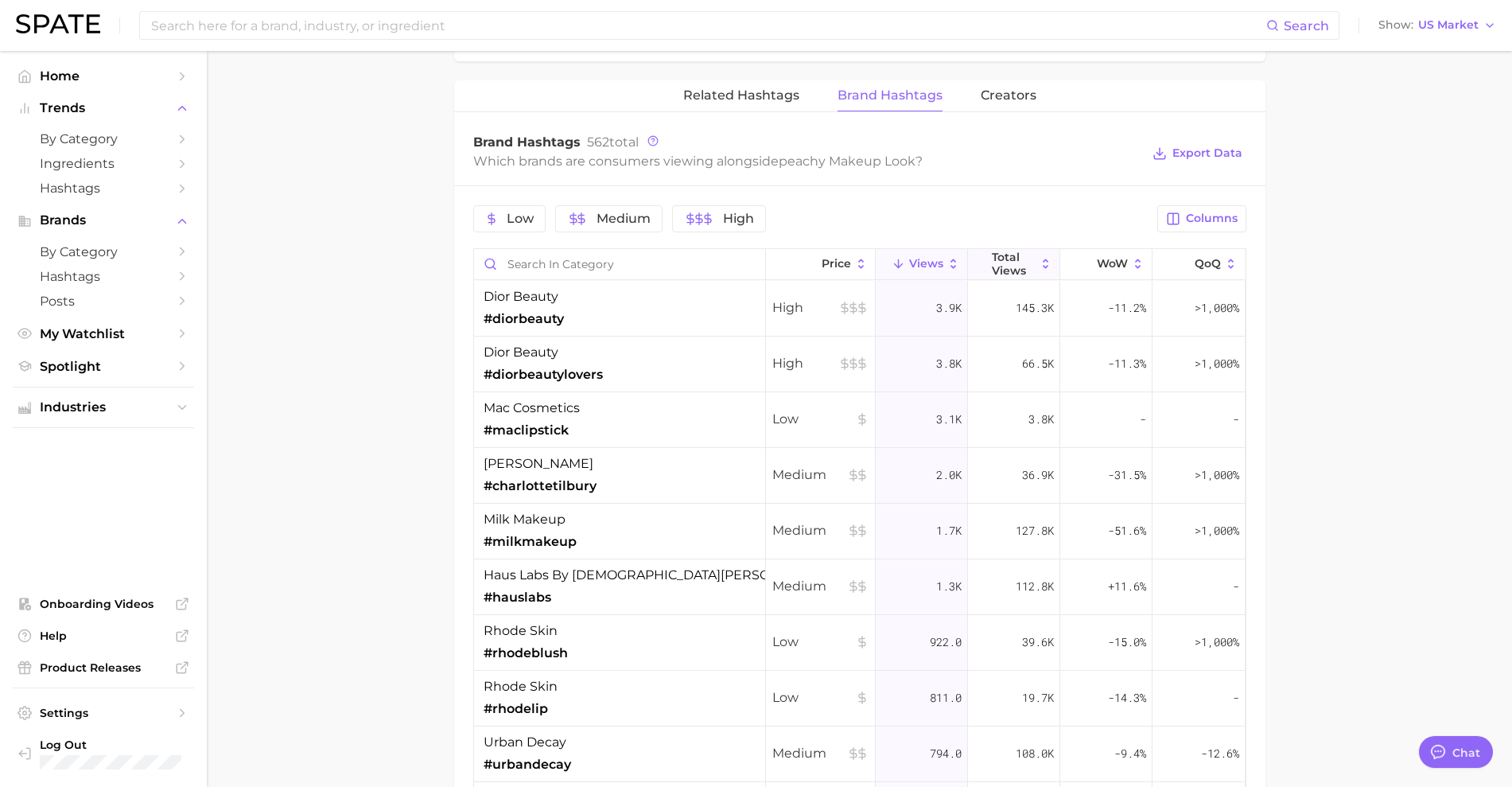
click at [999, 264] on span "Total Views" at bounding box center [1013, 264] width 44 height 25
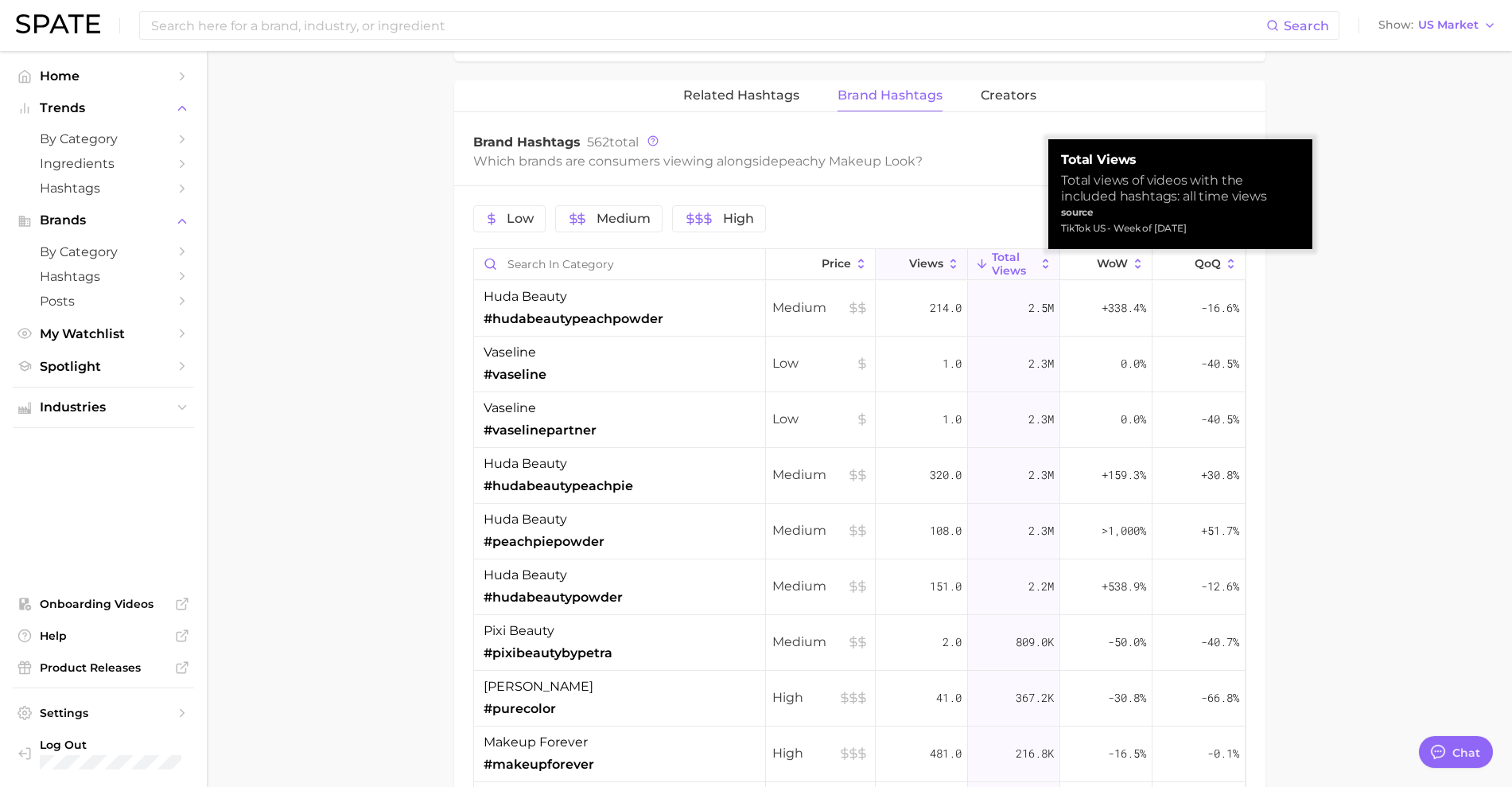
click at [931, 263] on span "Views" at bounding box center [926, 263] width 34 height 13
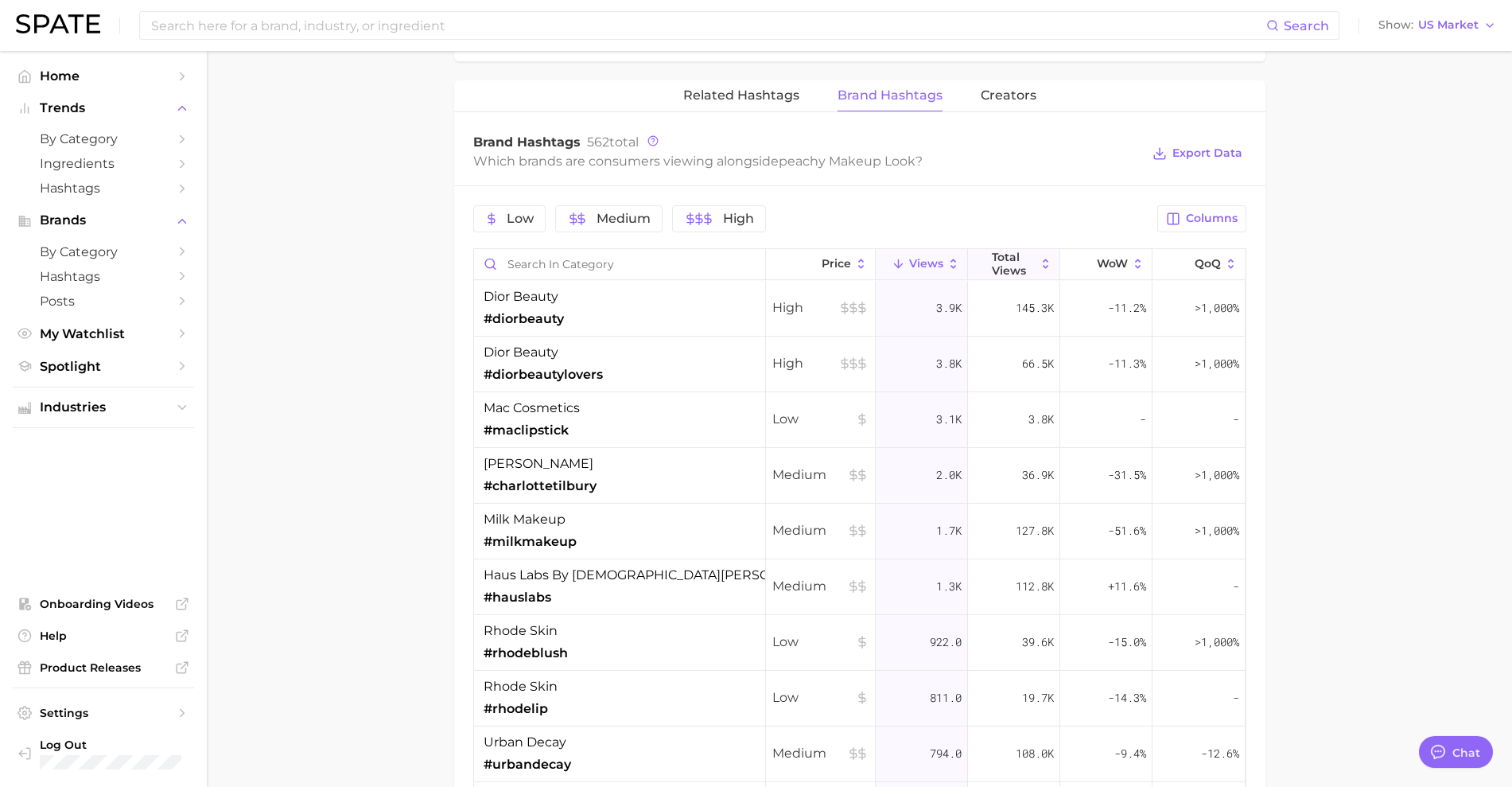
click at [1009, 268] on span "Total Views" at bounding box center [1013, 264] width 44 height 25
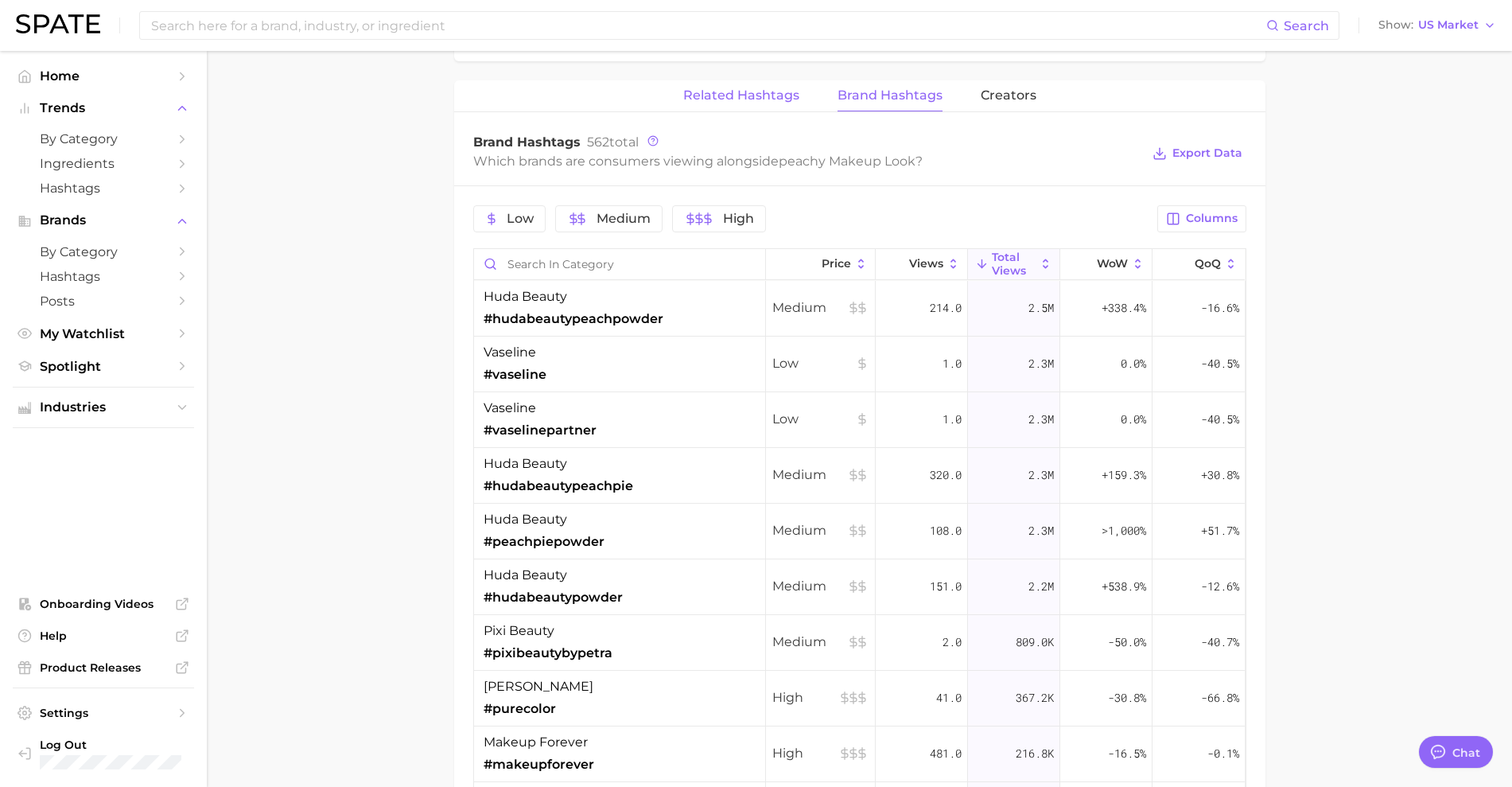
click at [736, 91] on span "Related Hashtags" at bounding box center [741, 95] width 116 height 15
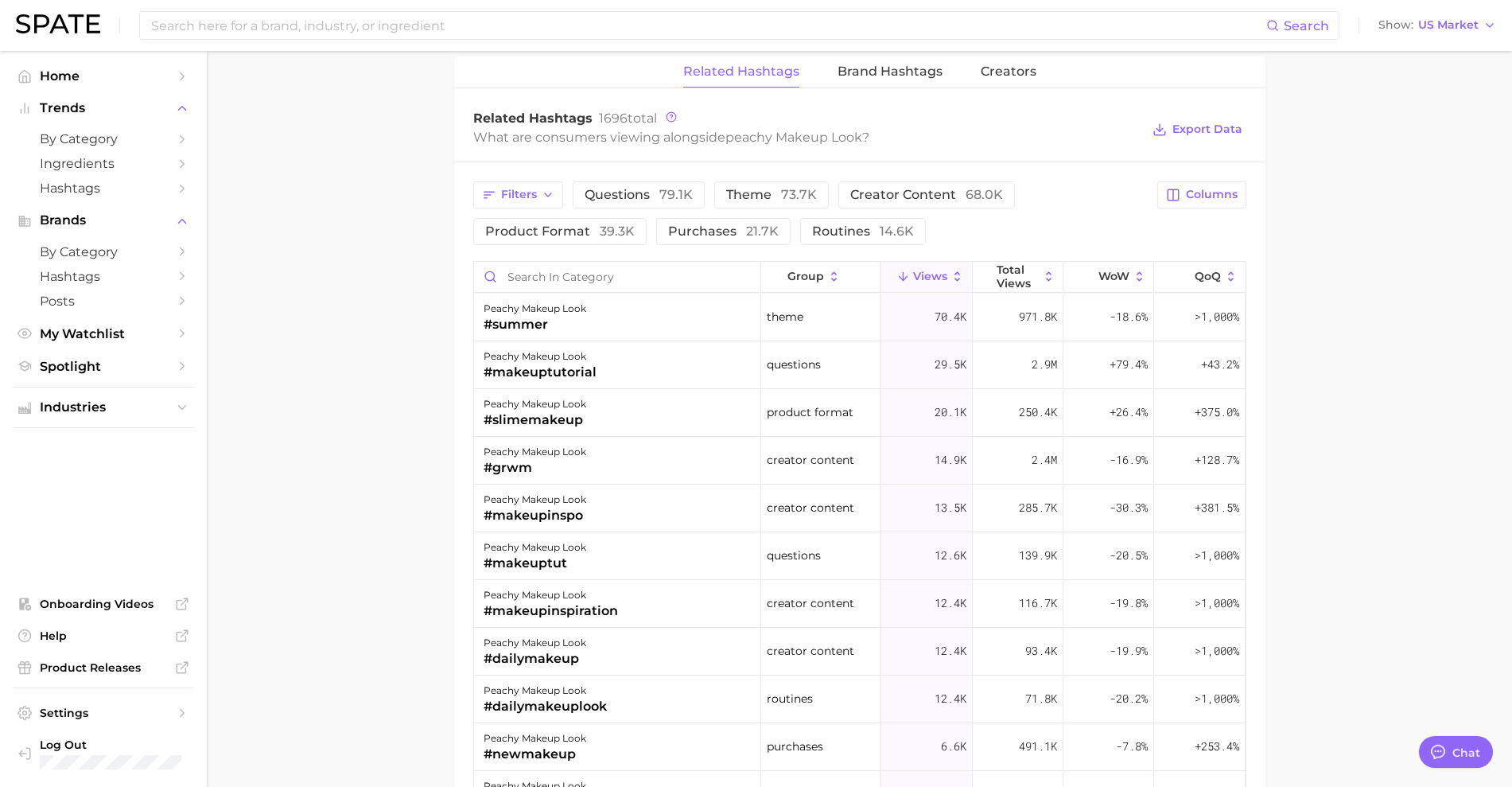
scroll to position [1215, 0]
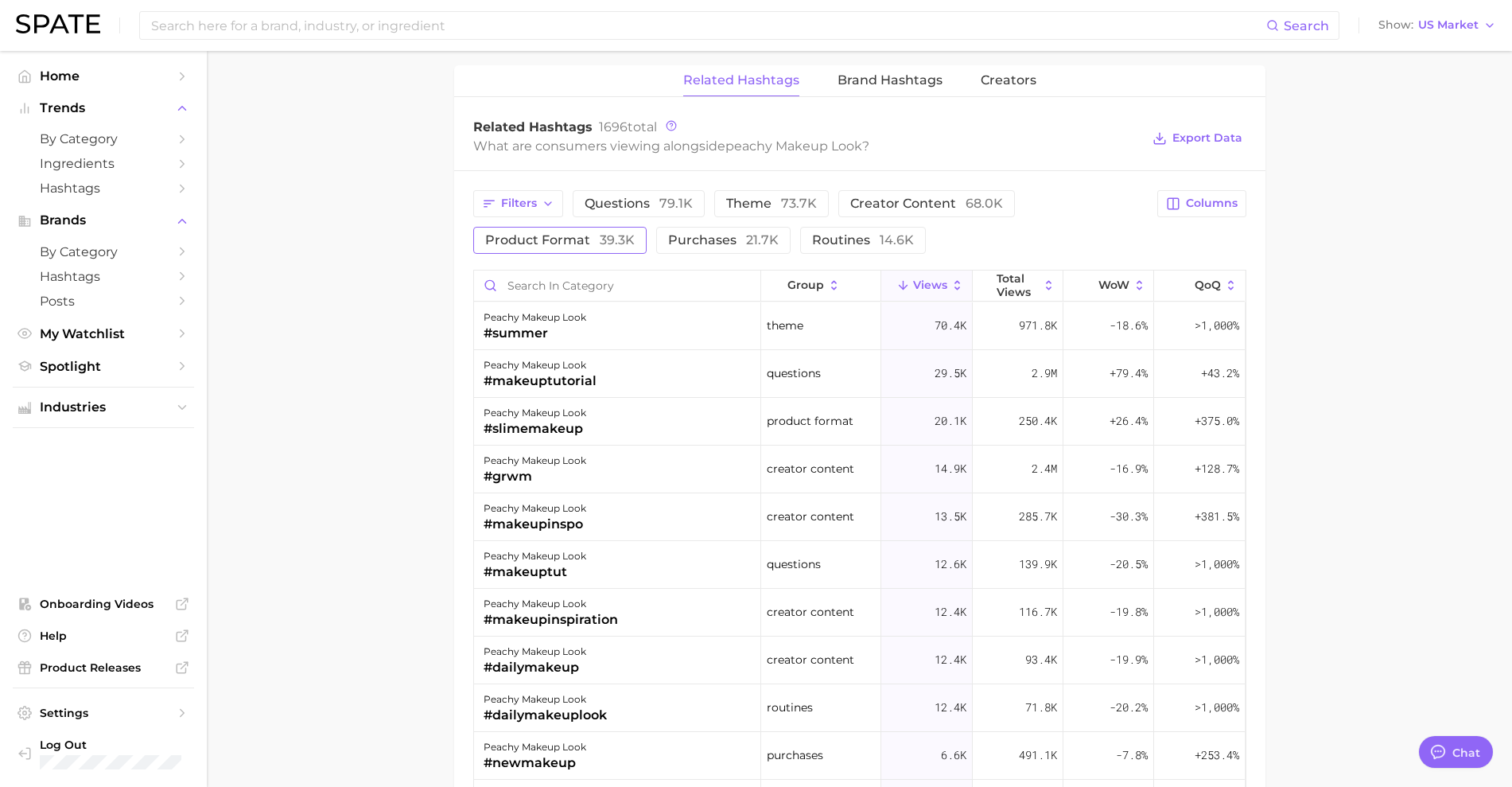
click at [567, 238] on span "product format 39.3k" at bounding box center [560, 240] width 150 height 13
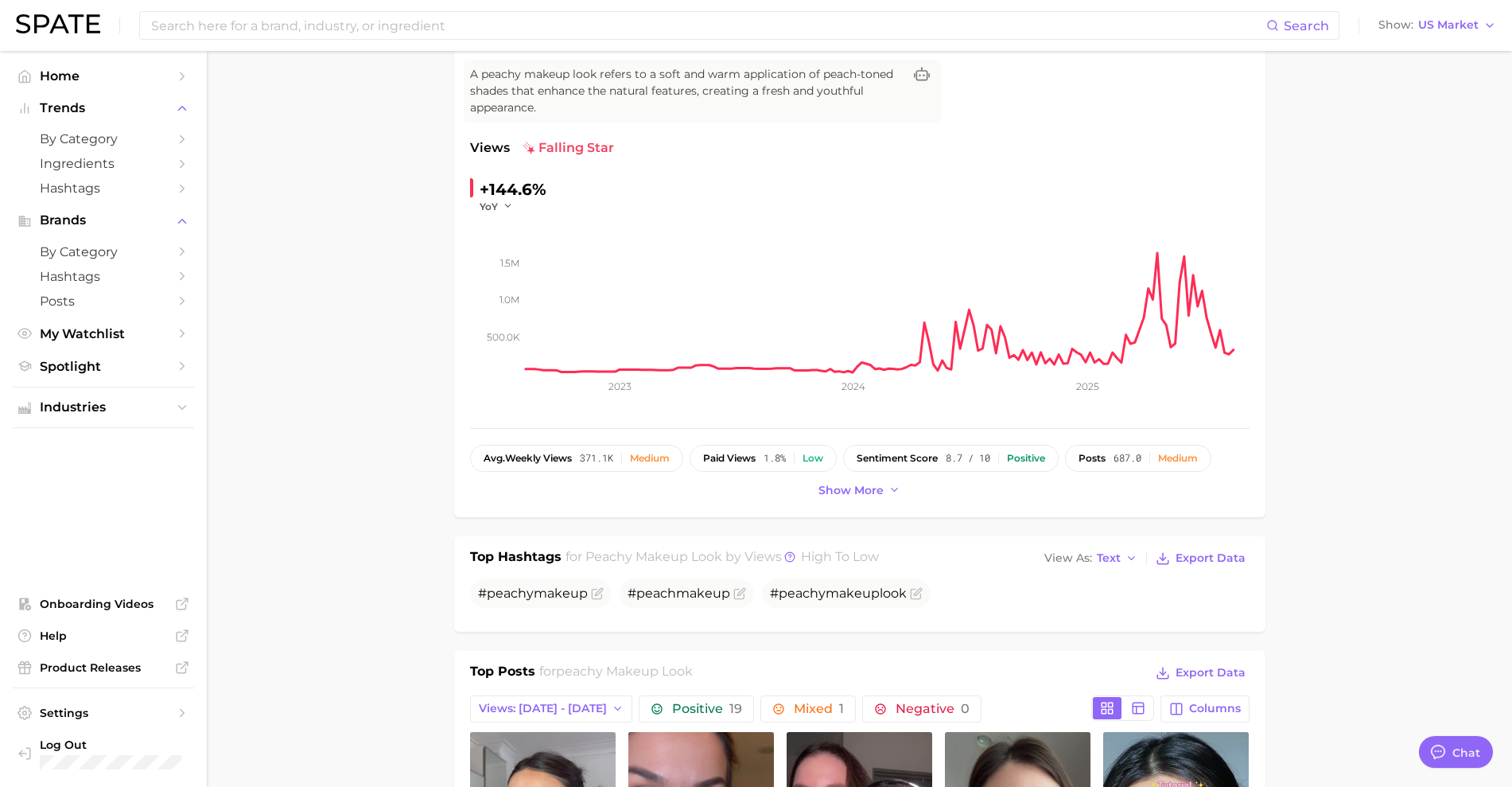
scroll to position [94, 0]
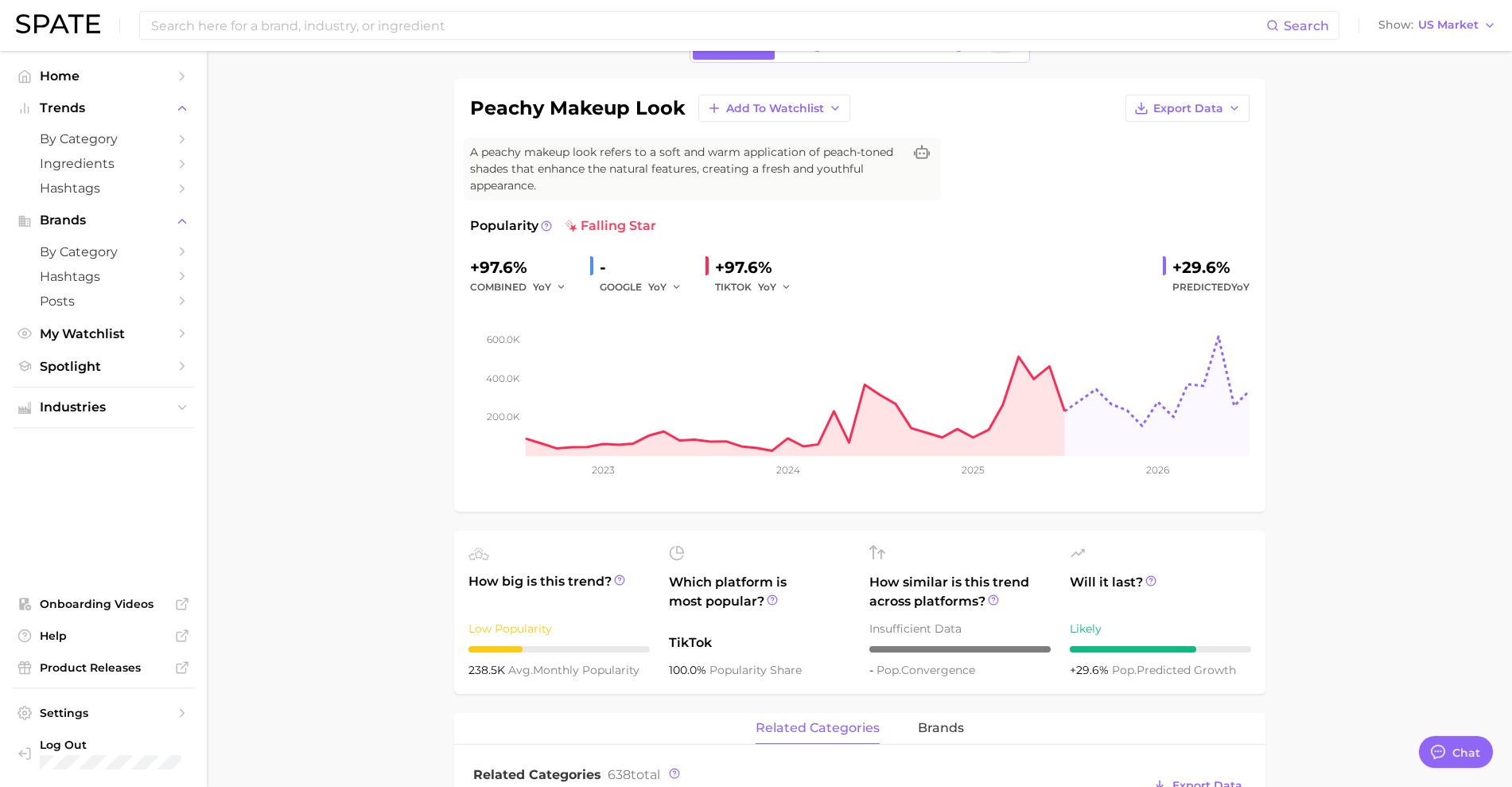
scroll to position [44, 0]
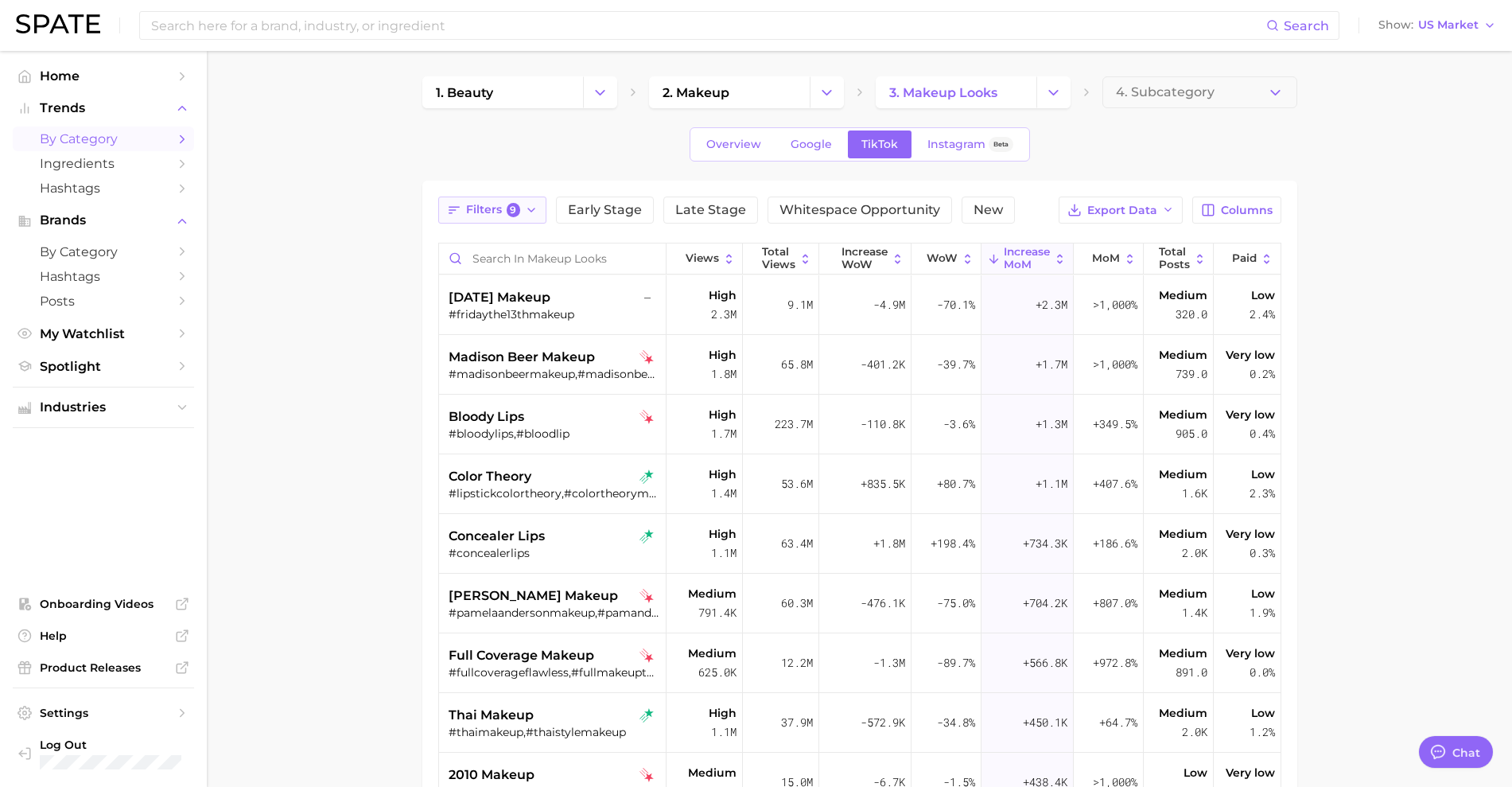
click at [523, 221] on button "Filters 9" at bounding box center [492, 210] width 109 height 27
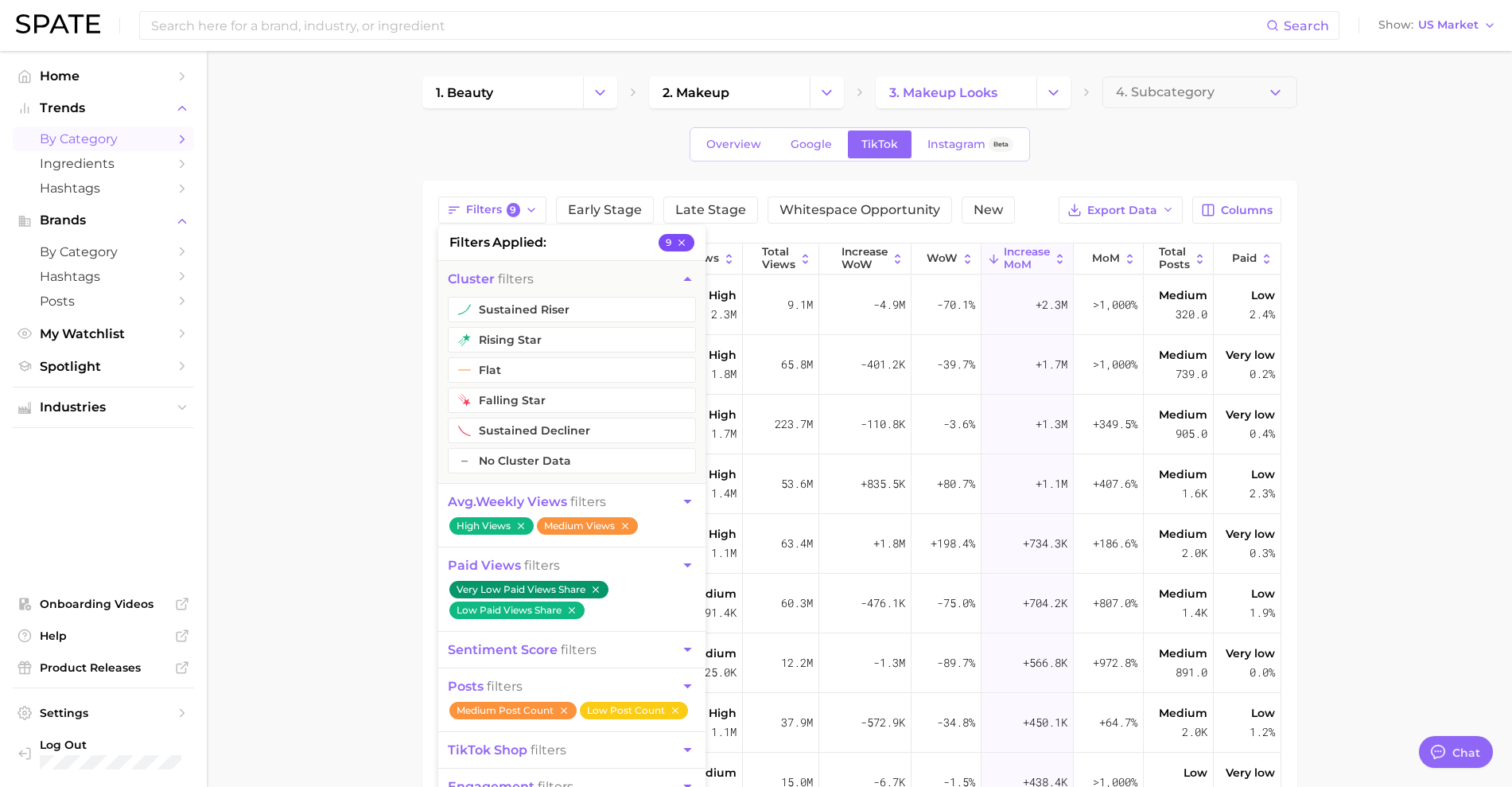
click at [685, 242] on icon "button" at bounding box center [681, 242] width 11 height 11
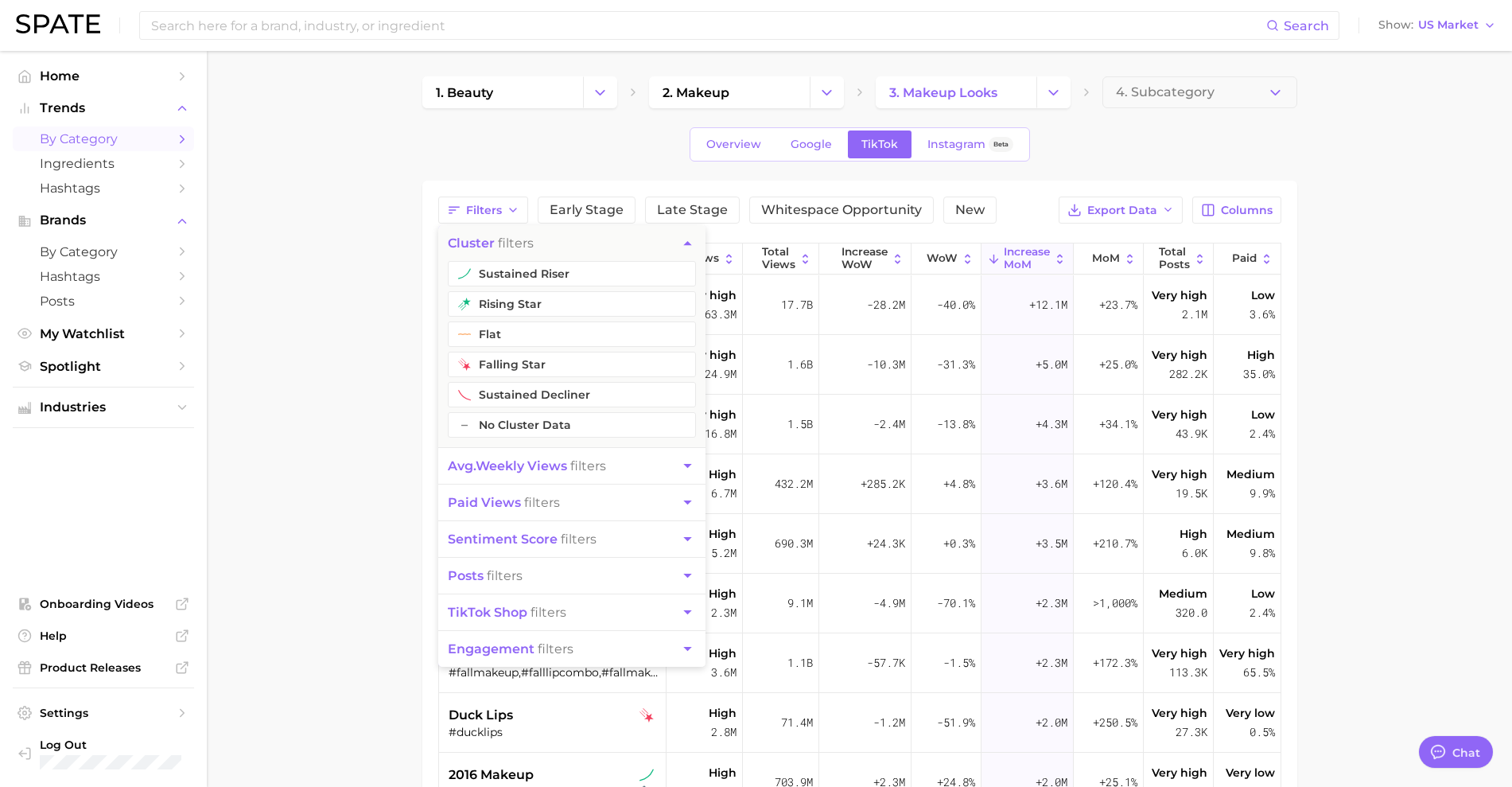
click at [339, 247] on main "1. beauty 2. makeup 3. makeup looks 4. Subcategory Overview Google TikTok Insta…" at bounding box center [859, 587] width 1305 height 1073
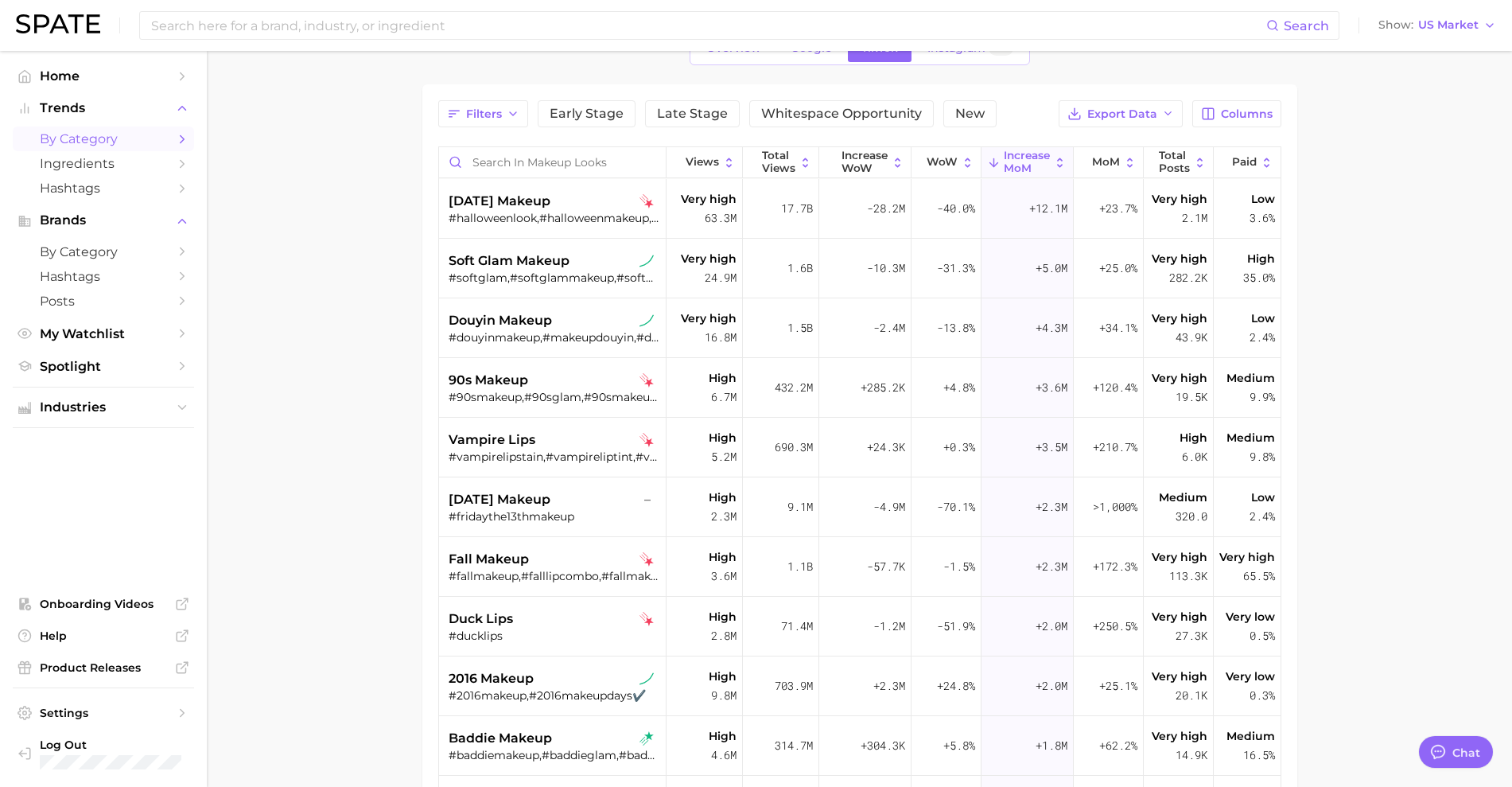
scroll to position [135, 0]
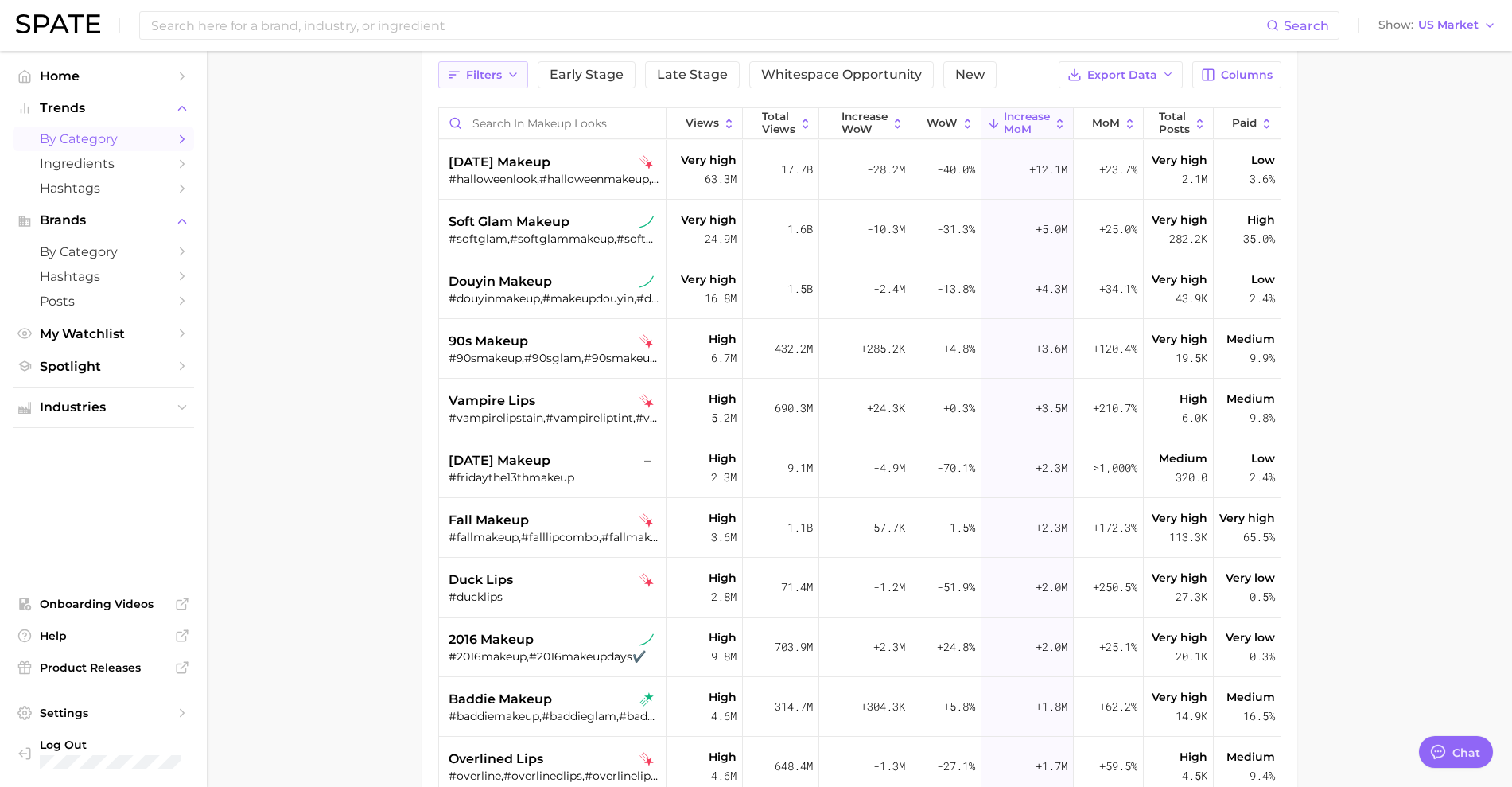
click at [512, 72] on icon "button" at bounding box center [512, 74] width 13 height 13
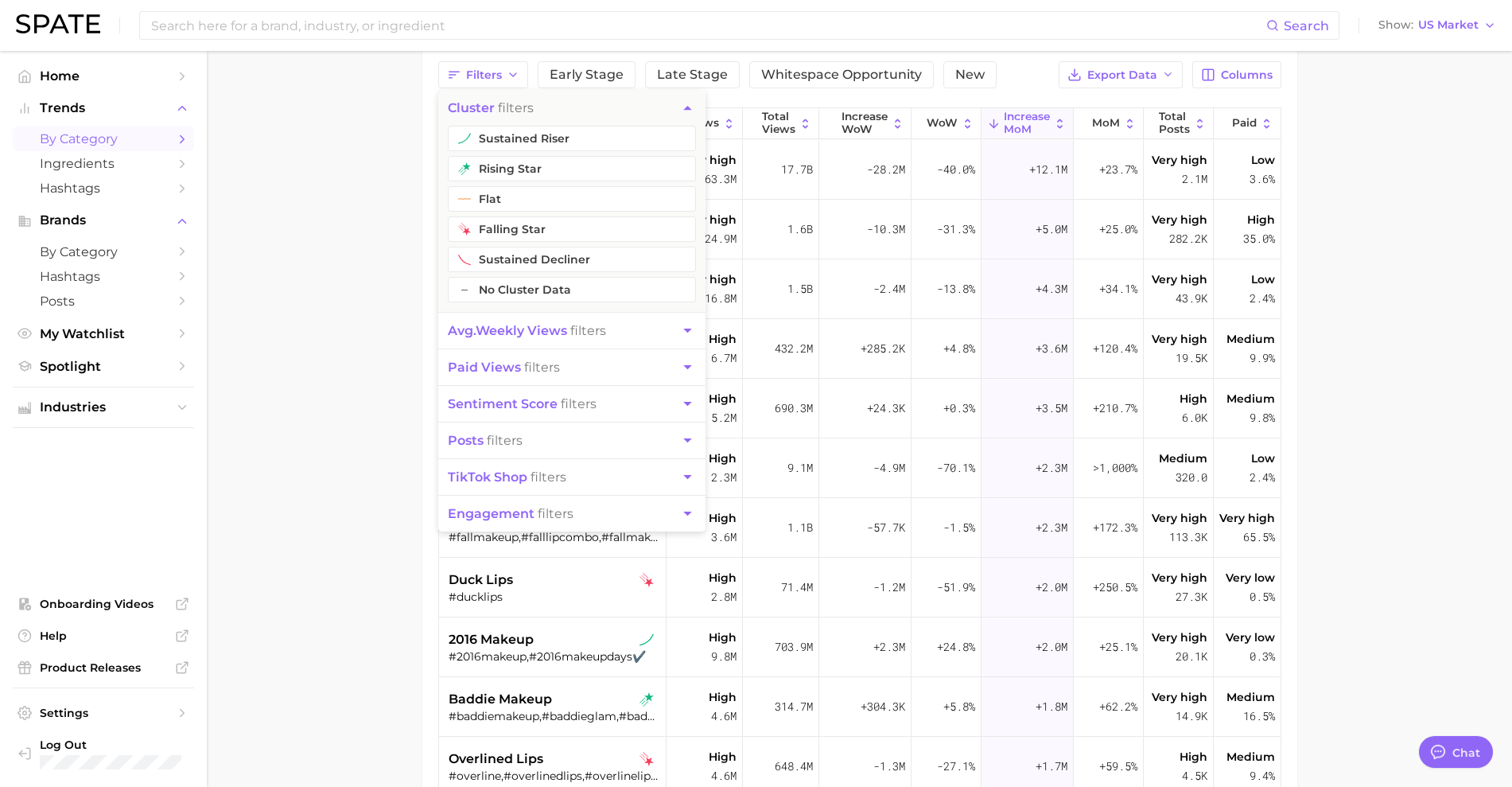
click at [507, 442] on span "posts filters" at bounding box center [485, 439] width 74 height 15
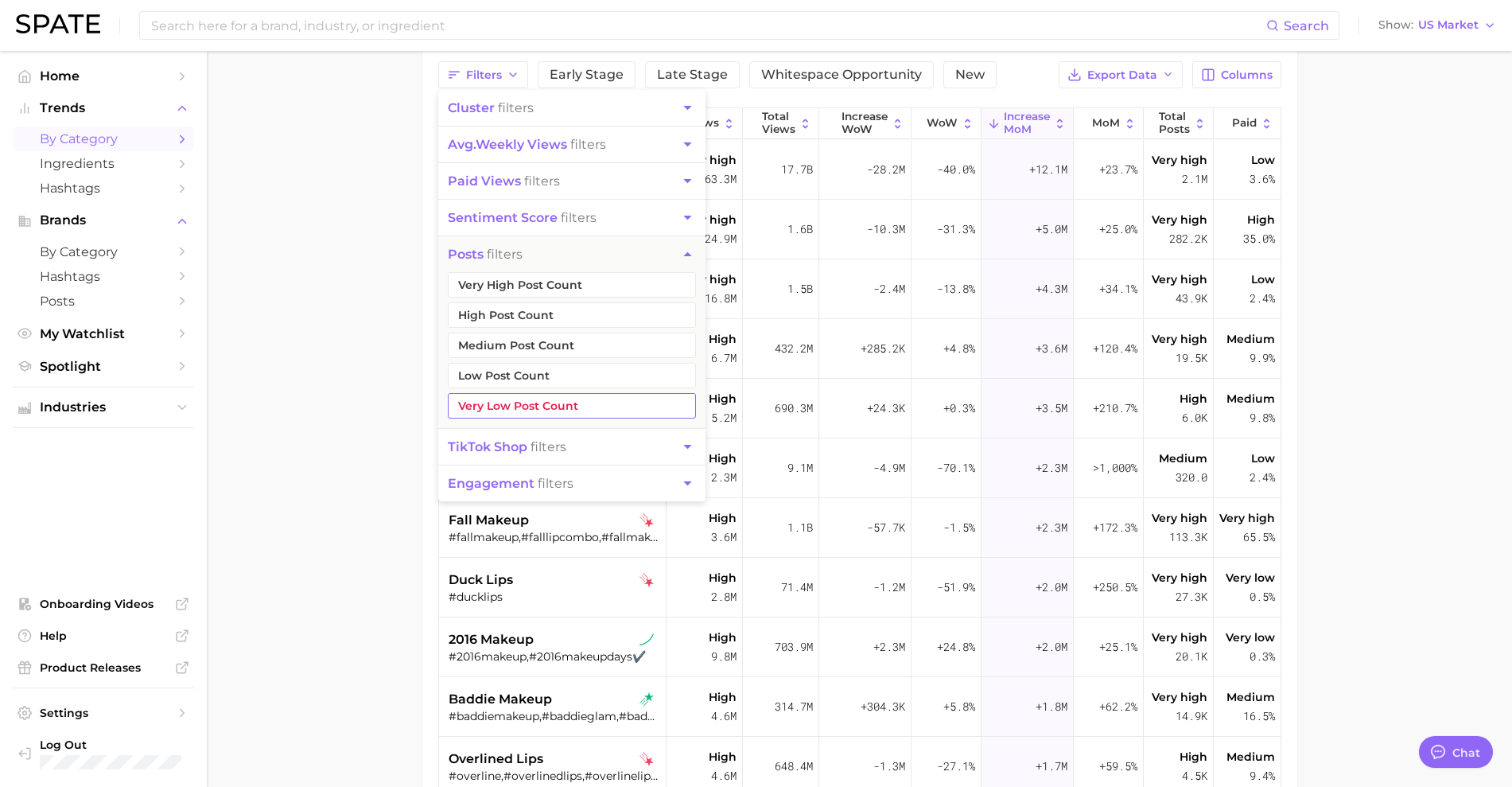
click at [474, 404] on button "Very Low Post Count" at bounding box center [571, 406] width 248 height 25
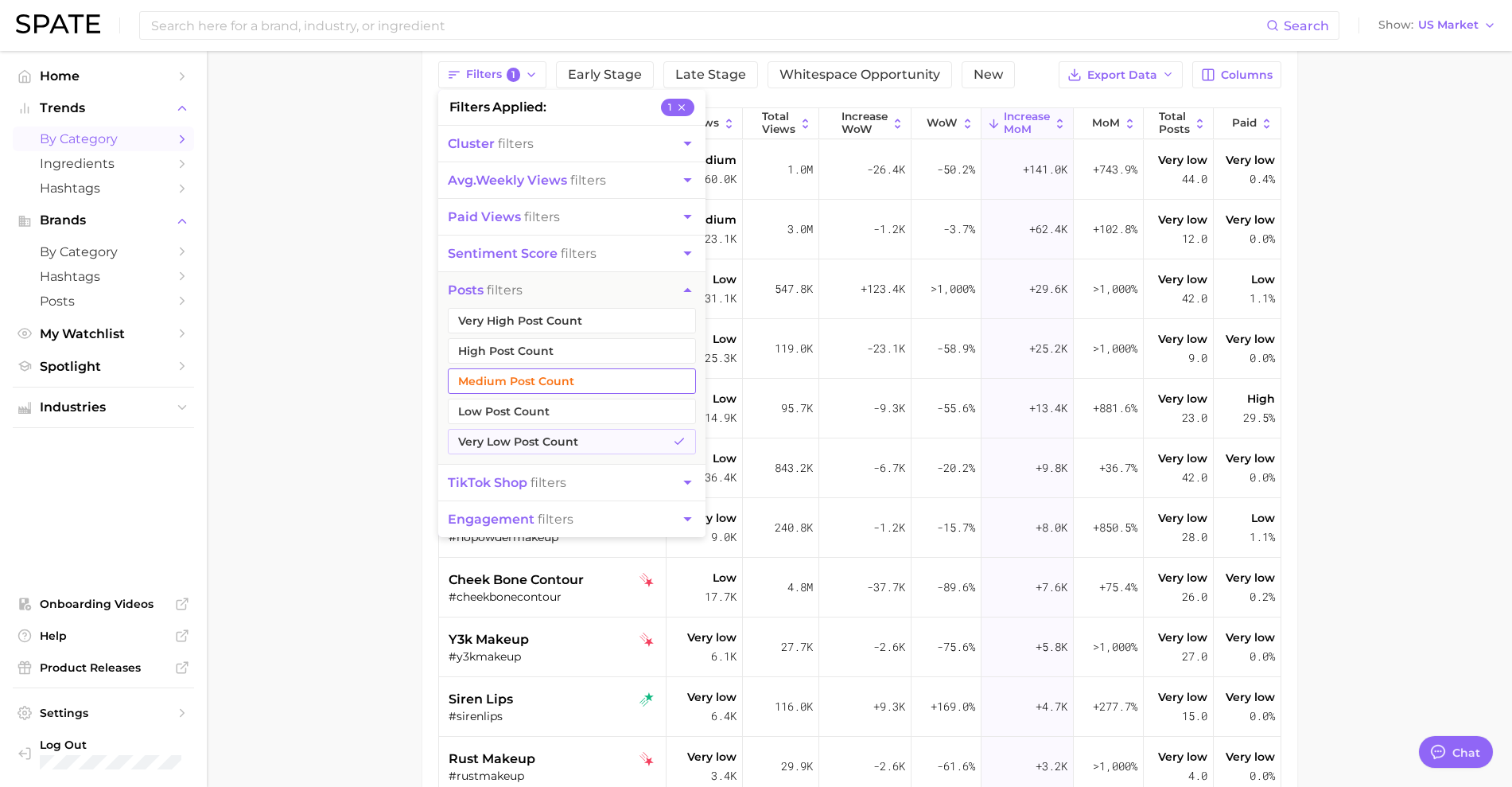
click at [472, 370] on button "Medium Post Count" at bounding box center [571, 381] width 248 height 25
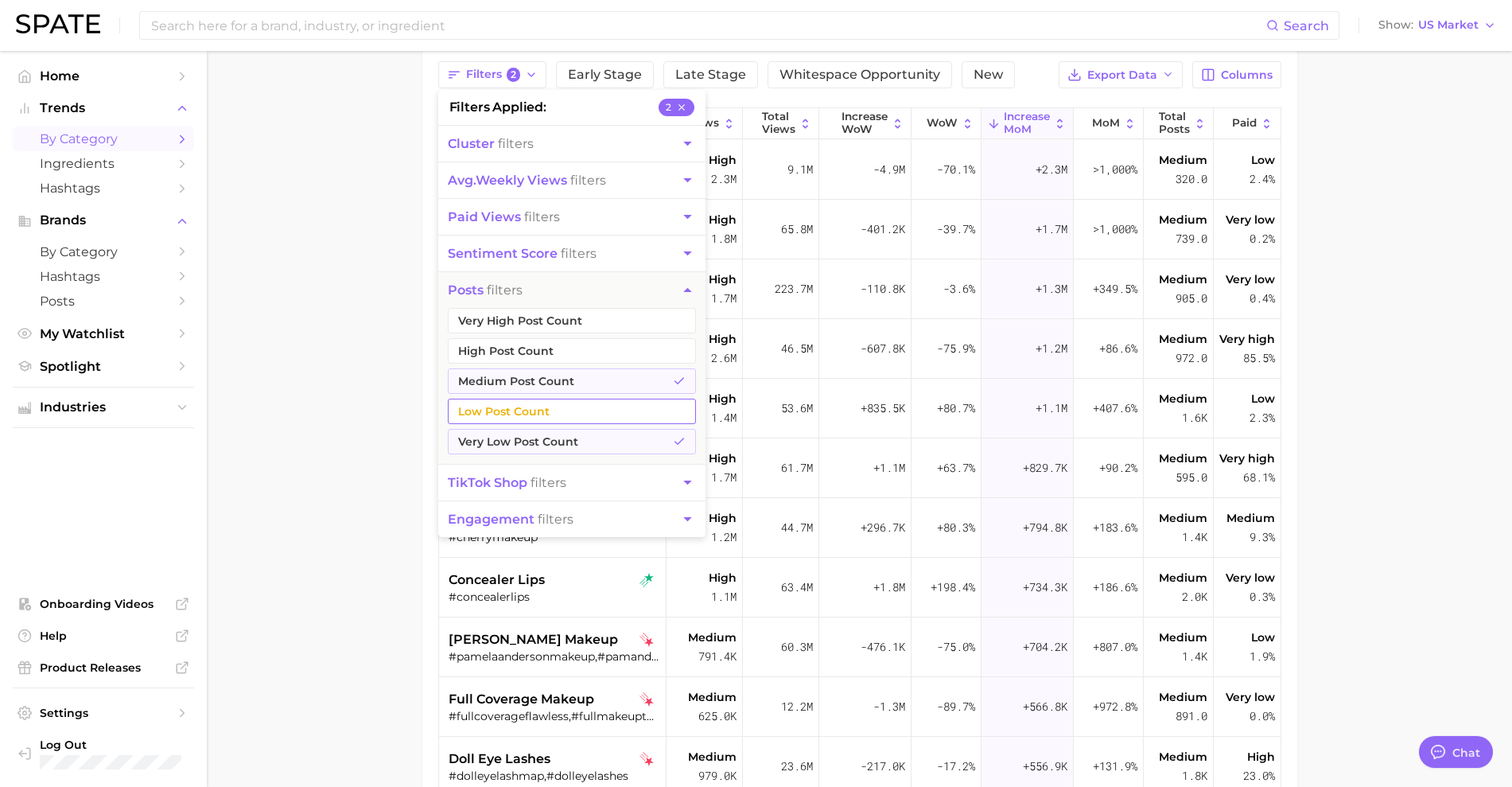
click at [481, 409] on button "Low Post Count" at bounding box center [571, 412] width 248 height 25
click at [498, 180] on span "avg. weekly views" at bounding box center [508, 179] width 120 height 15
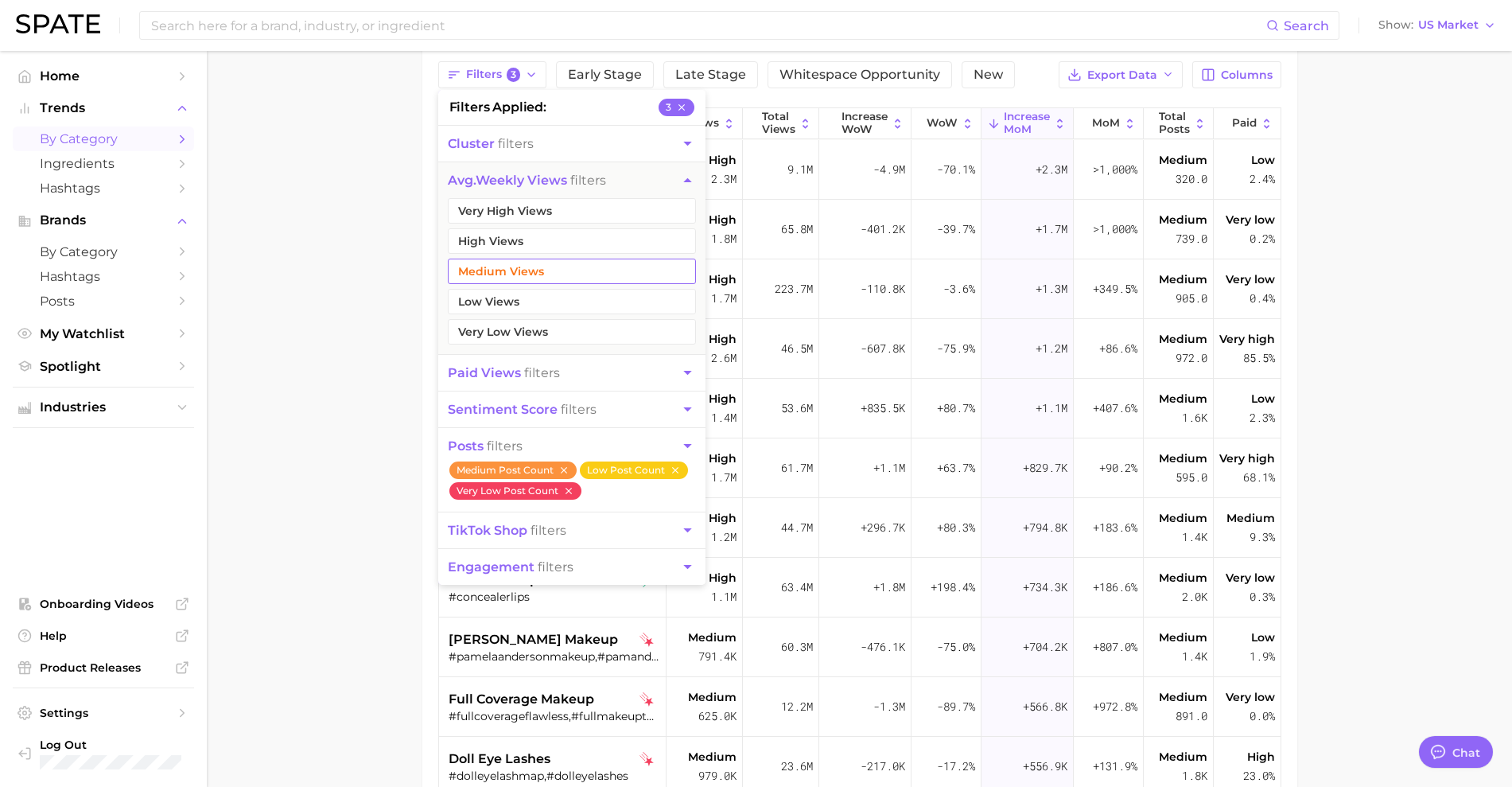
click at [527, 273] on button "Medium Views" at bounding box center [571, 271] width 248 height 25
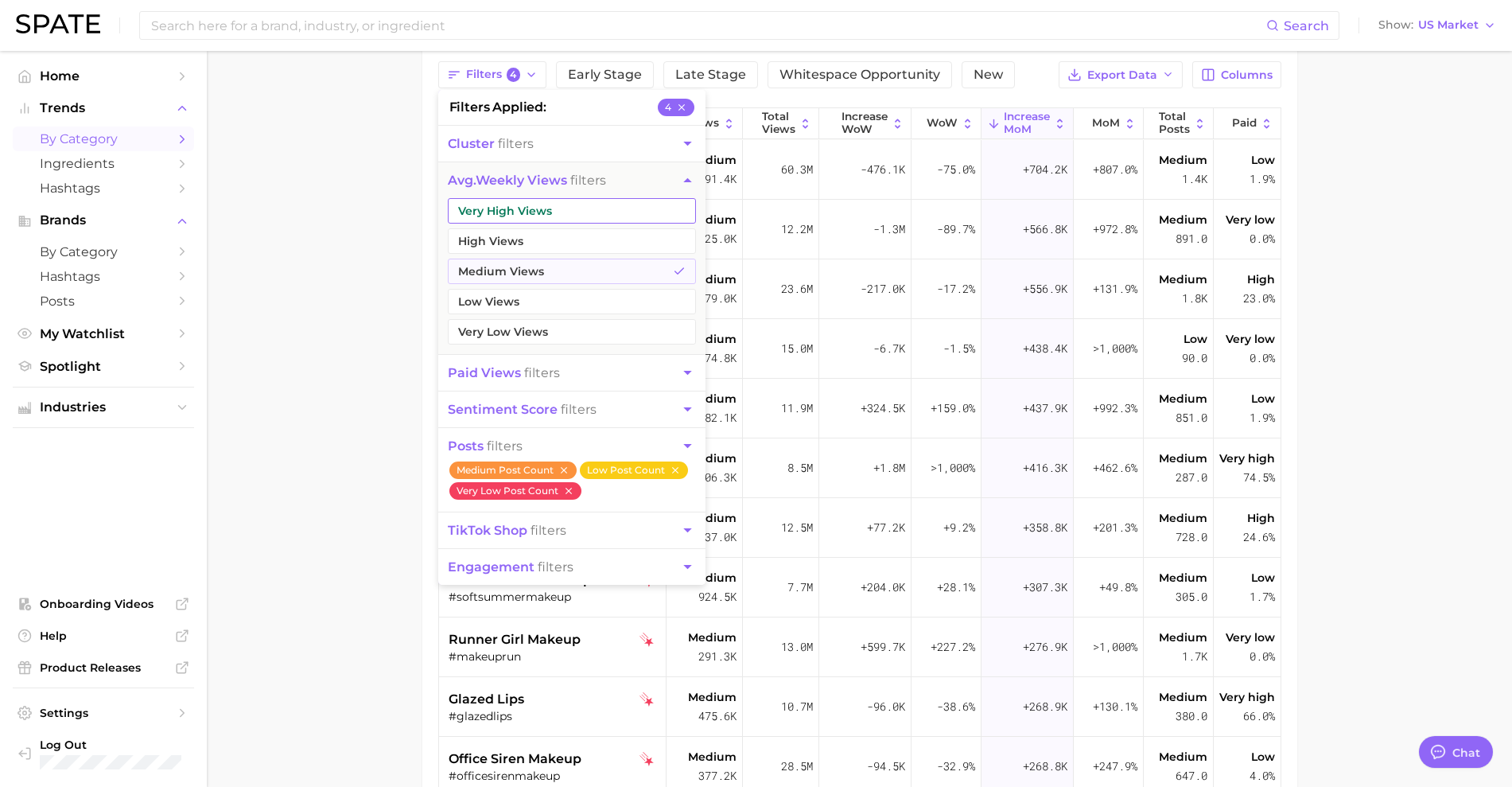
click at [508, 245] on button "High Views" at bounding box center [571, 241] width 248 height 25
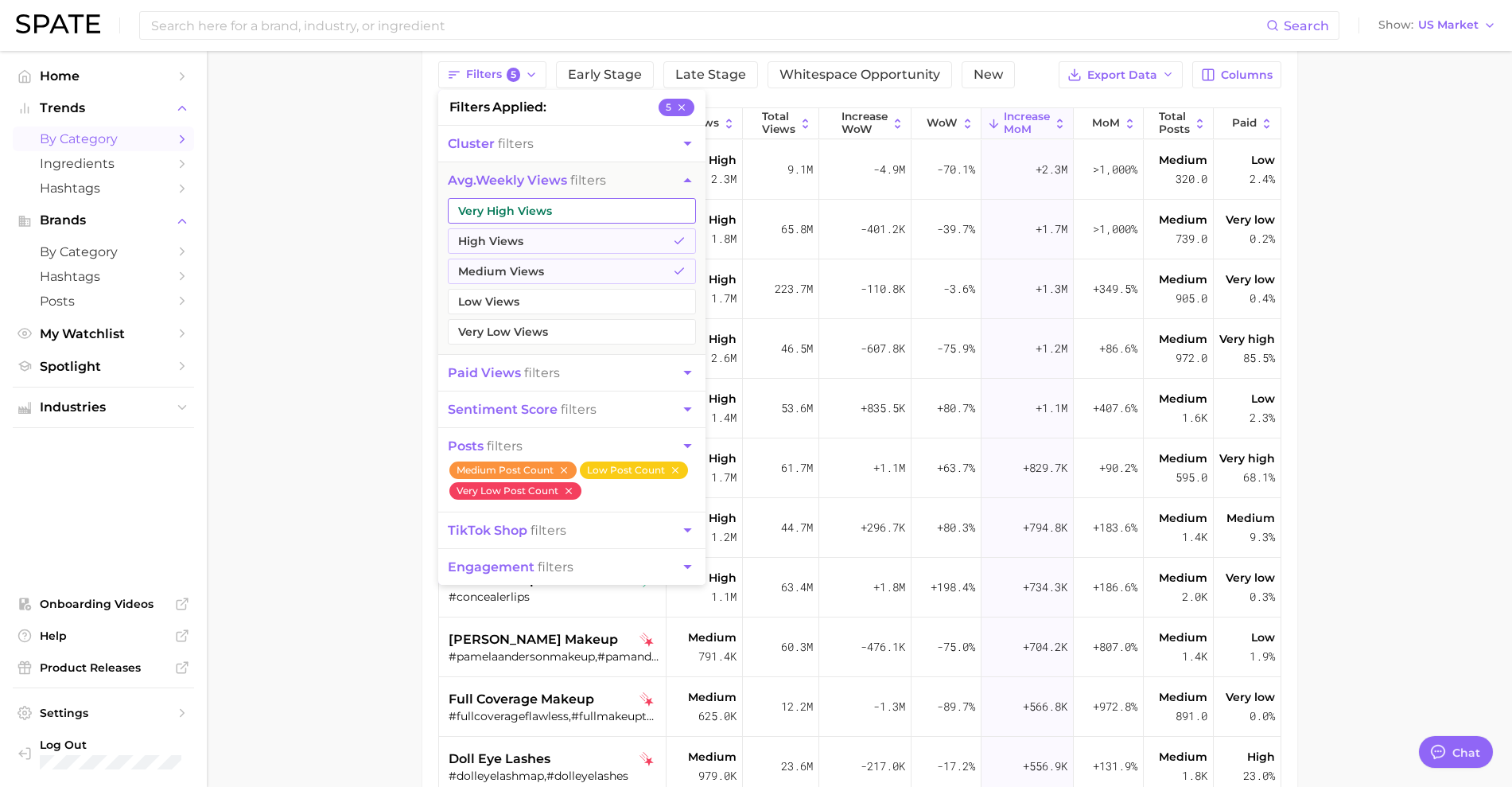
click at [495, 206] on button "Very High Views" at bounding box center [571, 211] width 248 height 25
click at [340, 222] on main "1. beauty 2. makeup 3. makeup looks 4. Subcategory Overview Google TikTok Insta…" at bounding box center [859, 452] width 1305 height 1073
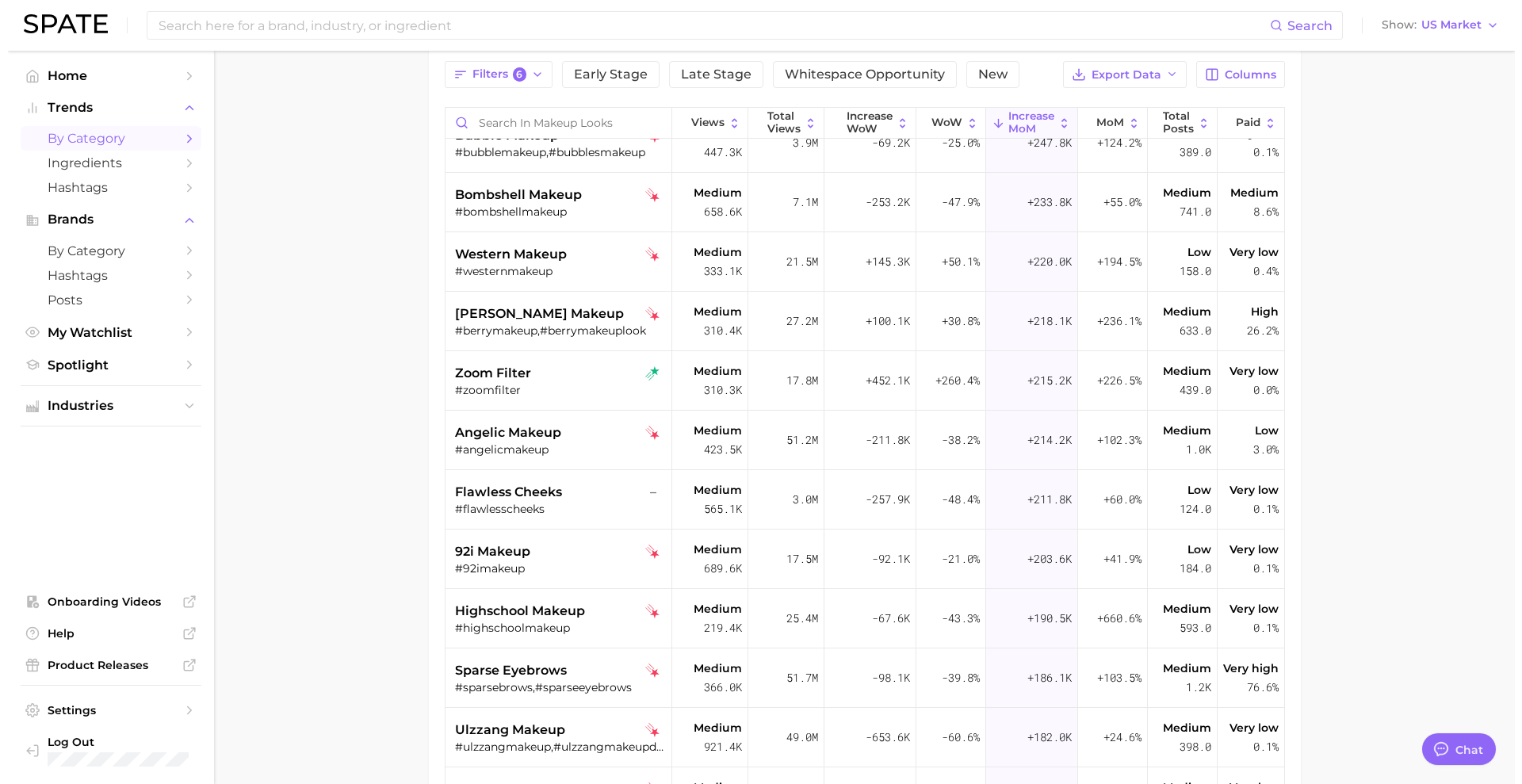
scroll to position [1275, 0]
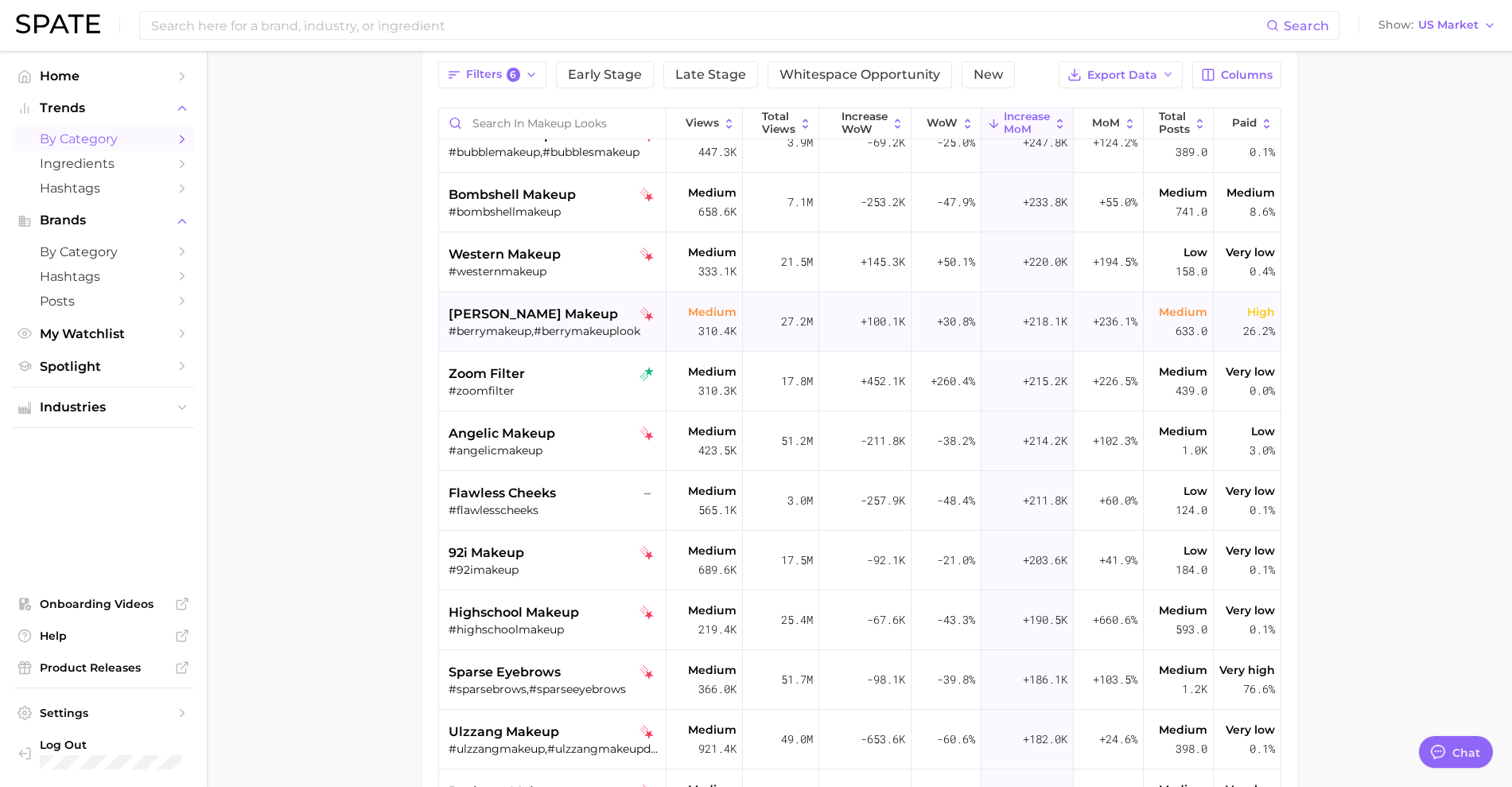
click at [547, 318] on div "[PERSON_NAME] makeup" at bounding box center [555, 314] width 213 height 19
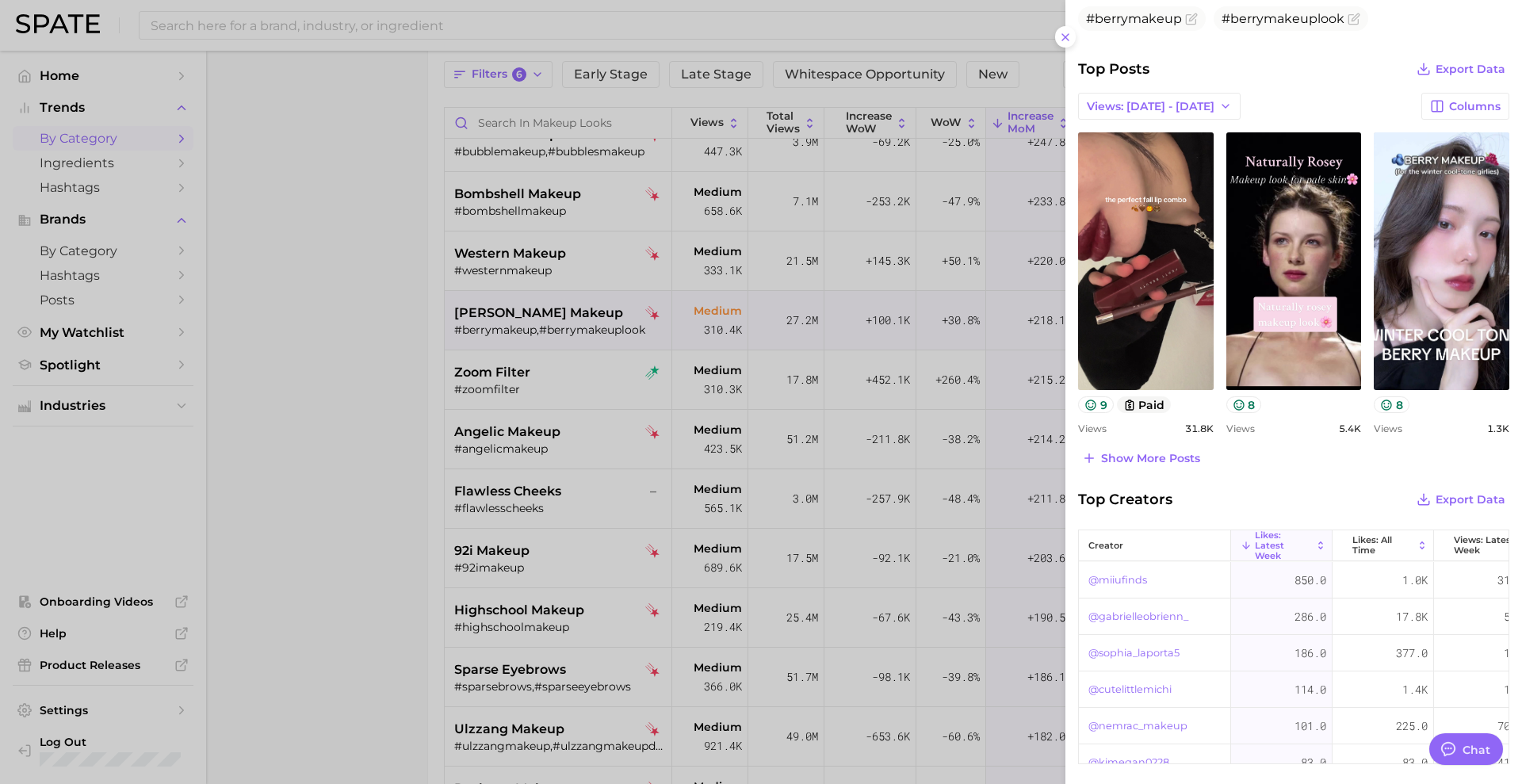
scroll to position [571, 0]
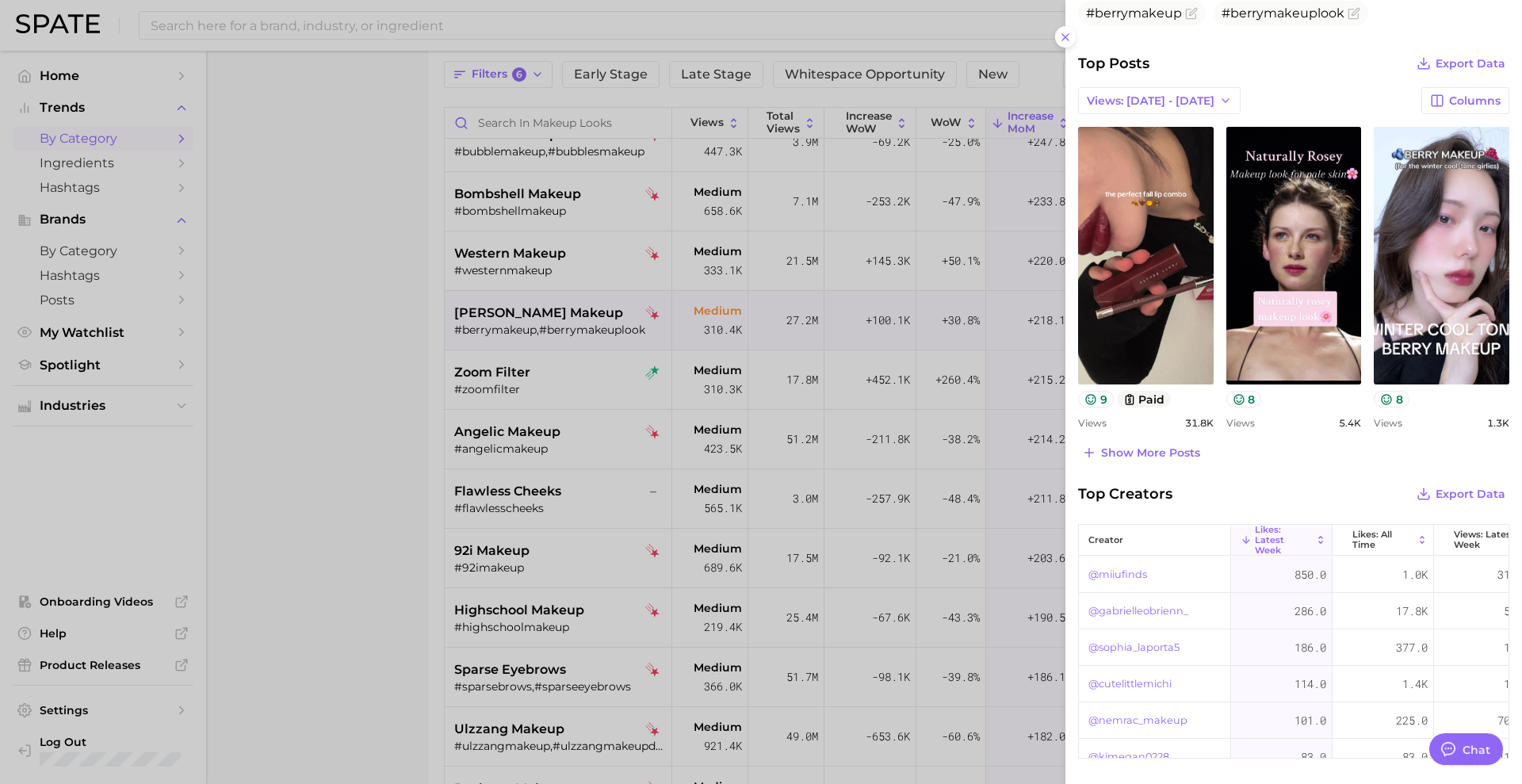
click at [1132, 439] on div "Top Posts Export Data Views: [DATE] - [DATE] Columns view post on TikTok 9 paid…" at bounding box center [1293, 258] width 431 height 411
click at [1154, 454] on span "Show more posts" at bounding box center [1150, 453] width 99 height 14
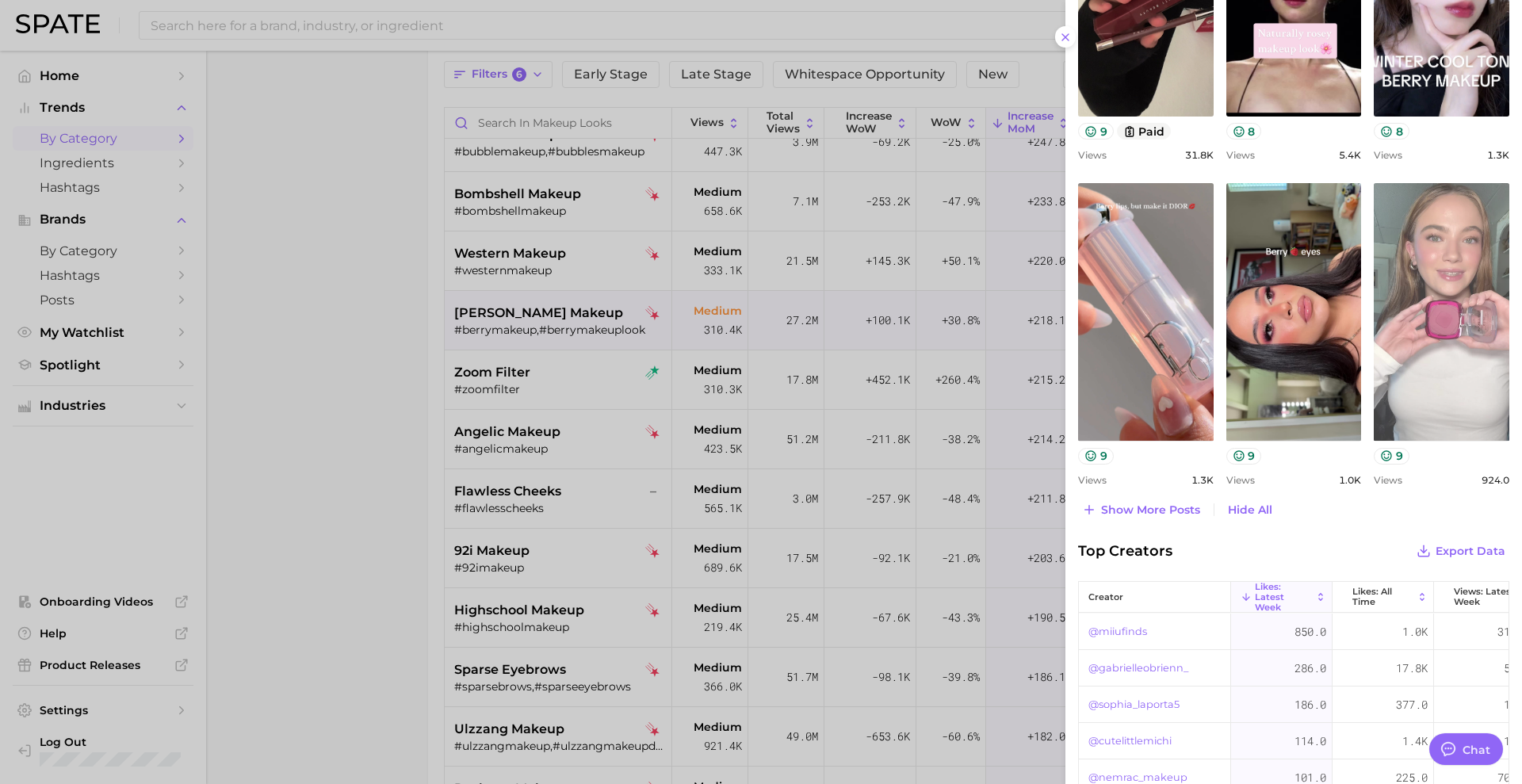
scroll to position [874, 0]
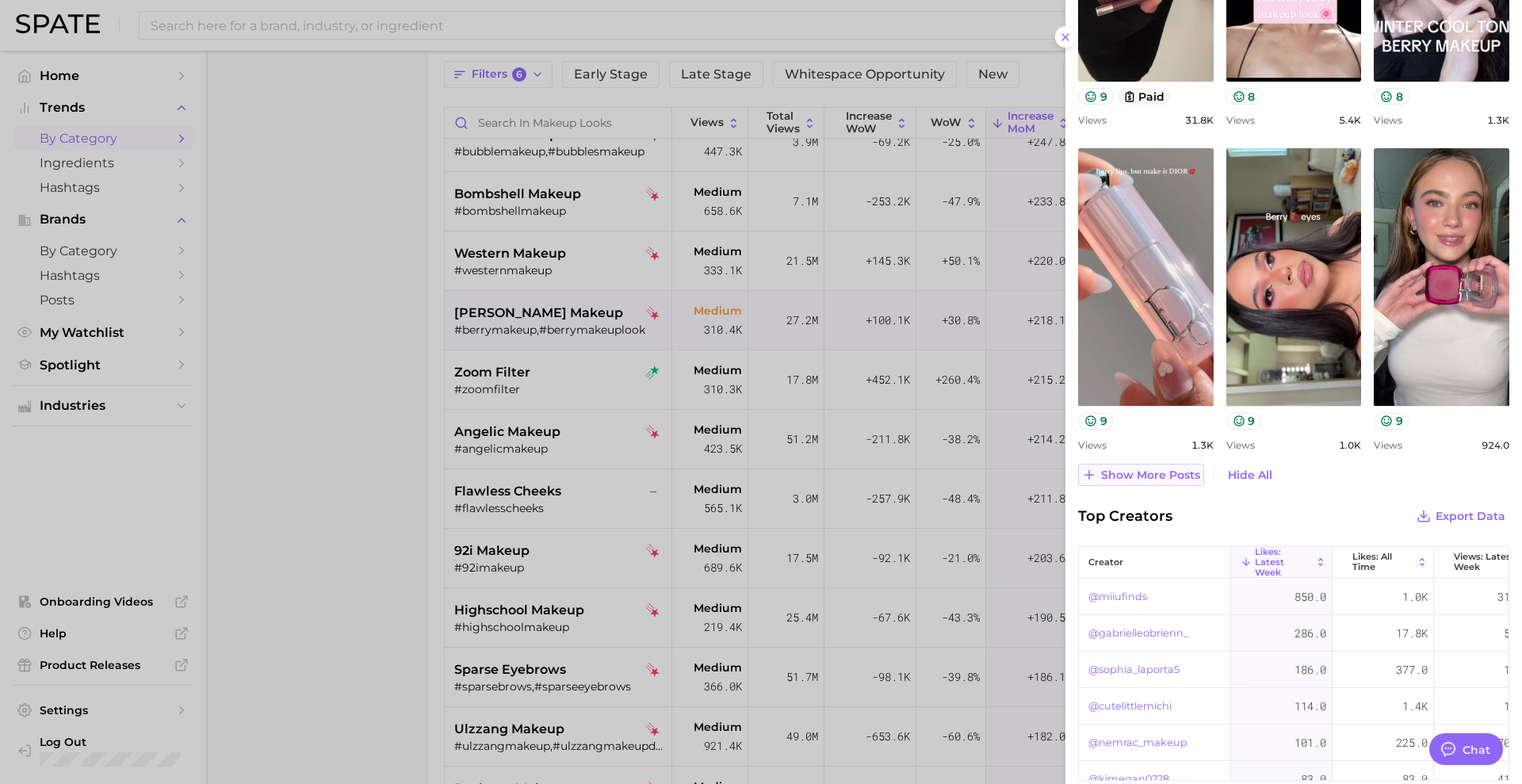
click at [1164, 475] on span "Show more posts" at bounding box center [1150, 475] width 99 height 14
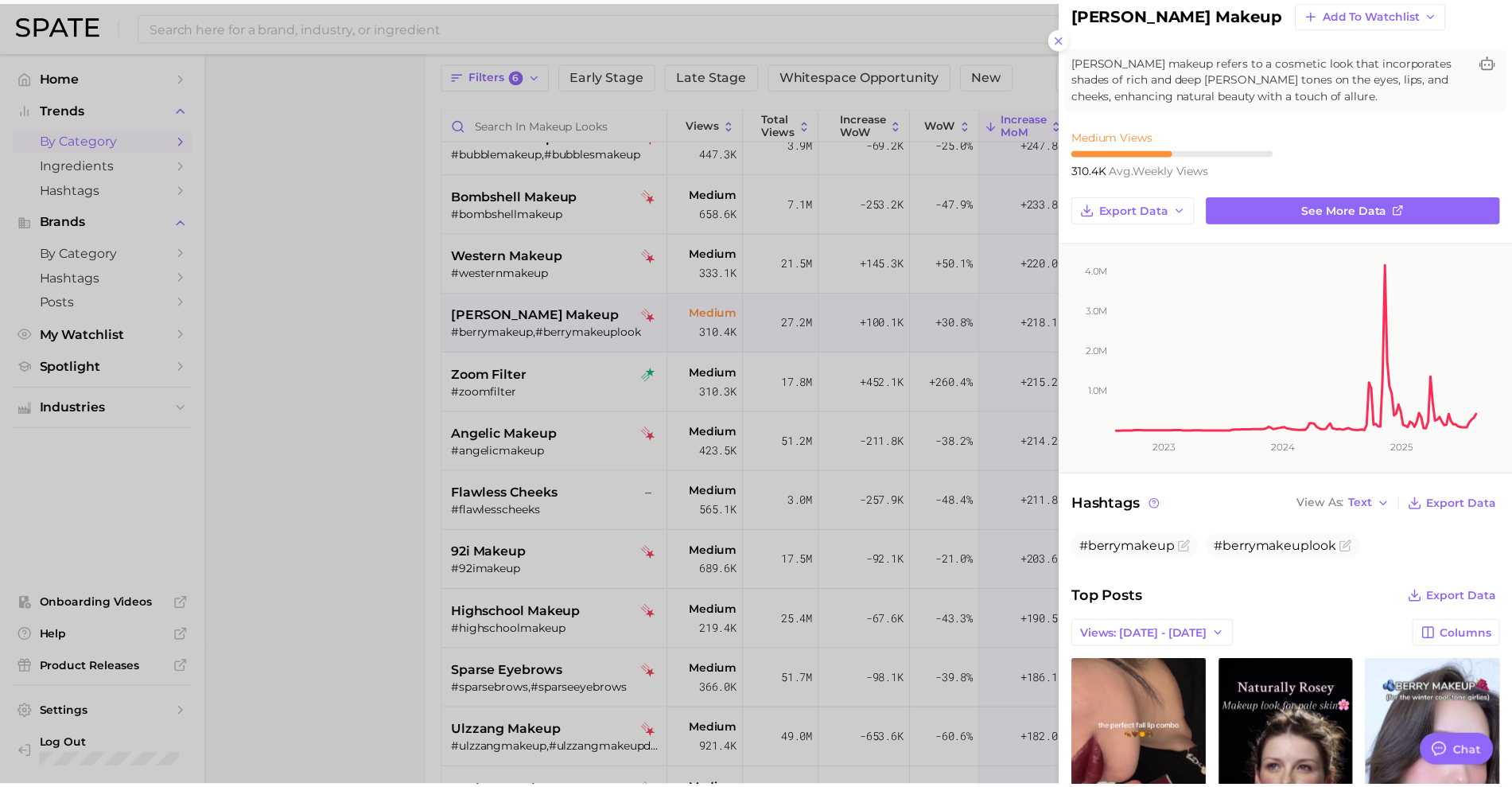
scroll to position [36, 0]
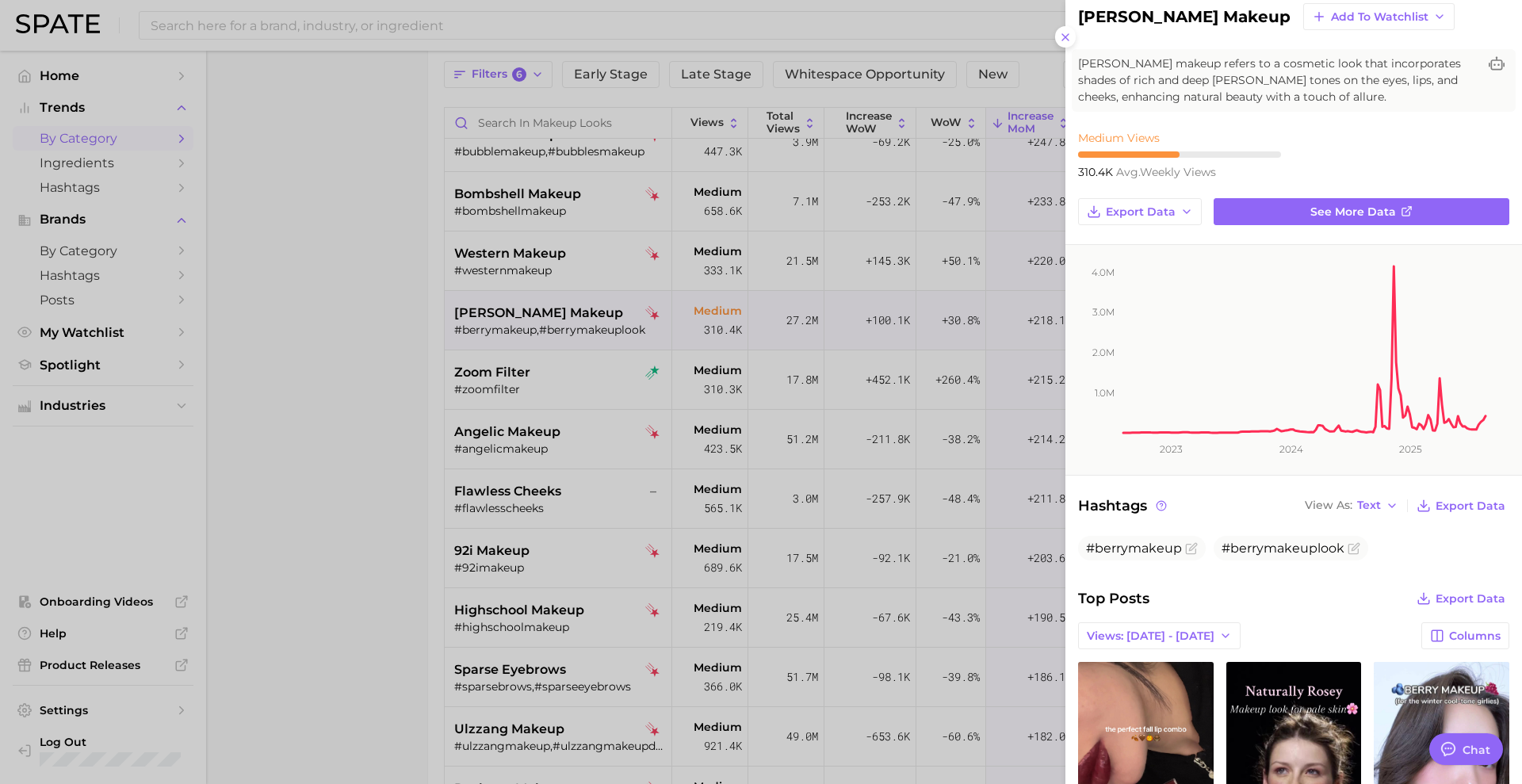
click at [359, 634] on div at bounding box center [761, 392] width 1522 height 784
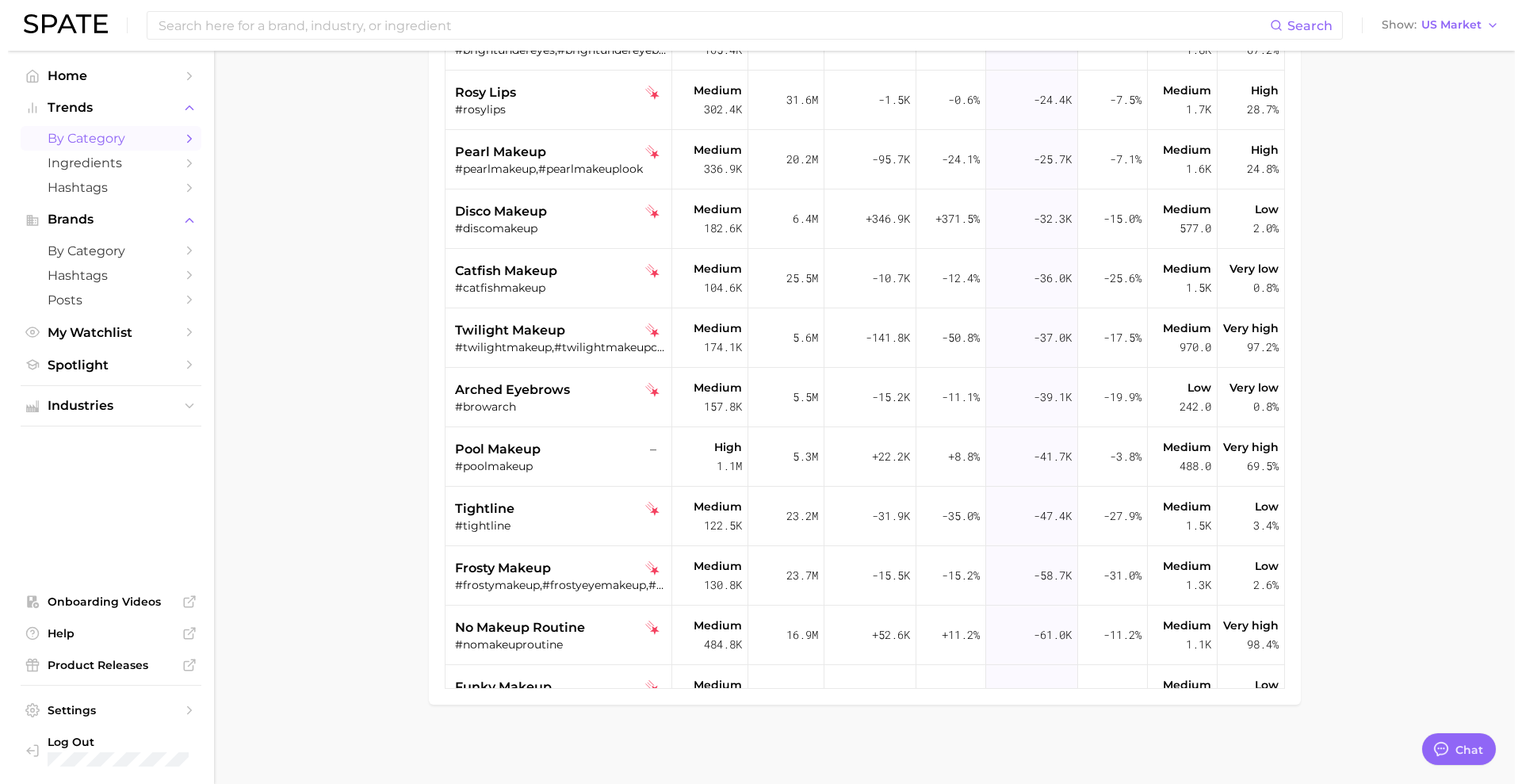
scroll to position [5393, 0]
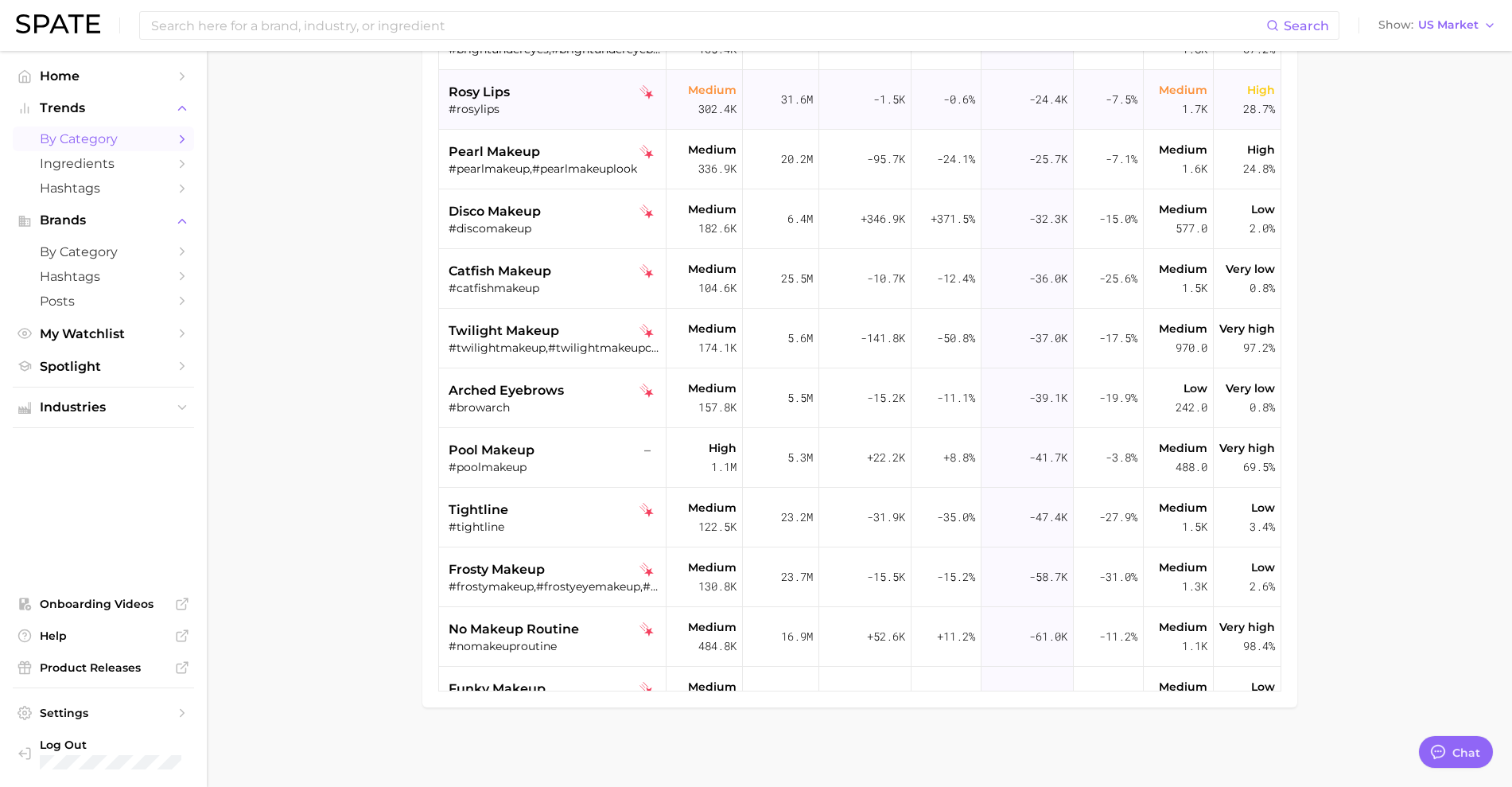
click at [508, 115] on div "#rosylips" at bounding box center [555, 109] width 213 height 15
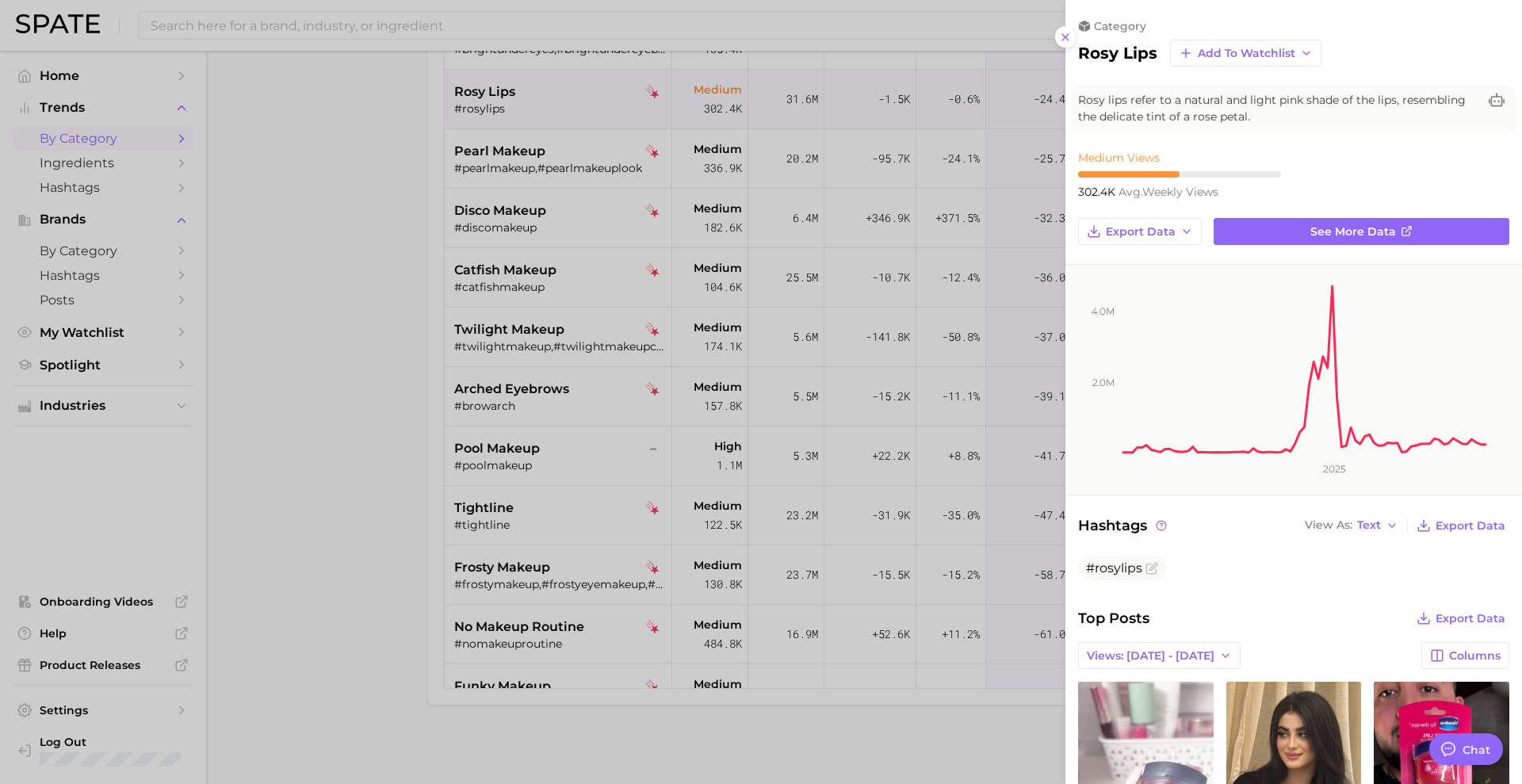
scroll to position [385, 0]
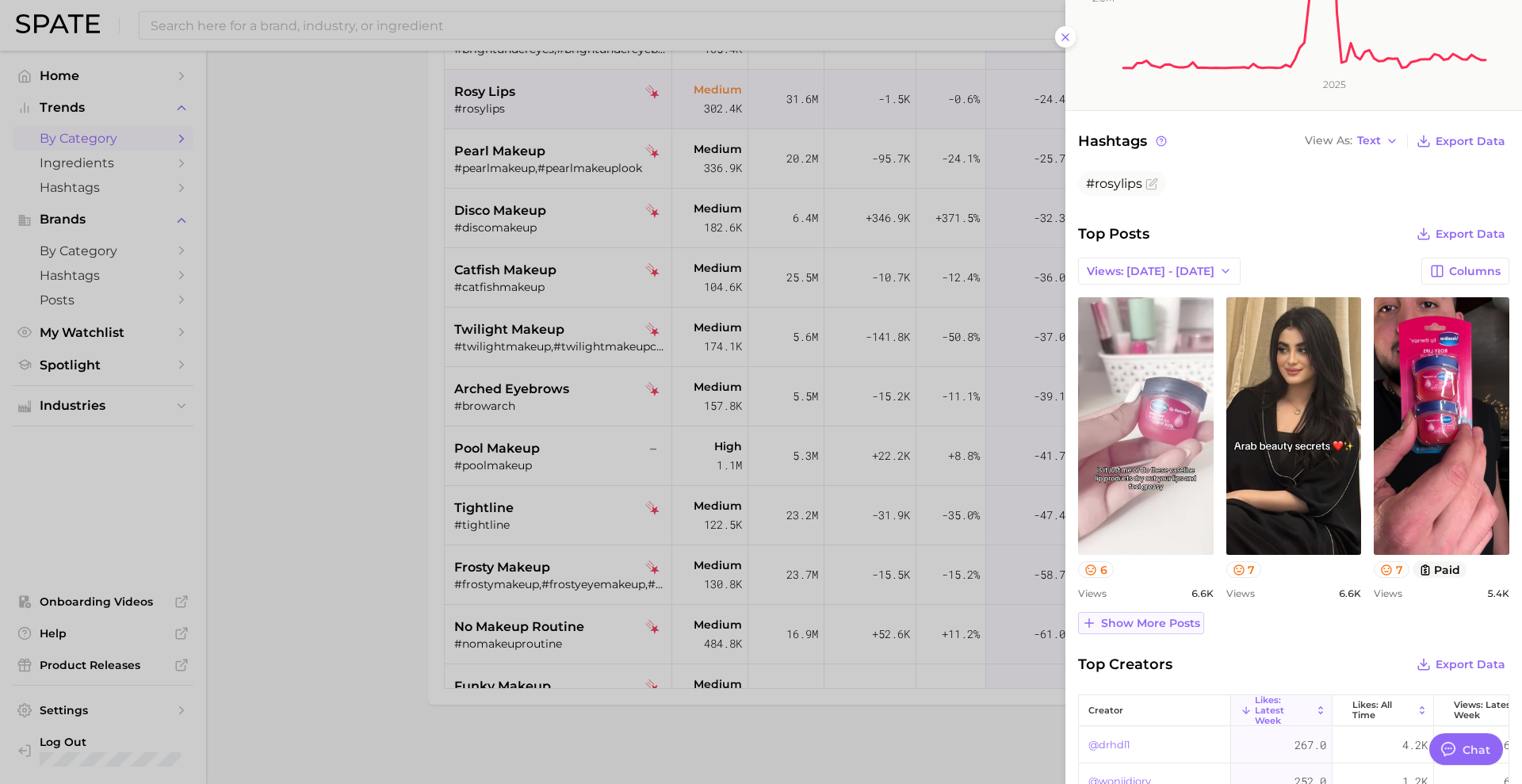
click at [1166, 620] on span "Show more posts" at bounding box center [1150, 623] width 99 height 14
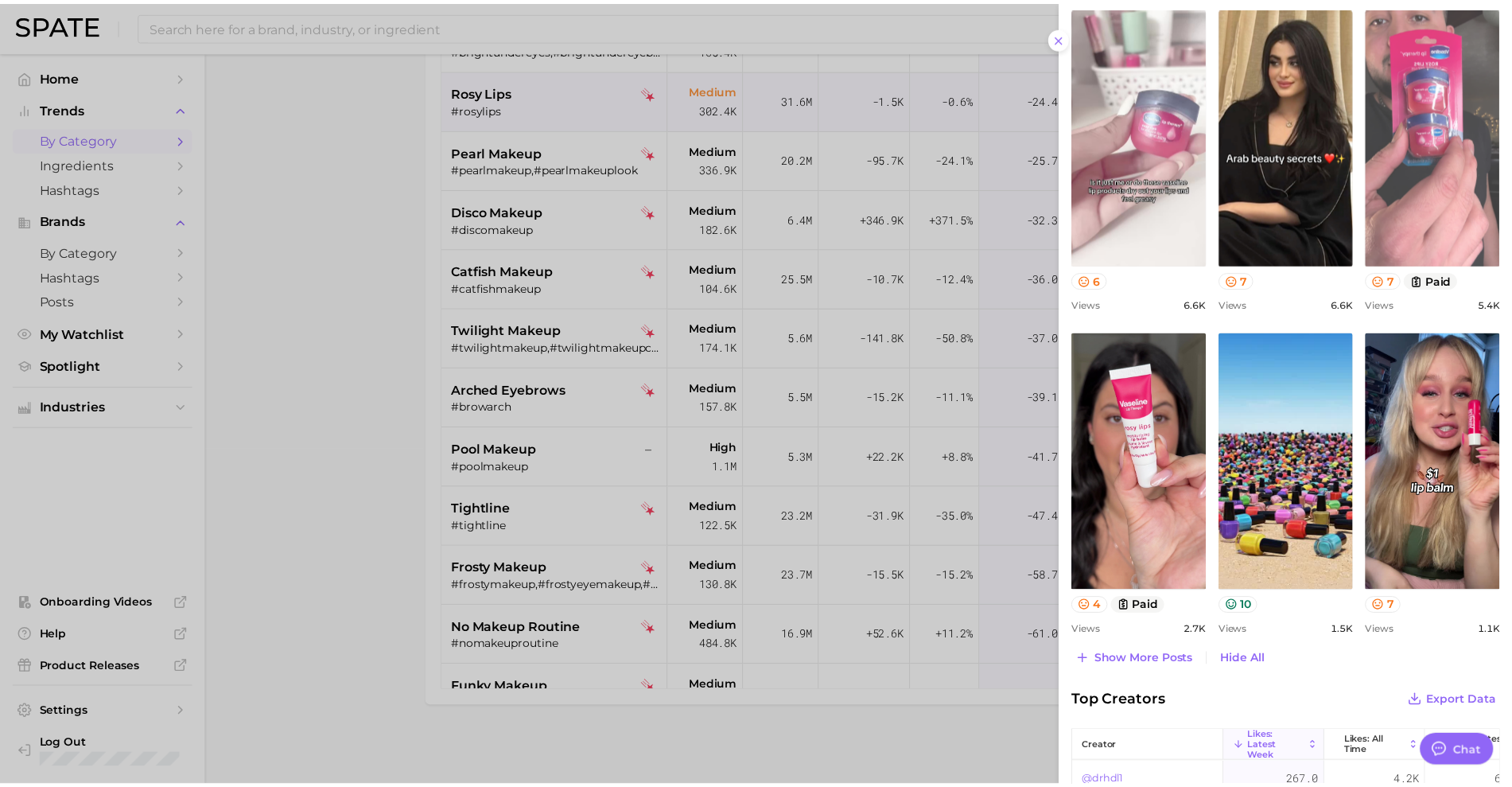
scroll to position [676, 0]
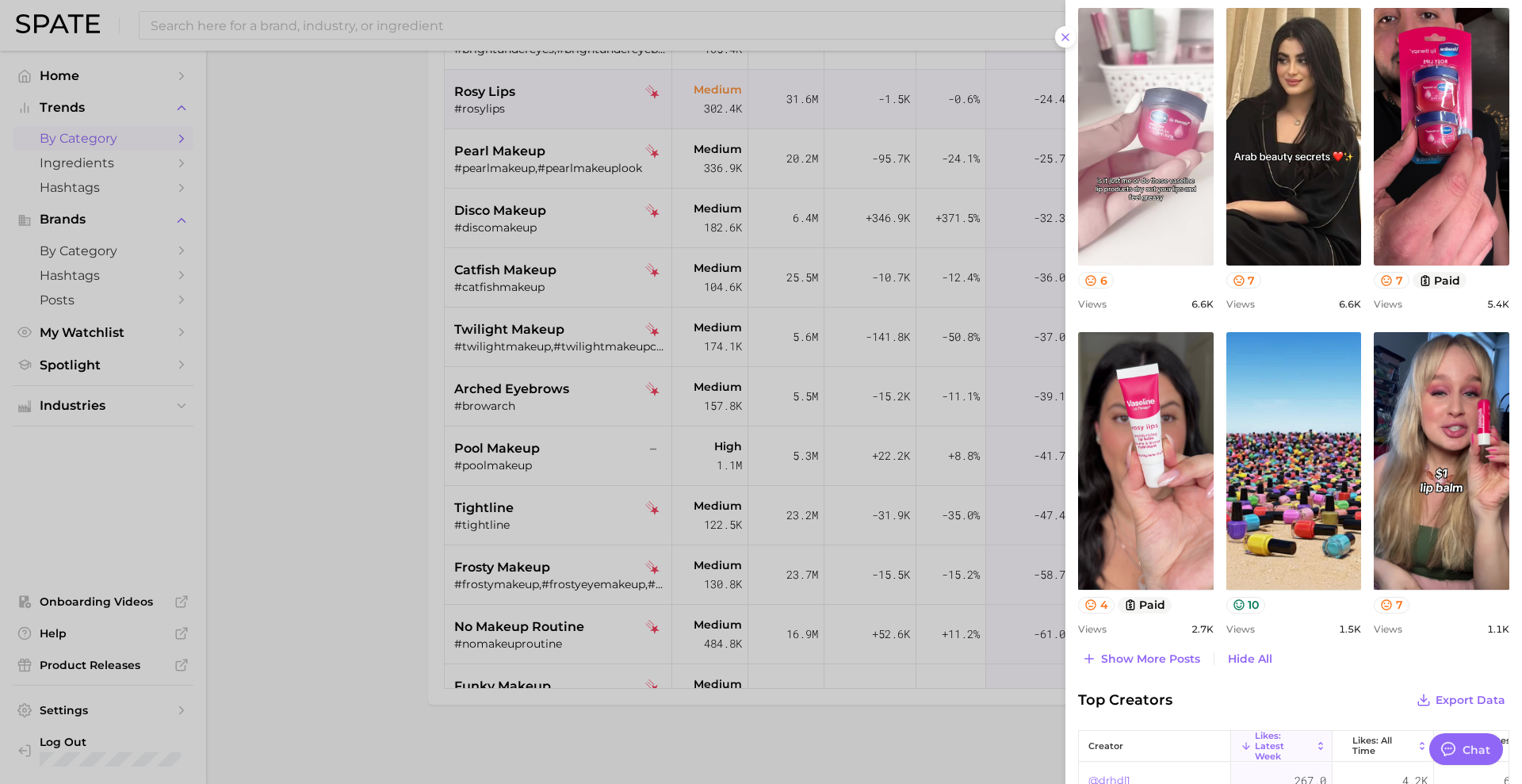
click at [355, 680] on div at bounding box center [761, 392] width 1522 height 784
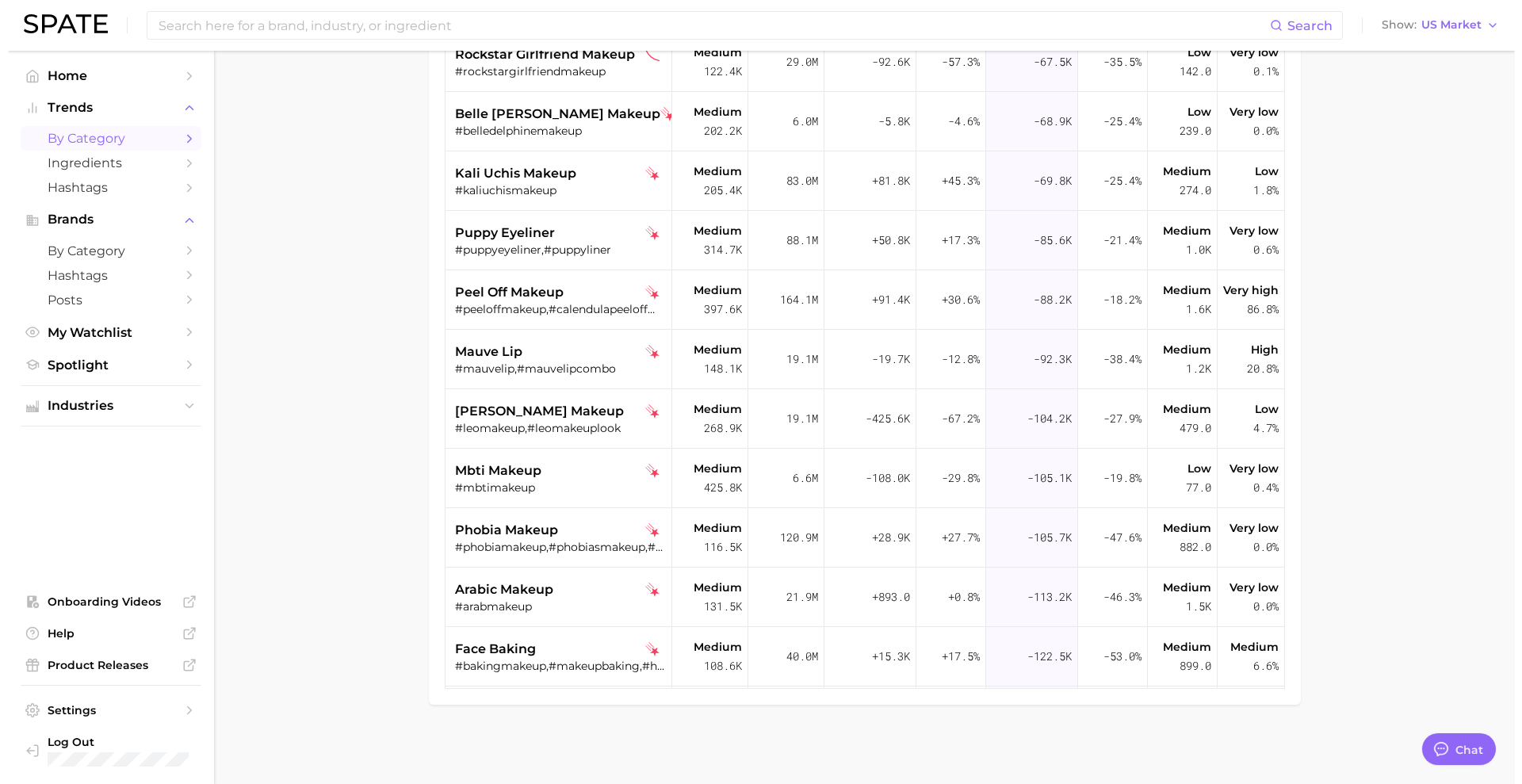
scroll to position [6144, 0]
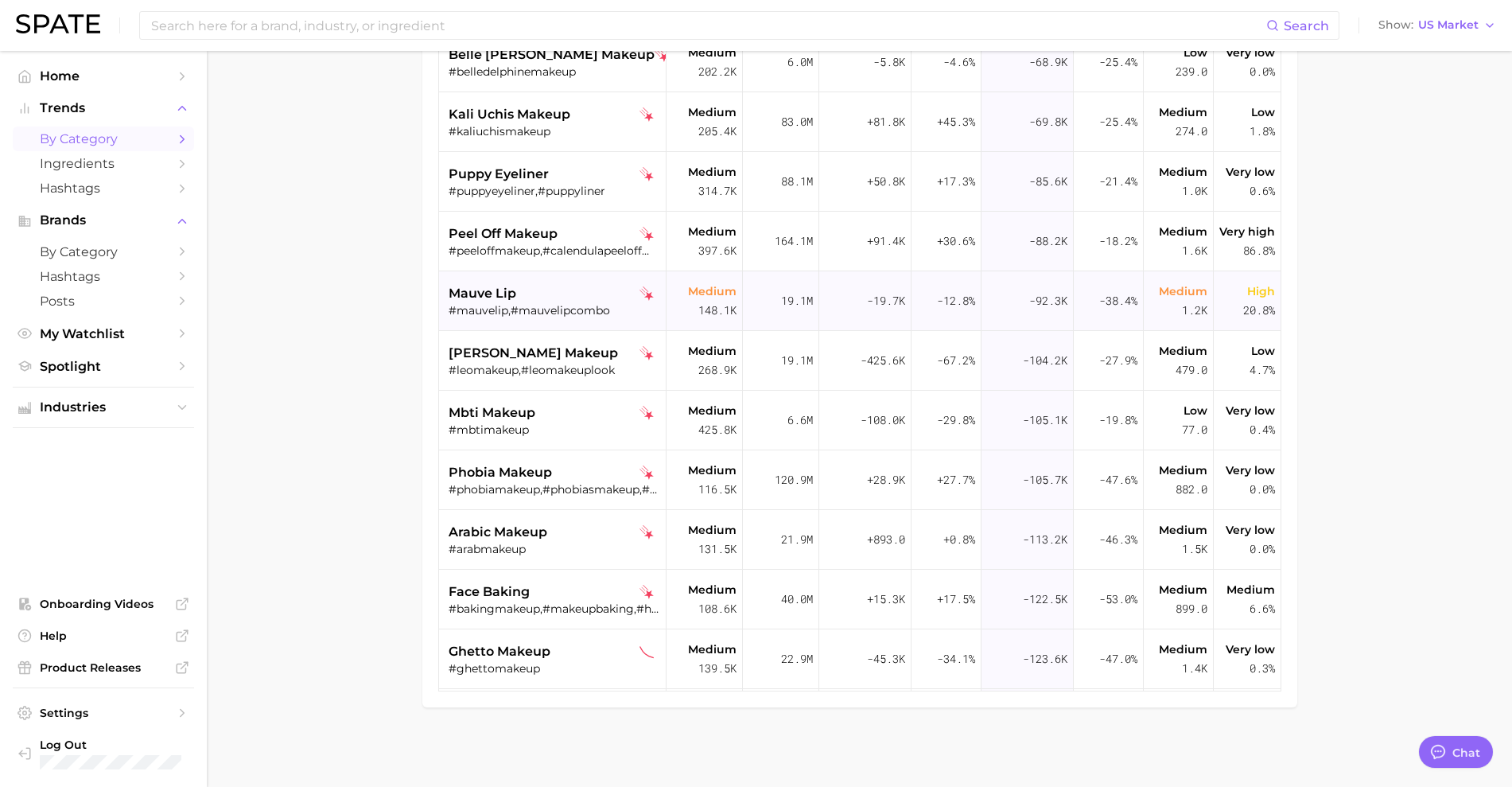
click at [528, 302] on div "mauve lip" at bounding box center [555, 293] width 213 height 19
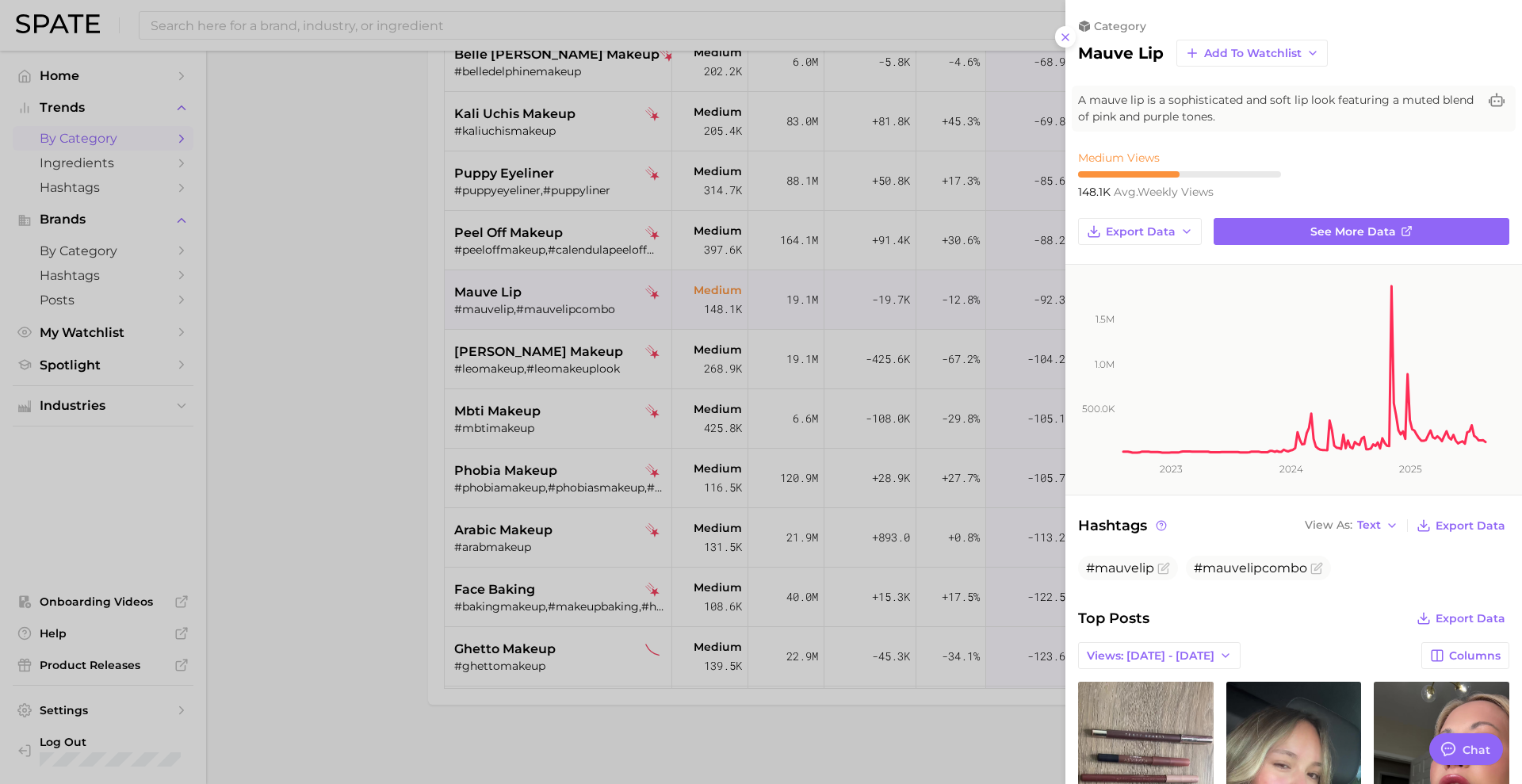
click at [400, 643] on div at bounding box center [761, 392] width 1522 height 784
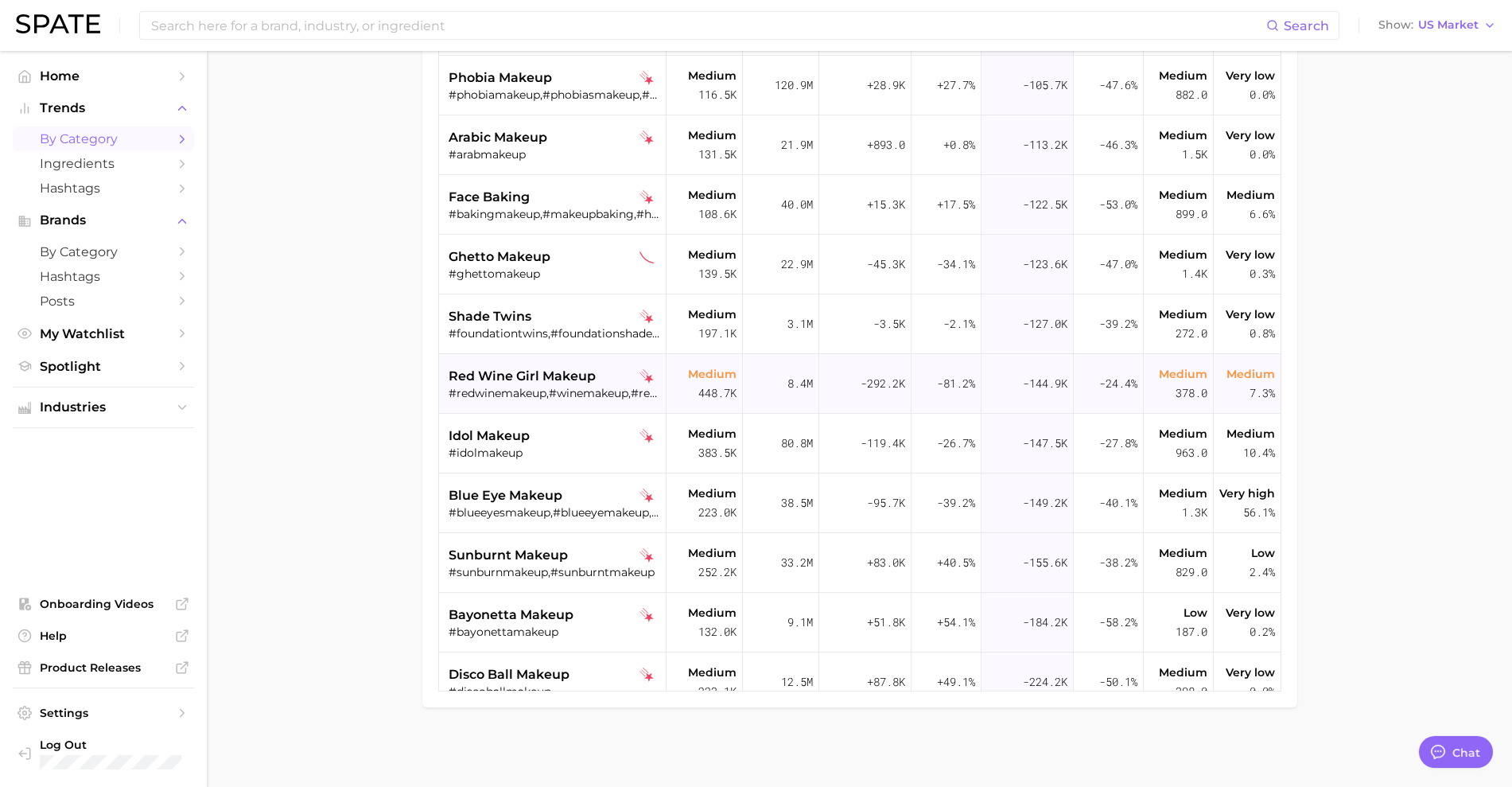
click at [535, 382] on span "red wine girl makeup" at bounding box center [522, 375] width 147 height 19
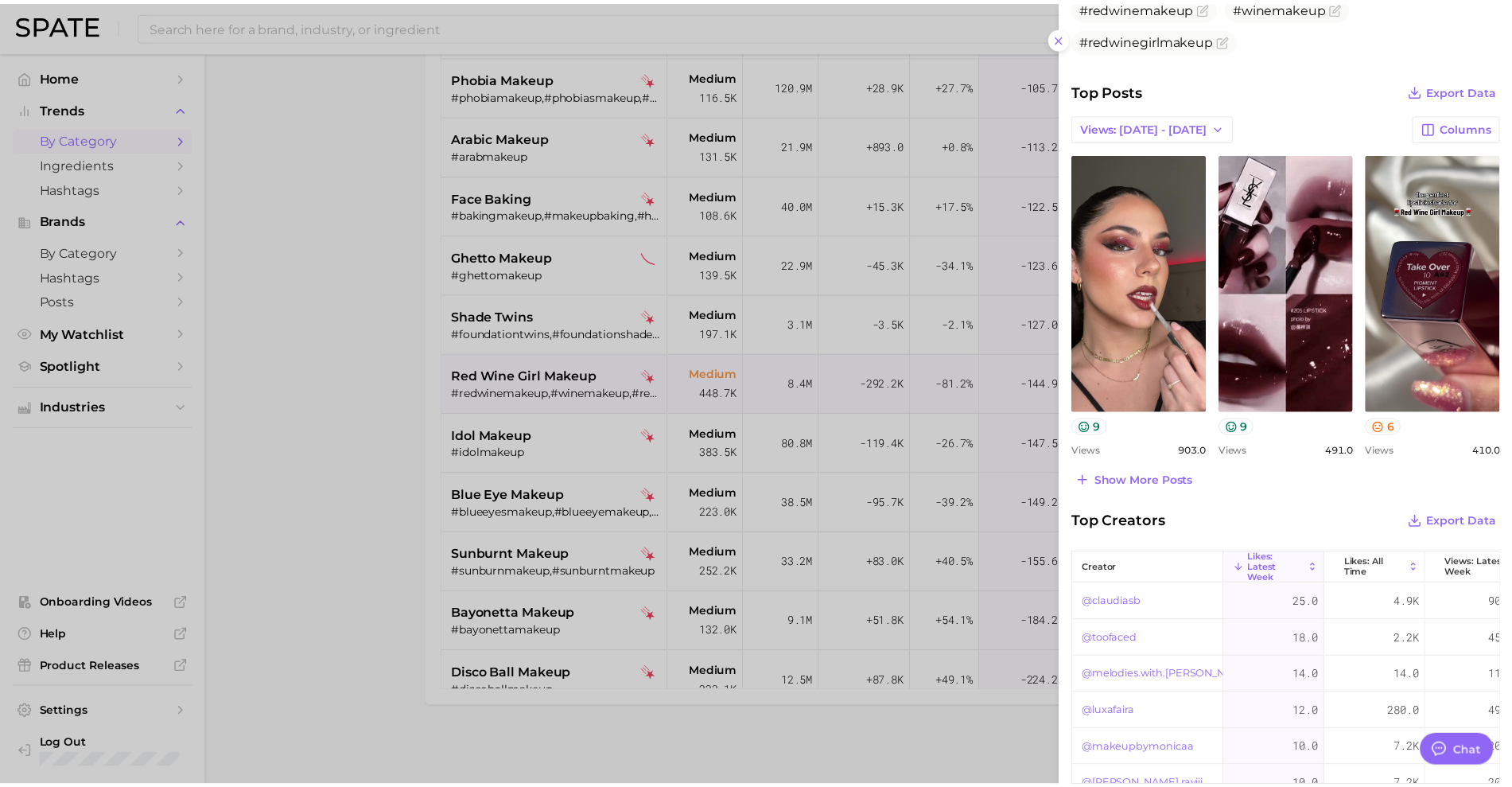
scroll to position [580, 0]
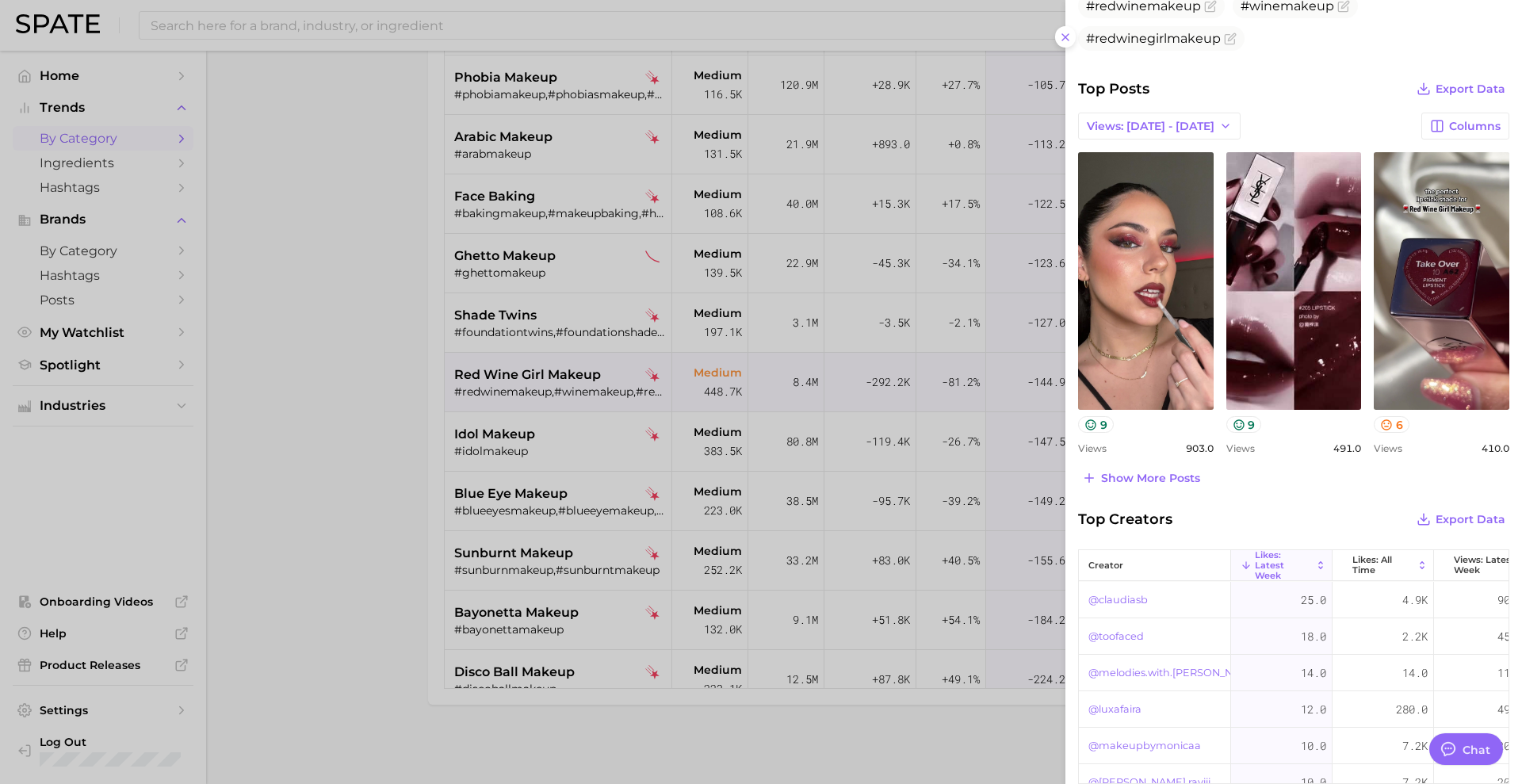
click at [401, 672] on div at bounding box center [761, 392] width 1522 height 784
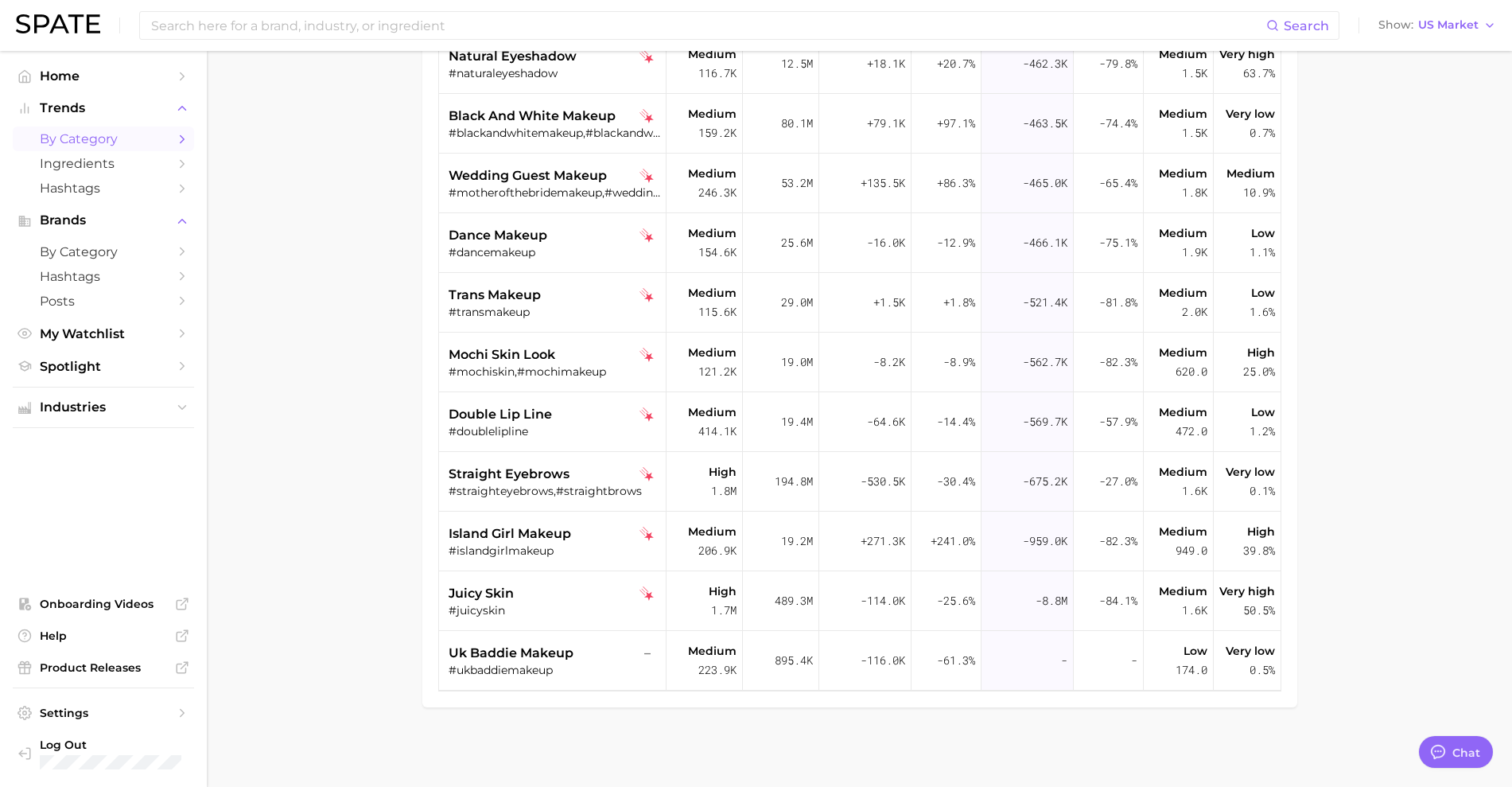
scroll to position [0, 0]
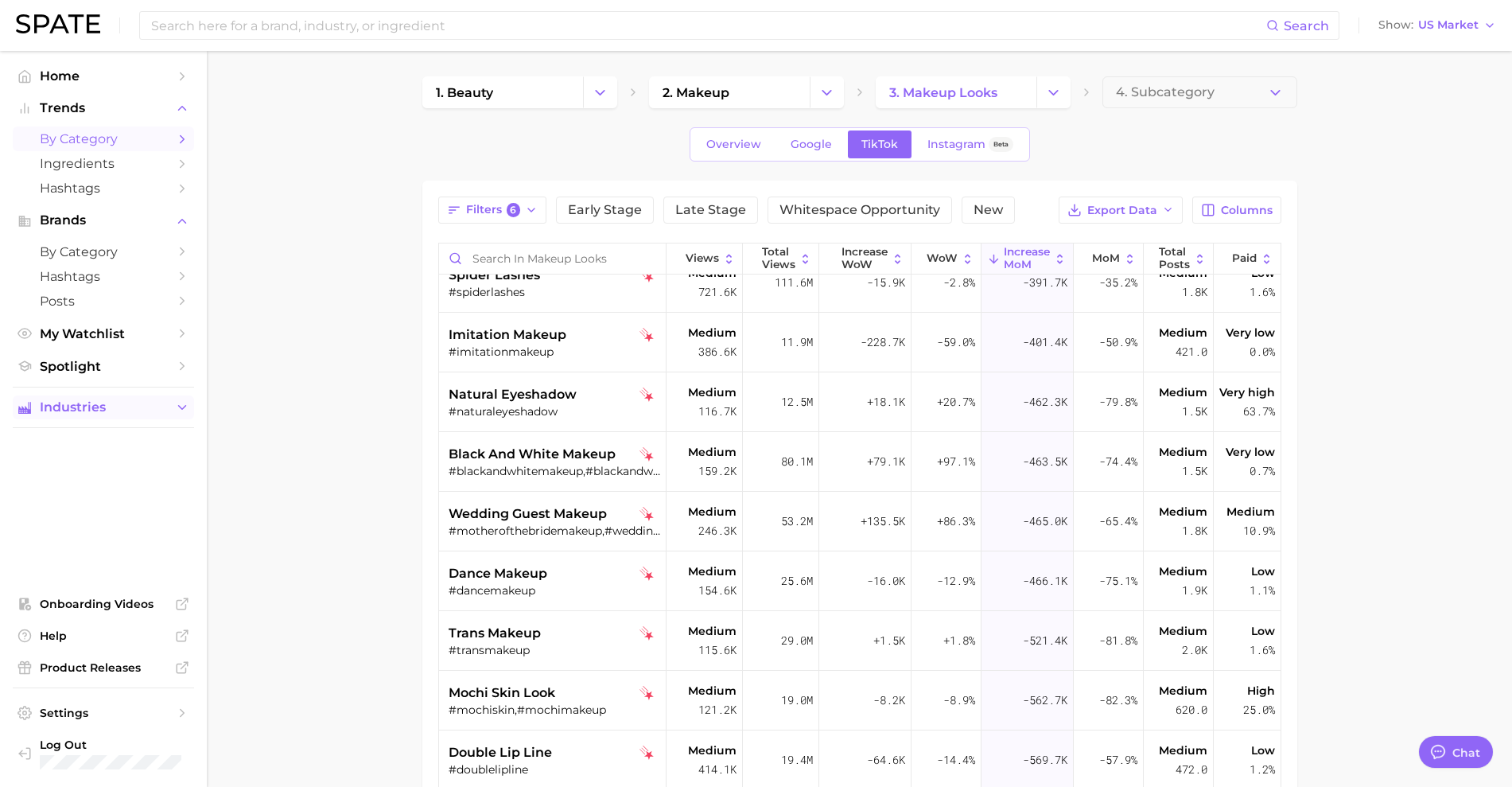
click at [73, 401] on span "Industries" at bounding box center [104, 407] width 127 height 15
click at [46, 487] on span "wellness" at bounding box center [104, 486] width 127 height 15
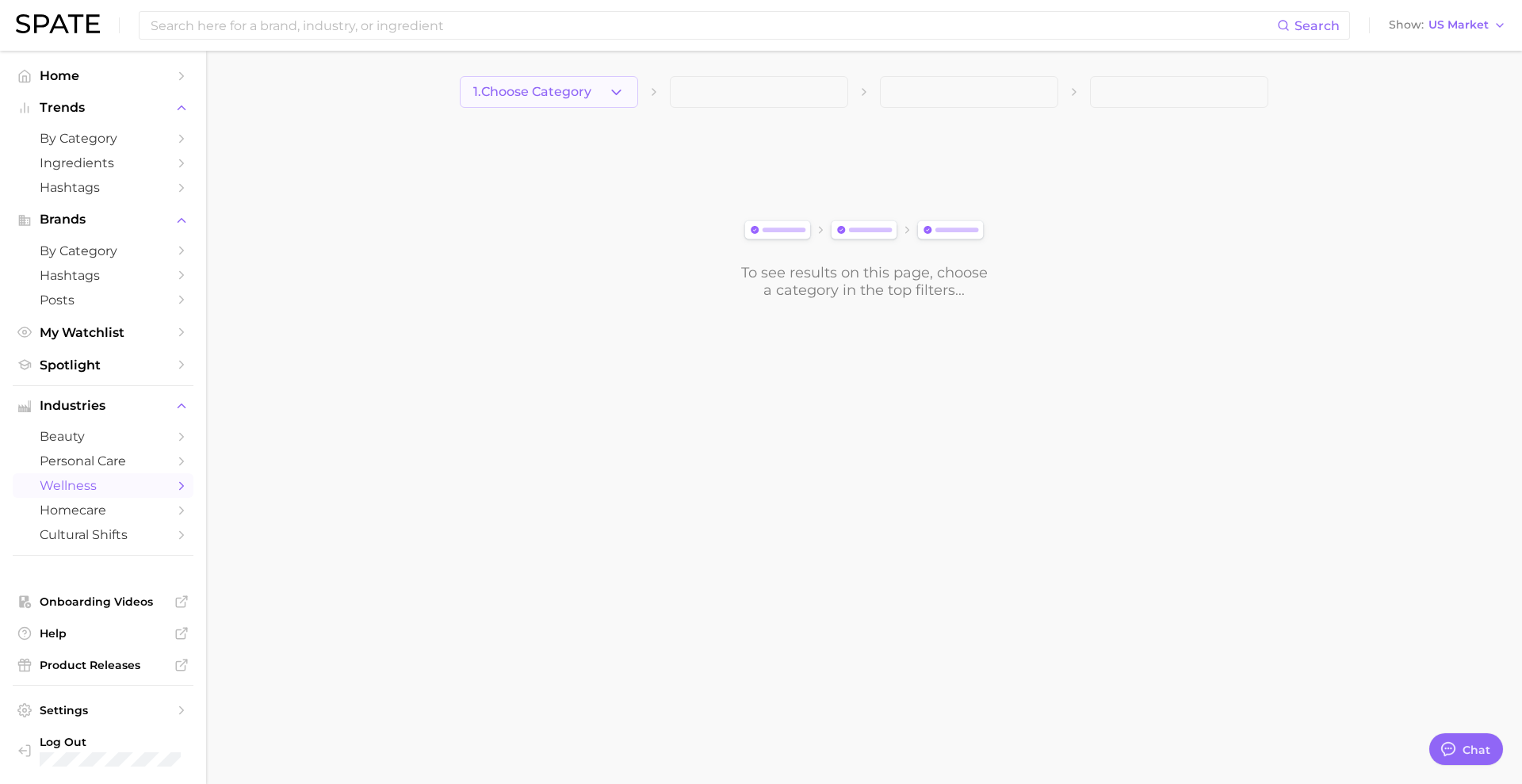
click at [612, 93] on icon "button" at bounding box center [615, 92] width 17 height 17
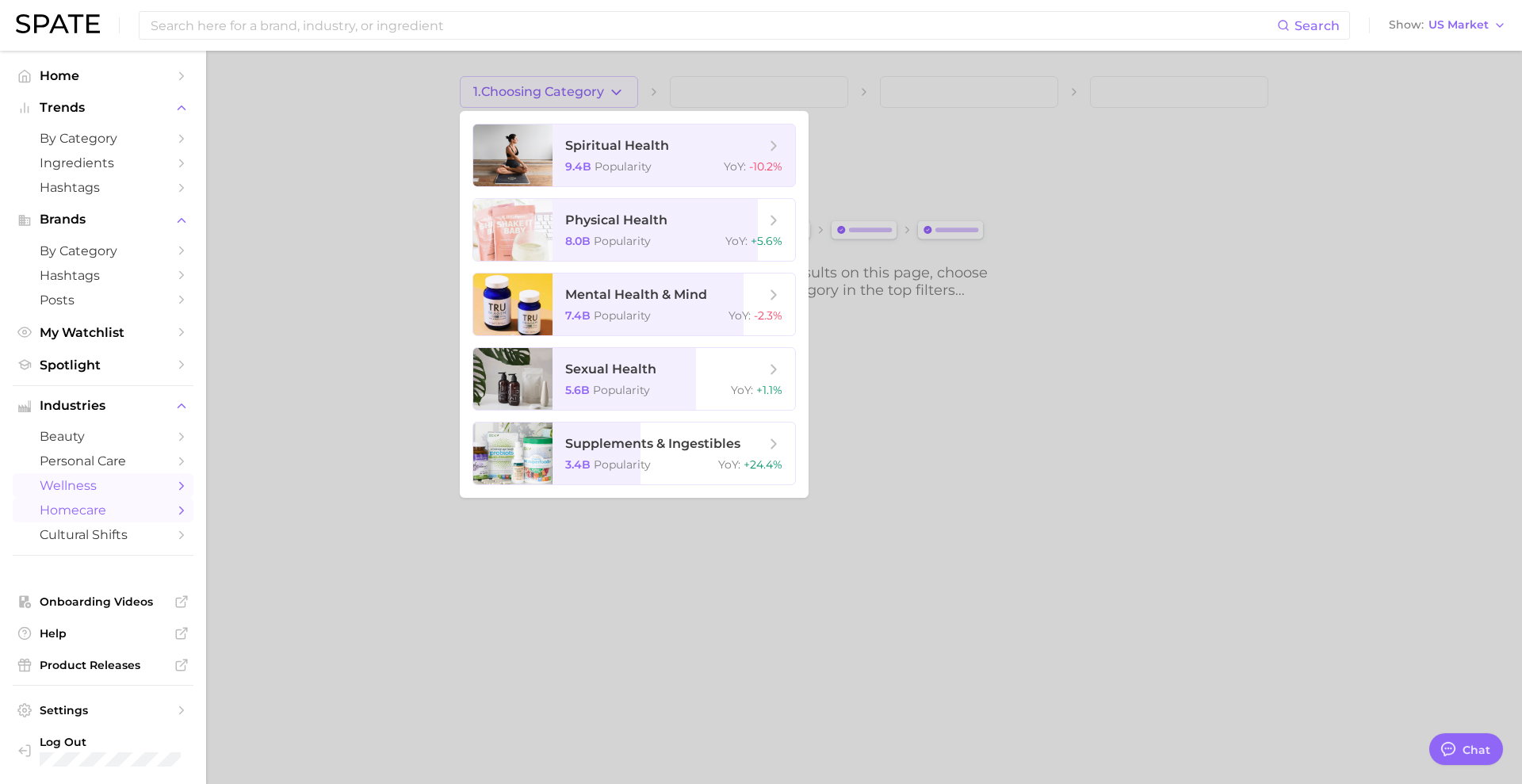
click at [73, 511] on span "homecare" at bounding box center [104, 509] width 127 height 15
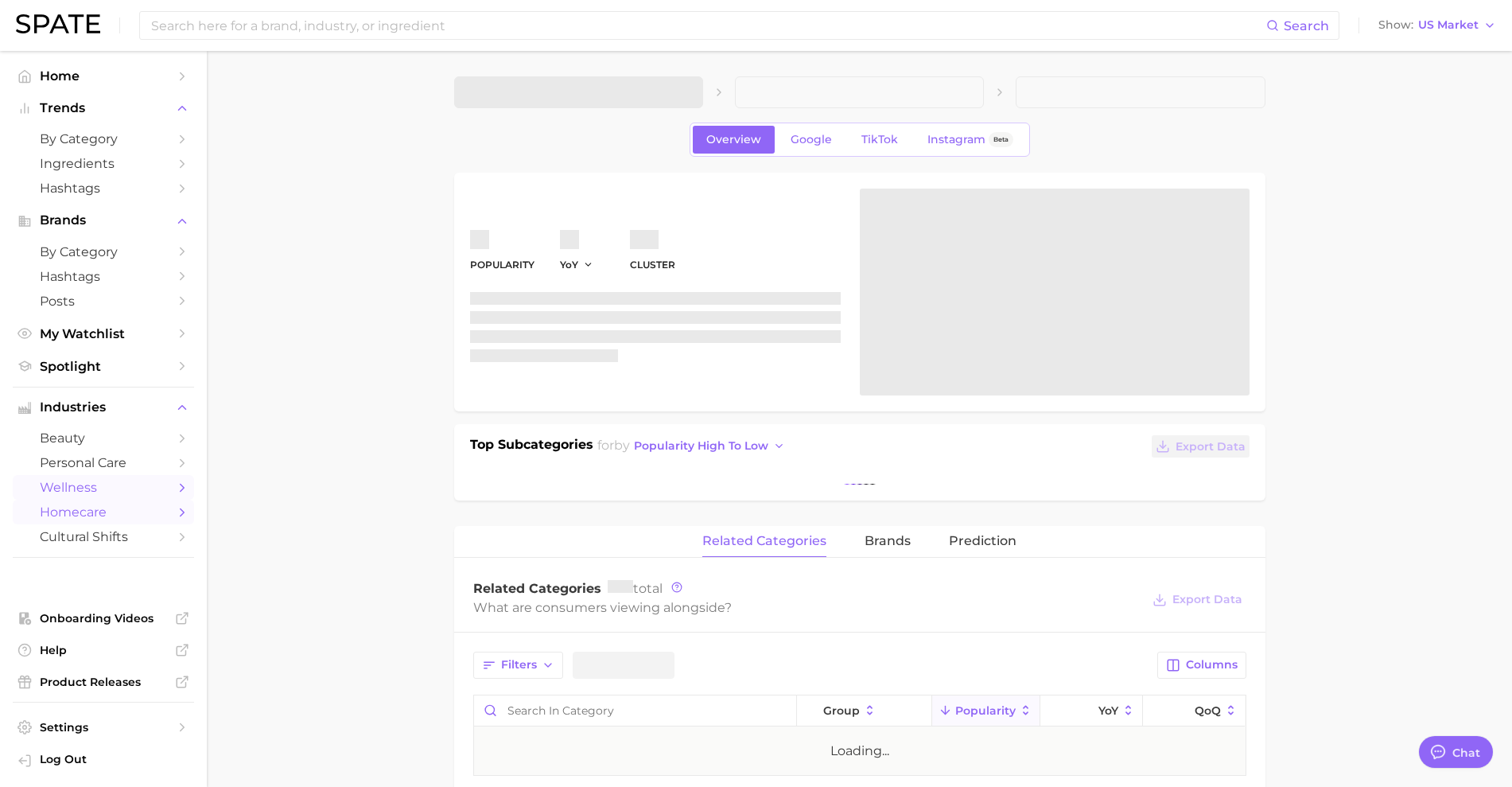
type textarea "x"
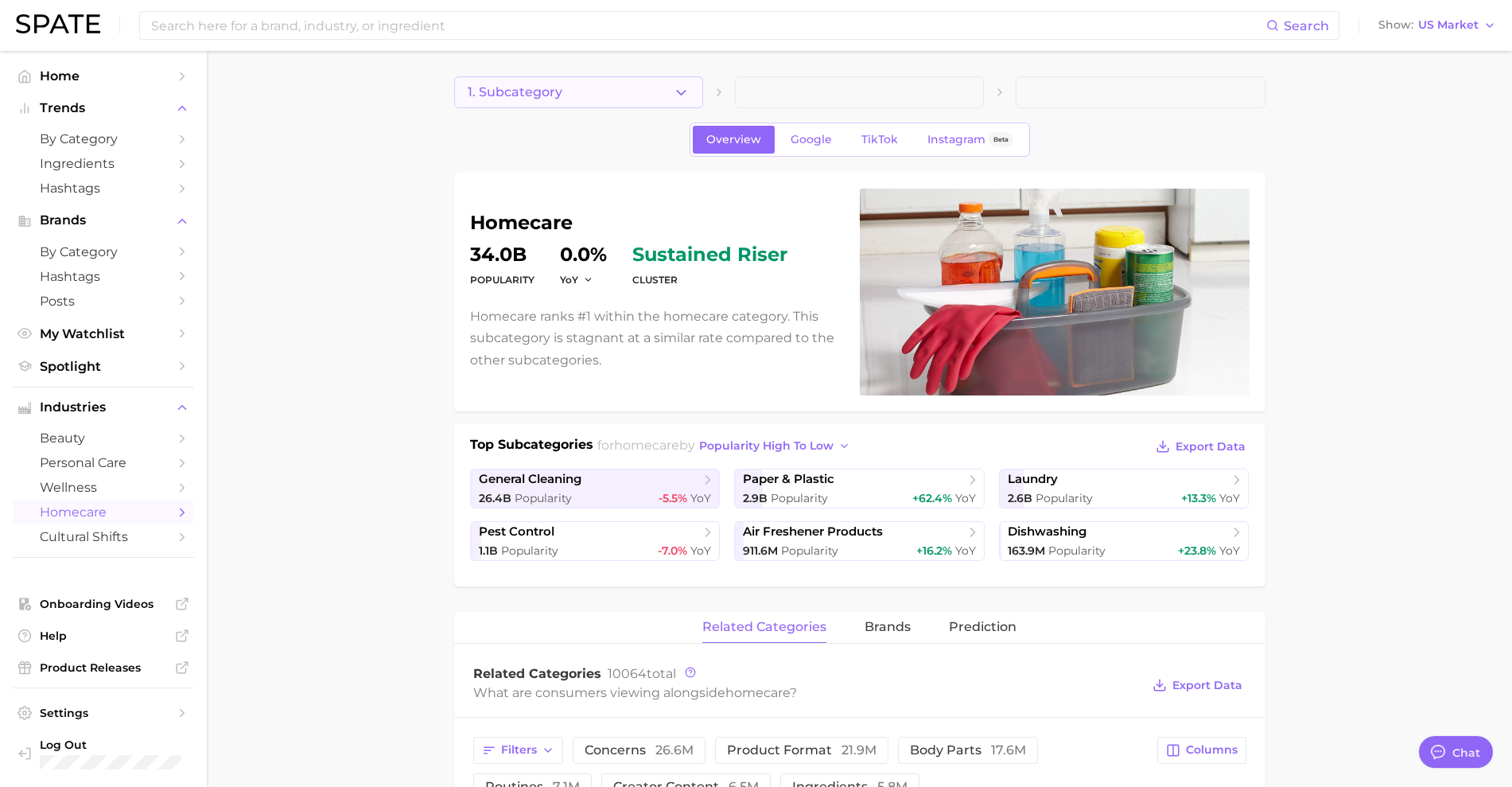
click at [516, 89] on span "1. Subcategory" at bounding box center [514, 92] width 95 height 15
click at [54, 459] on span "personal care" at bounding box center [104, 462] width 127 height 15
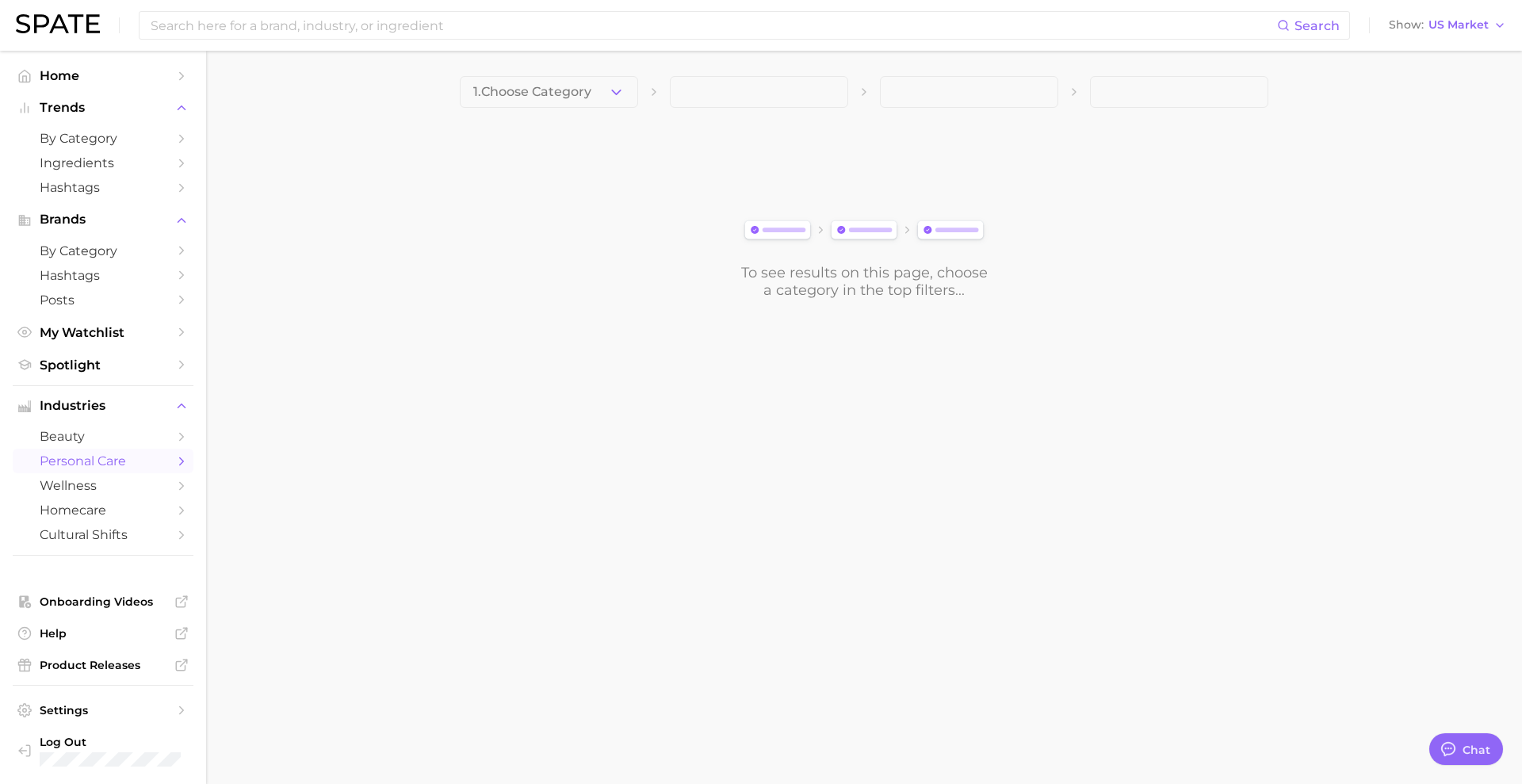
click at [587, 89] on span "1. Choose Category" at bounding box center [531, 92] width 118 height 15
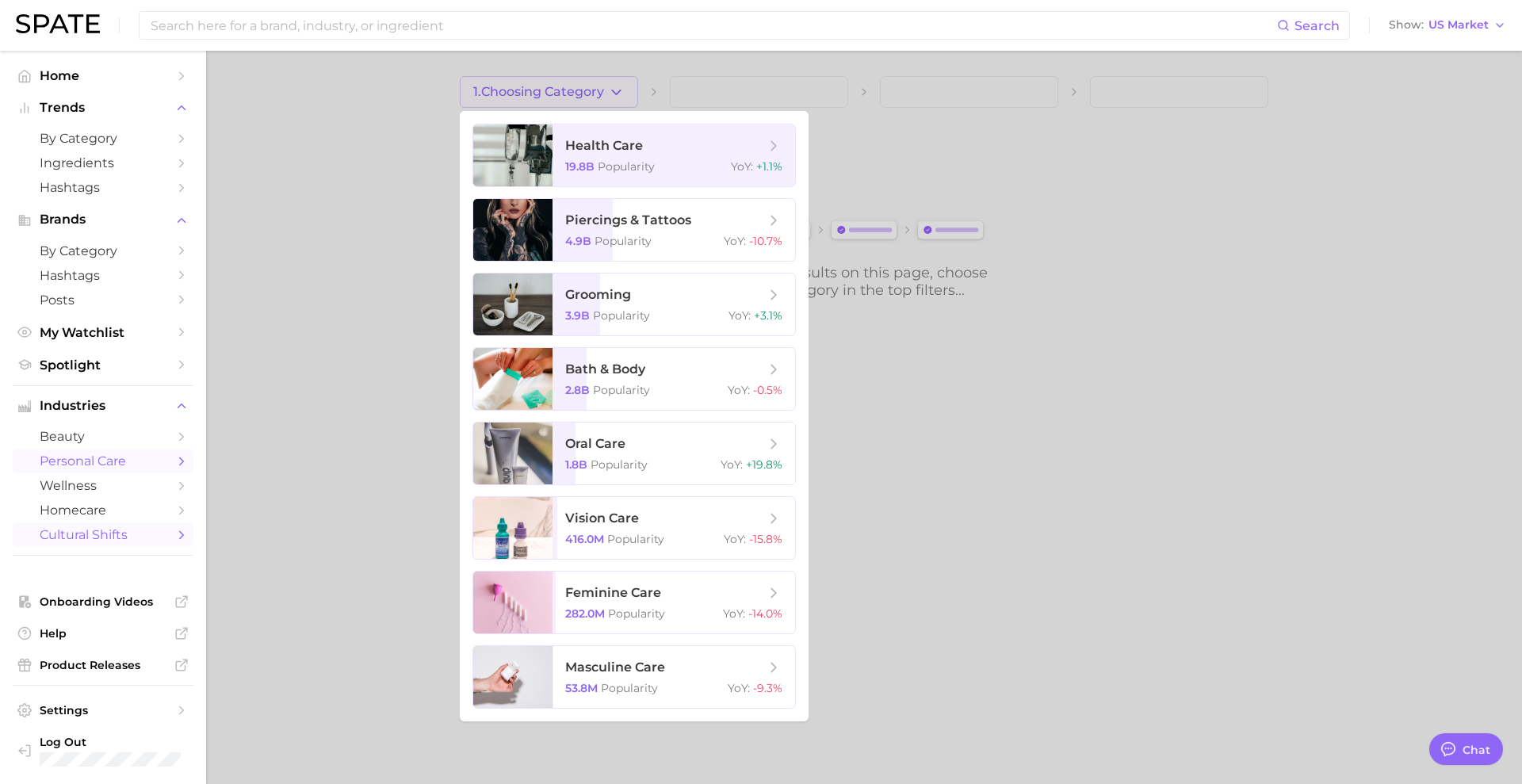
click at [73, 535] on span "cultural shifts" at bounding box center [104, 534] width 127 height 15
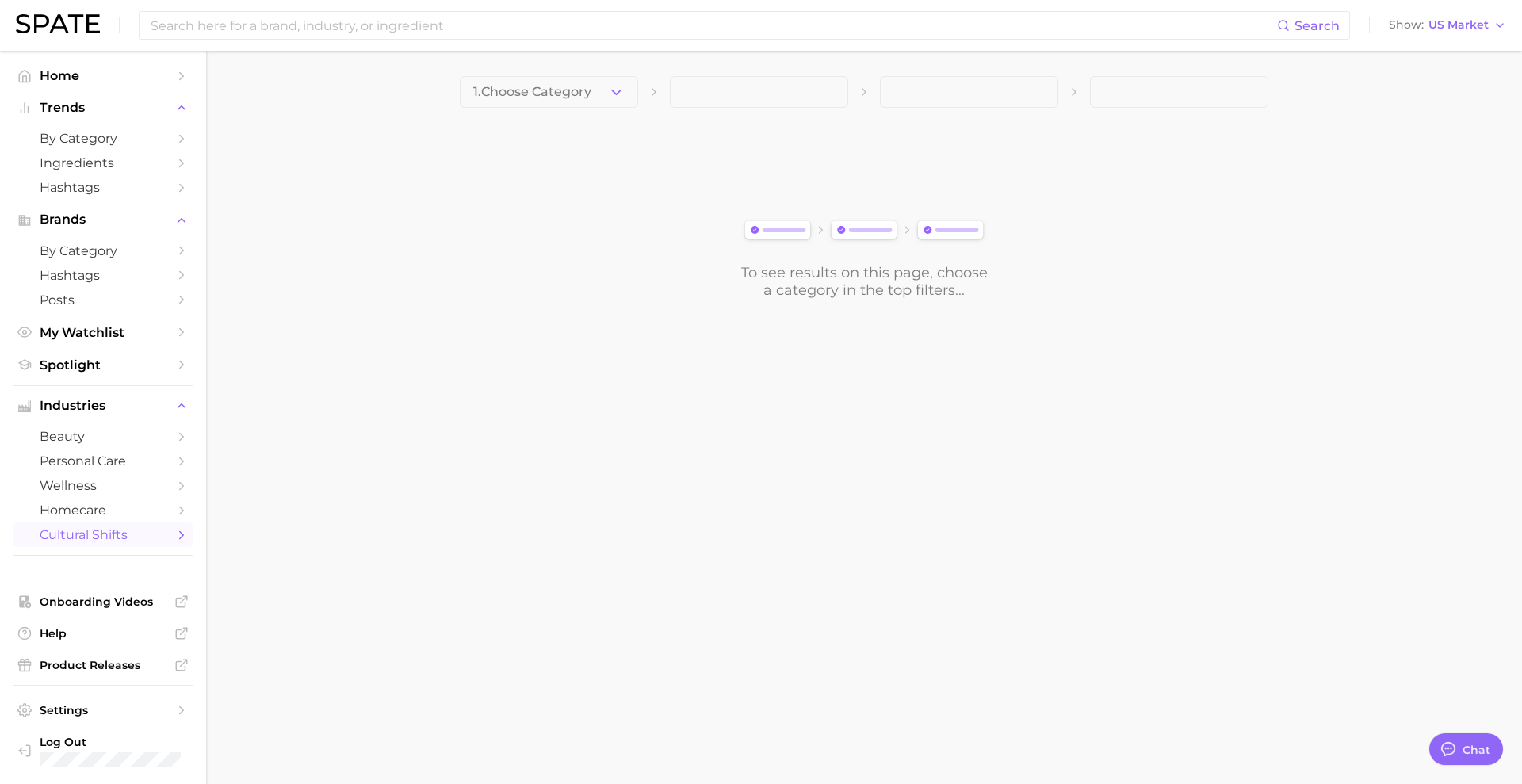
click at [607, 96] on button "1. Choose Category" at bounding box center [549, 92] width 179 height 31
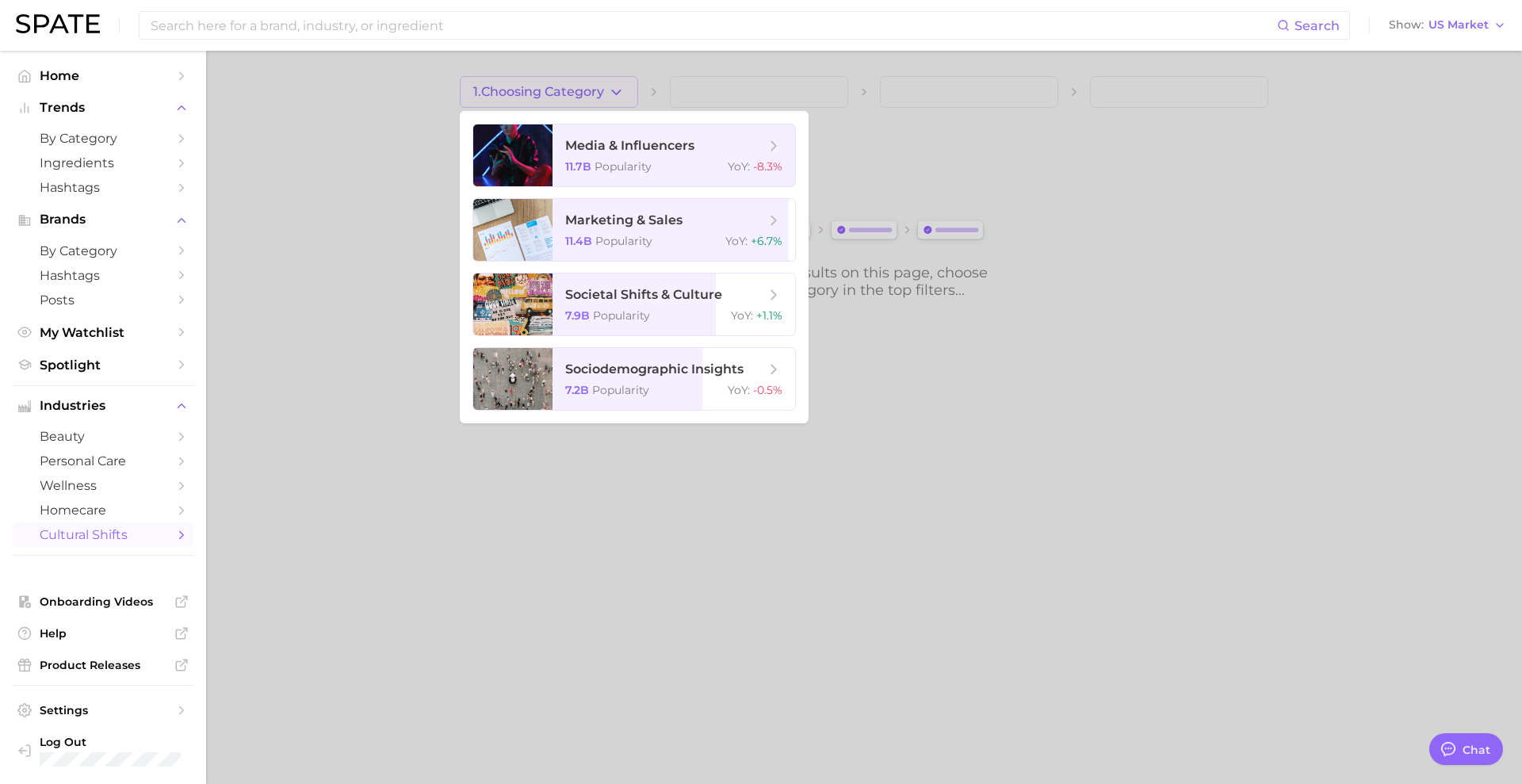
click at [824, 616] on div at bounding box center [761, 392] width 1522 height 784
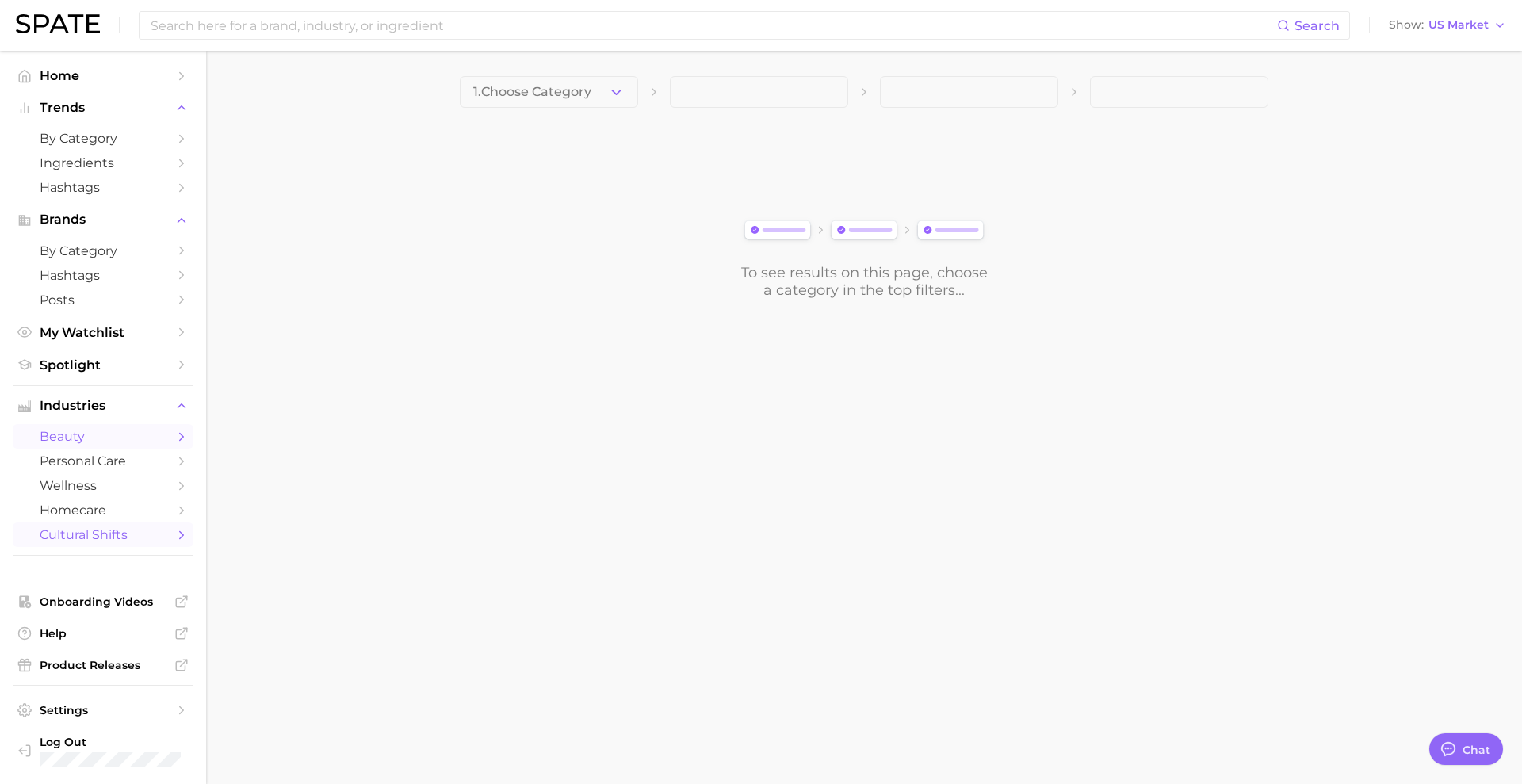
click at [104, 438] on span "beauty" at bounding box center [104, 435] width 127 height 15
click at [507, 88] on span "1. Choose Category" at bounding box center [531, 92] width 118 height 15
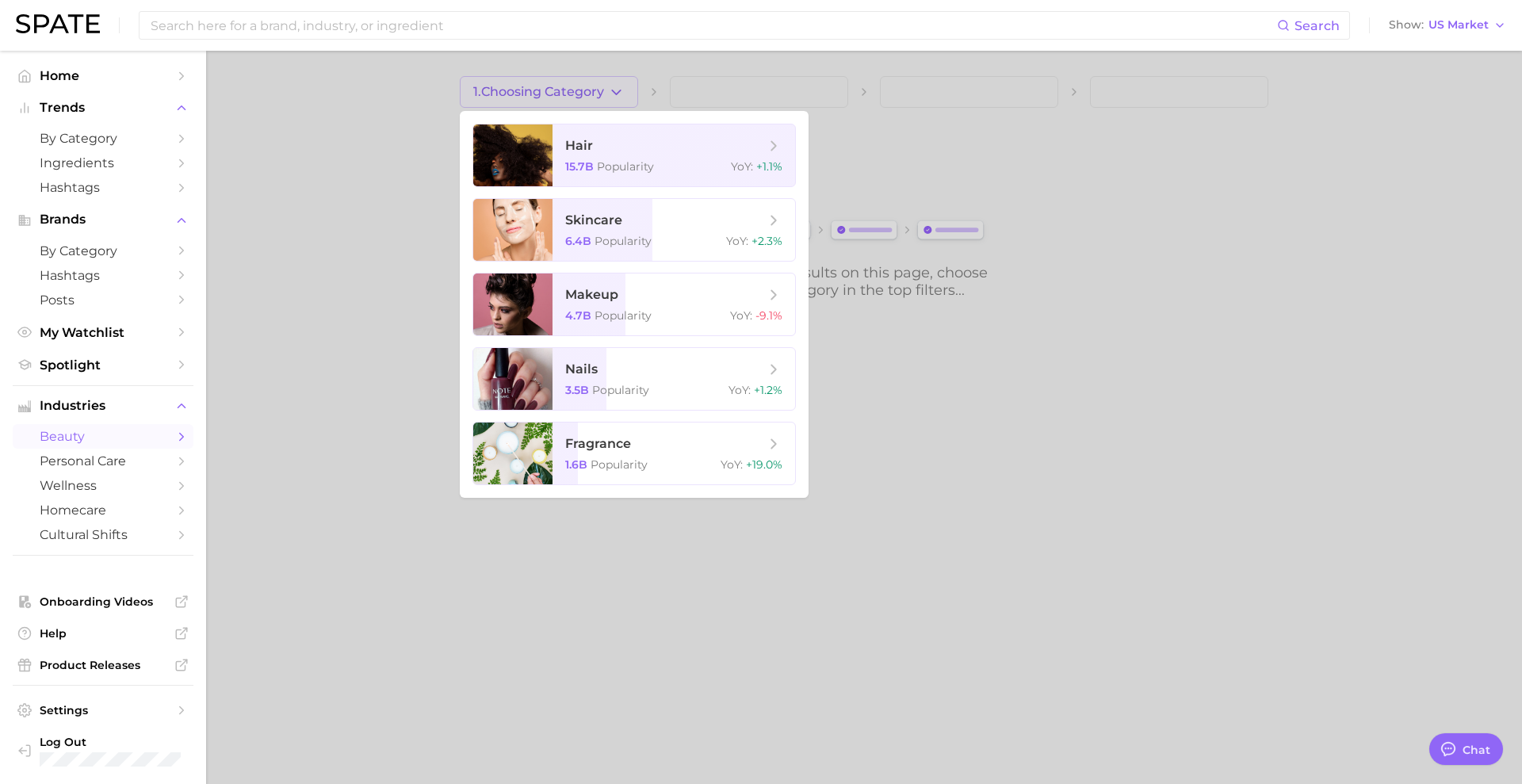
click at [339, 601] on div at bounding box center [761, 392] width 1522 height 784
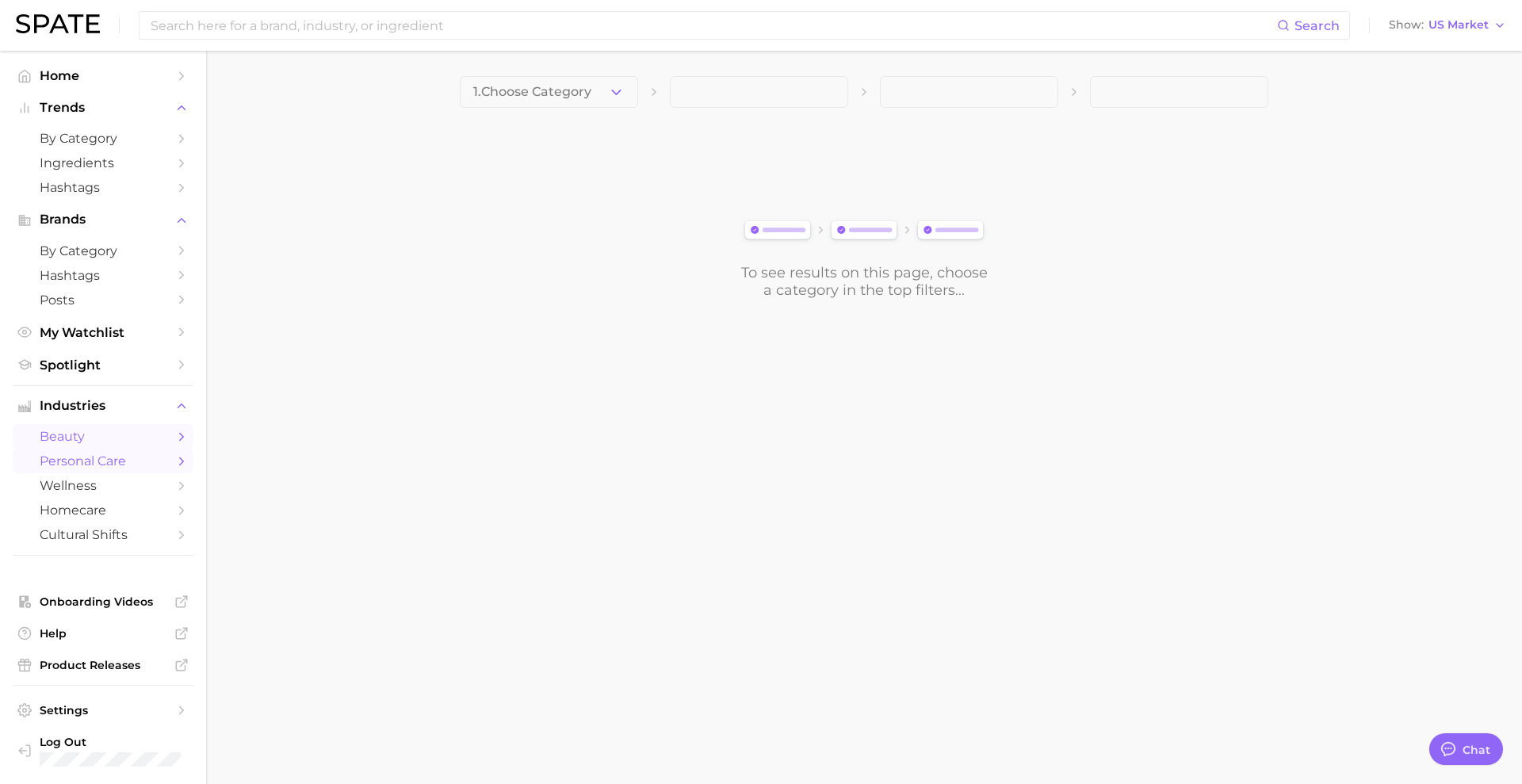
click at [128, 461] on span "personal care" at bounding box center [104, 460] width 127 height 15
click at [613, 102] on button "1. Choose Category" at bounding box center [549, 92] width 179 height 31
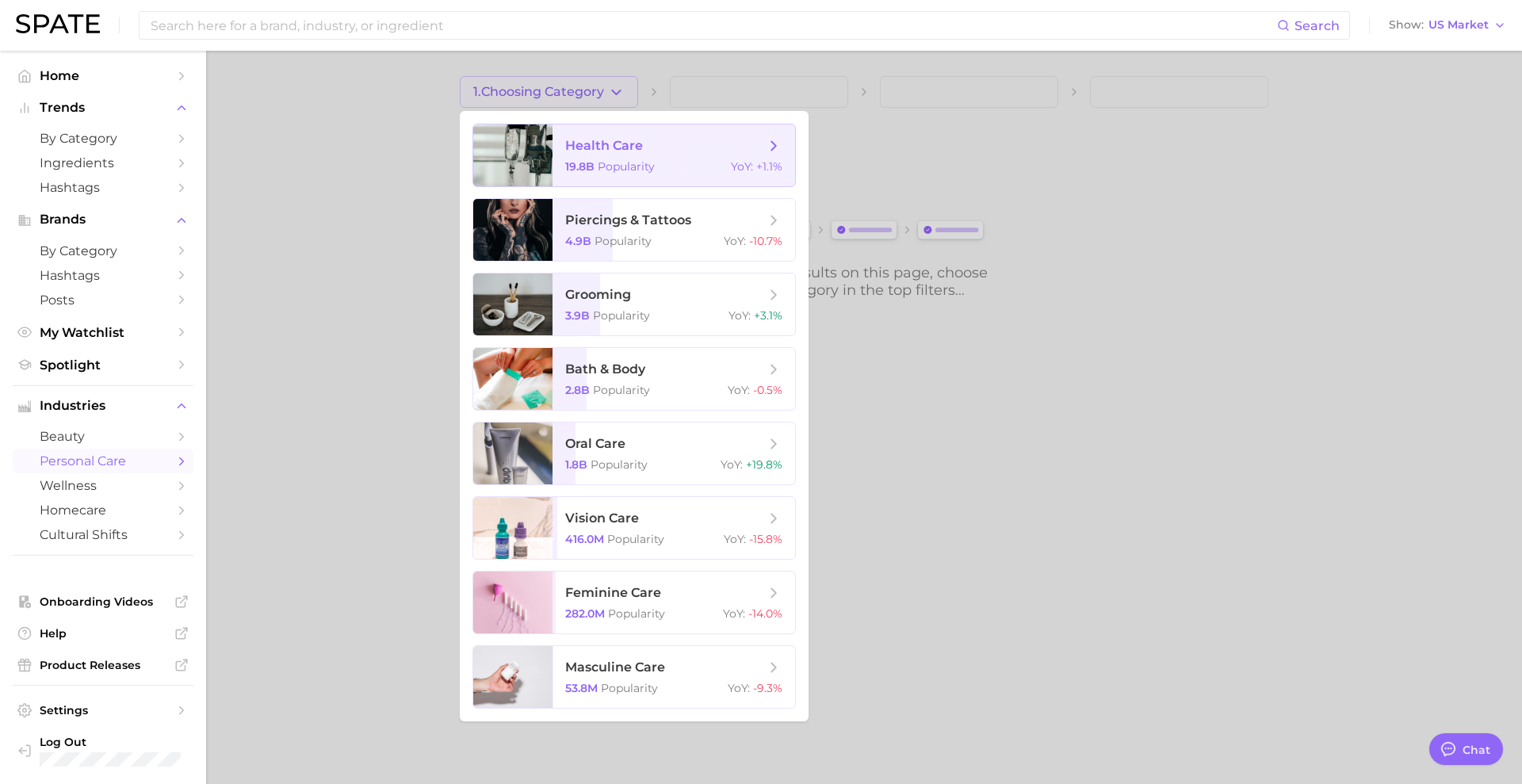
click at [628, 138] on span "health care" at bounding box center [605, 144] width 78 height 15
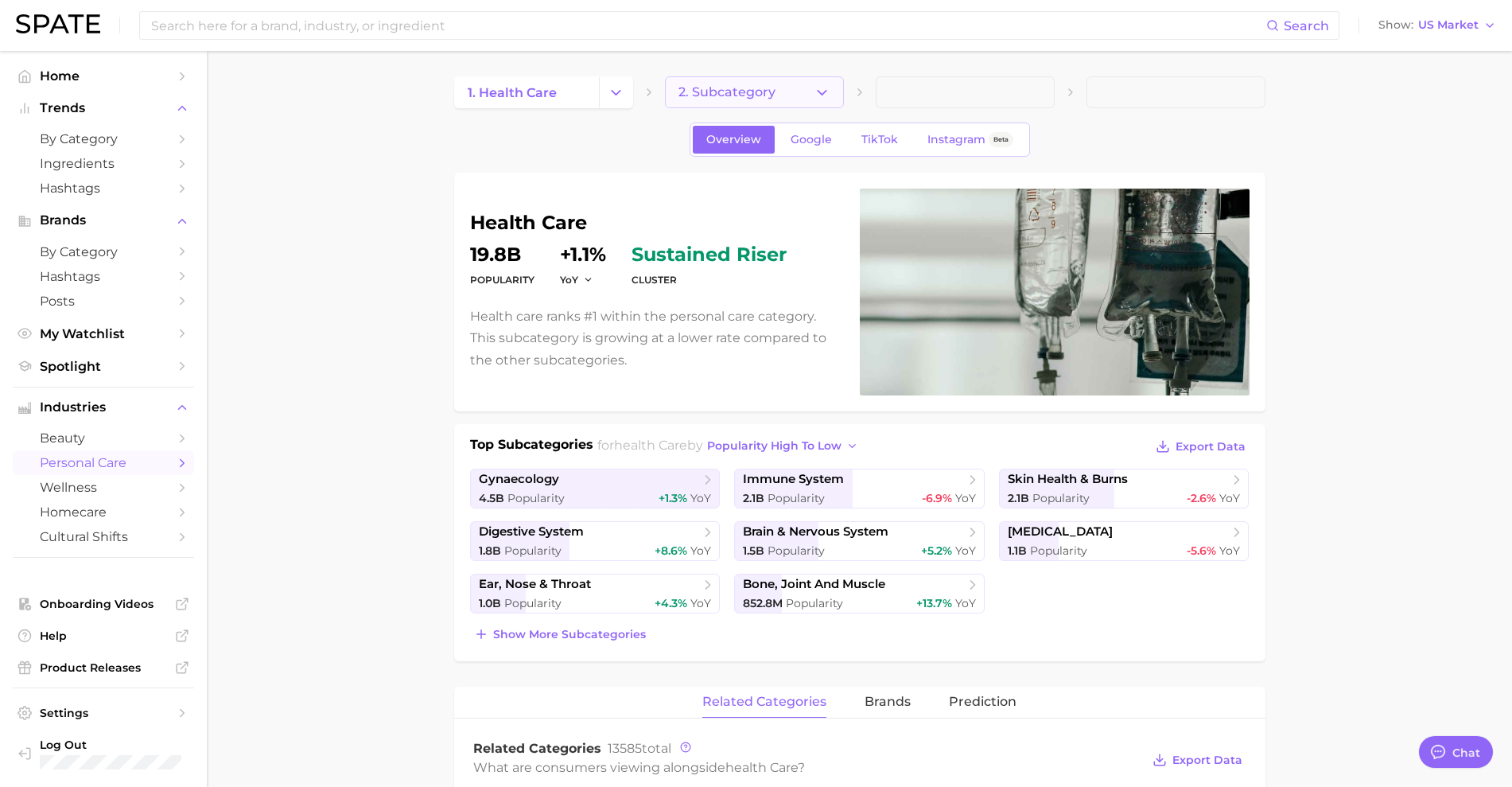
click at [771, 99] on button "2. Subcategory" at bounding box center [754, 92] width 179 height 31
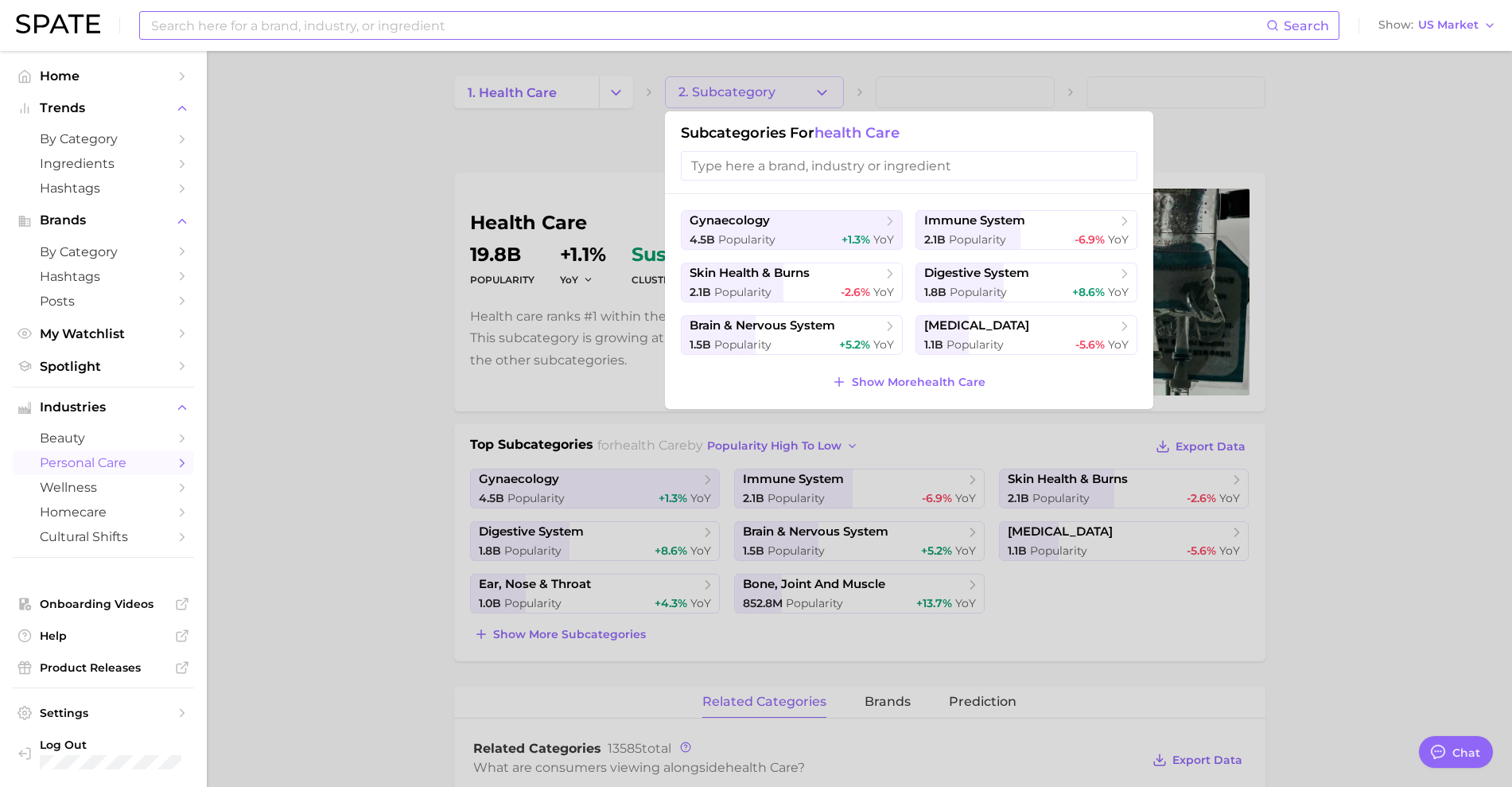
click at [403, 26] on input at bounding box center [707, 25] width 1116 height 27
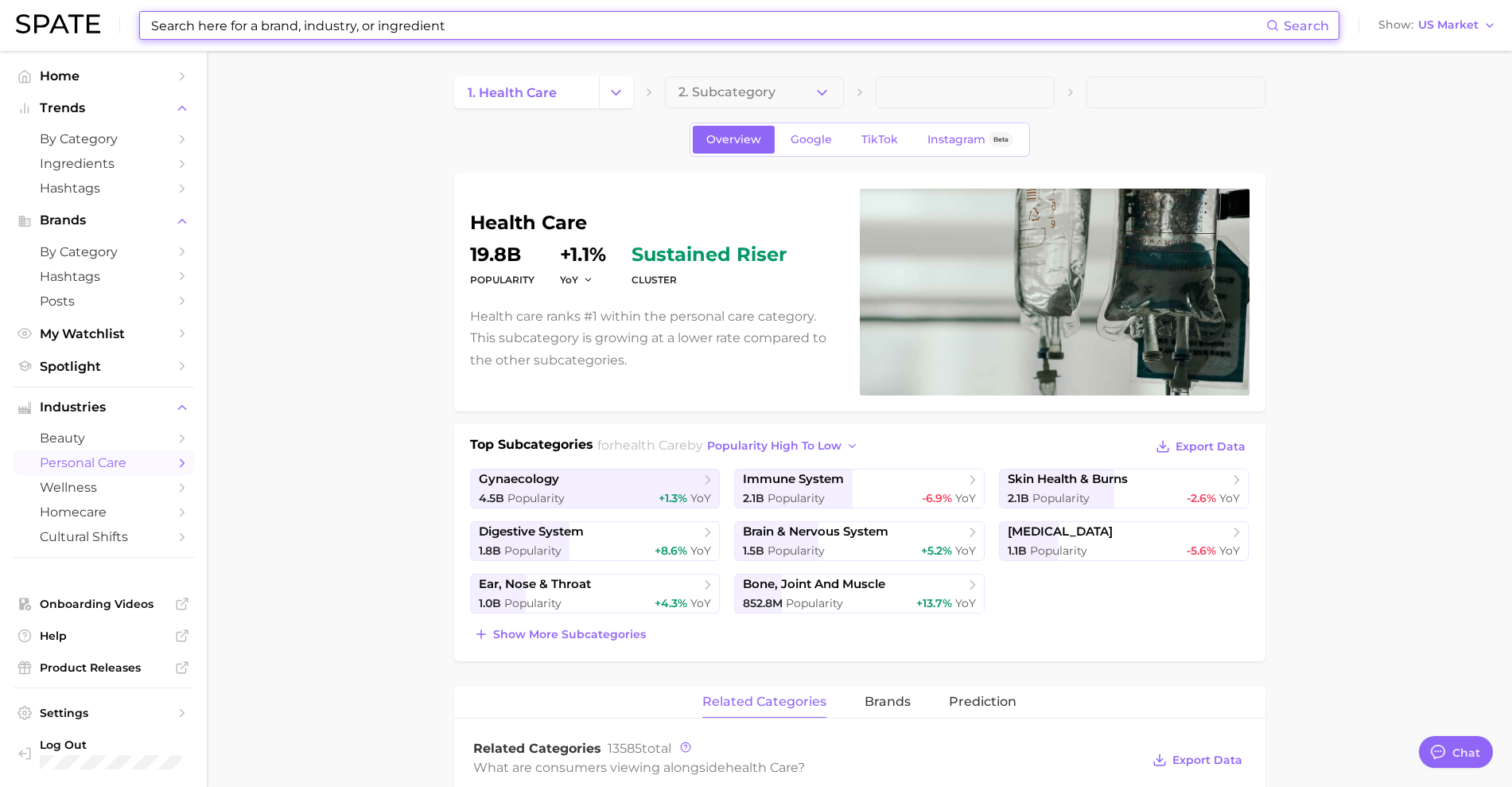
click at [213, 24] on input at bounding box center [707, 25] width 1116 height 27
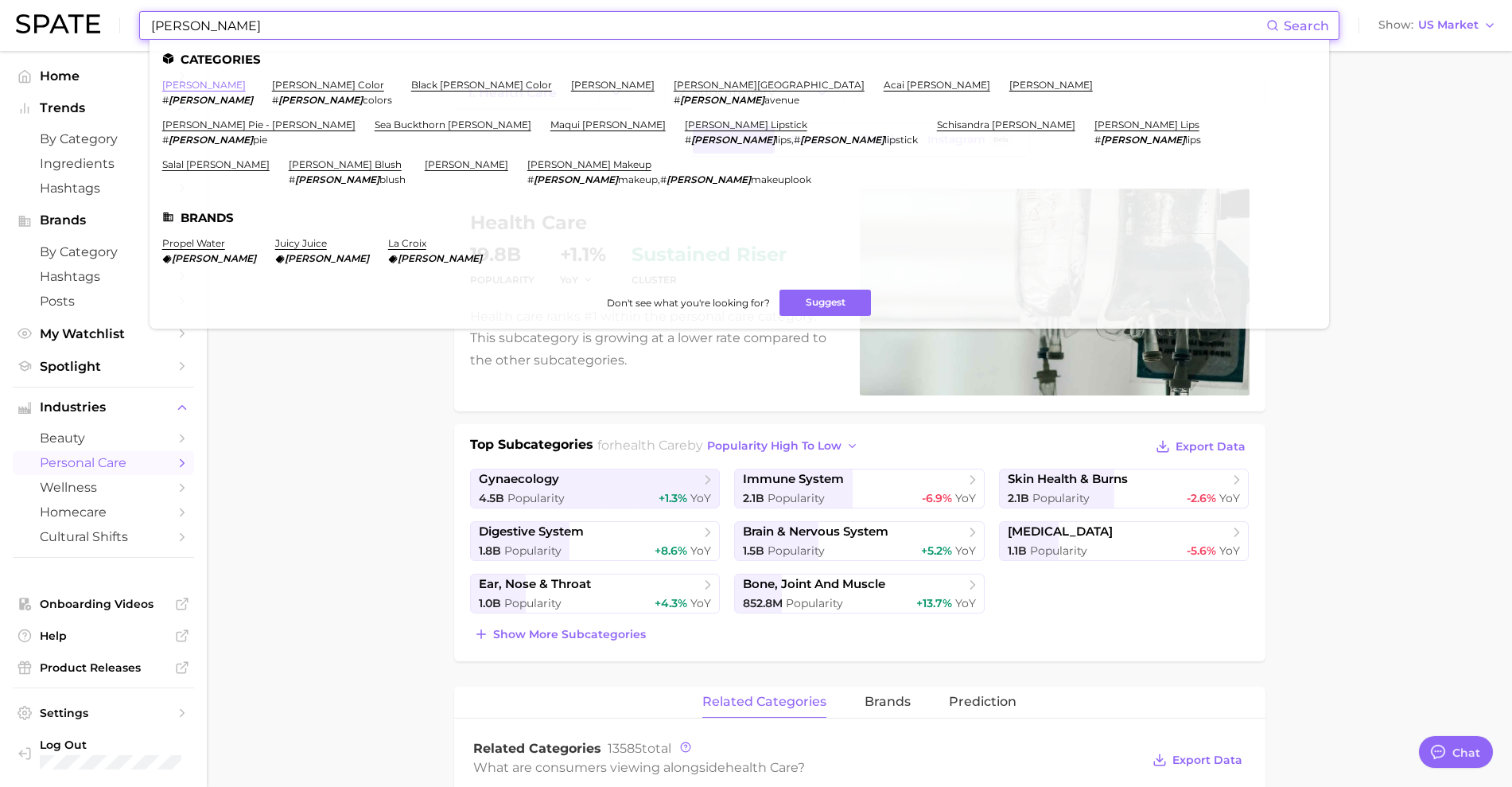
type input "[PERSON_NAME]"
click at [183, 85] on link "[PERSON_NAME]" at bounding box center [204, 84] width 83 height 12
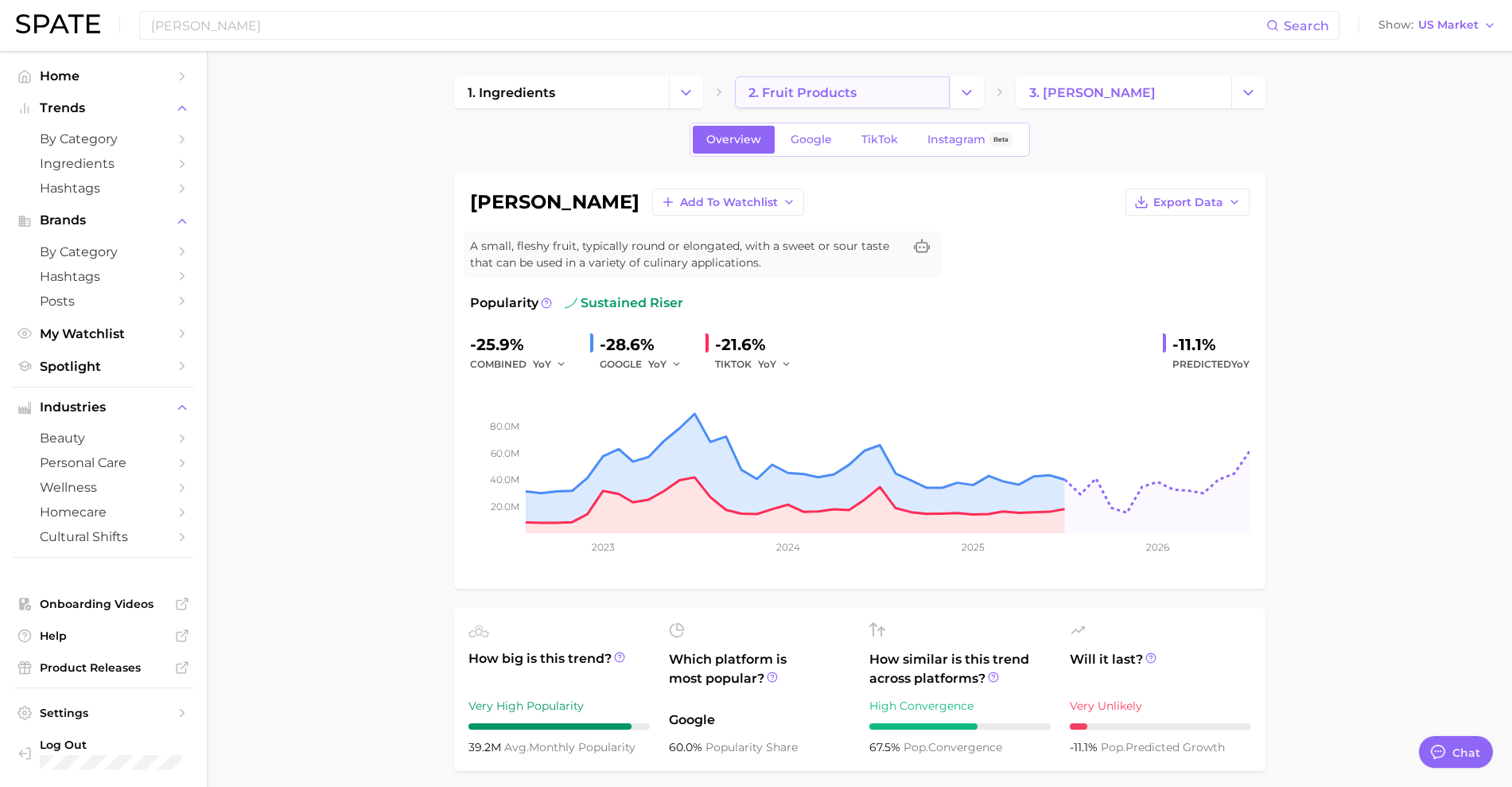
click at [873, 97] on link "2. fruit products" at bounding box center [842, 92] width 215 height 31
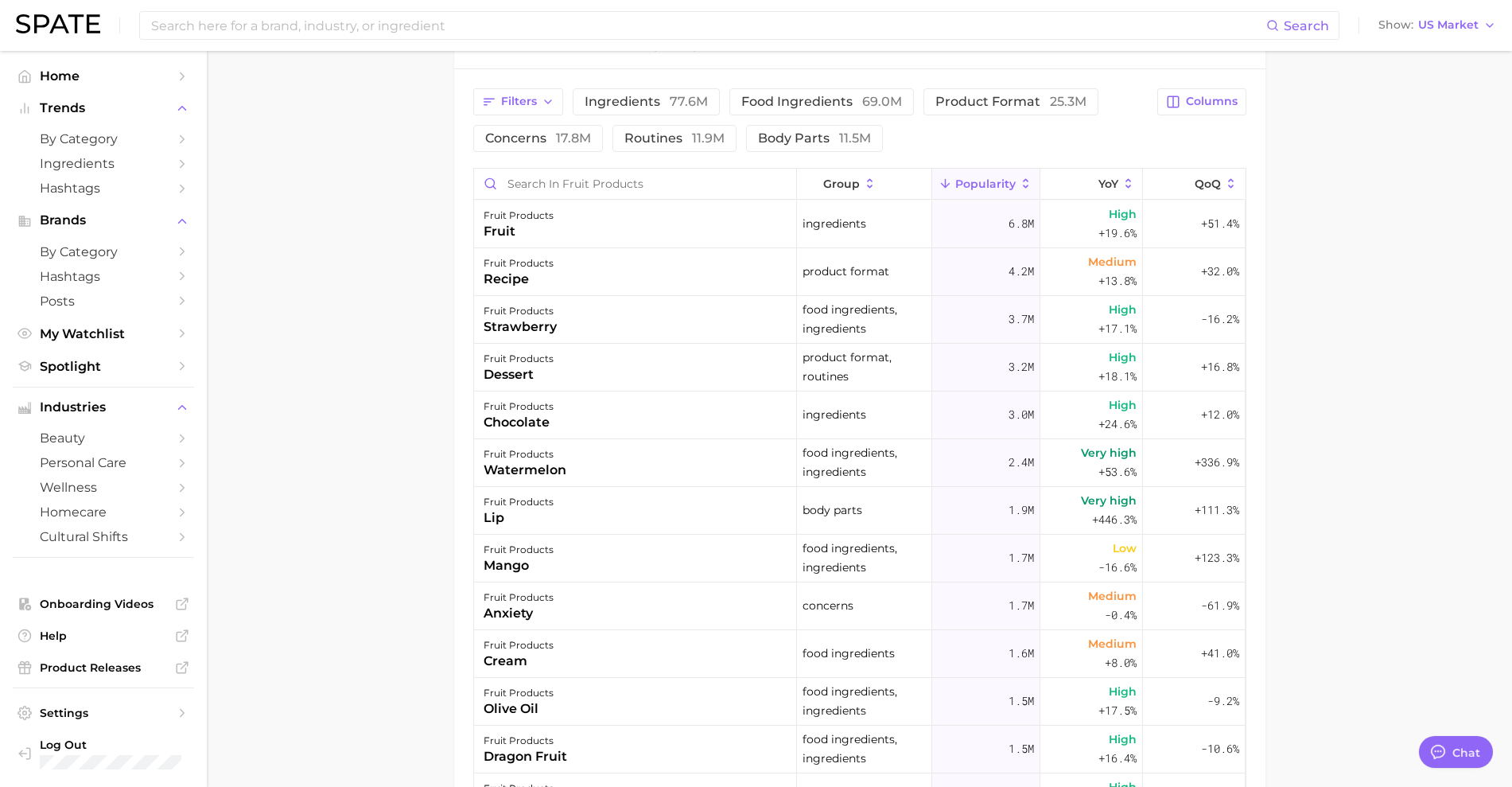
scroll to position [719, 0]
click at [1062, 192] on button "YoY" at bounding box center [1091, 187] width 103 height 31
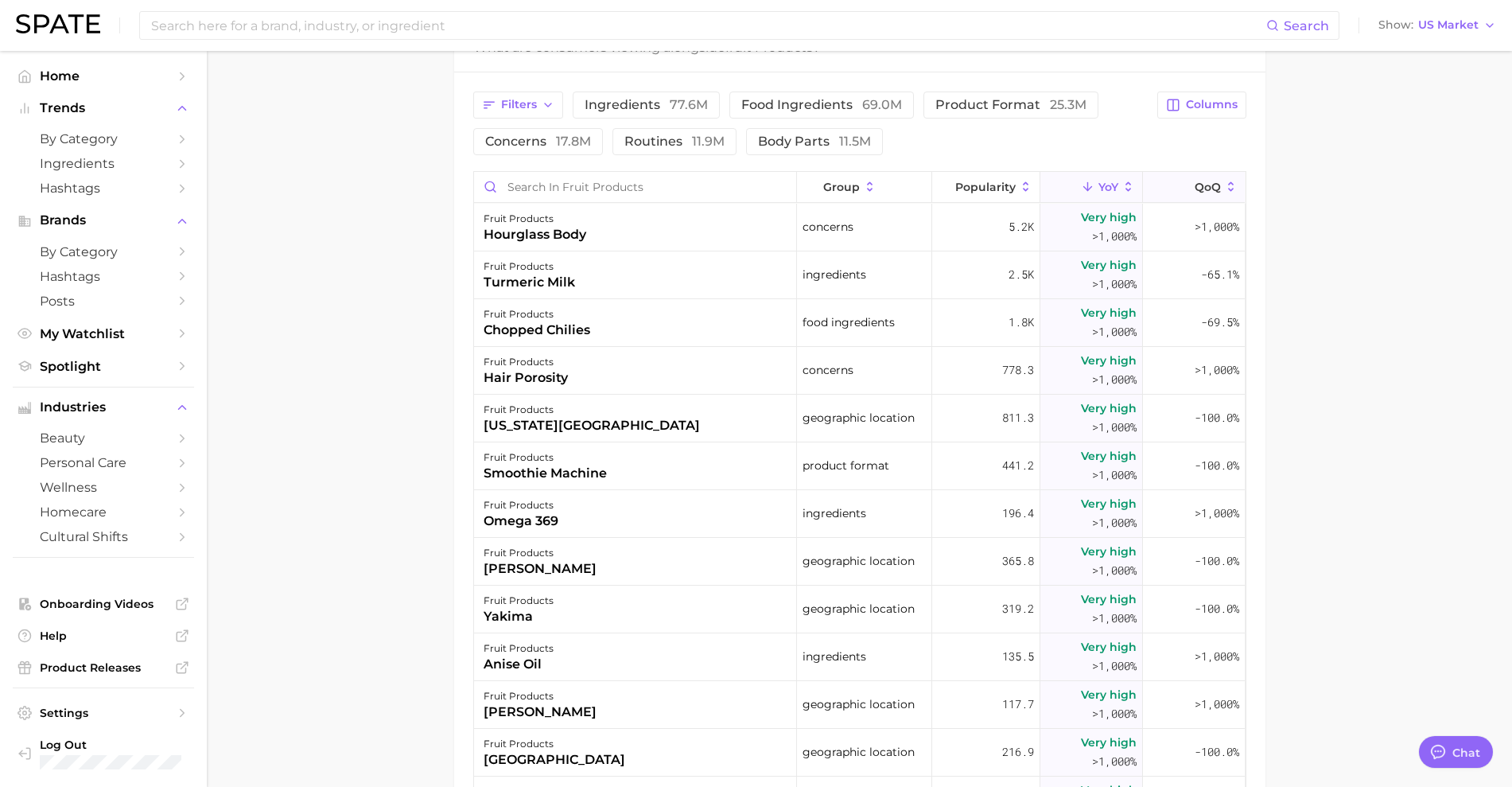
click at [1195, 185] on span "QoQ" at bounding box center [1207, 186] width 26 height 13
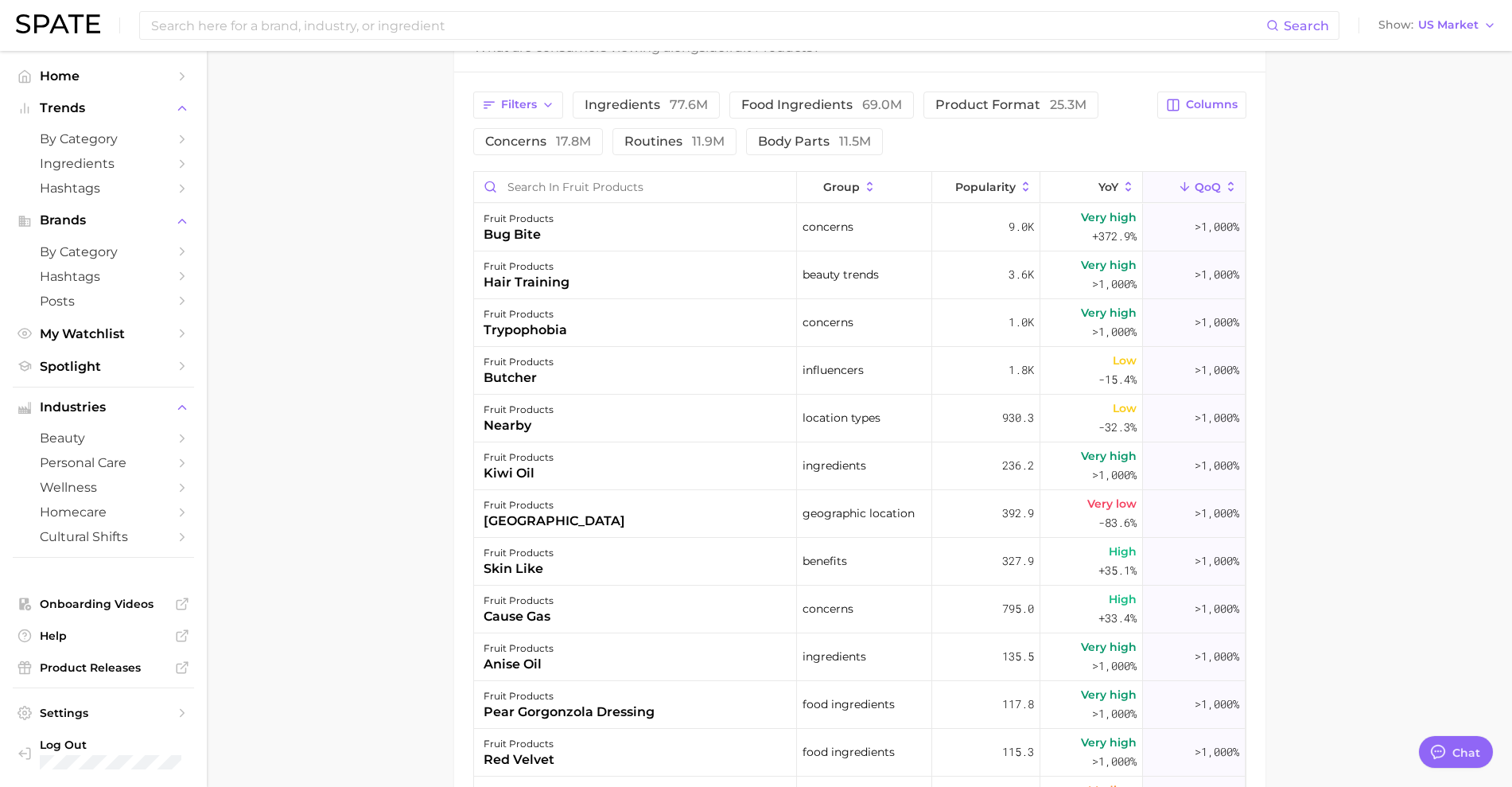
click at [1211, 118] on div "Filters ingredients 77.6m food ingredients 69.0m product format 25.3m concerns …" at bounding box center [859, 123] width 773 height 64
click at [1208, 101] on span "Columns" at bounding box center [1211, 105] width 52 height 14
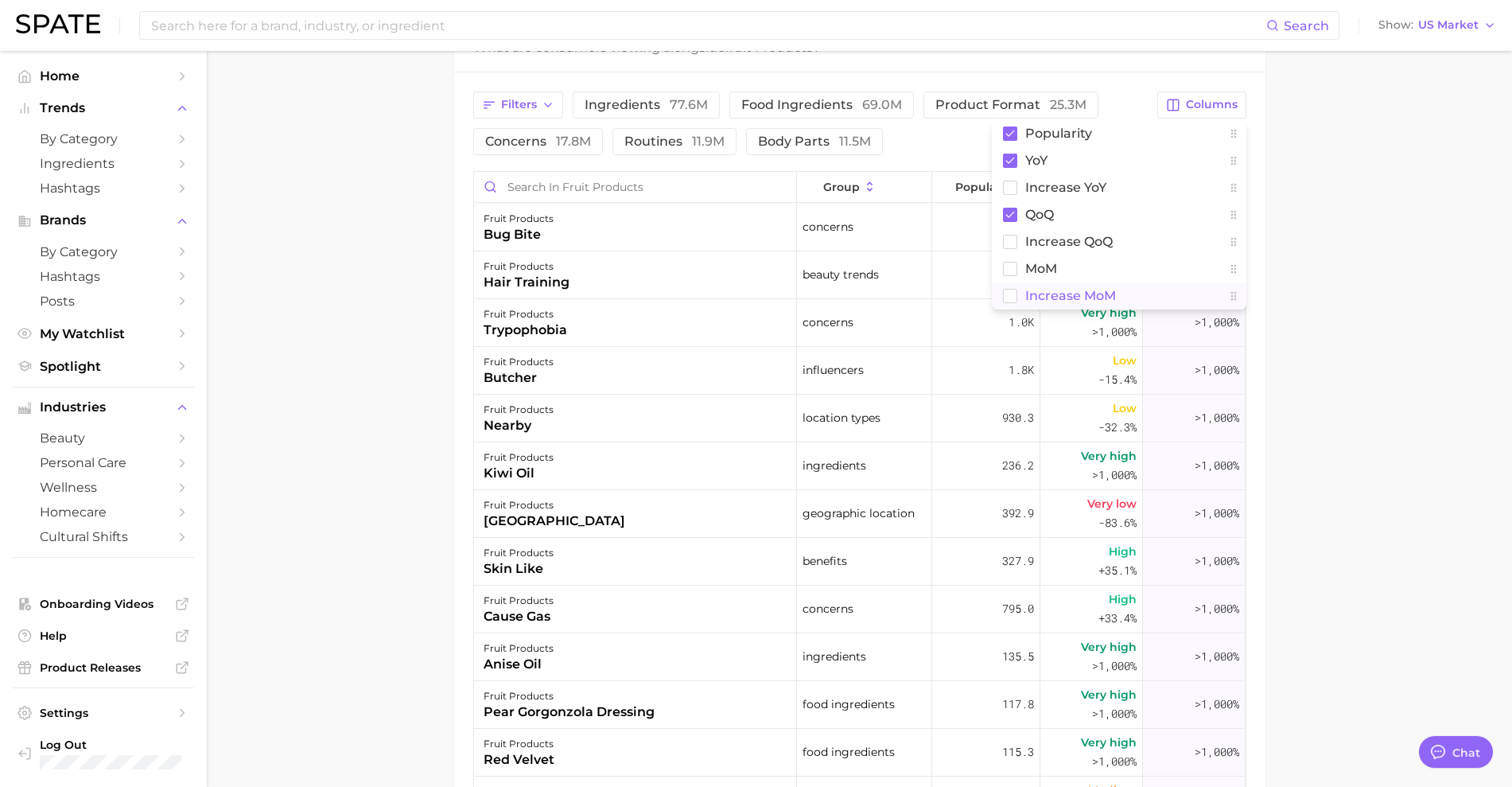
click at [1013, 293] on rect at bounding box center [1009, 296] width 14 height 14
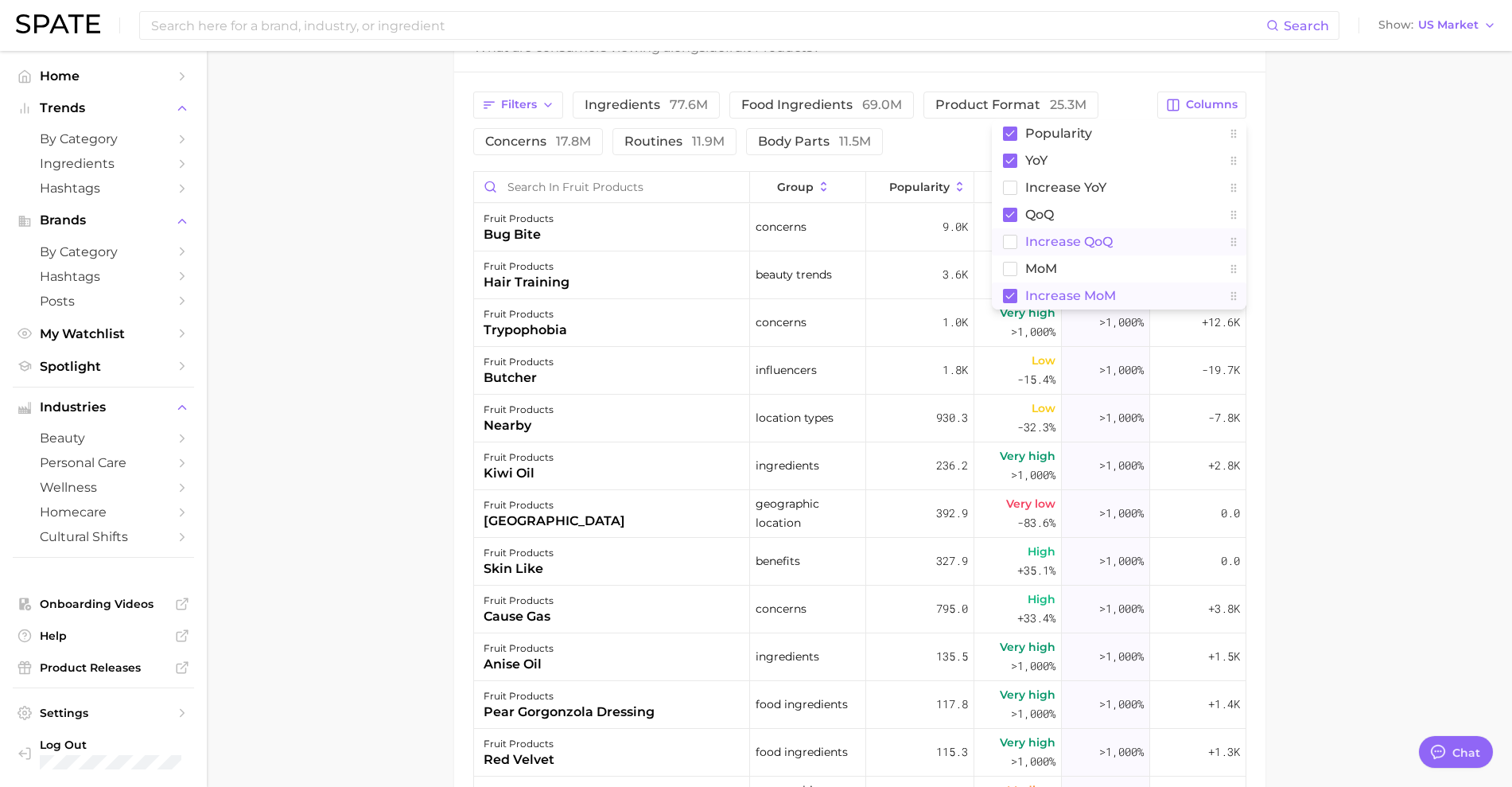
click at [1003, 234] on icon at bounding box center [1009, 241] width 15 height 15
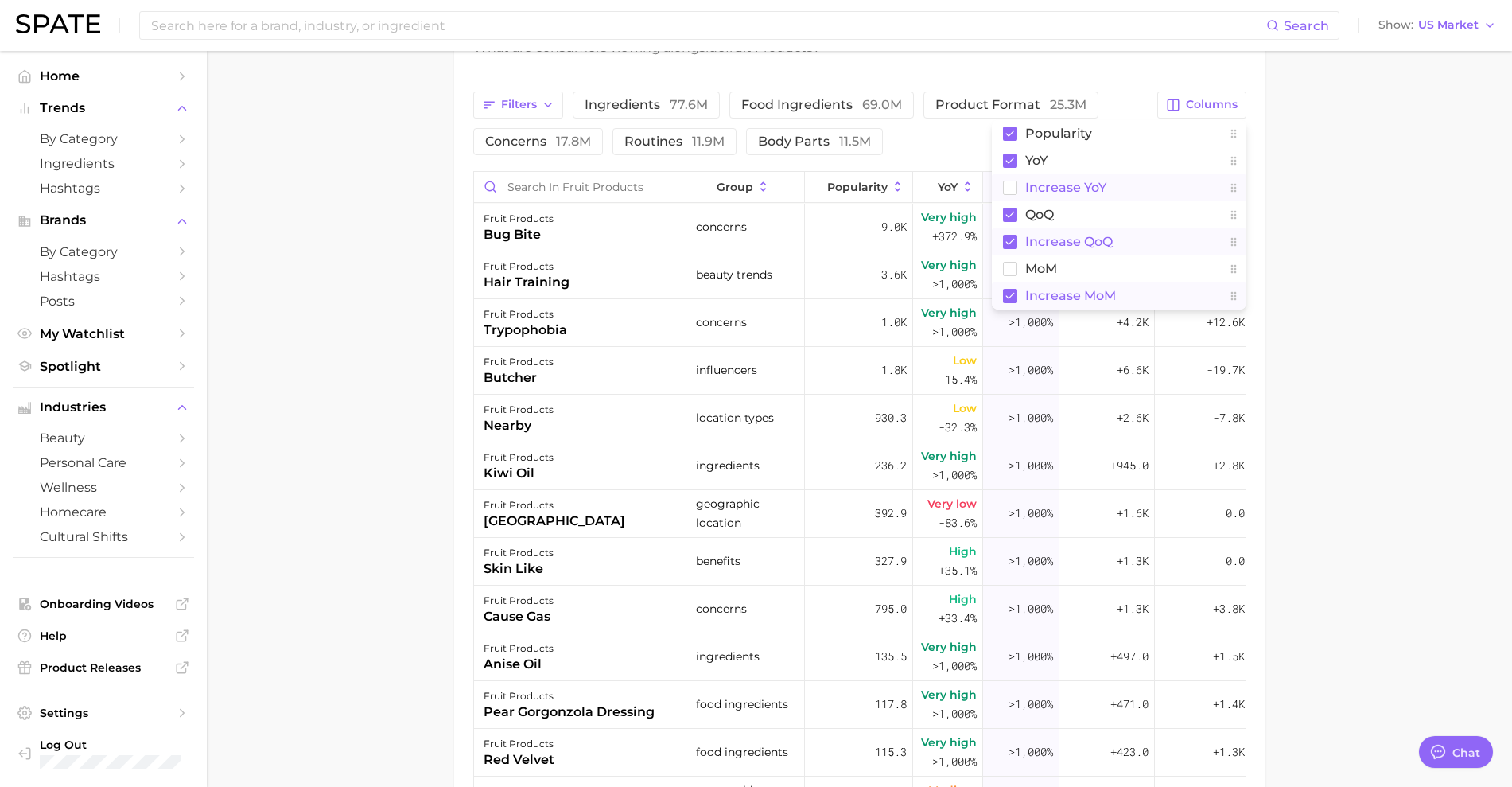
click at [1010, 183] on rect at bounding box center [1009, 187] width 14 height 14
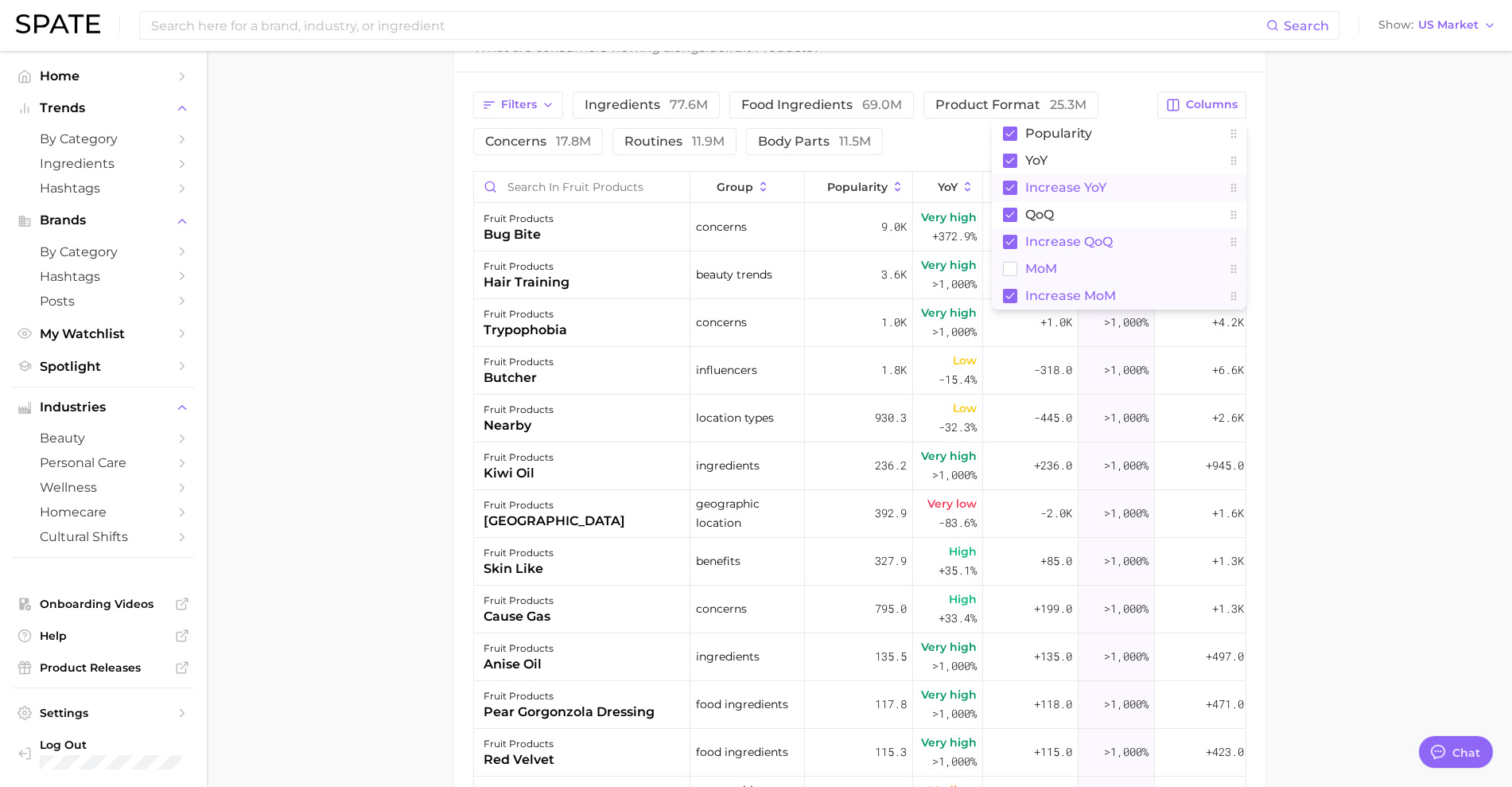
click at [1009, 276] on button "MoM" at bounding box center [1119, 269] width 255 height 27
click at [1321, 299] on main "1. ingredients 2. fruit products 3. Subcategory Overview Google TikTok Instagra…" at bounding box center [859, 194] width 1305 height 1725
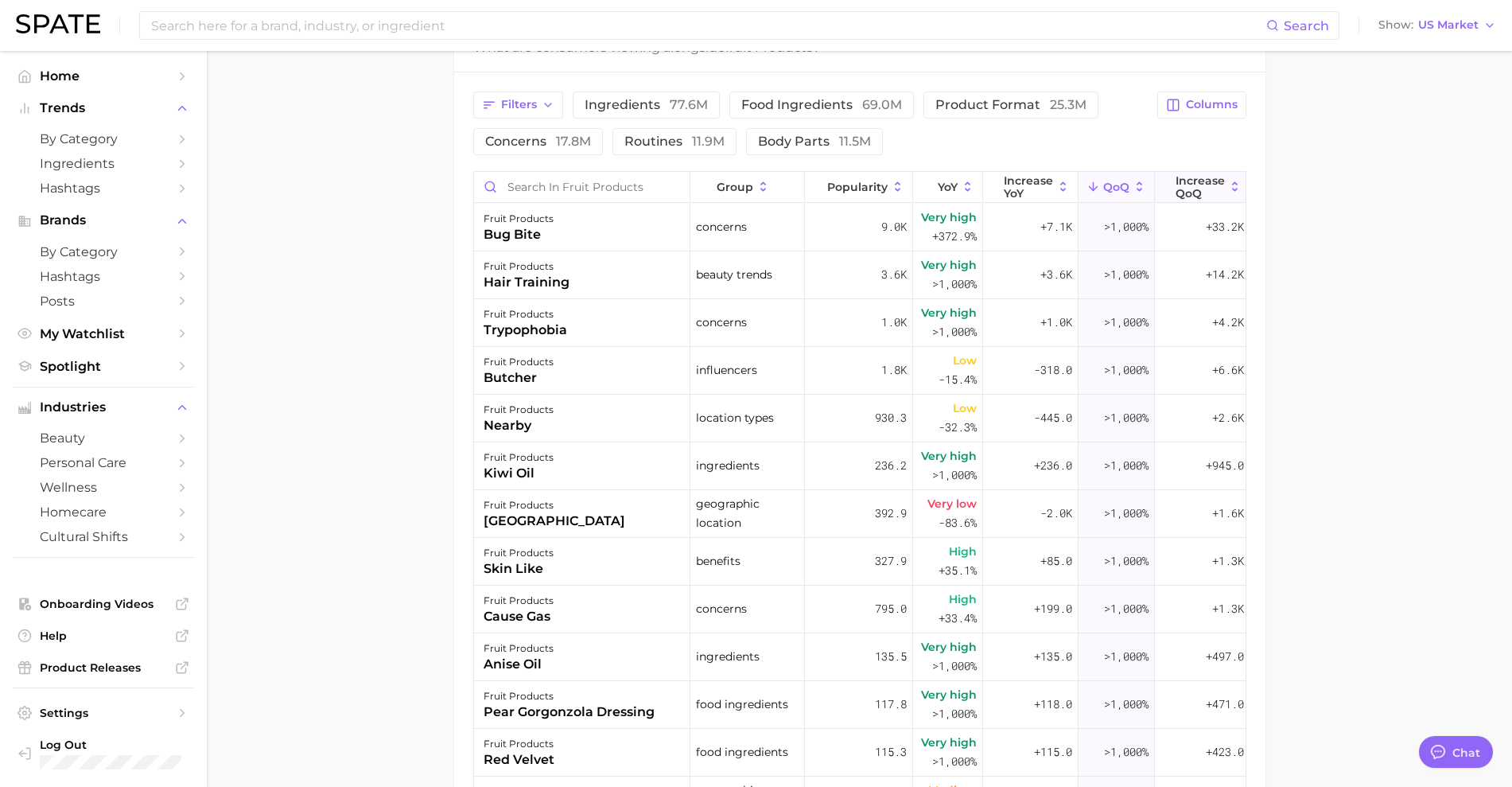
click at [1212, 184] on span "Increase QoQ" at bounding box center [1199, 187] width 49 height 25
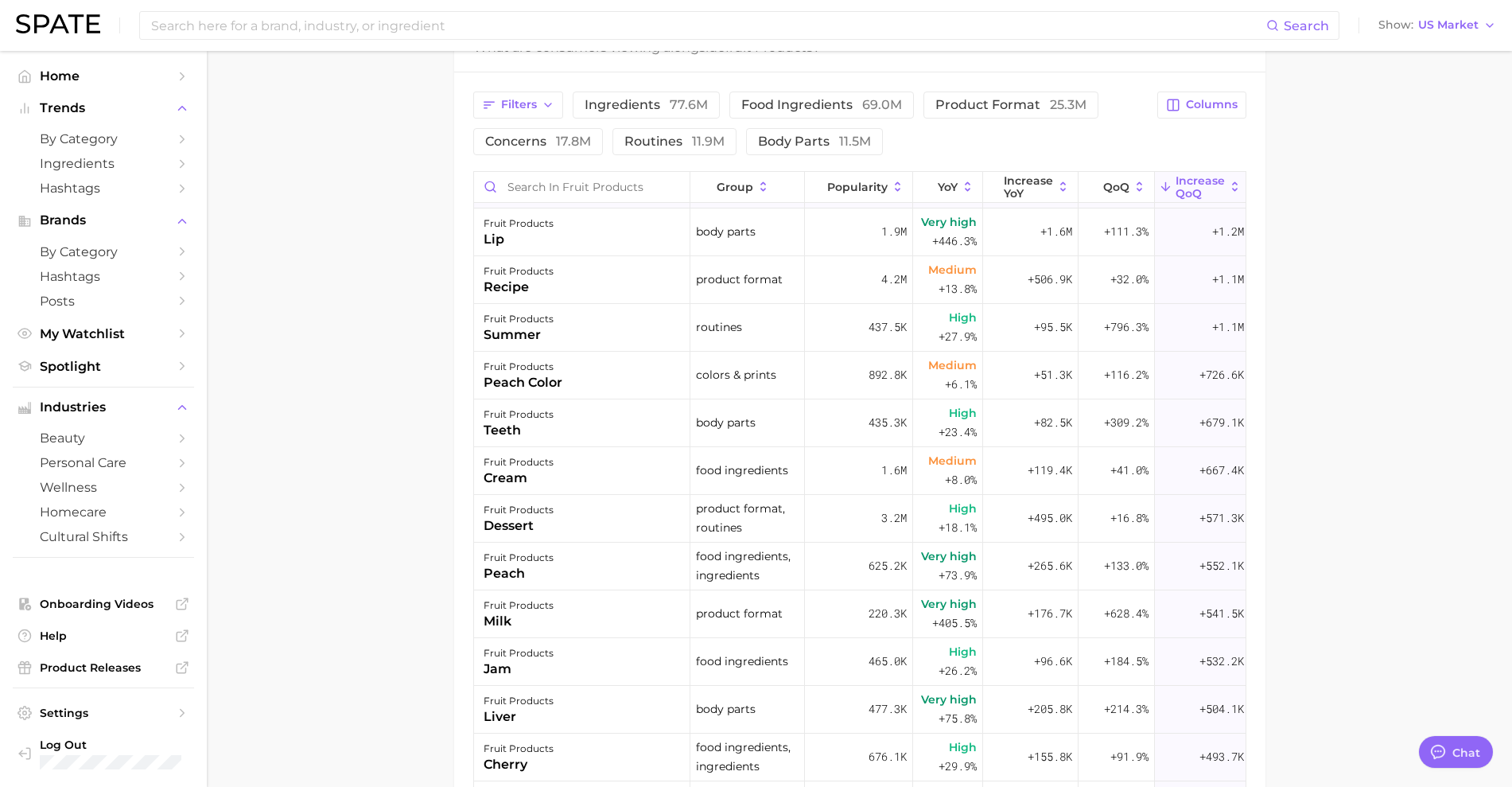
scroll to position [231, 0]
click at [1042, 194] on span "Increase YoY" at bounding box center [1028, 187] width 49 height 25
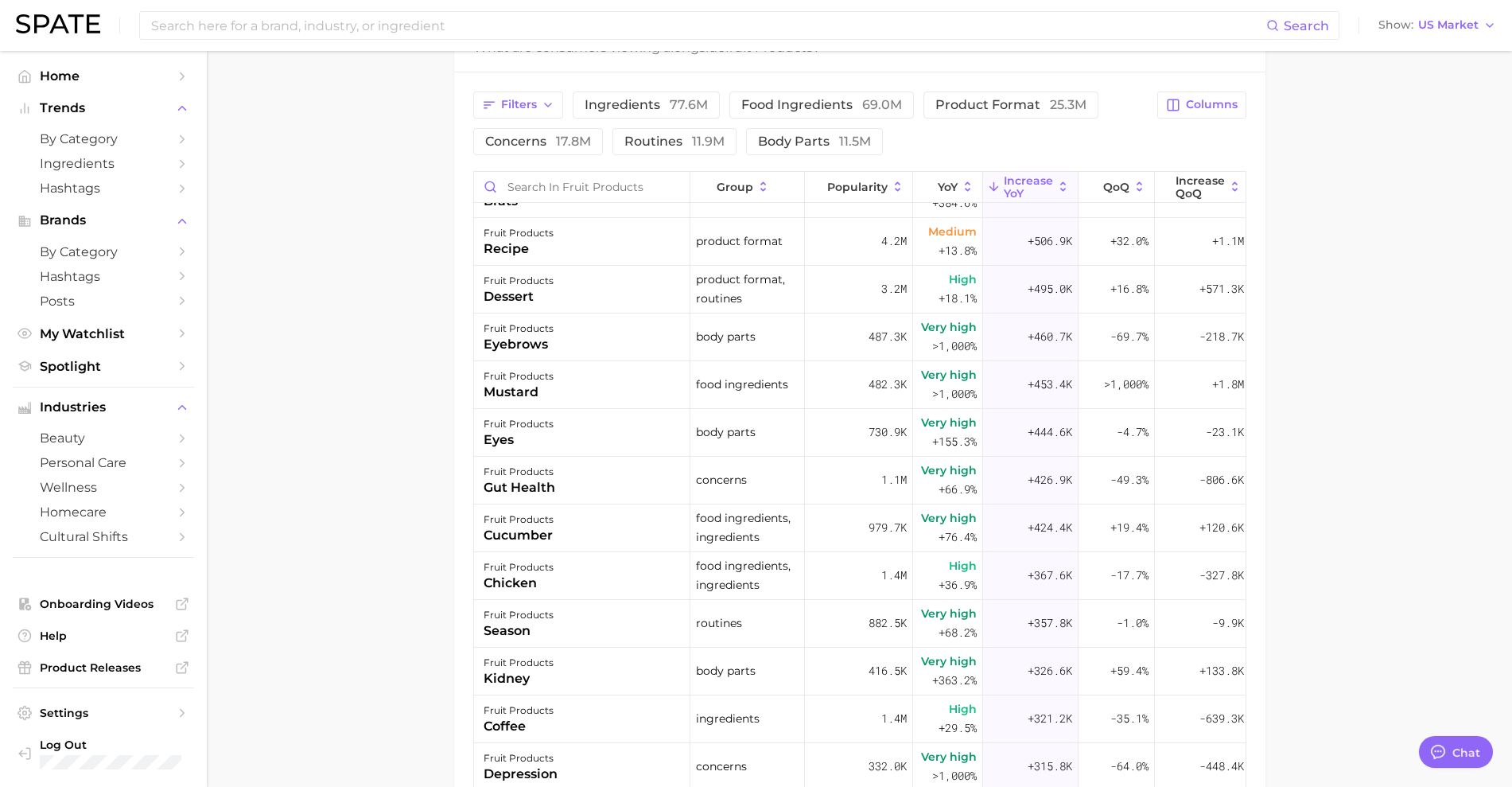
scroll to position [551, 0]
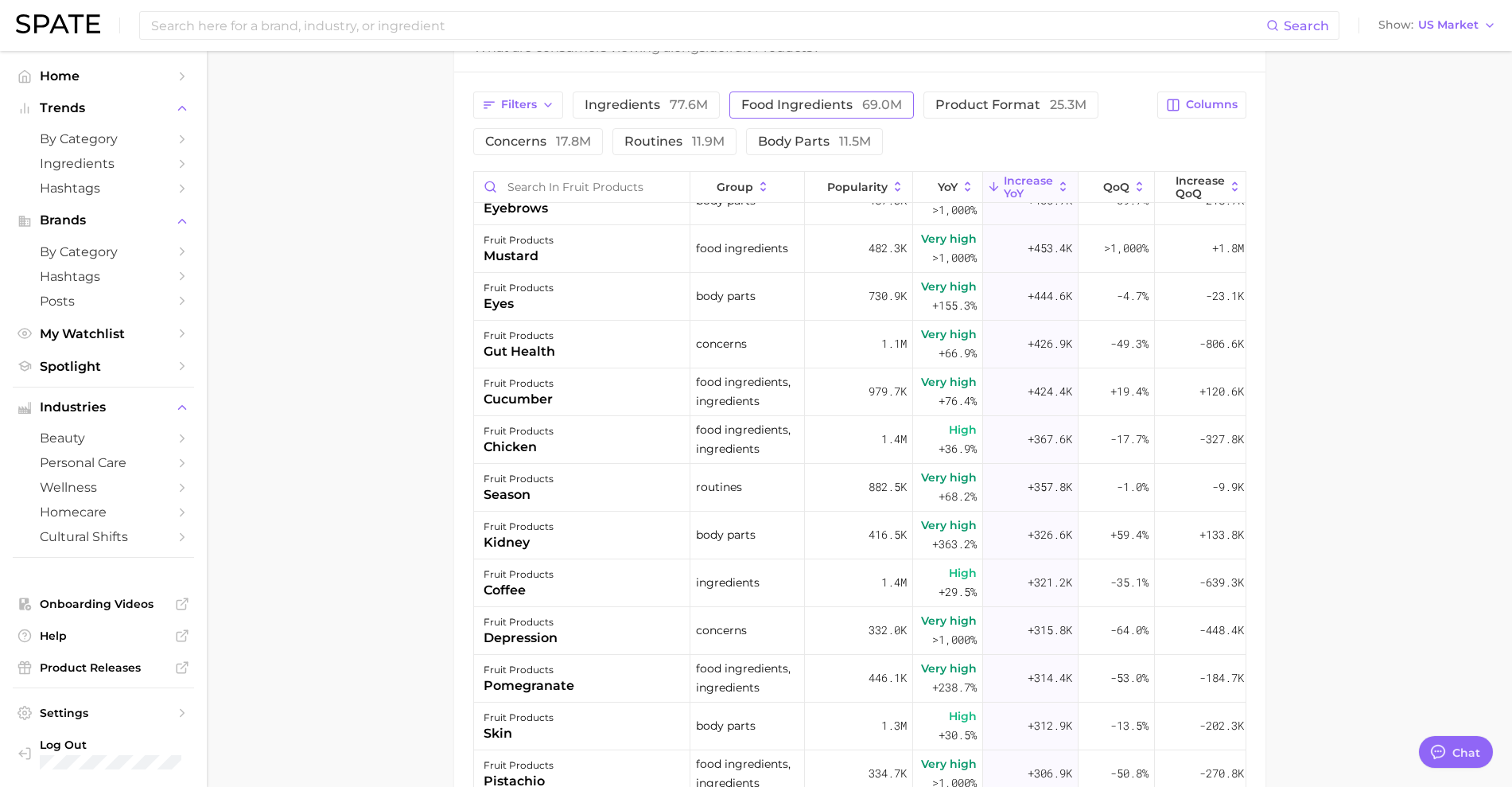
click at [858, 112] on button "food ingredients 69.0m" at bounding box center [821, 105] width 184 height 27
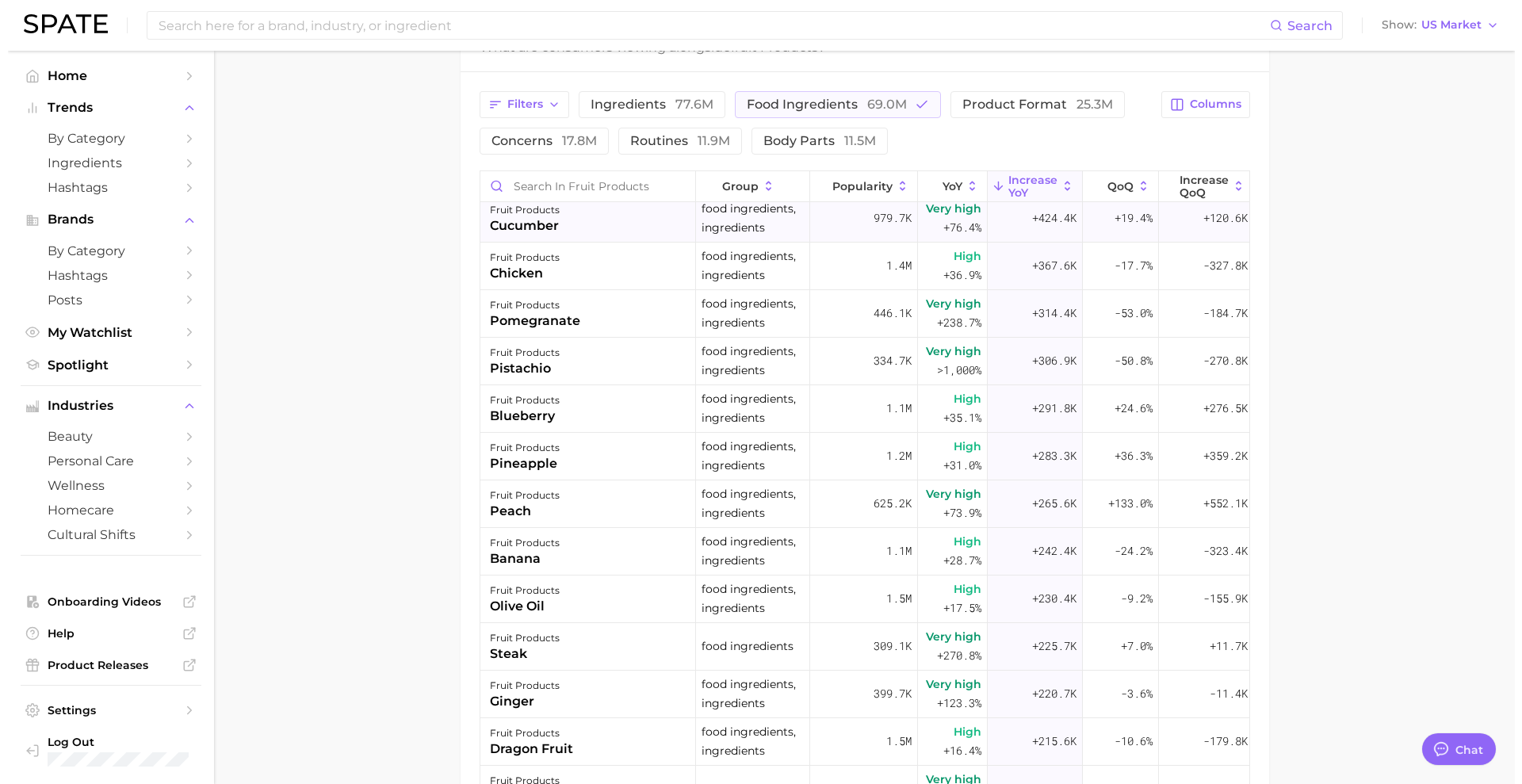
scroll to position [0, 0]
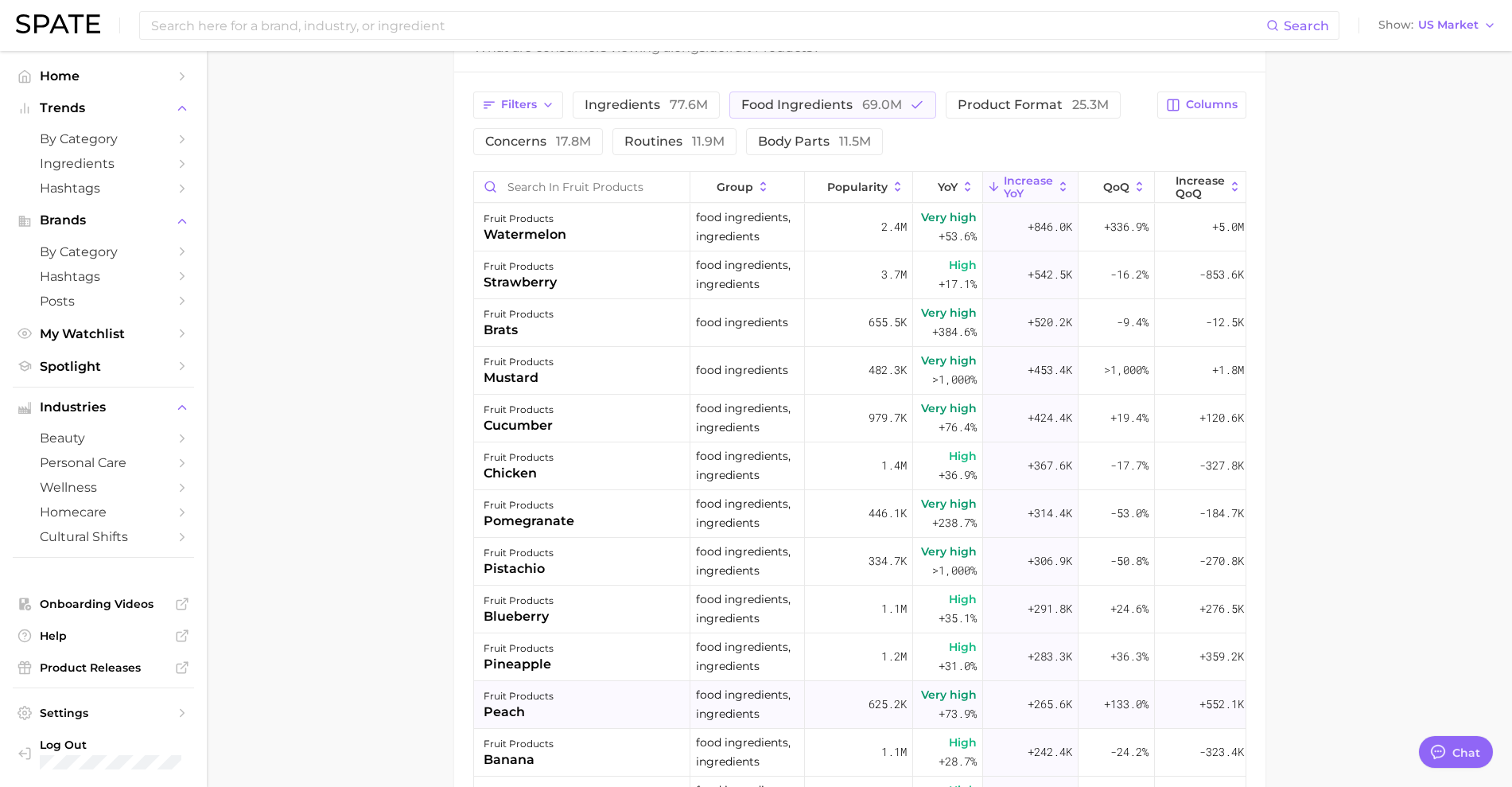
click at [587, 701] on div "fruit products peach" at bounding box center [582, 705] width 217 height 48
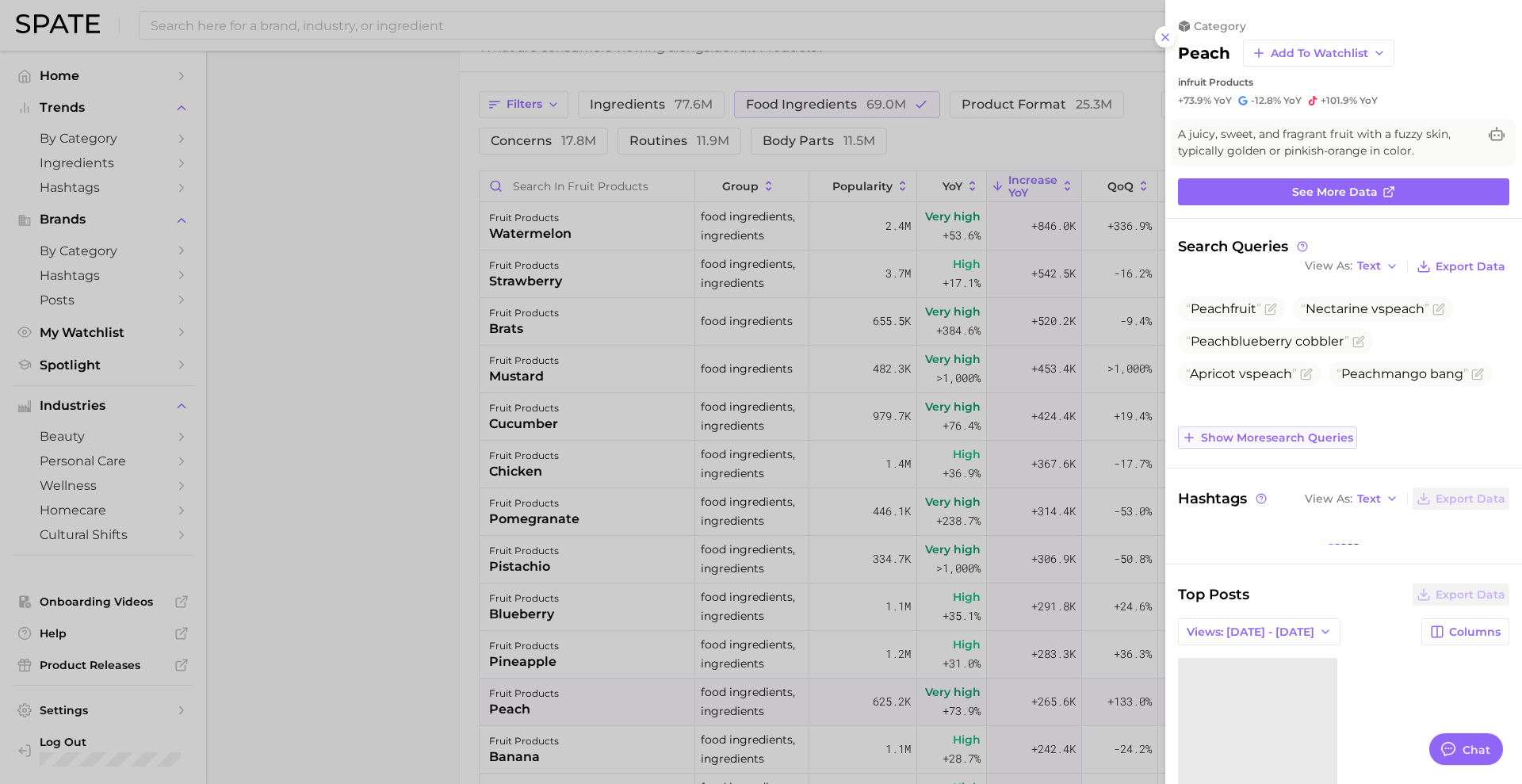
click at [1238, 431] on span "Show more search queries" at bounding box center [1277, 437] width 152 height 14
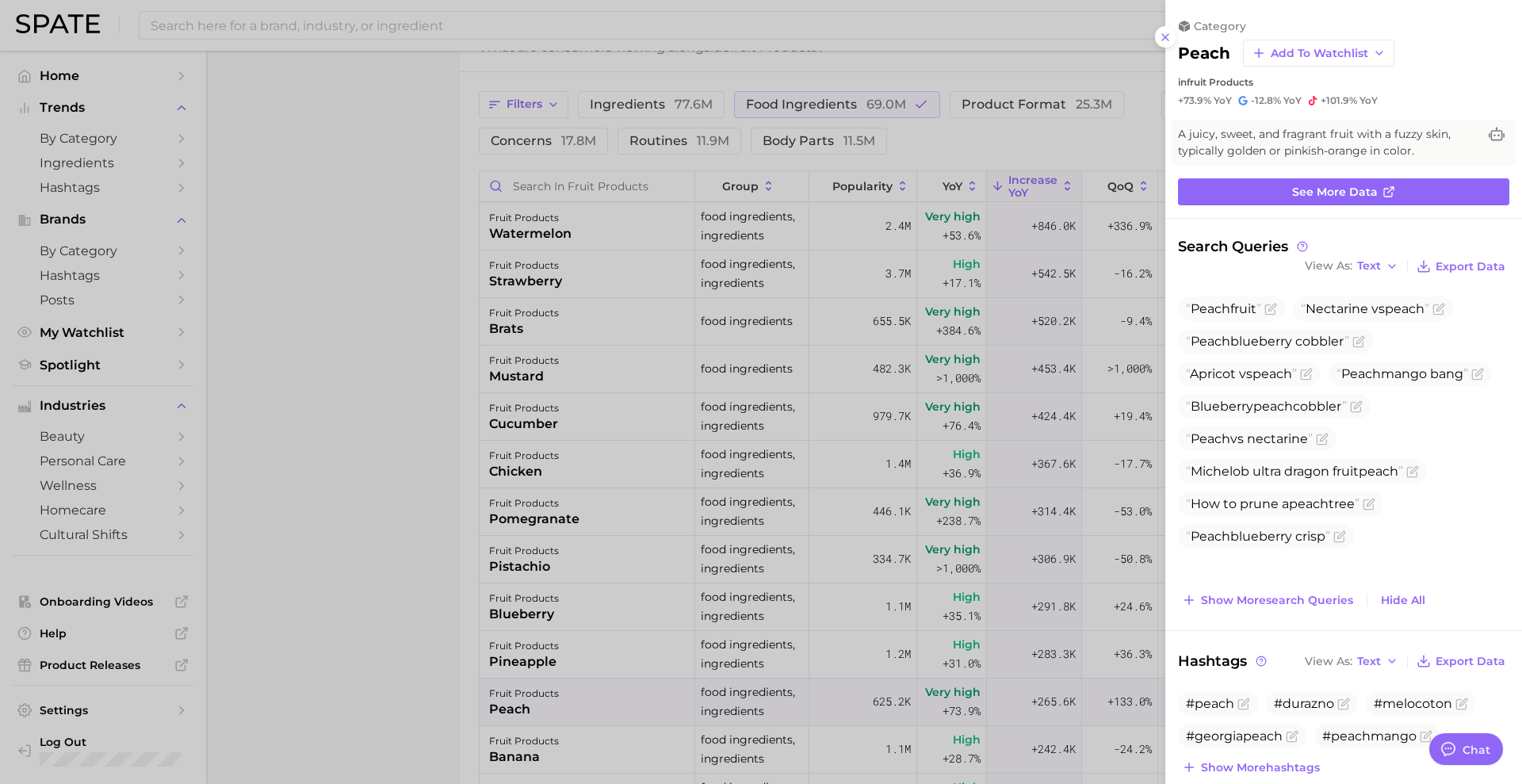
scroll to position [1, 0]
click at [1331, 192] on span "See more data" at bounding box center [1335, 191] width 86 height 14
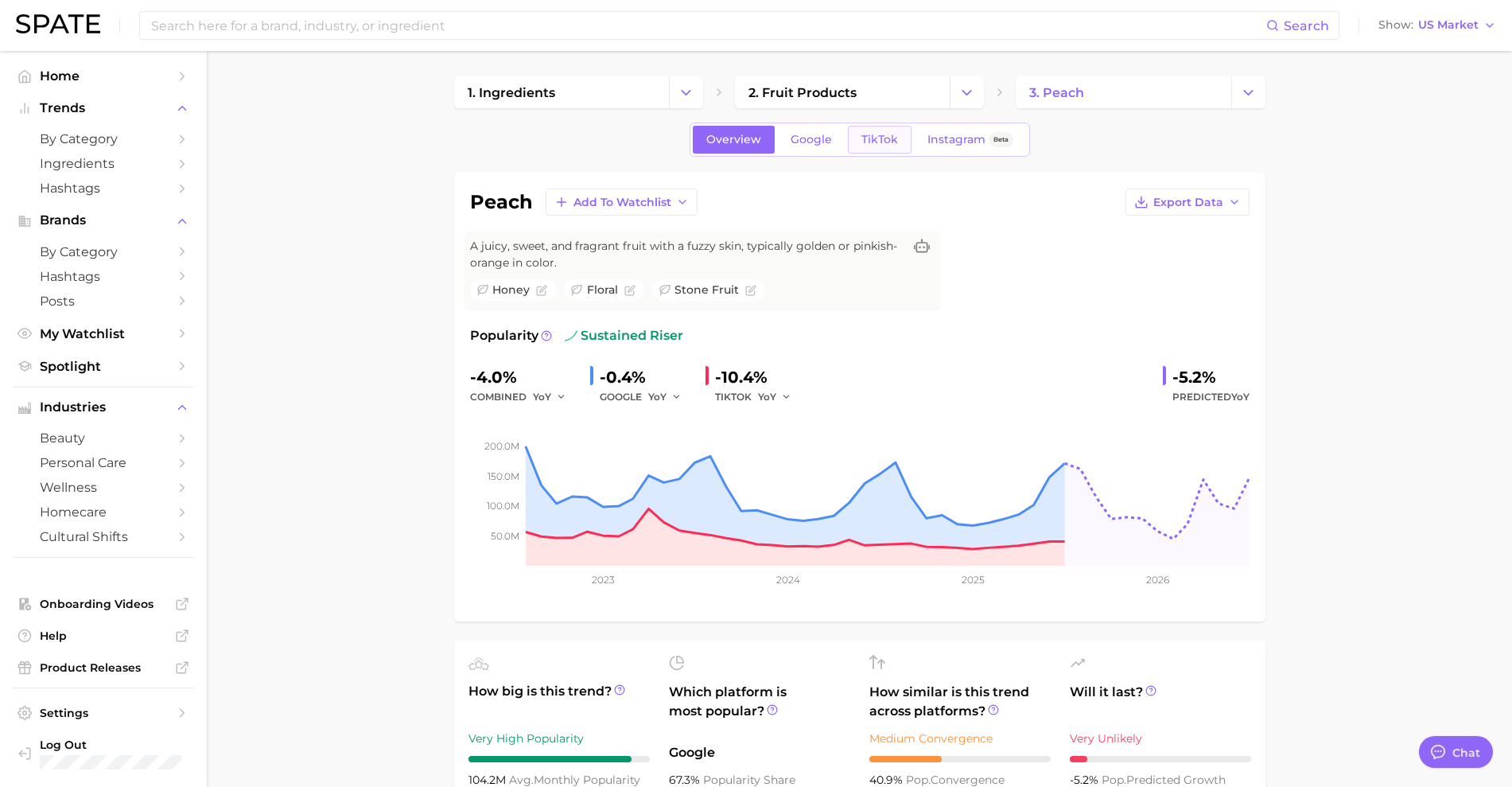
click at [876, 147] on link "TikTok" at bounding box center [879, 139] width 64 height 27
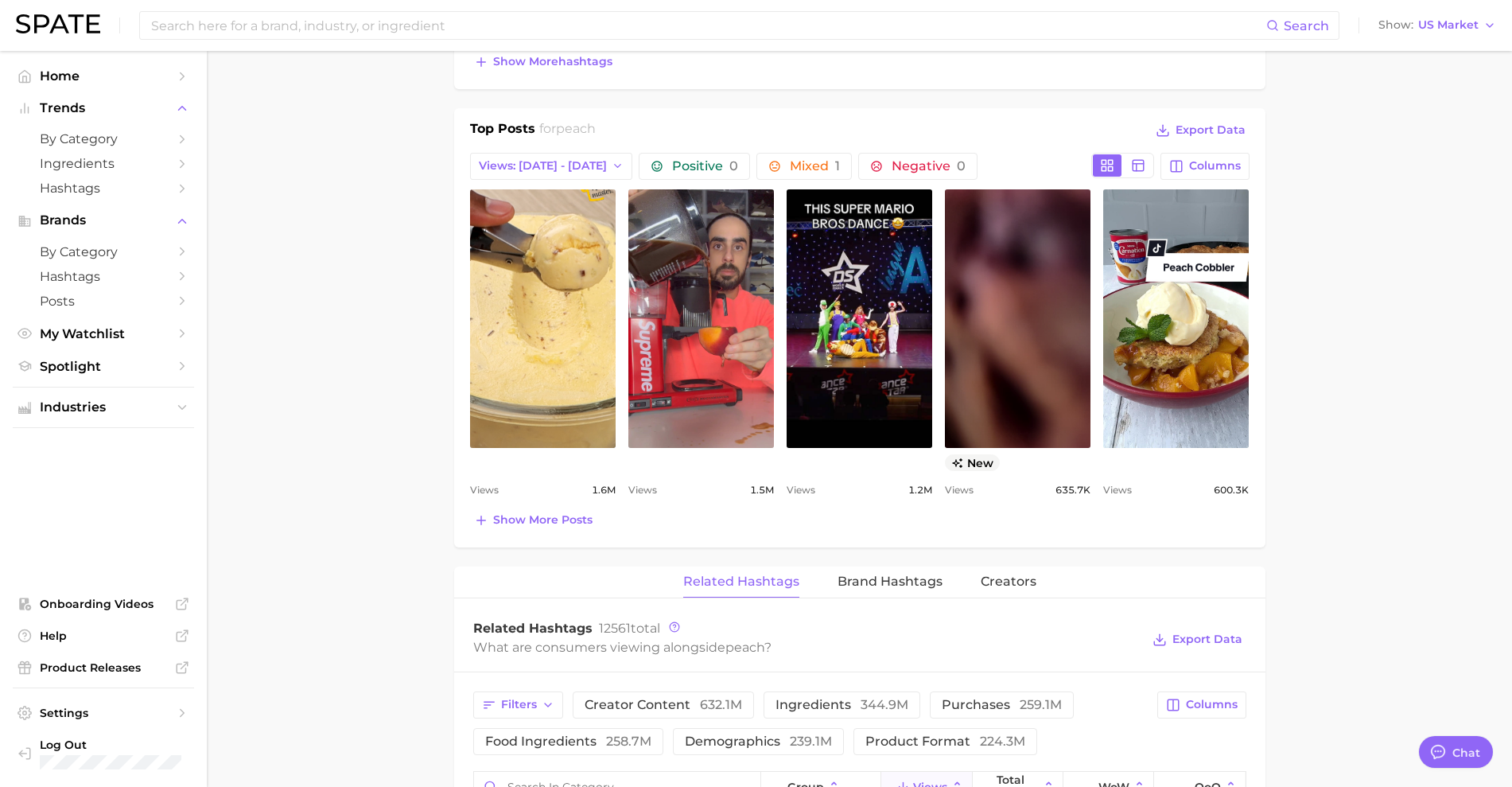
scroll to position [765, 0]
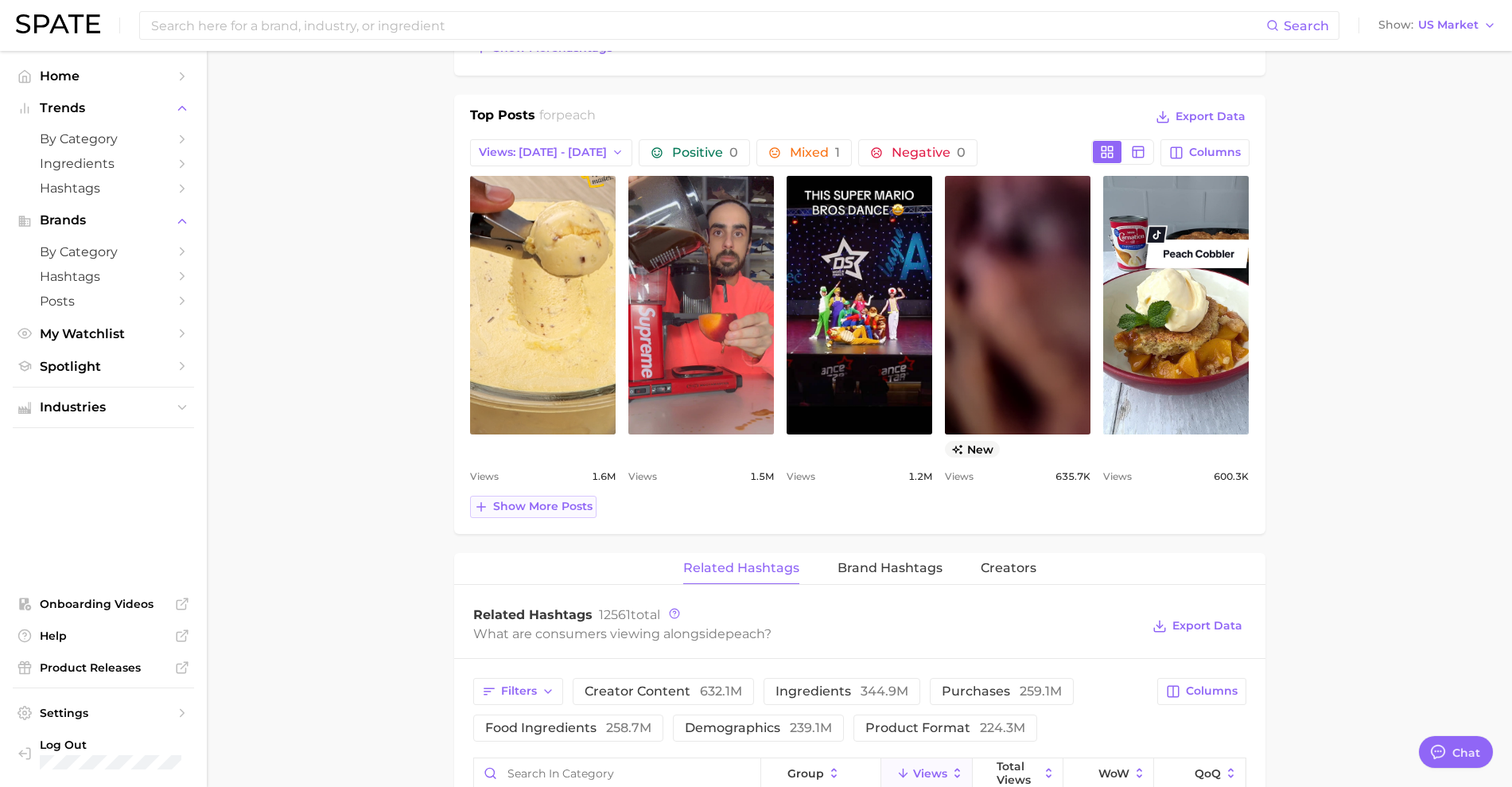
click at [526, 509] on span "Show more posts" at bounding box center [542, 507] width 99 height 14
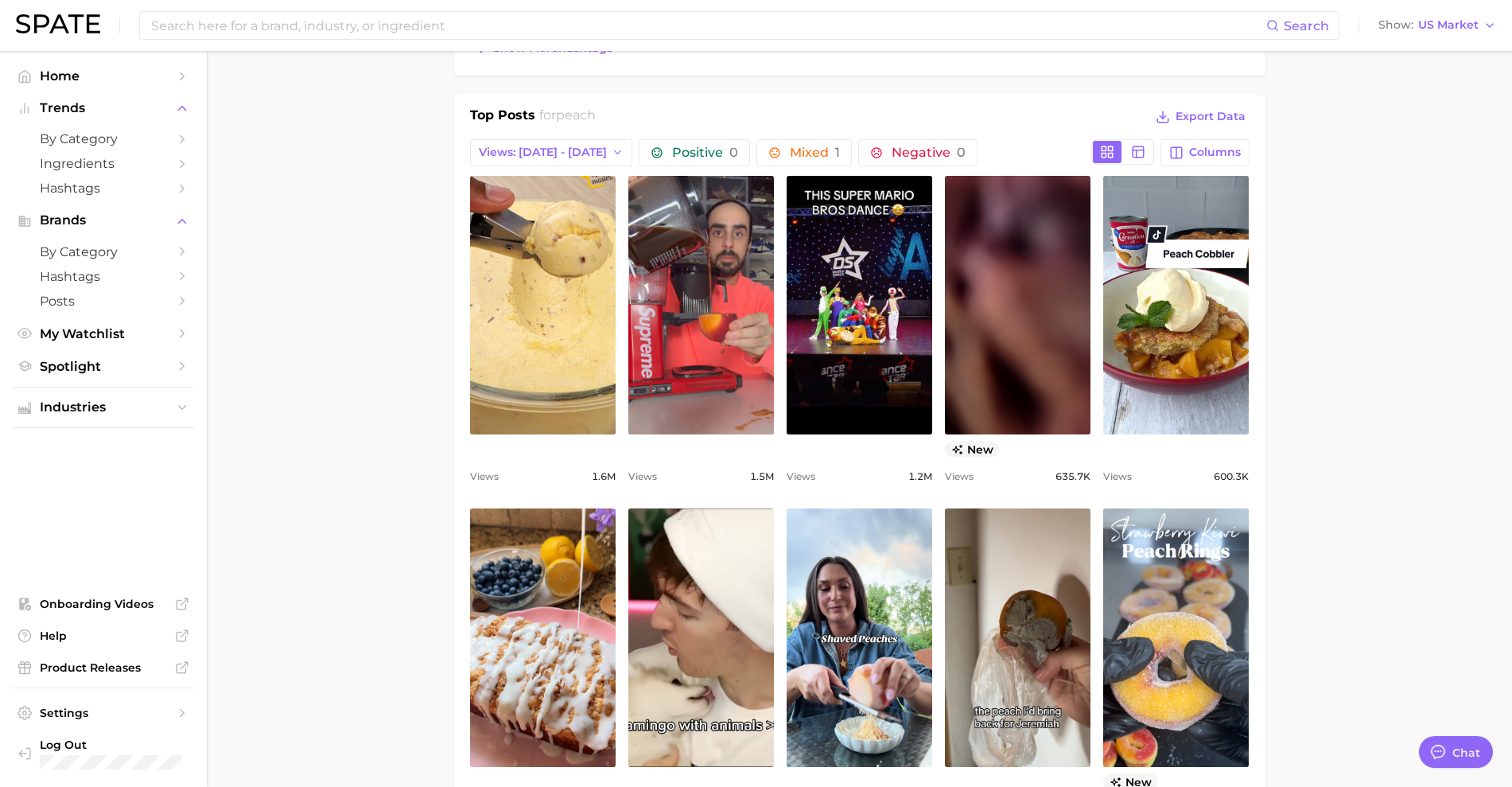
scroll to position [0, 0]
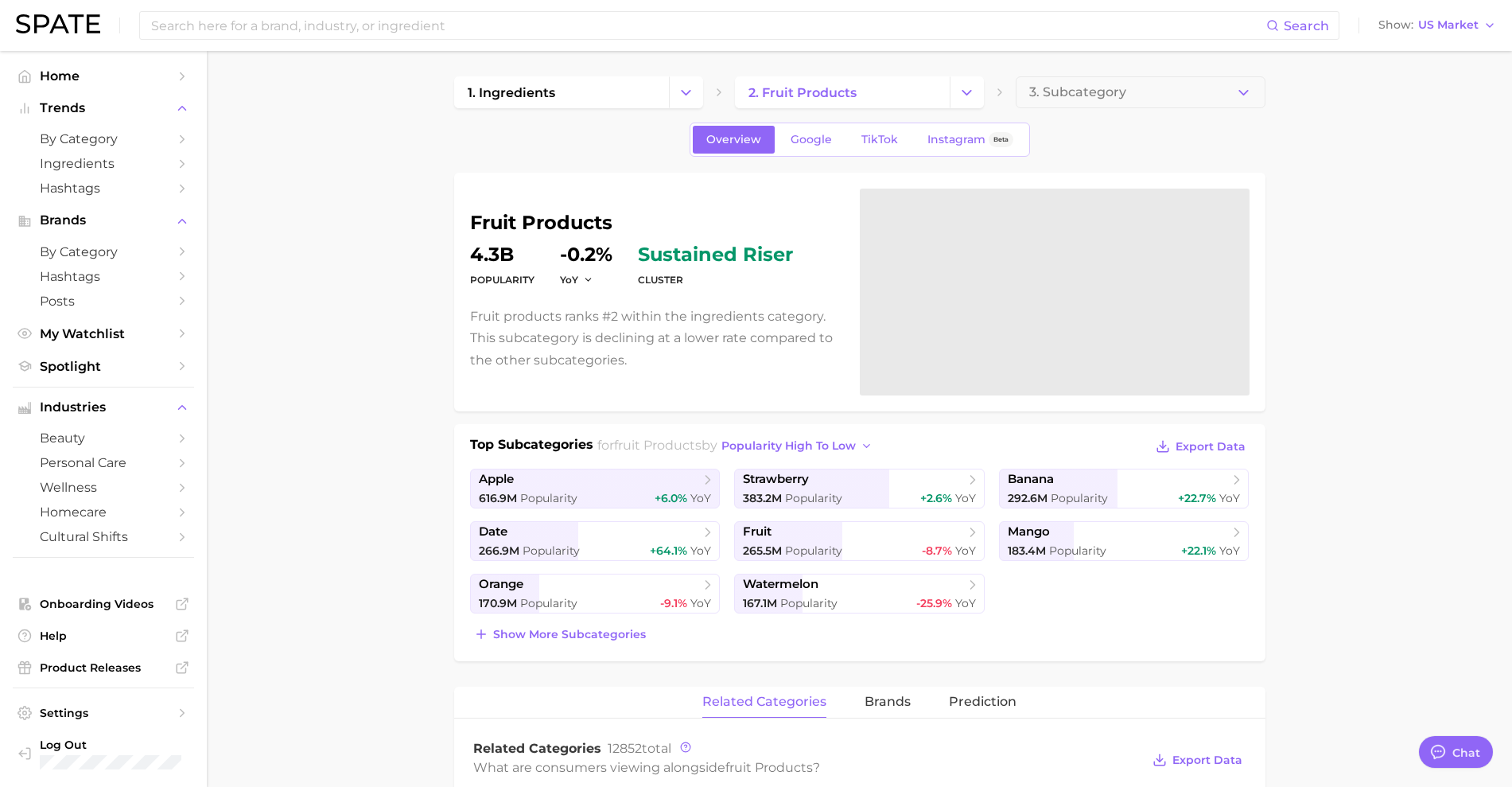
scroll to position [719, 0]
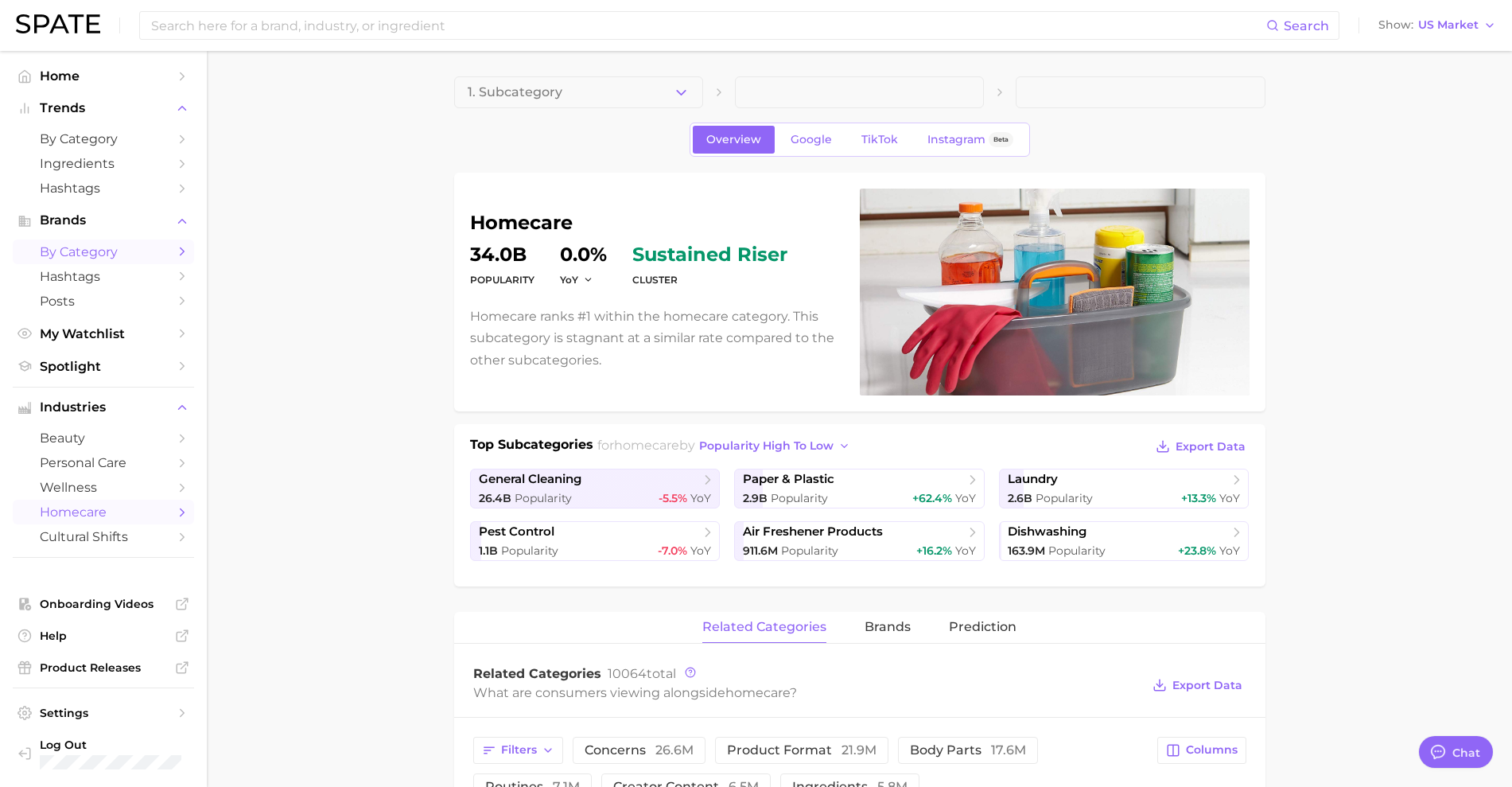
click at [102, 249] on span "by Category" at bounding box center [104, 251] width 127 height 15
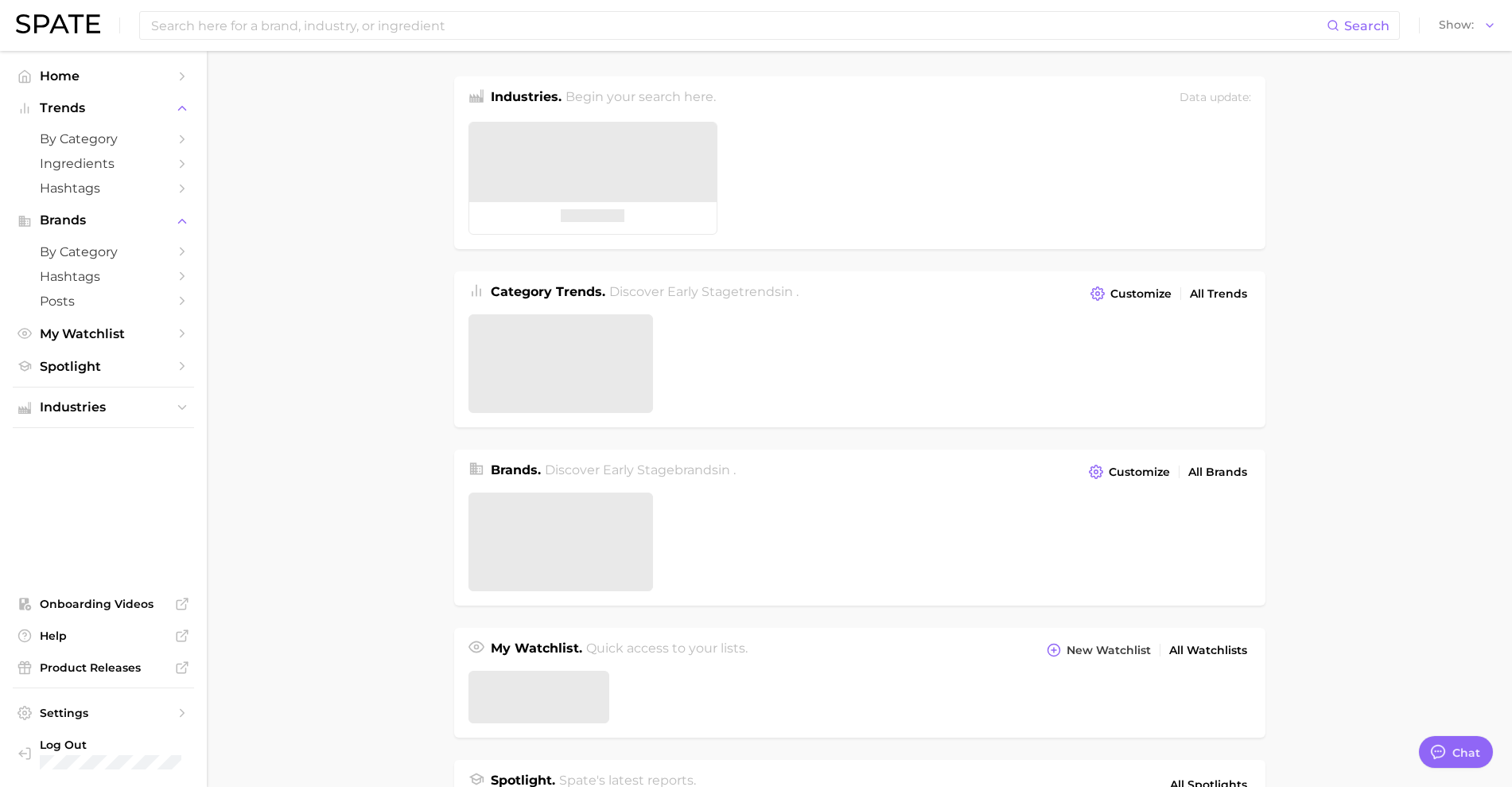
type textarea "x"
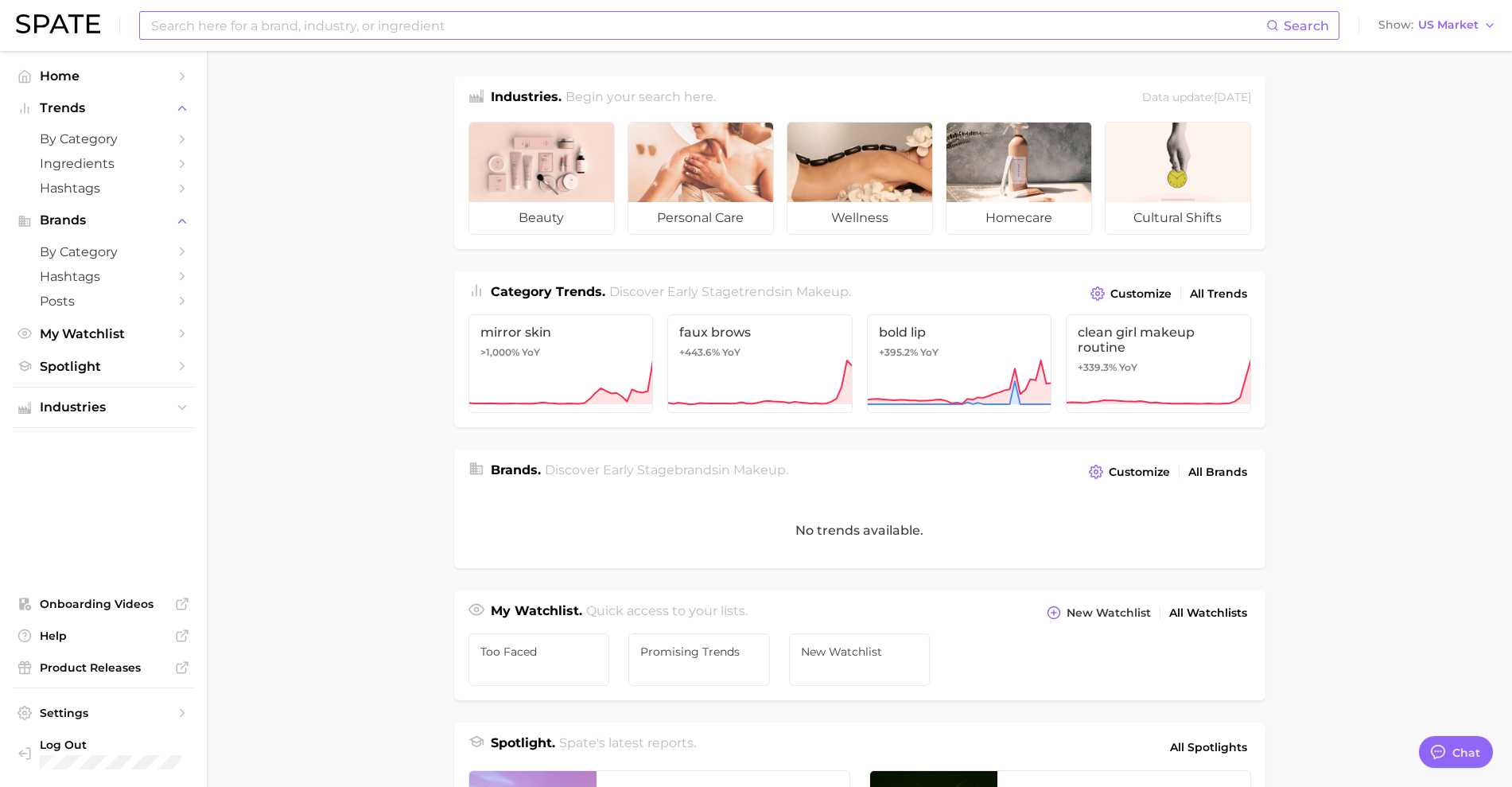
click at [509, 25] on input at bounding box center [707, 25] width 1116 height 27
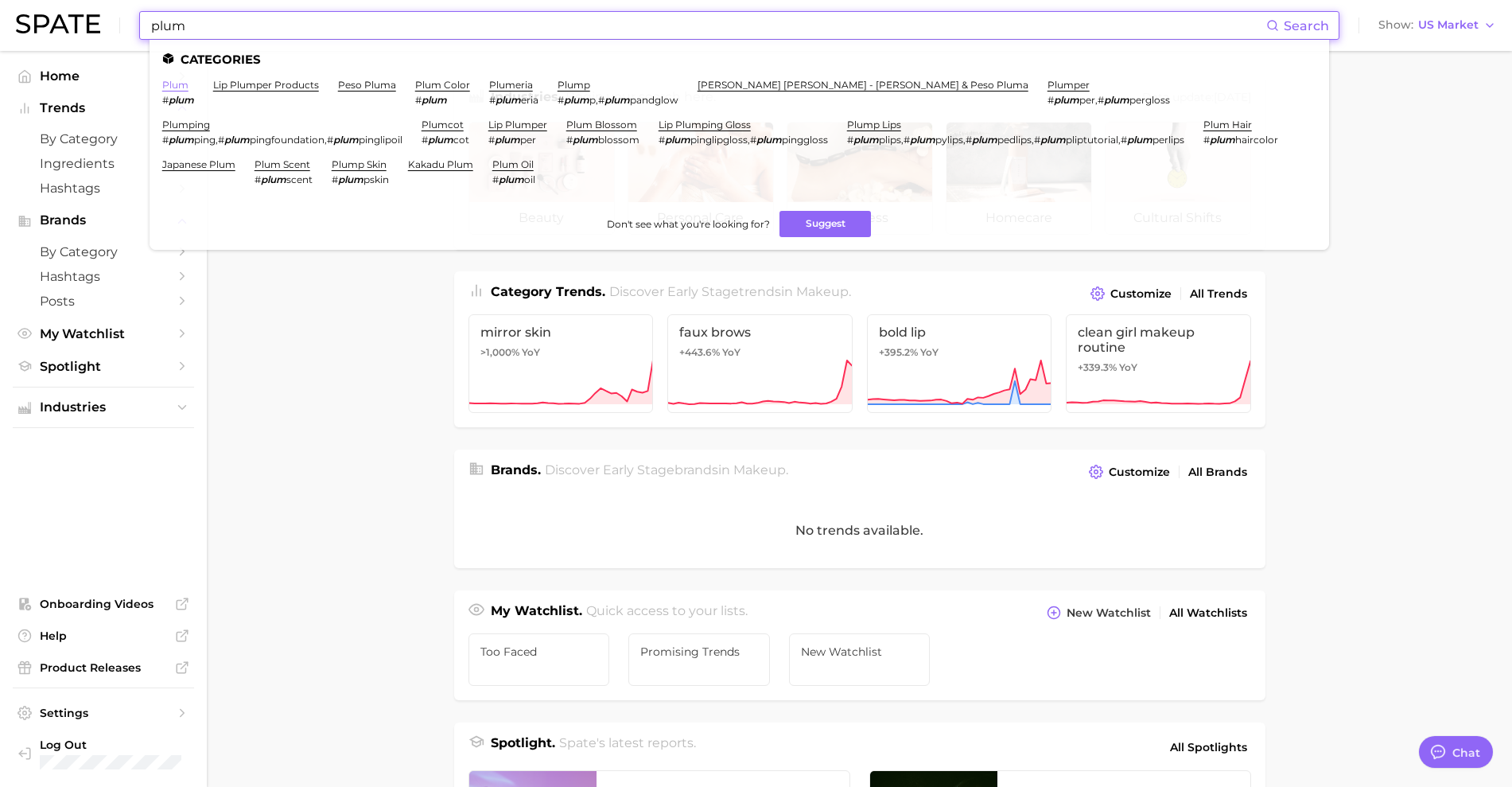
type input "plum"
click at [180, 82] on link "plum" at bounding box center [175, 84] width 26 height 12
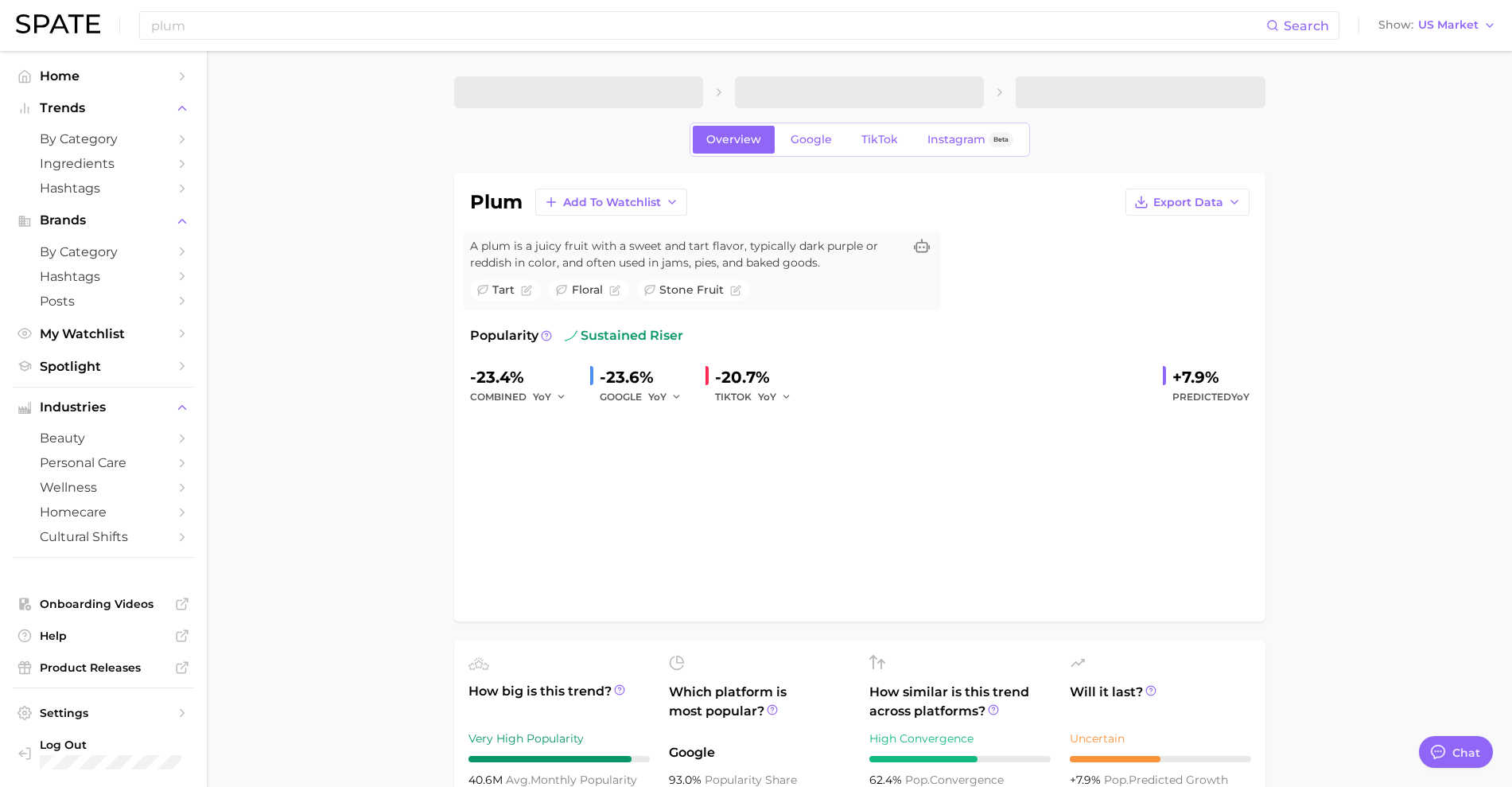
type textarea "x"
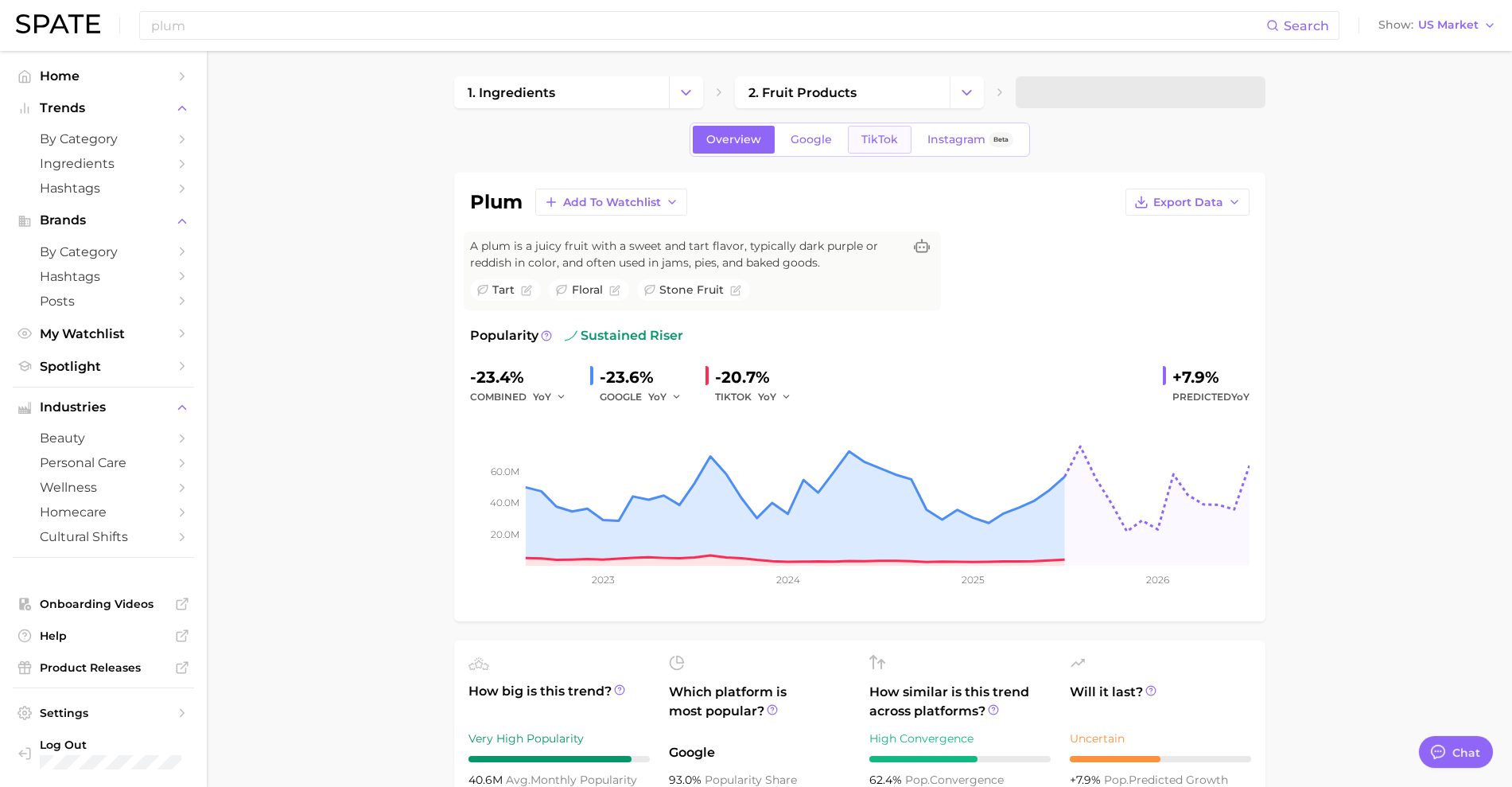
click at [876, 130] on link "TikTok" at bounding box center [879, 139] width 64 height 27
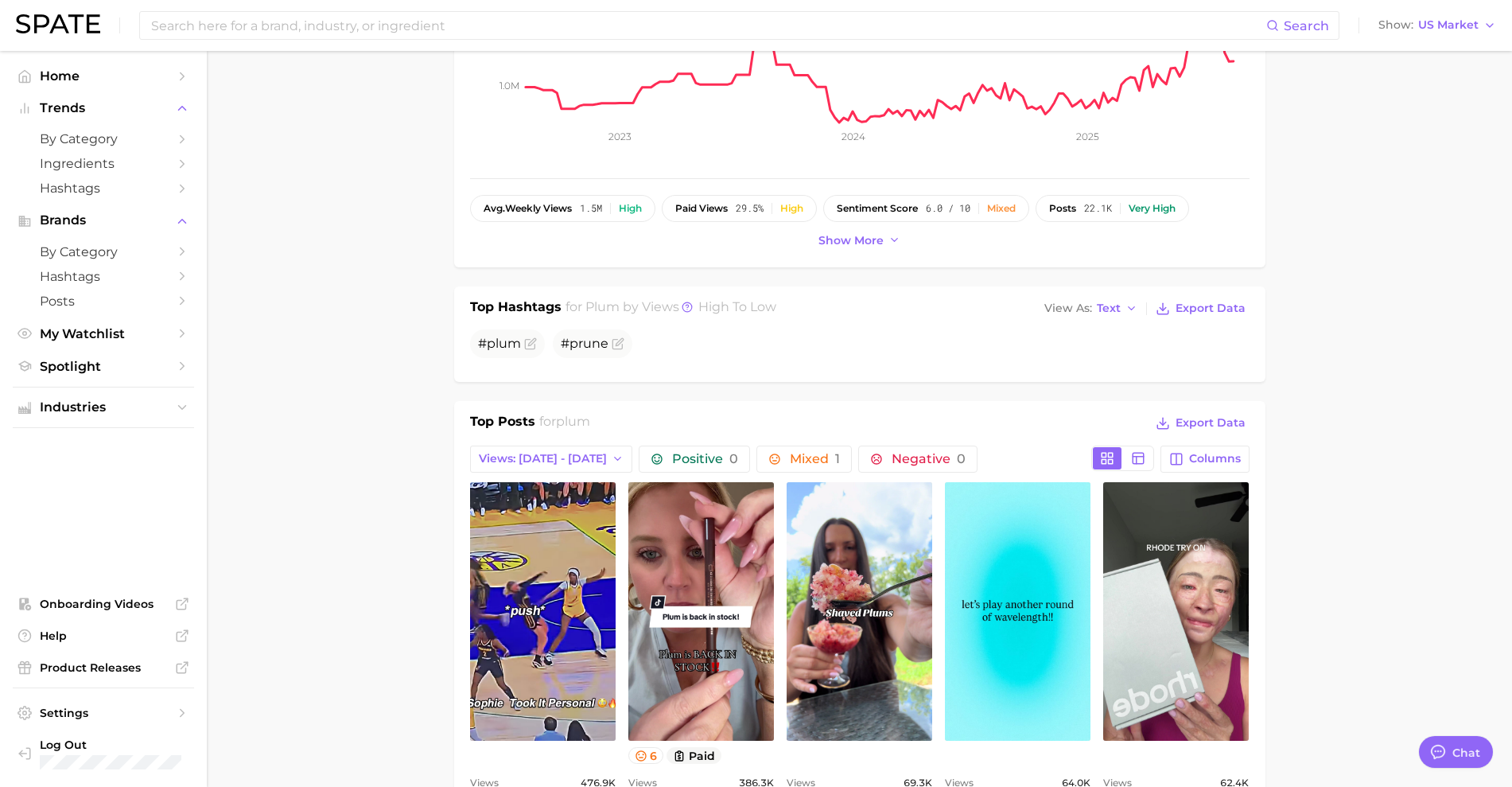
scroll to position [440, 0]
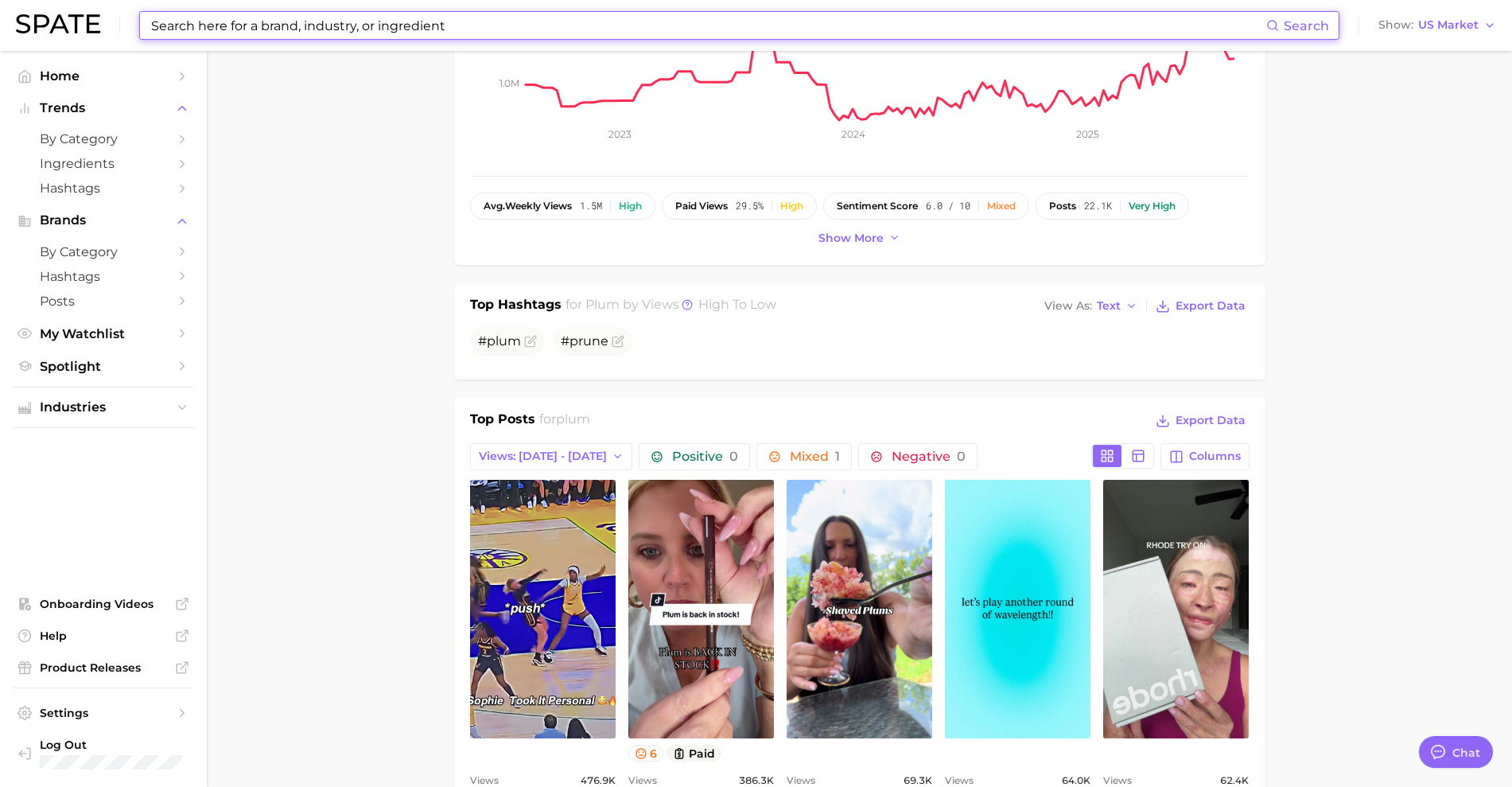
click at [331, 25] on input at bounding box center [707, 25] width 1116 height 27
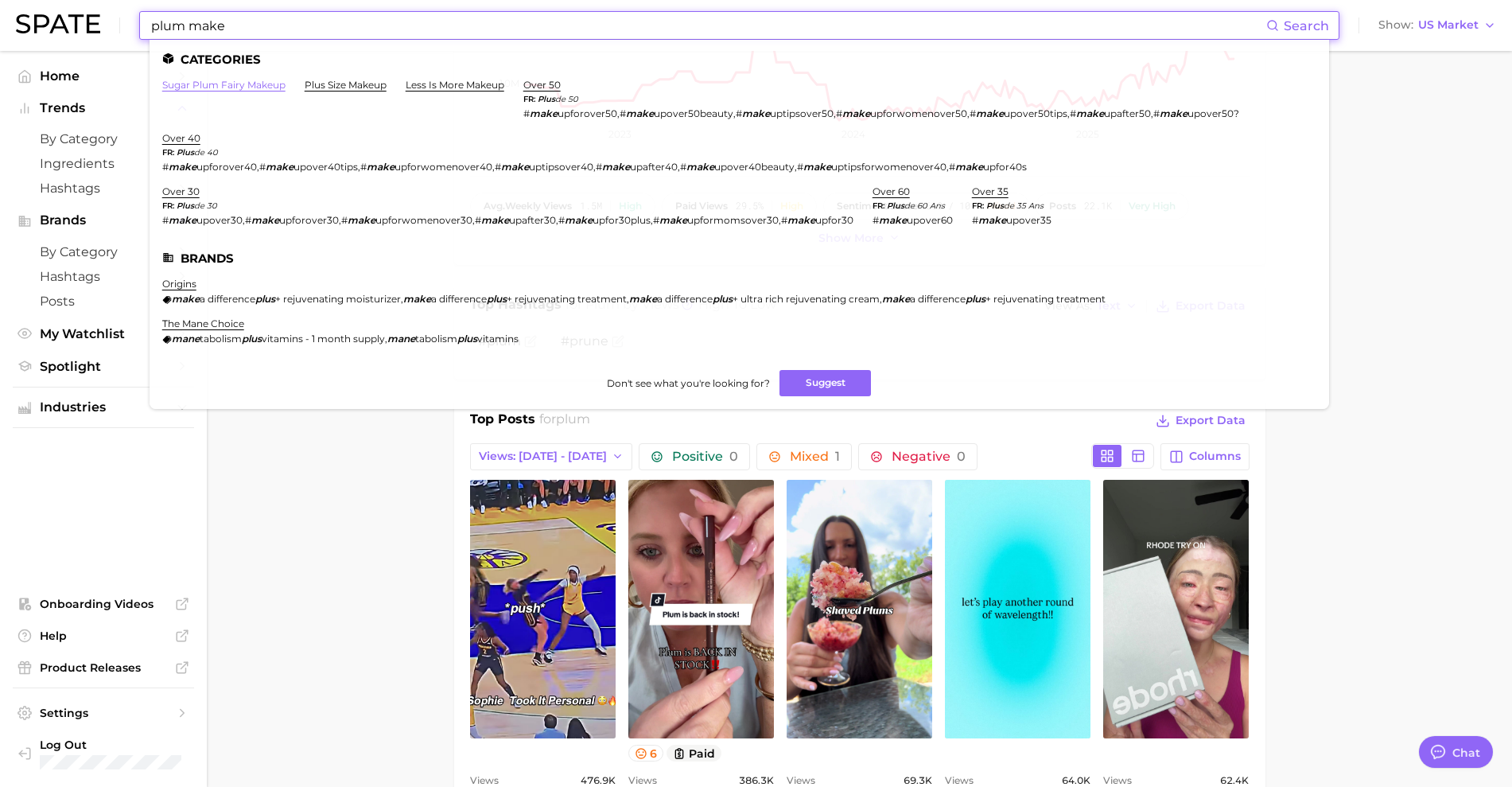
type input "plum make"
click at [260, 84] on link "sugar plum fairy makeup" at bounding box center [224, 84] width 123 height 12
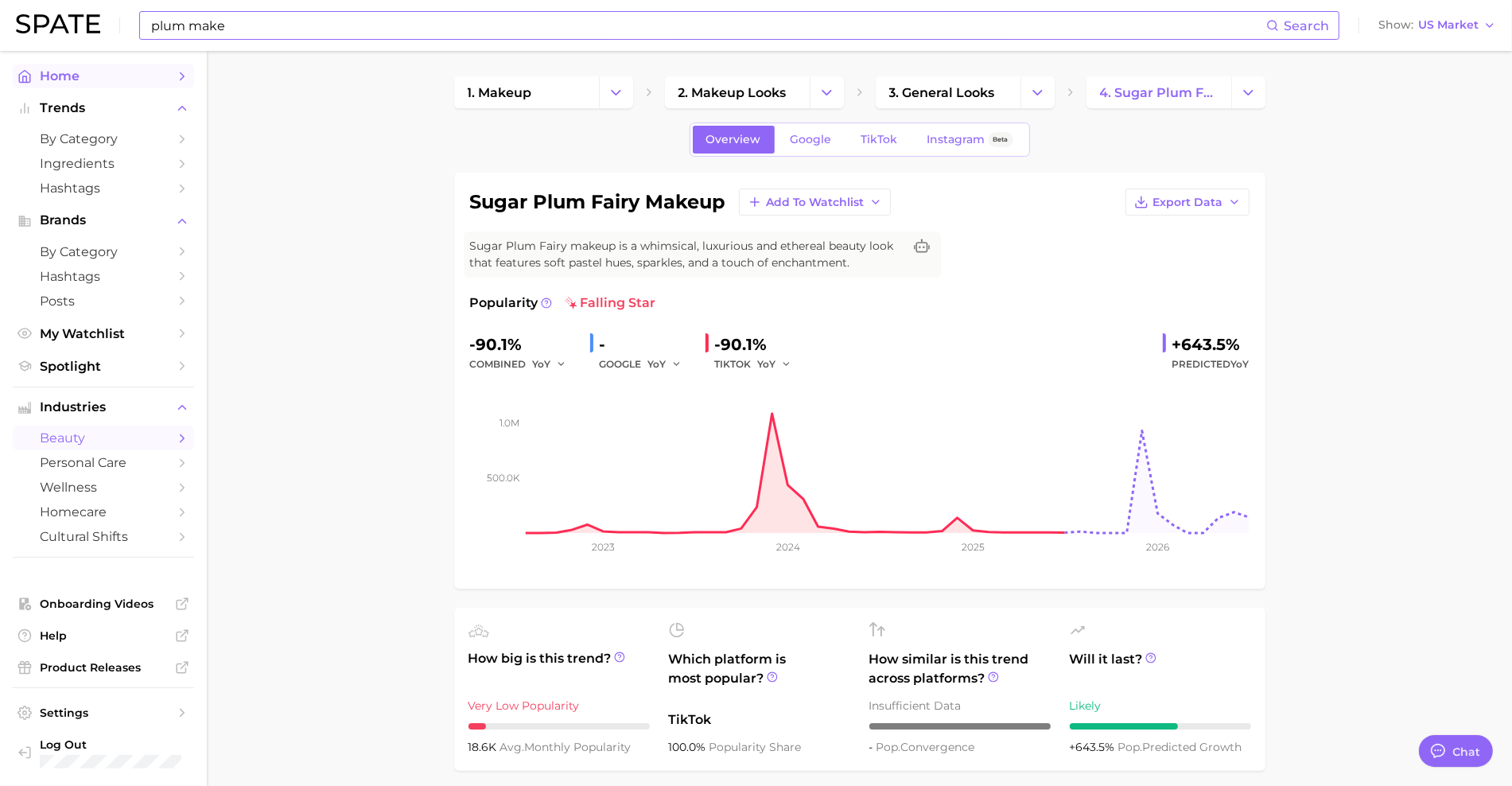
type textarea "x"
